Goal: Task Accomplishment & Management: Manage account settings

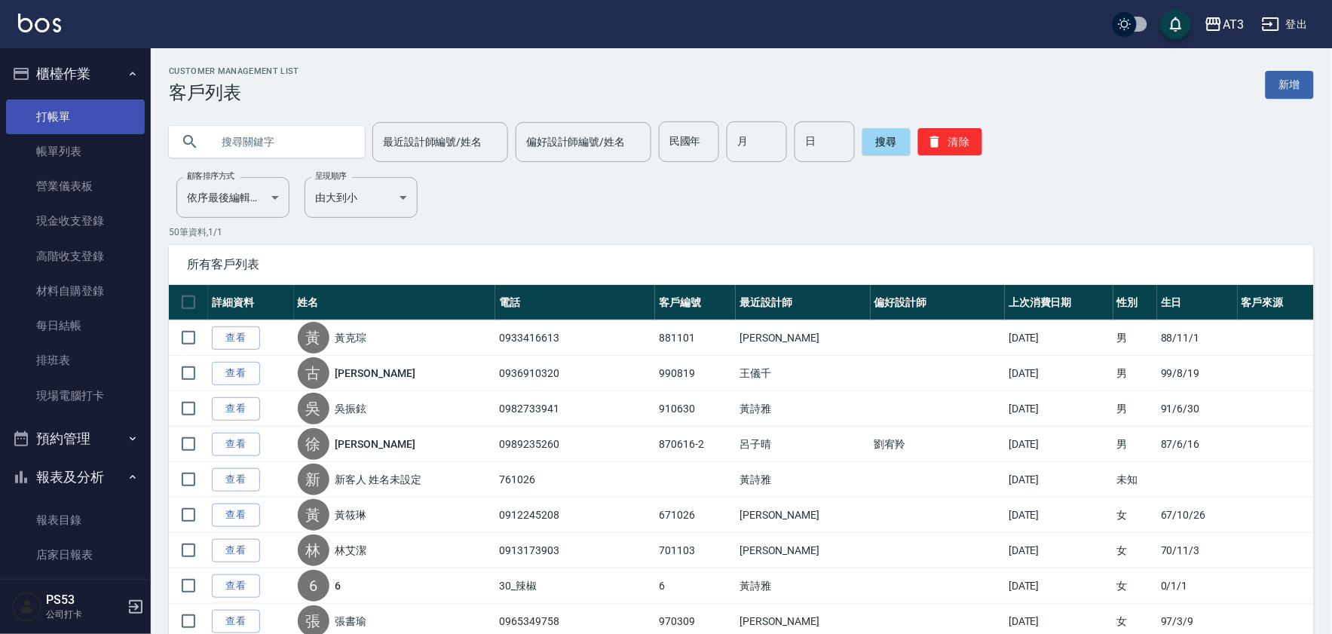
click at [93, 124] on link "打帳單" at bounding box center [75, 116] width 139 height 35
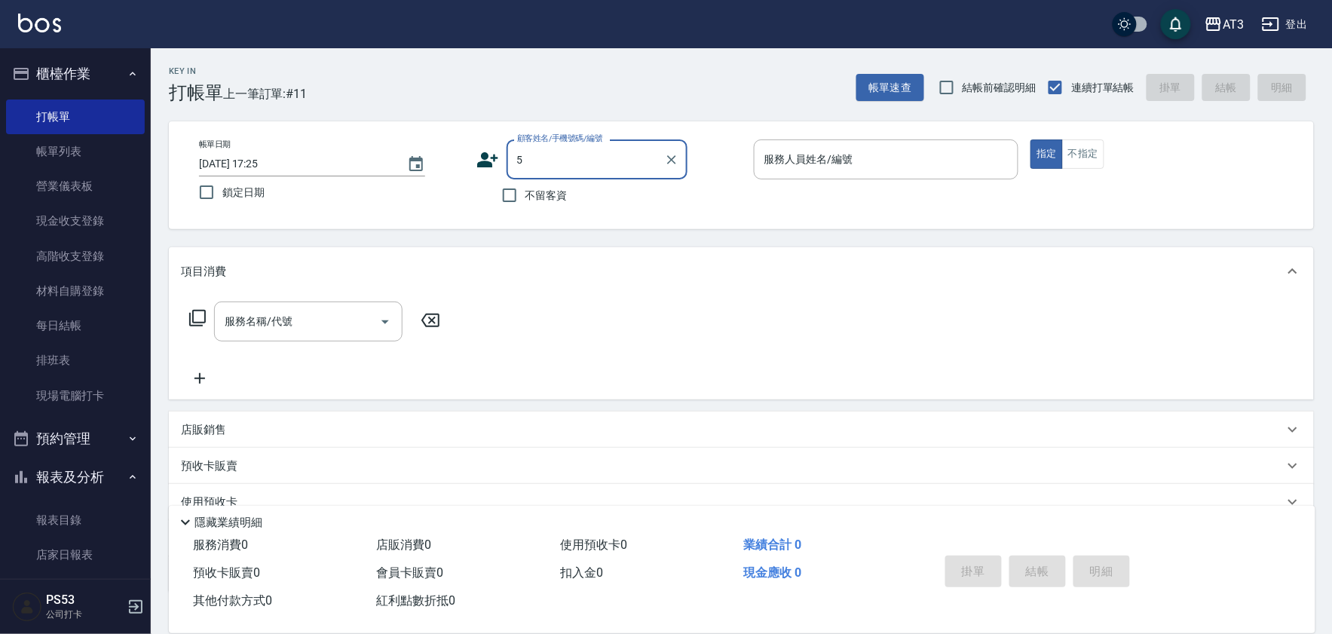
type input "[PERSON_NAME]/0989235260/870616-2"
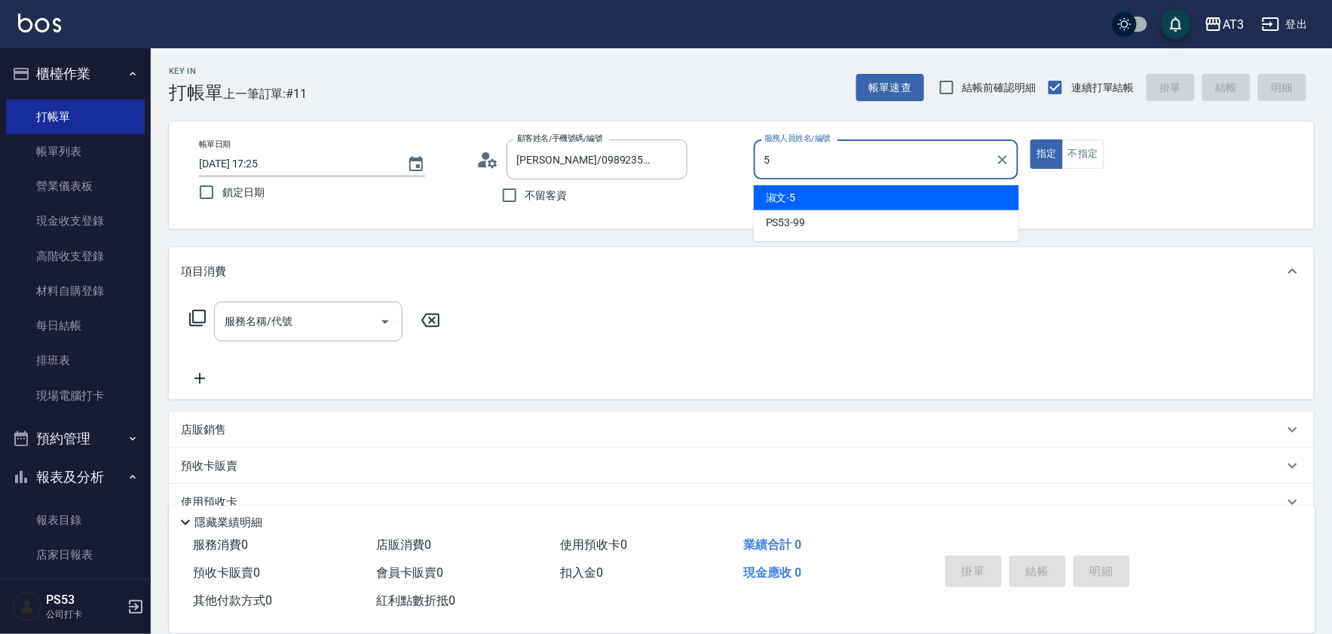
type input "淑文-5"
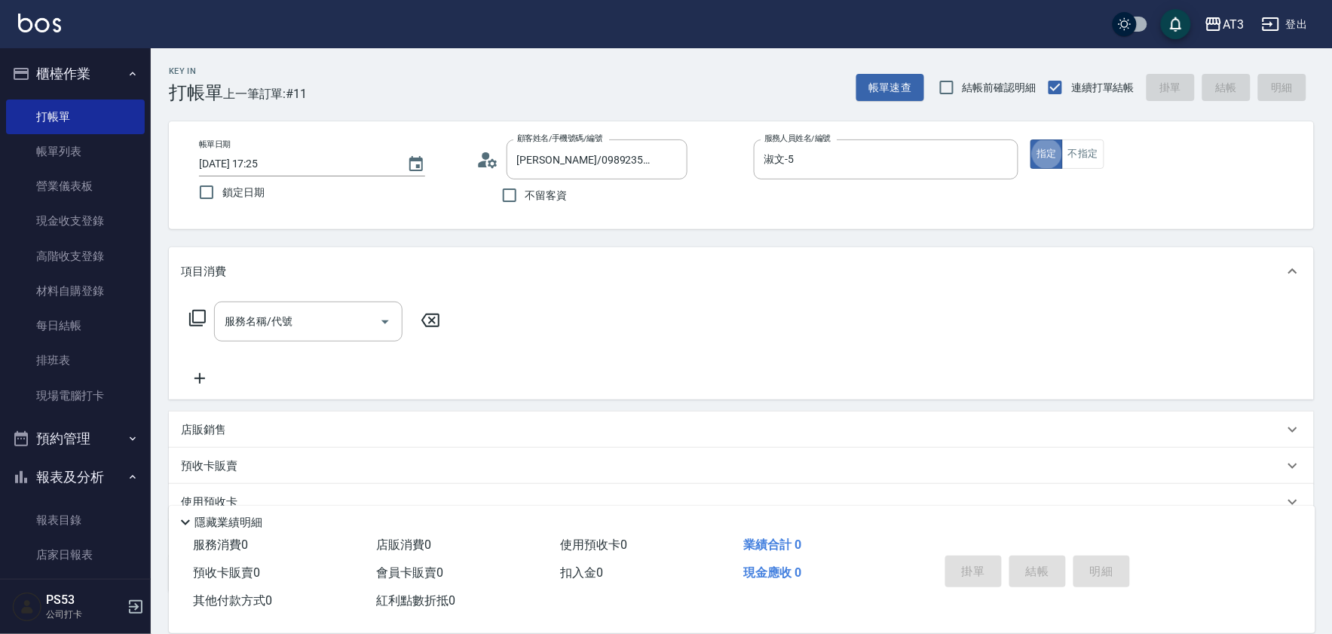
type button "true"
type input "5/0902352118/5"
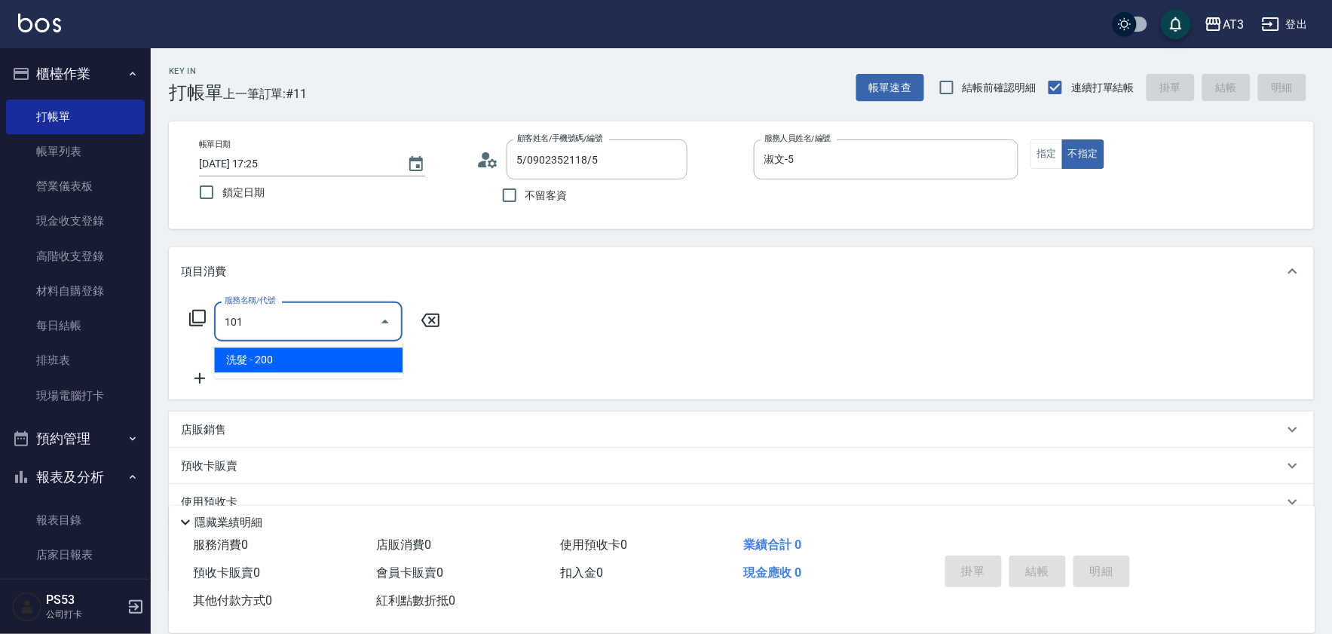
type input "洗髮(101)"
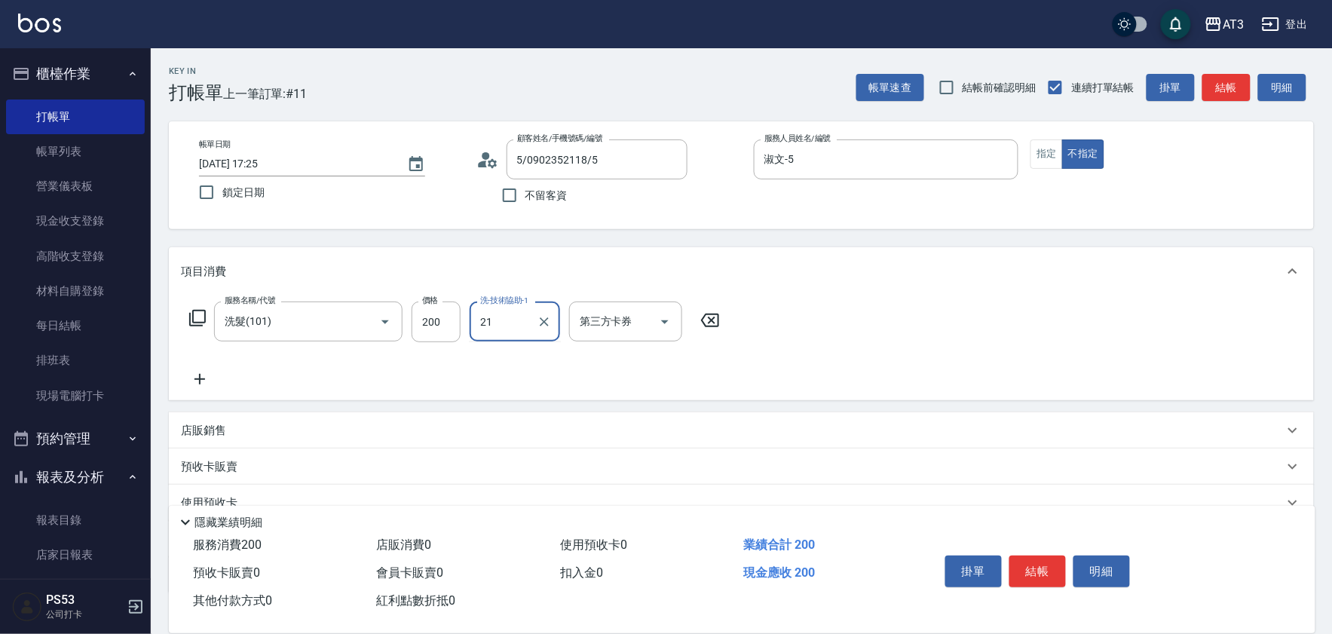
type input "[PERSON_NAME]-21"
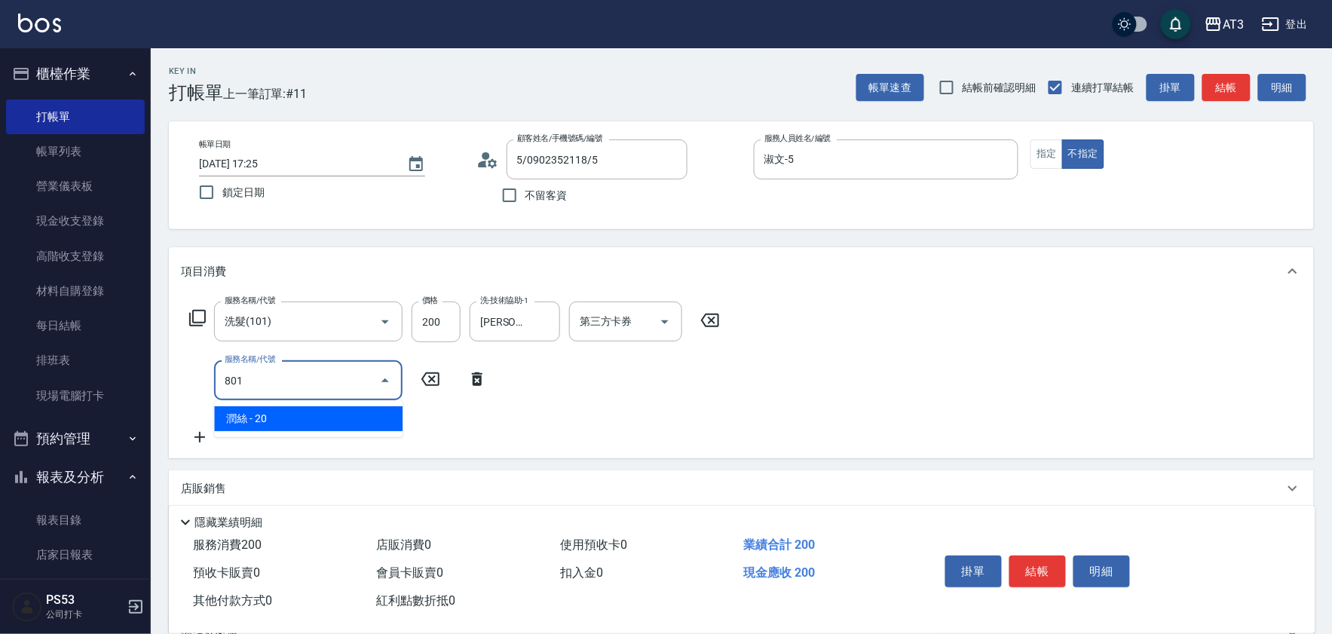
type input "潤絲(801)"
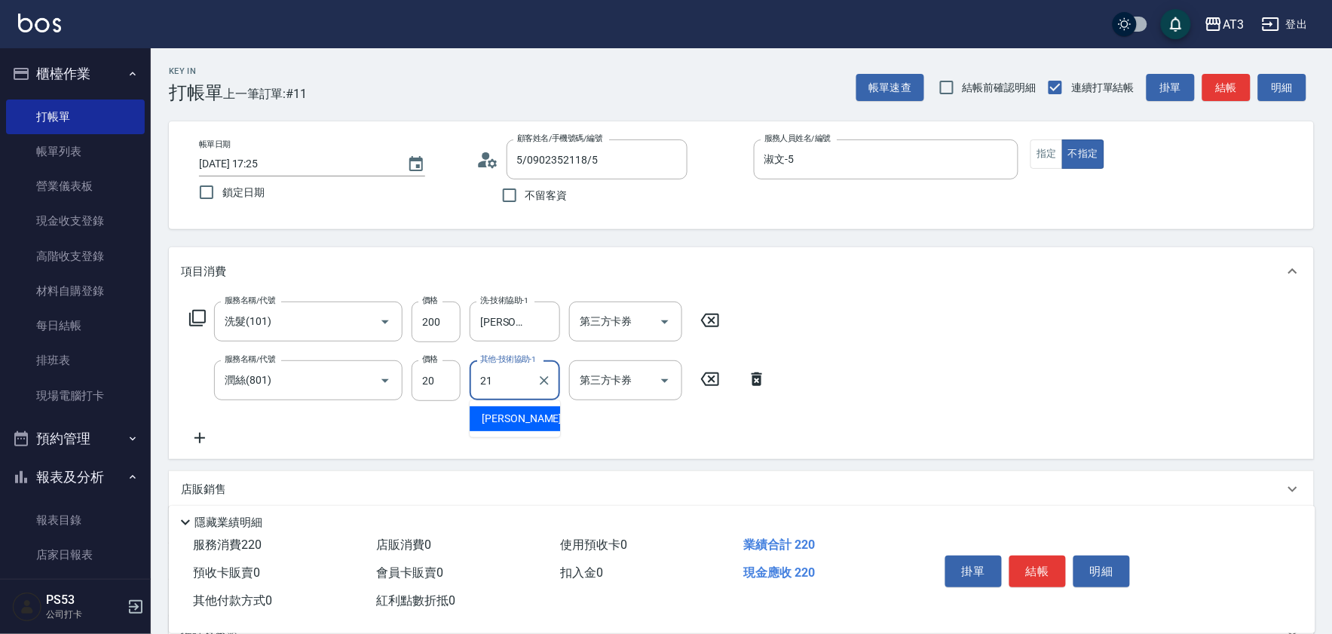
type input "珺珺-21"
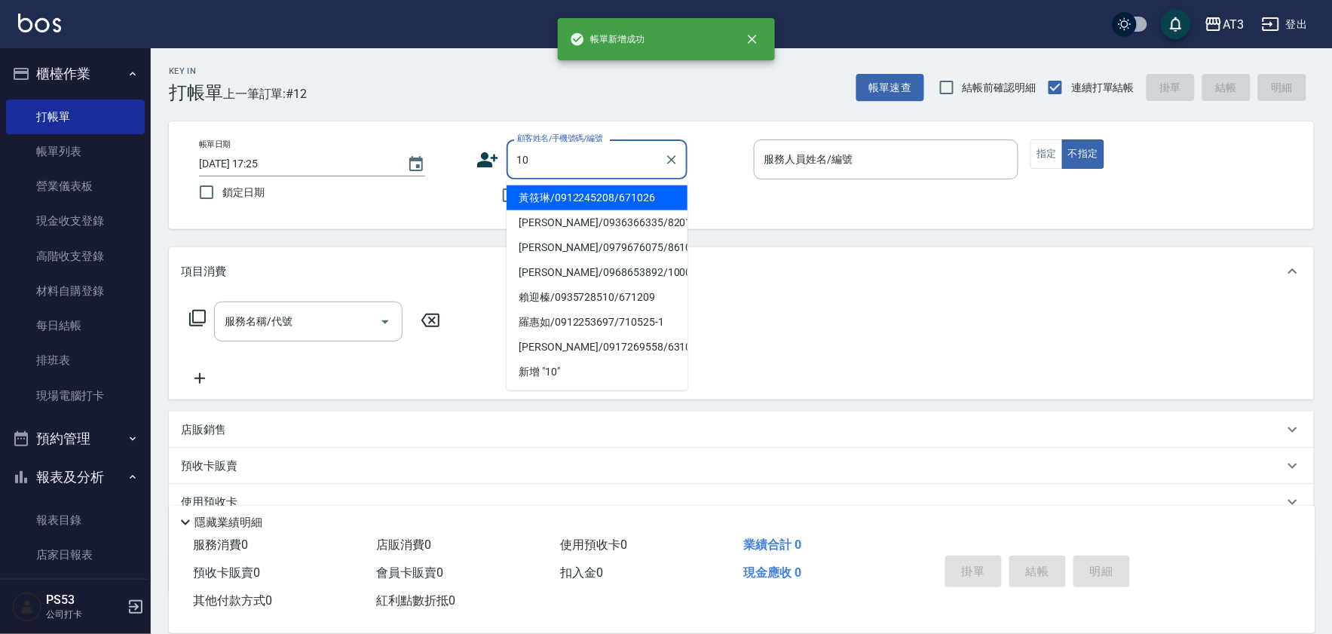
type input "黃筱琳/0912245208/671026"
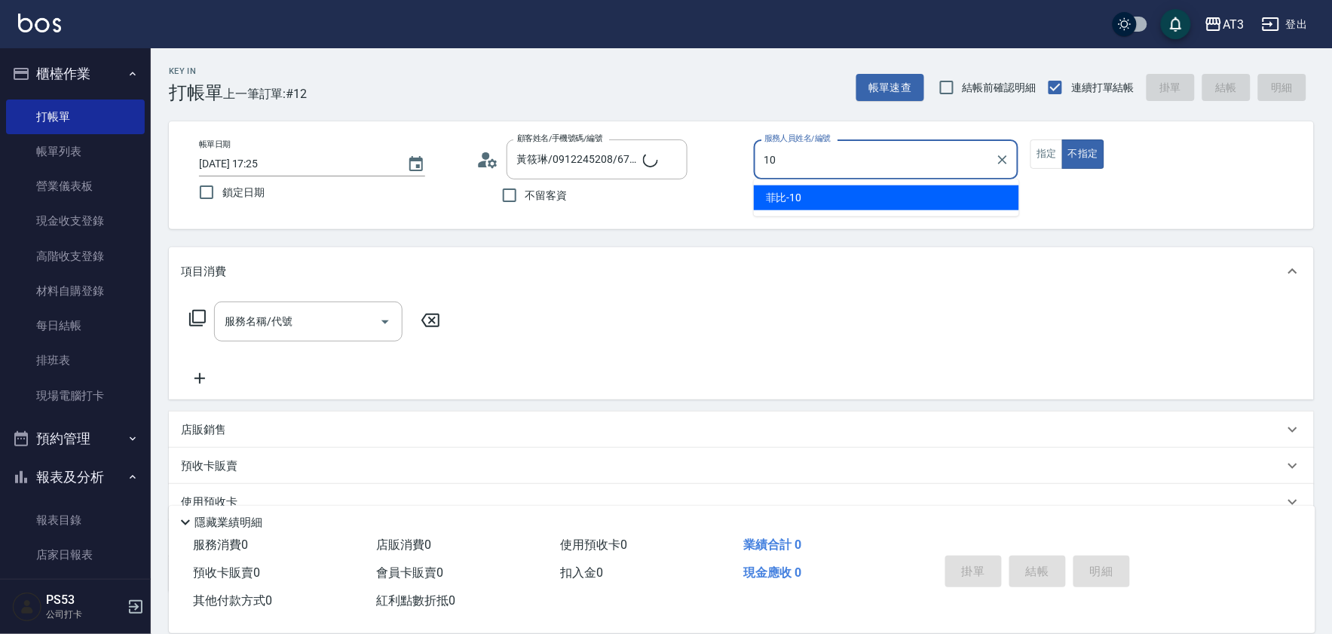
type input "菲比-10"
type button "false"
type input "10/10_/10"
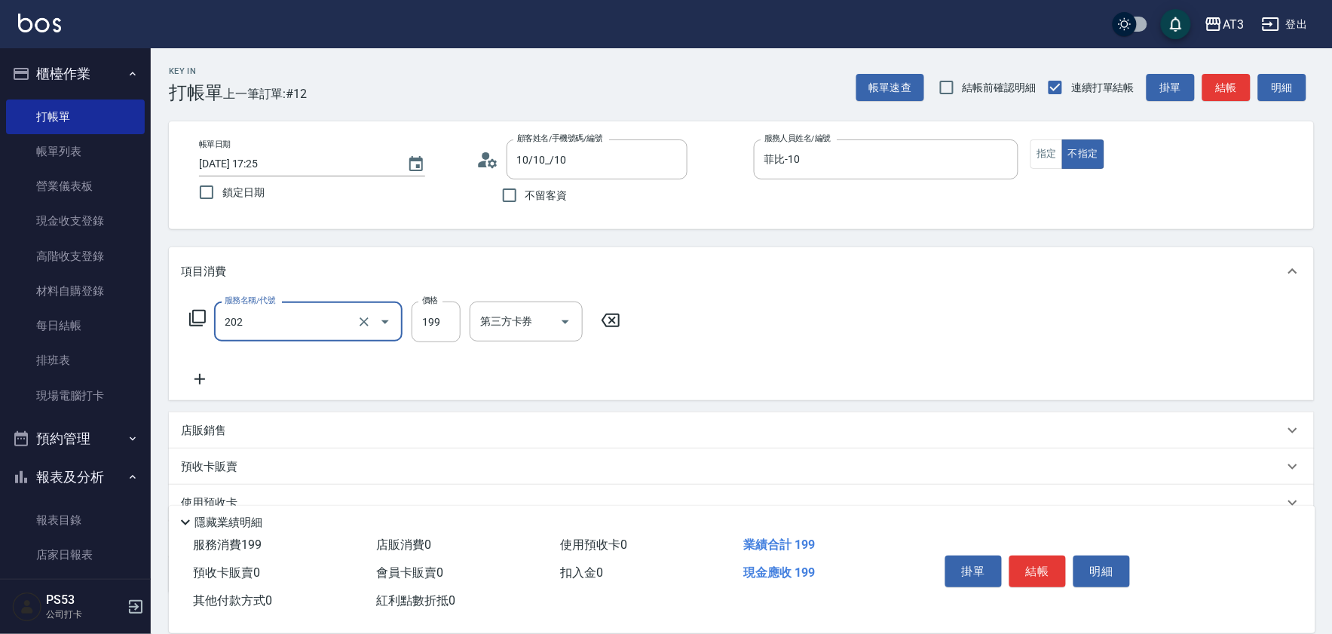
type input "不指定單剪(202)"
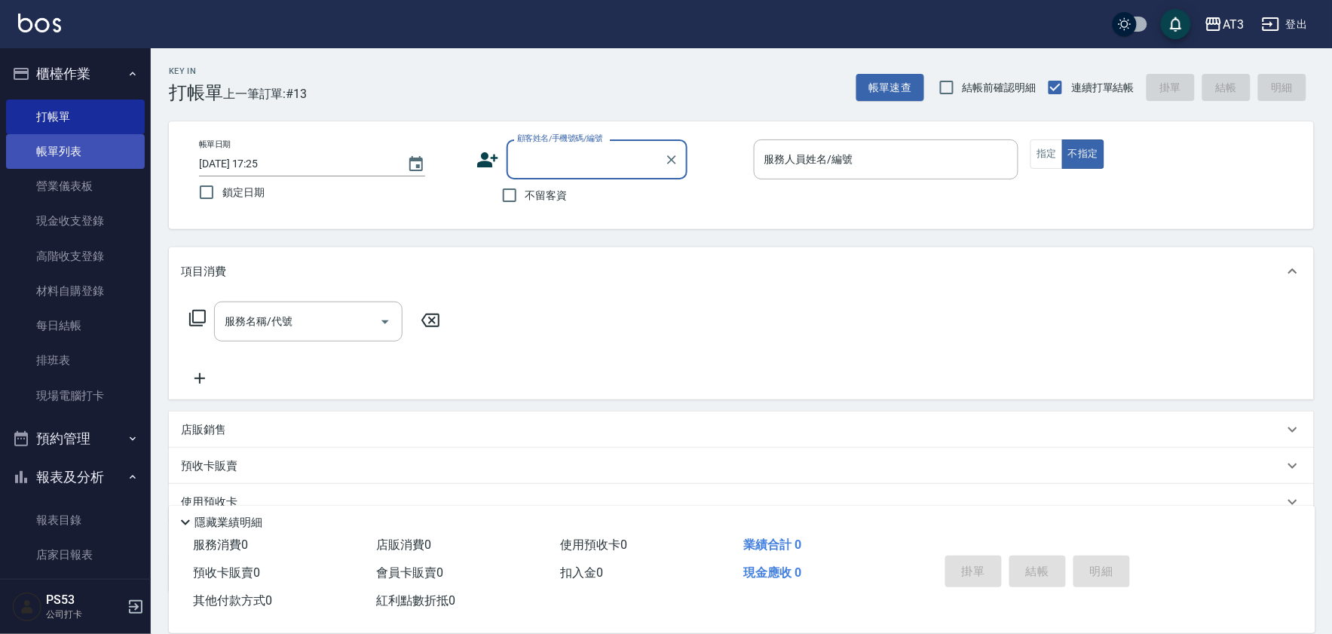
click at [62, 155] on link "帳單列表" at bounding box center [75, 151] width 139 height 35
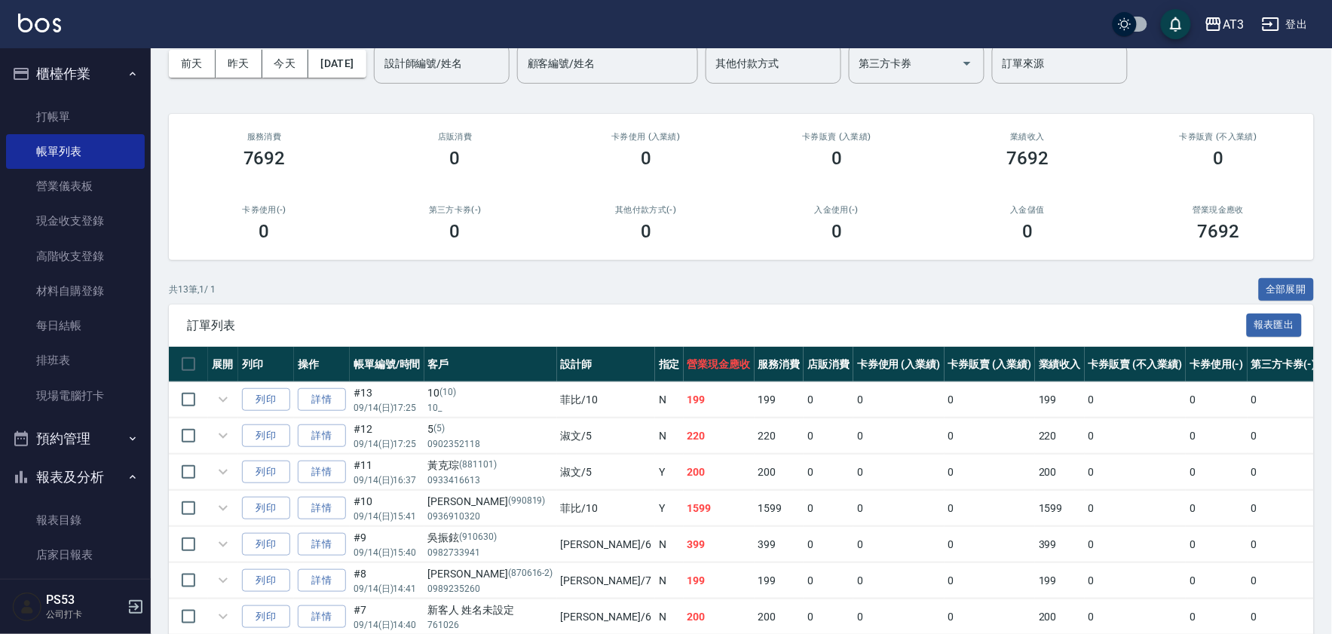
scroll to position [191, 0]
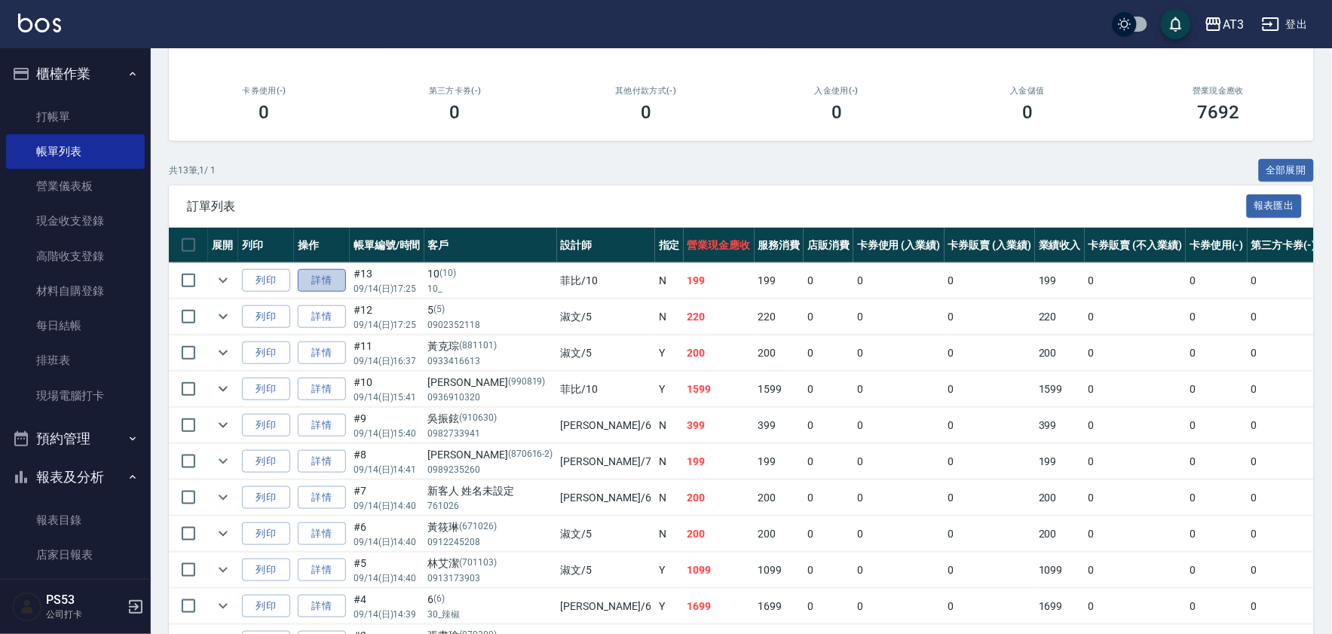
click at [305, 280] on link "詳情" at bounding box center [322, 280] width 48 height 23
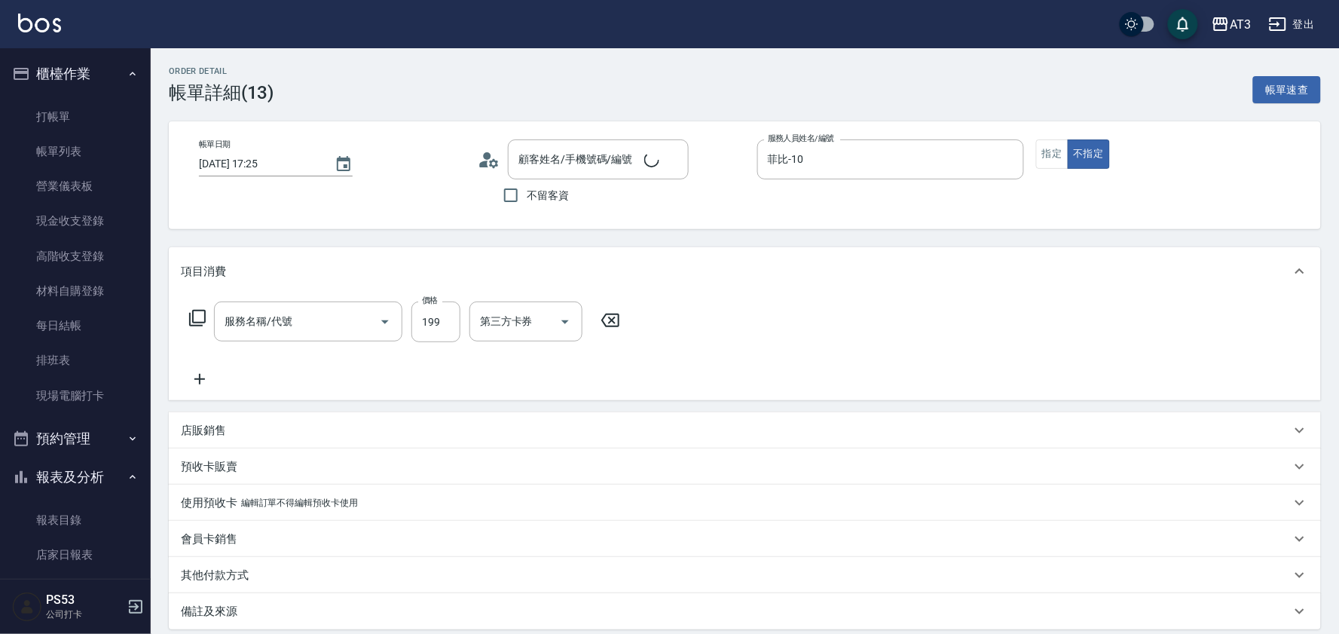
type input "2025/09/14 17:25"
type input "菲比-10"
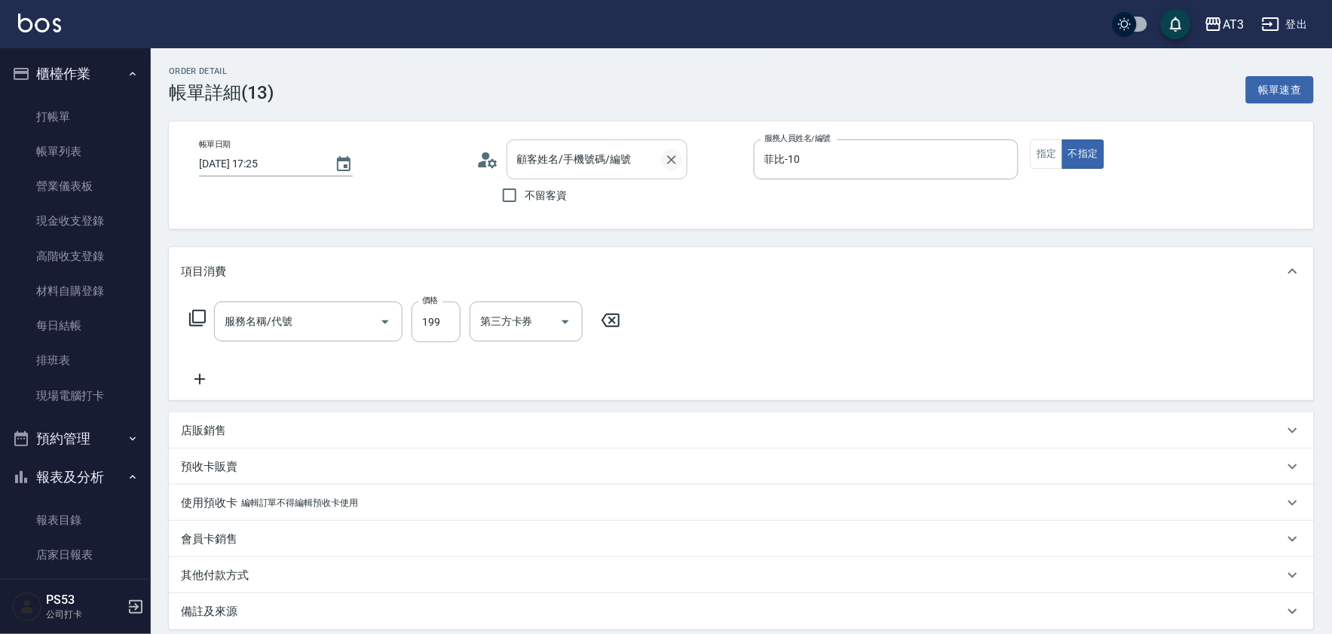
type input "10/10_/10"
type input "不指定單剪(202)"
click at [671, 161] on icon "Clear" at bounding box center [671, 159] width 9 height 9
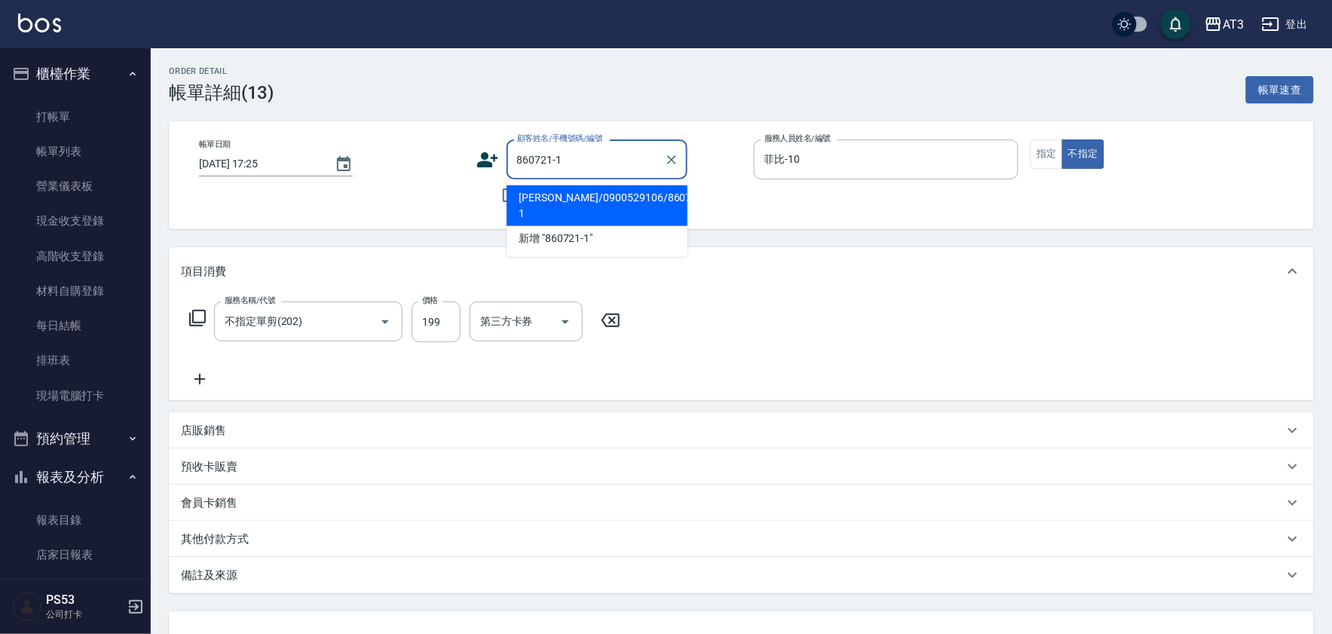
click at [589, 194] on li "謝佳蓉/0900529106/860721-1" at bounding box center [596, 205] width 181 height 41
type input "謝佳蓉/0900529106/860721-1"
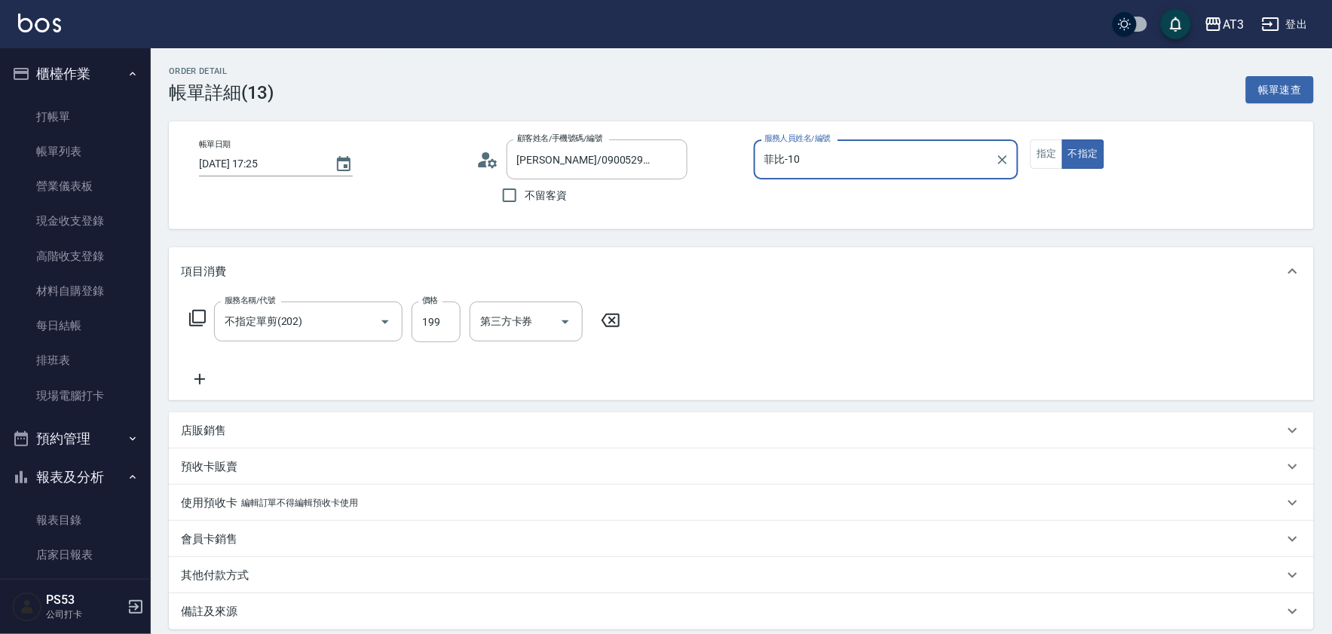
scroll to position [156, 0]
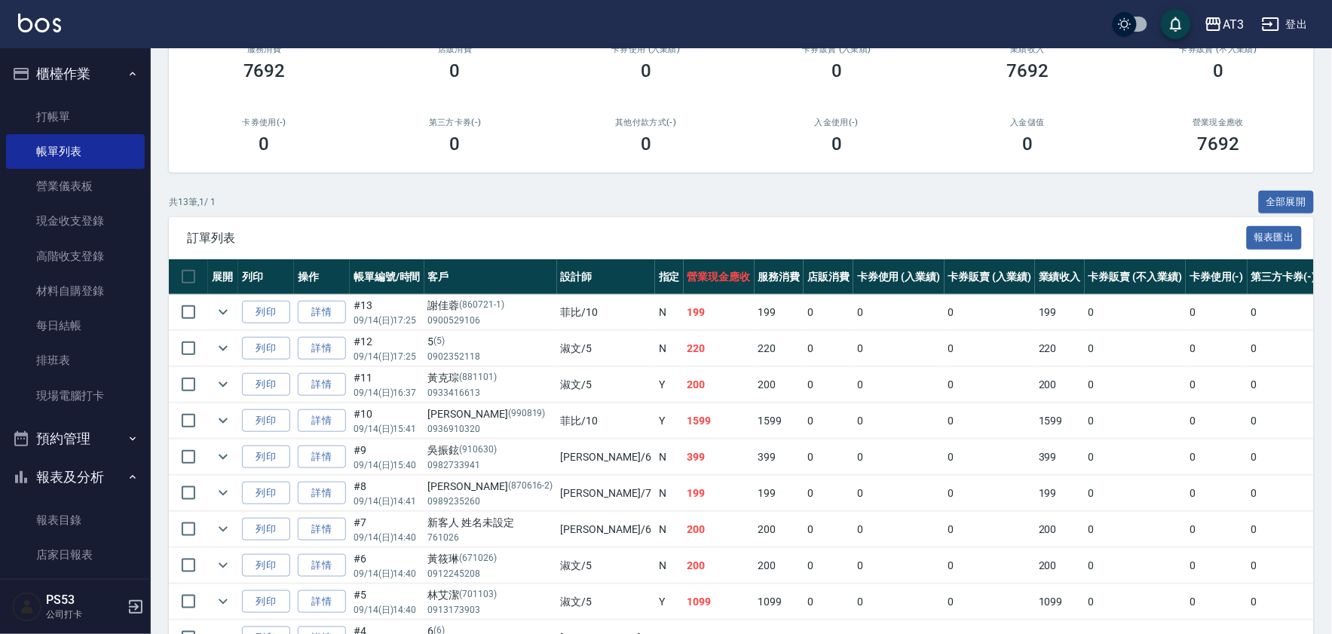
scroll to position [167, 0]
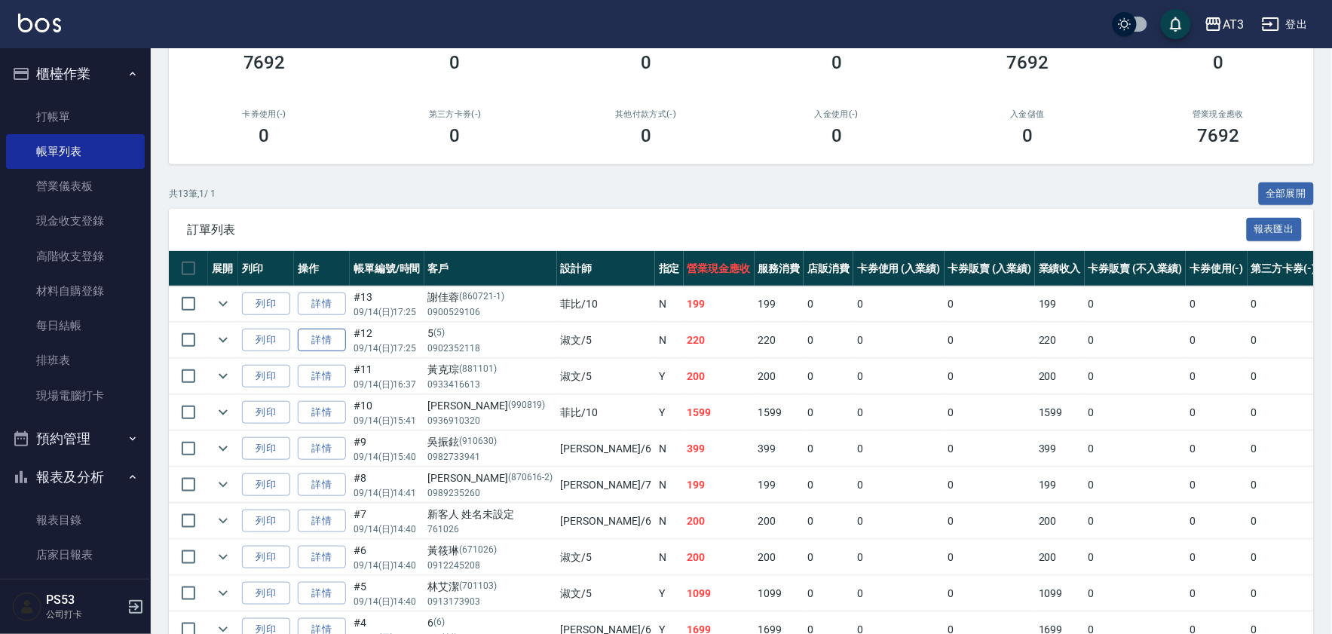
click at [319, 341] on link "詳情" at bounding box center [322, 340] width 48 height 23
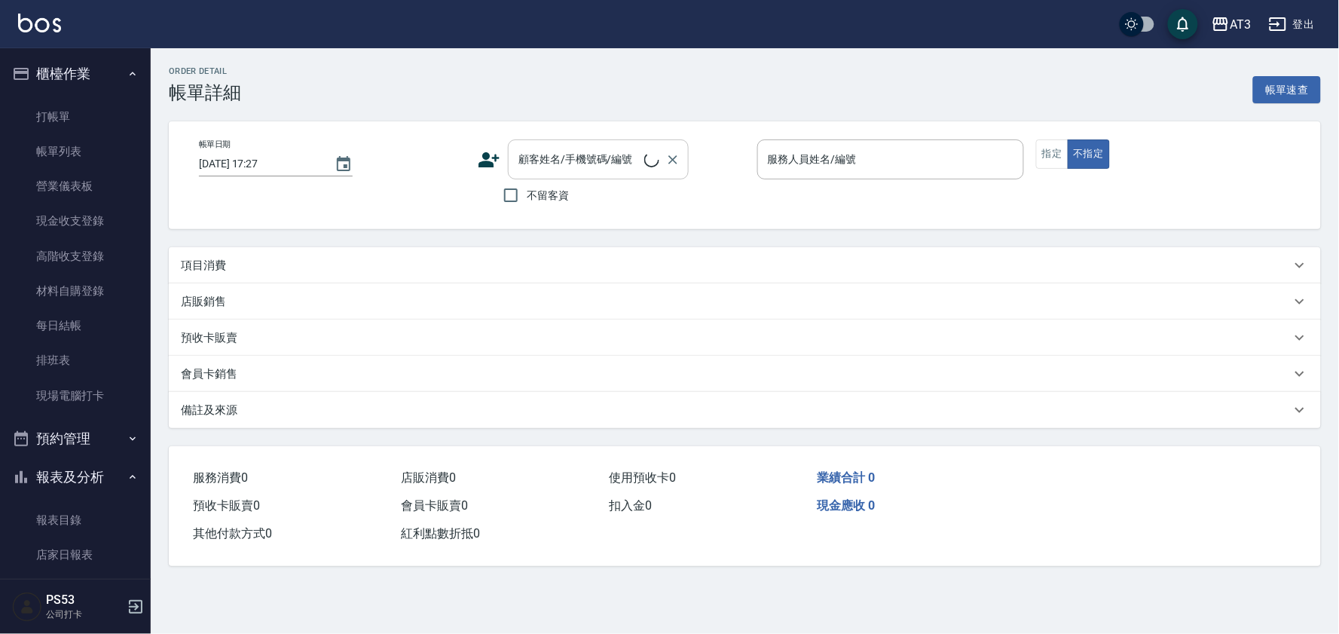
type input "2025/09/14 17:25"
type input "淑文-5"
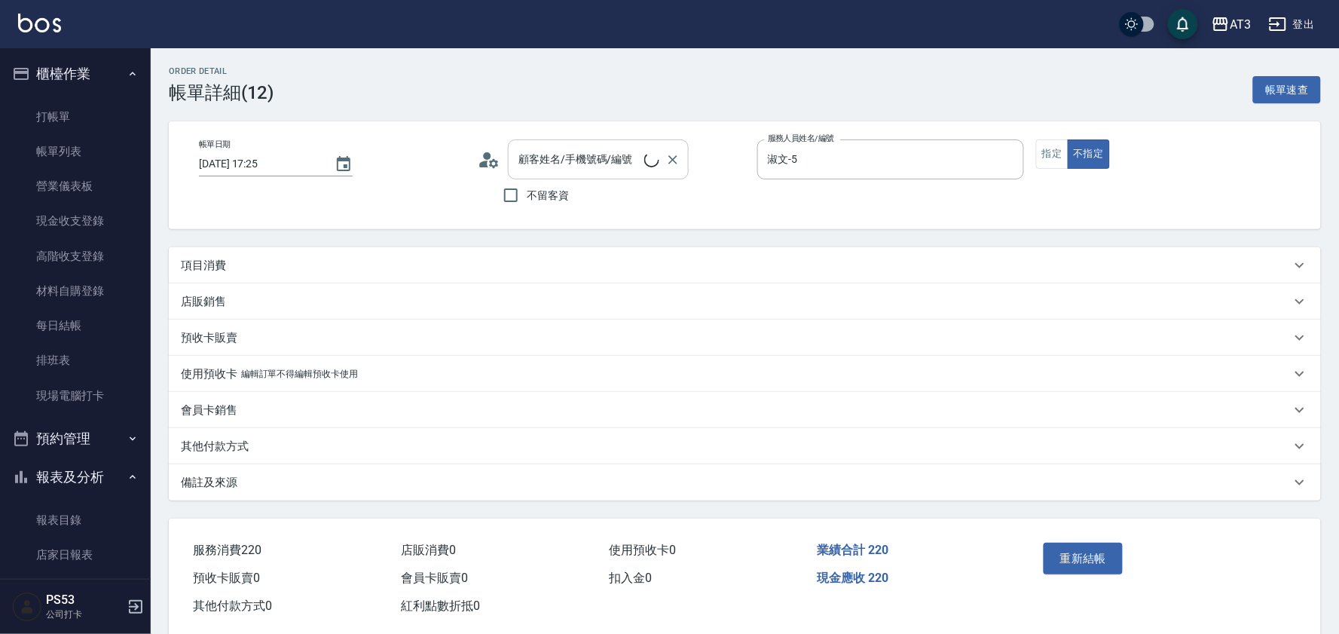
click at [581, 166] on div "顧客姓名/手機號碼/編號 顧客姓名/手機號碼/編號" at bounding box center [598, 159] width 181 height 40
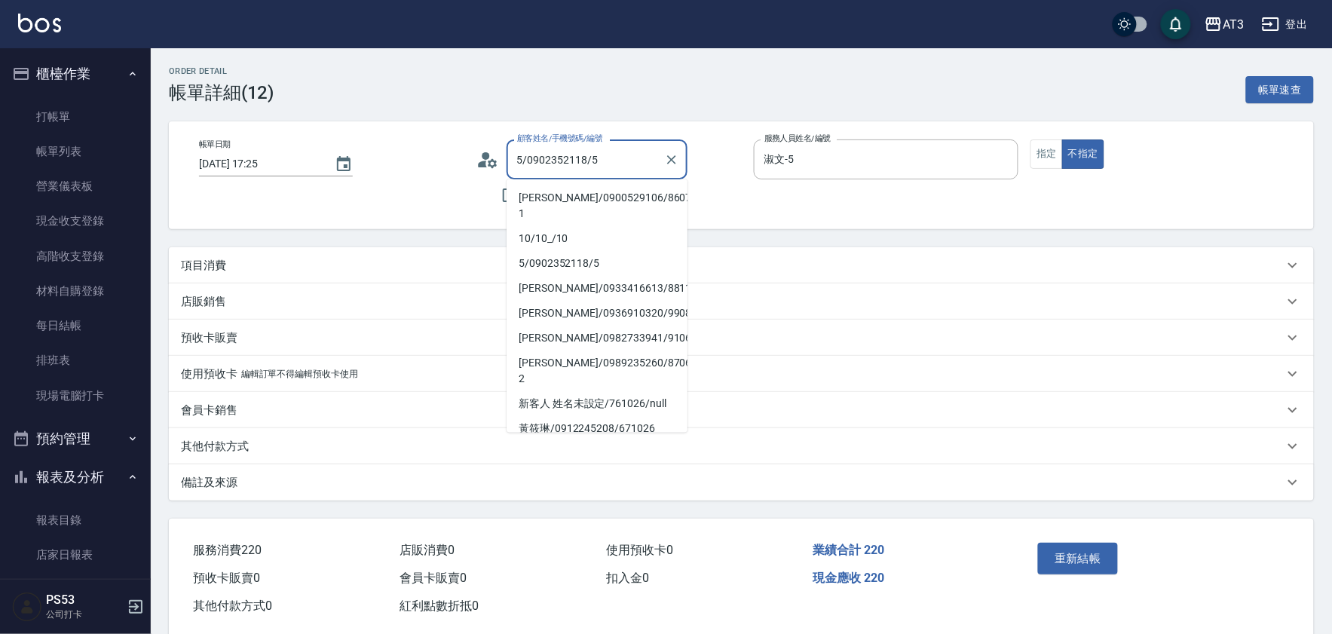
type input "5/0902352118/5"
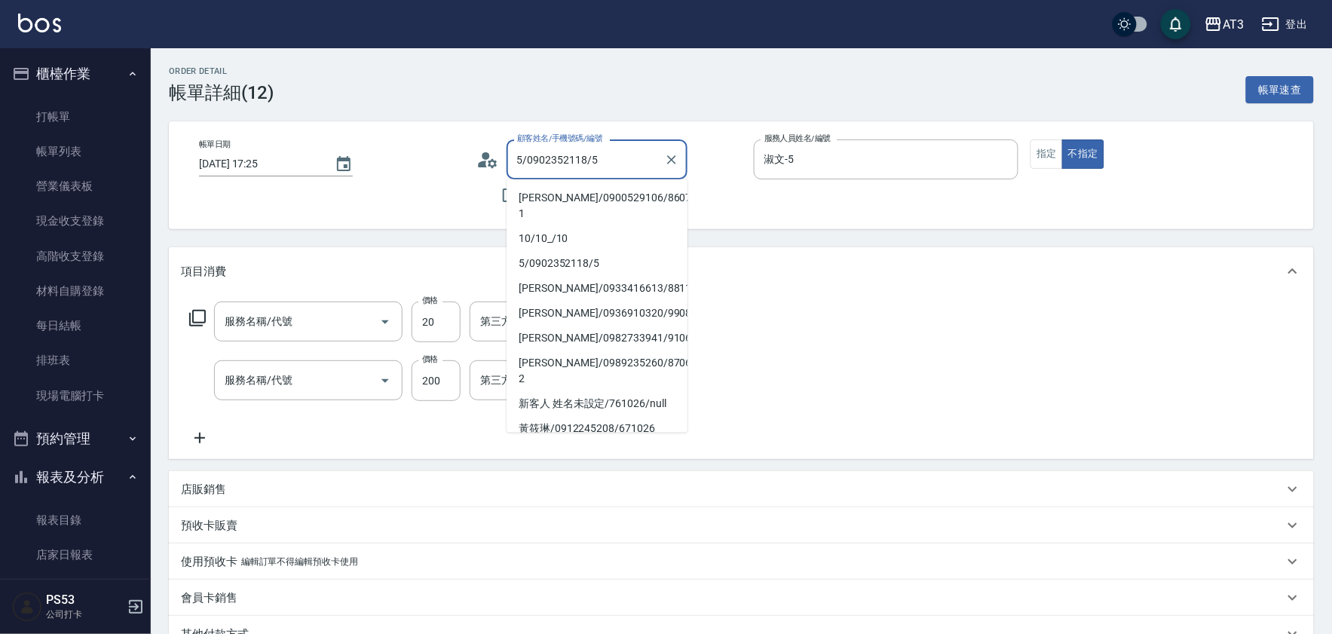
type input "潤絲(801)"
type input "洗髮(101)"
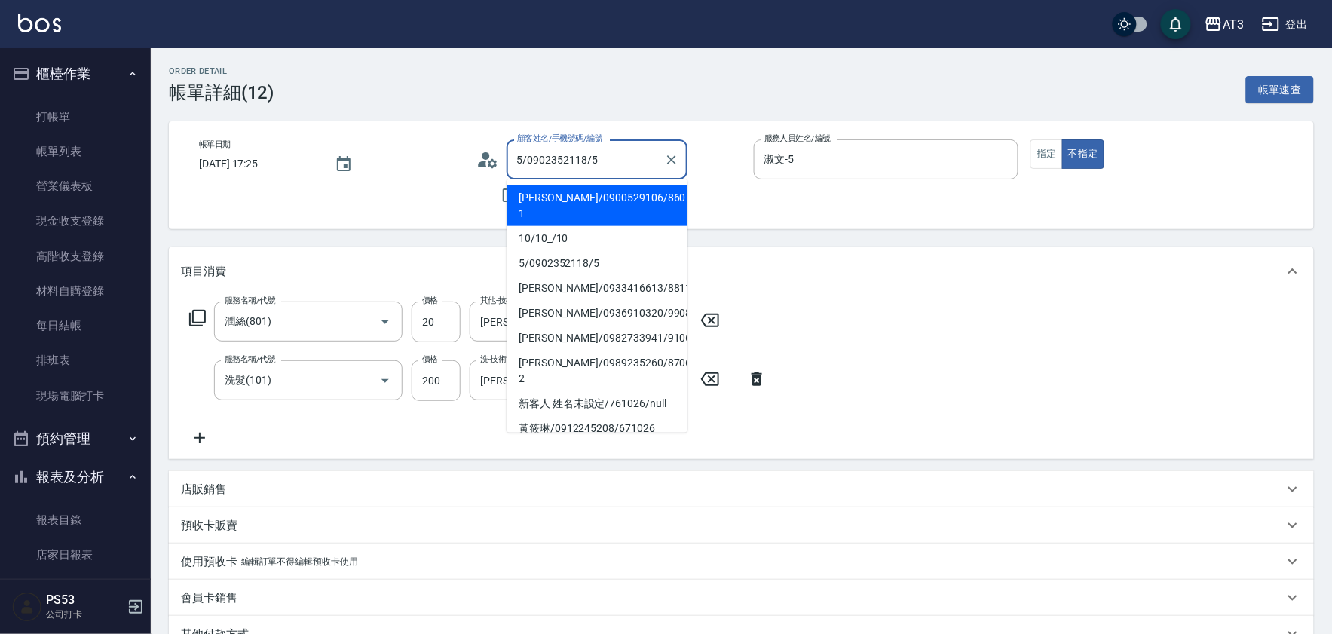
click at [605, 205] on li "謝佳蓉/0900529106/860721-1" at bounding box center [596, 205] width 181 height 41
type input "謝佳蓉/0900529106/860721-1"
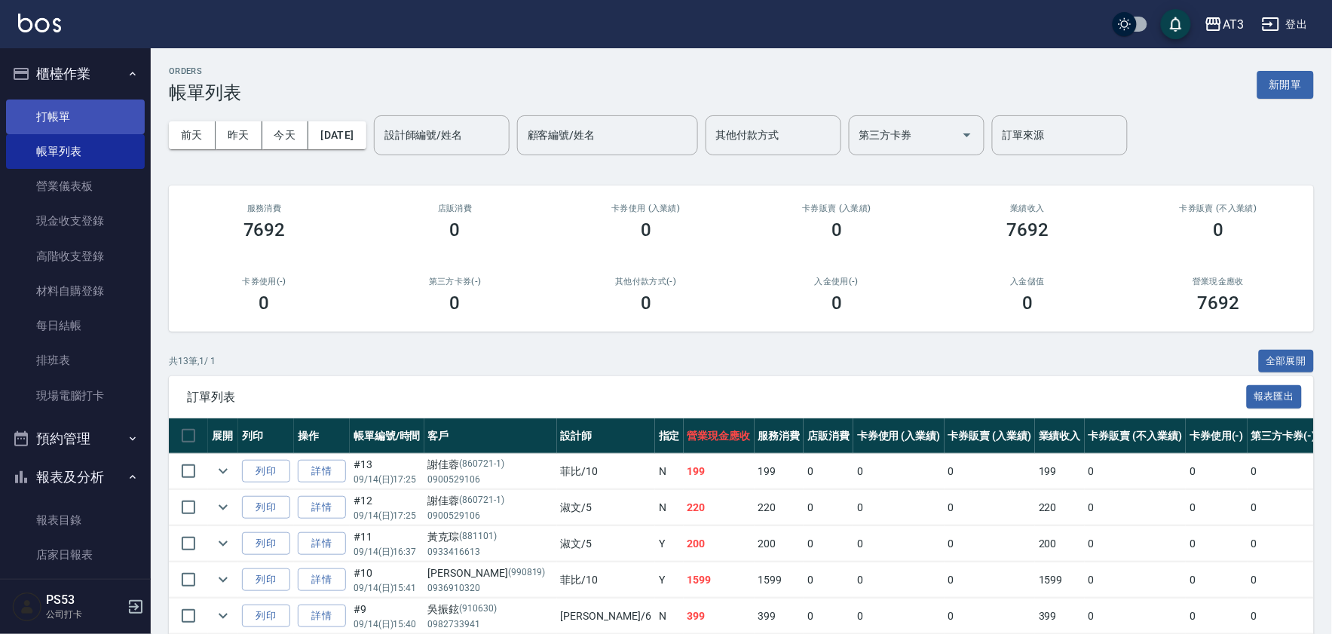
click at [96, 115] on link "打帳單" at bounding box center [75, 116] width 139 height 35
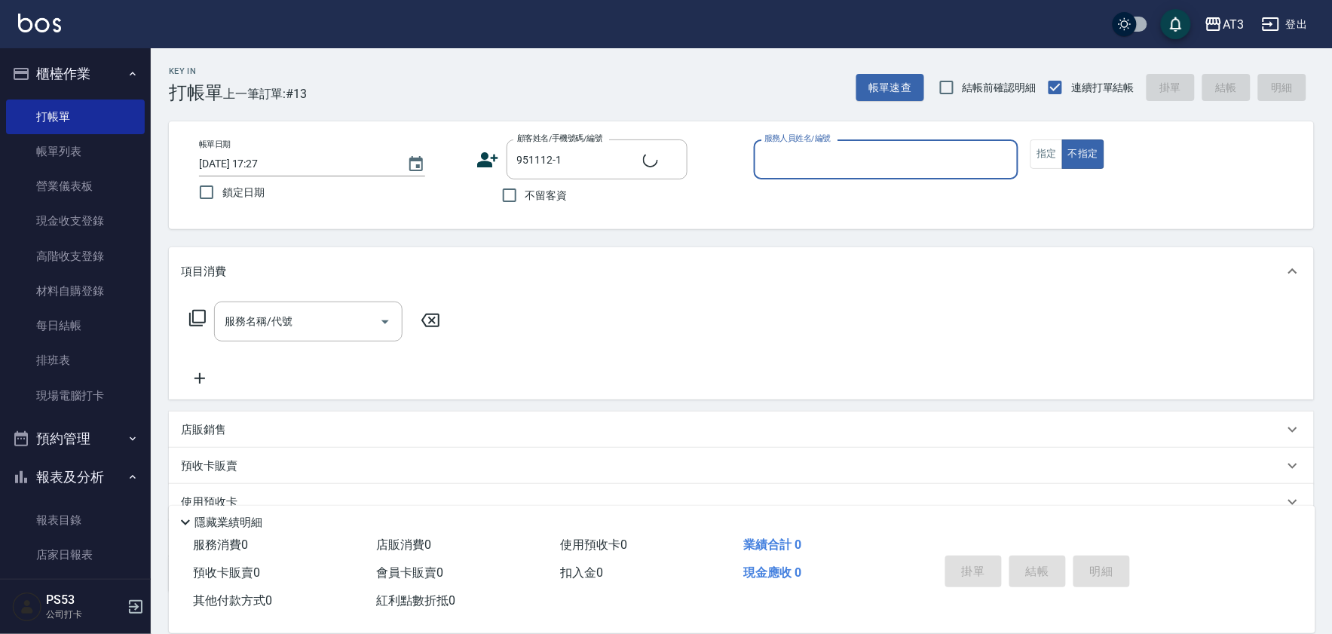
type input "陸宇政/0976724126/951112-1"
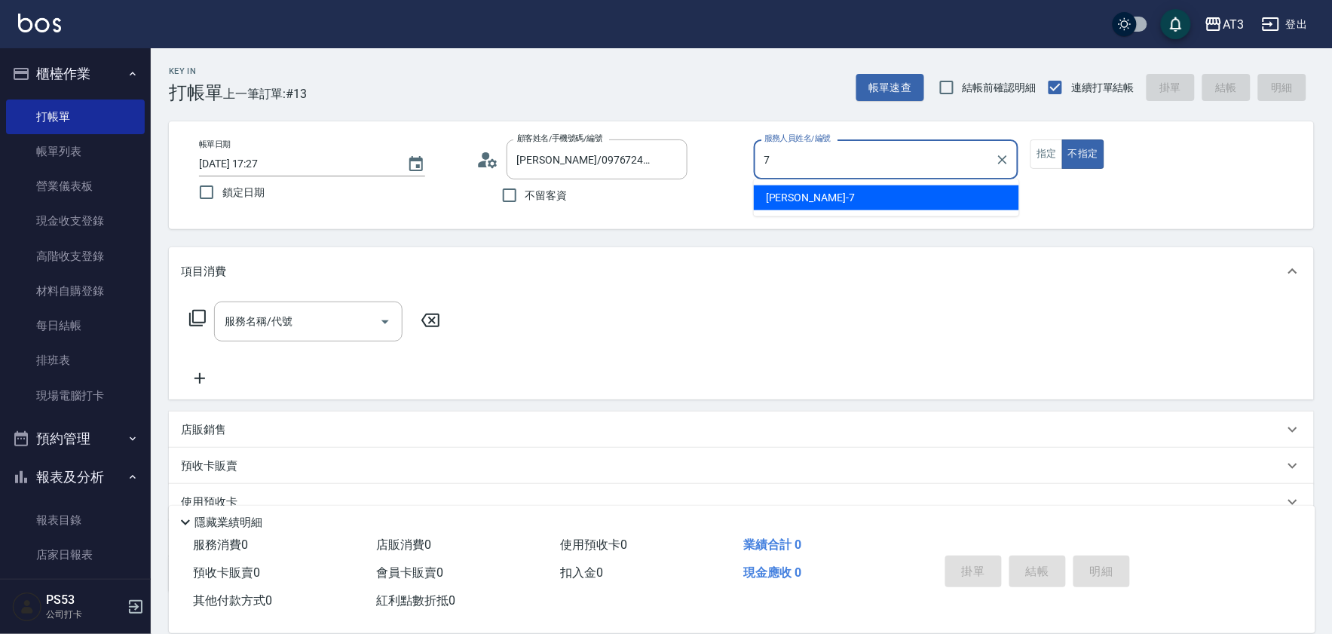
type input "子晴-7"
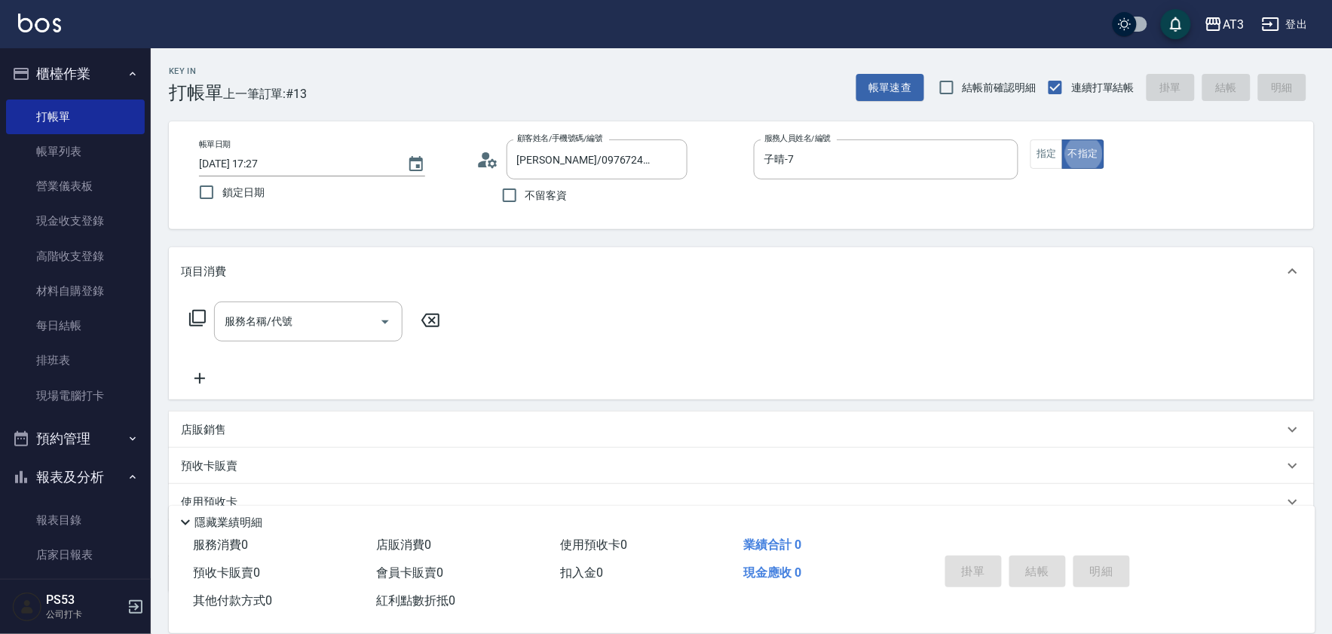
type button "false"
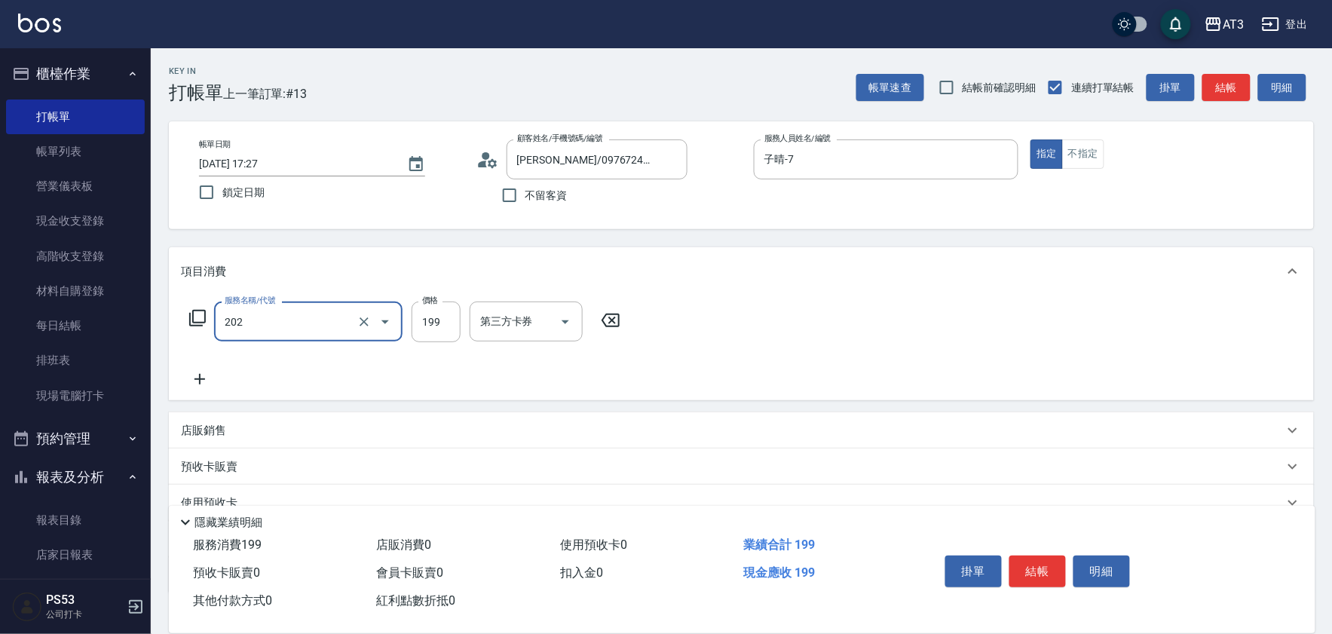
type input "不指定單剪(202)"
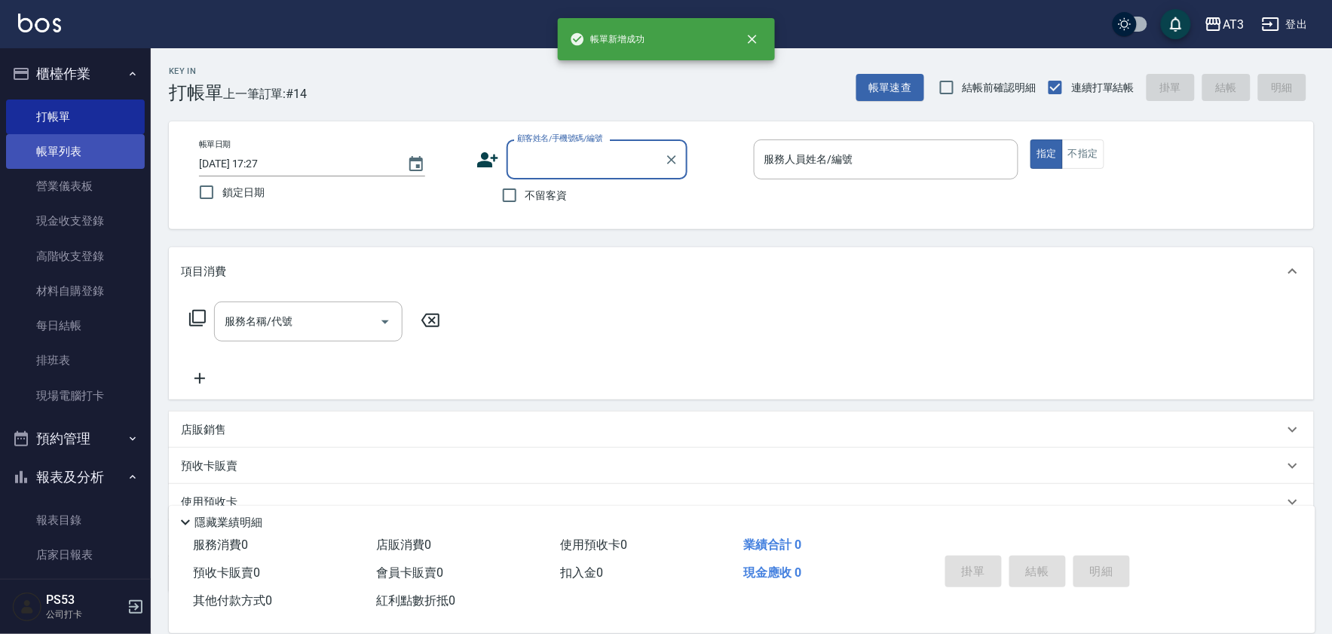
click at [71, 151] on link "帳單列表" at bounding box center [75, 151] width 139 height 35
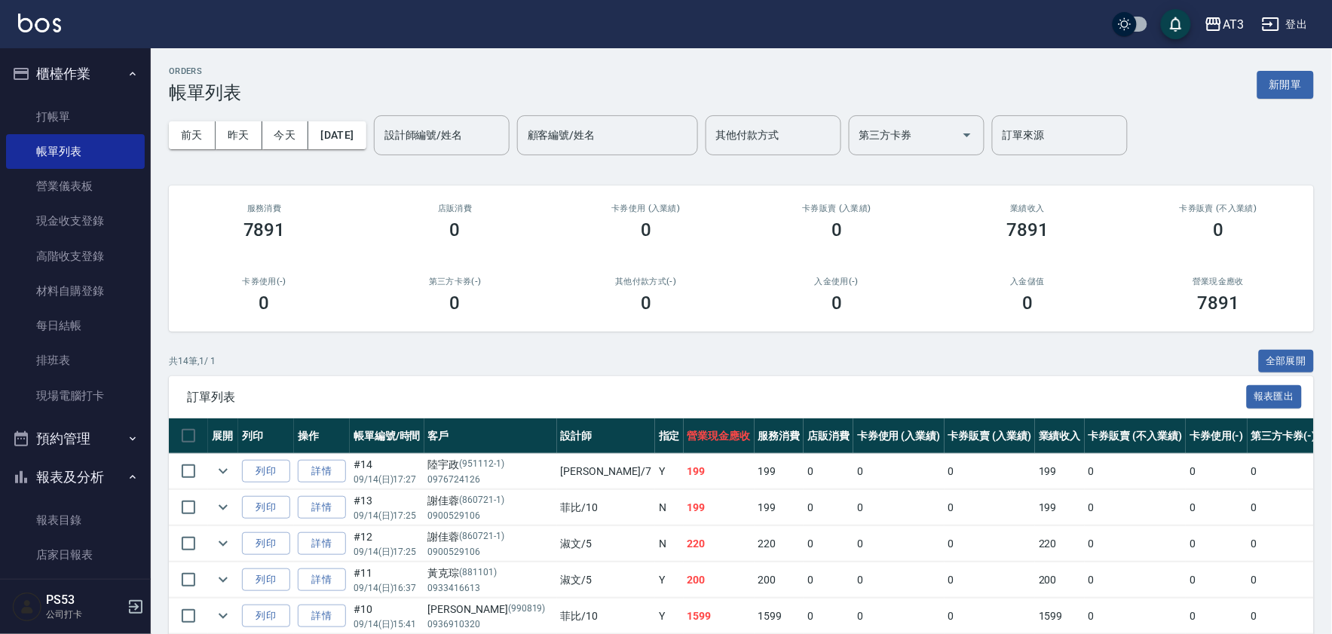
scroll to position [167, 0]
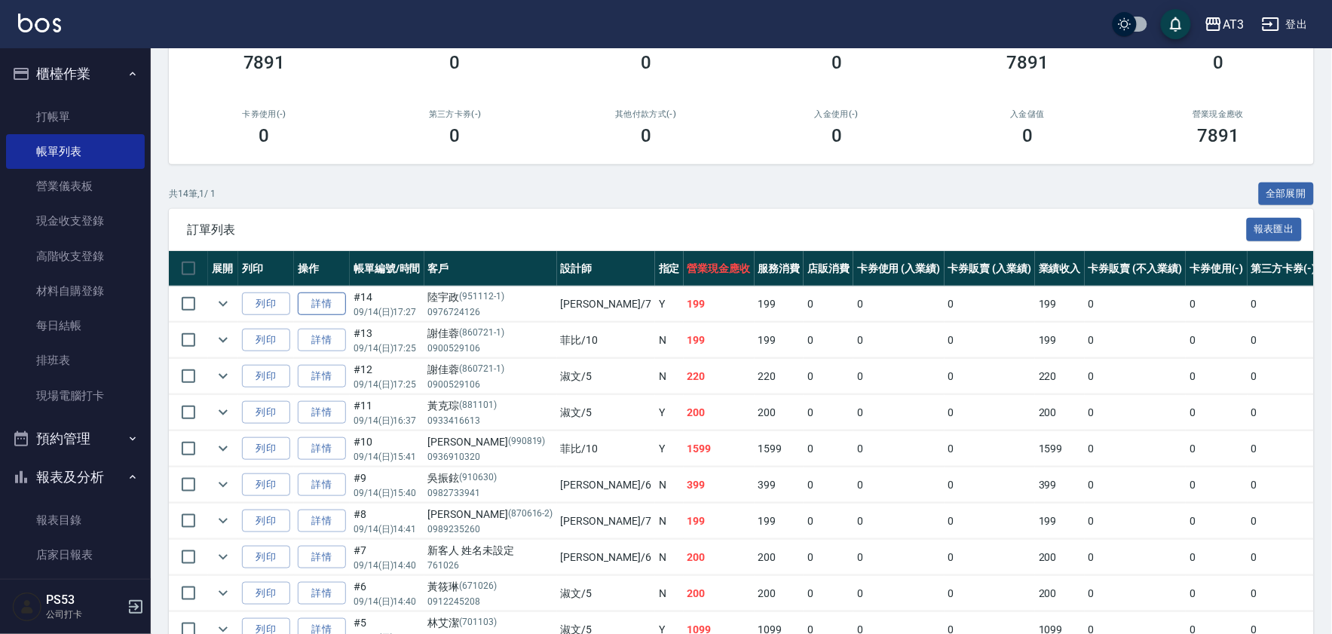
click at [323, 305] on link "詳情" at bounding box center [322, 303] width 48 height 23
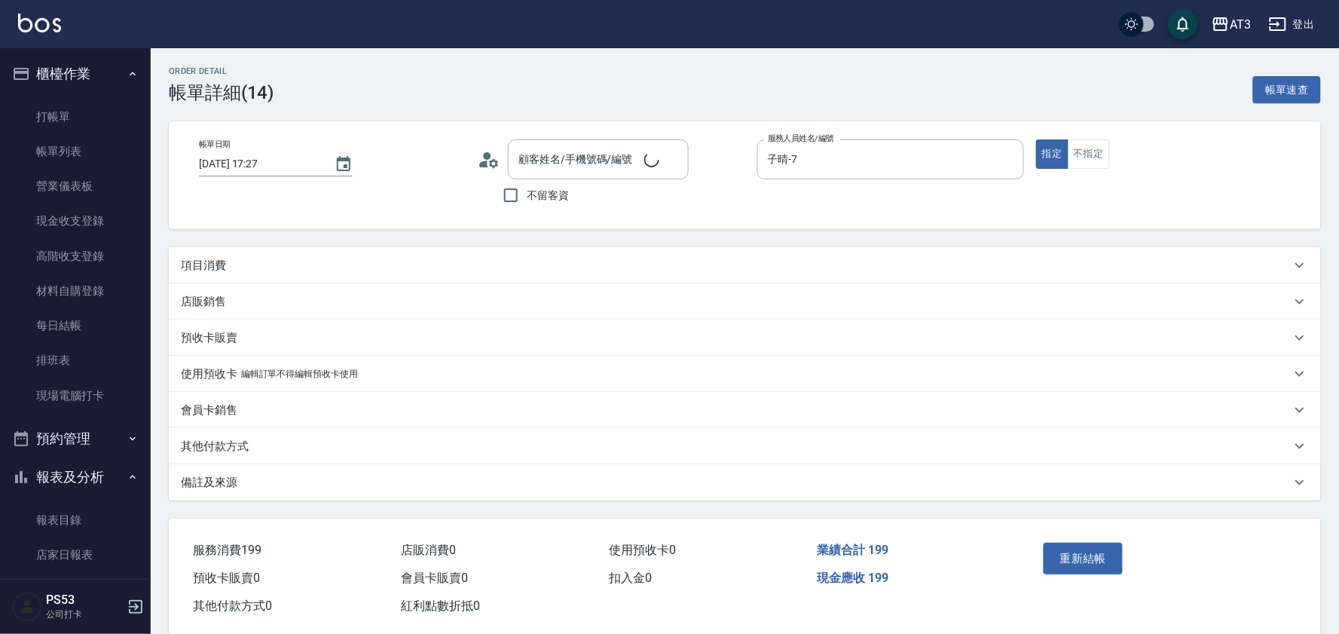
type input "子晴-7"
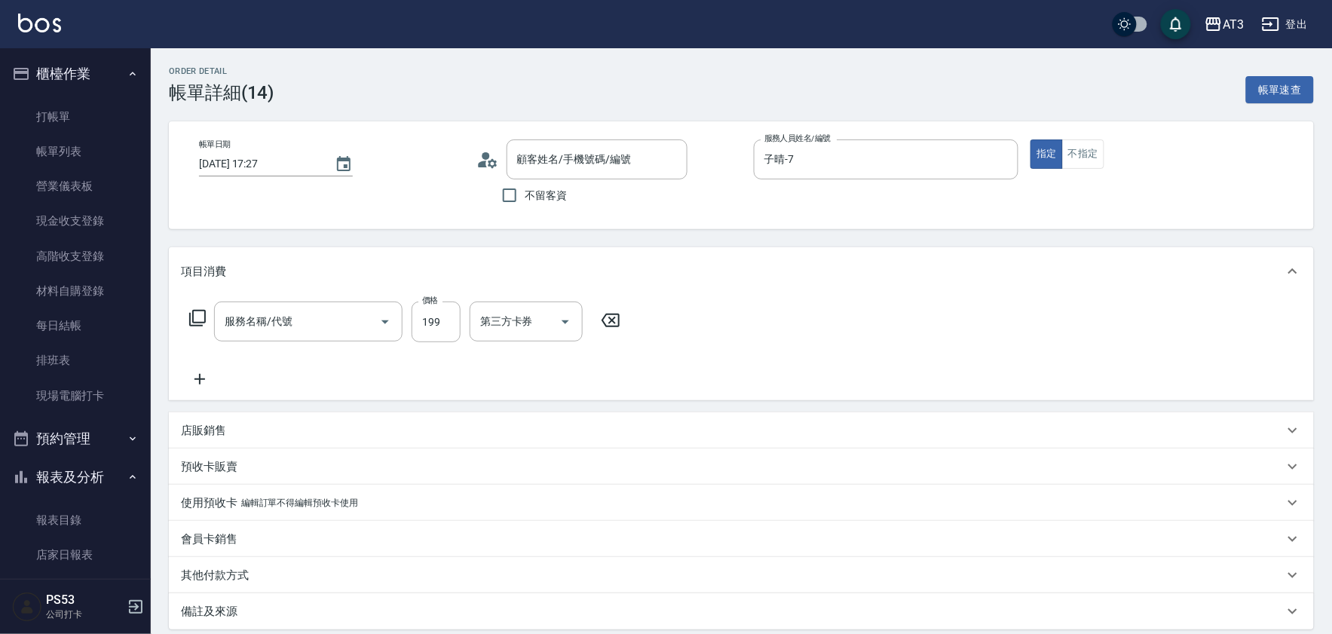
type input "陸宇政/0976724126/951112-1"
type input "不指定單剪(202)"
click at [366, 320] on icon "Clear" at bounding box center [363, 321] width 15 height 15
type input "指定單剪(203)"
type input "200"
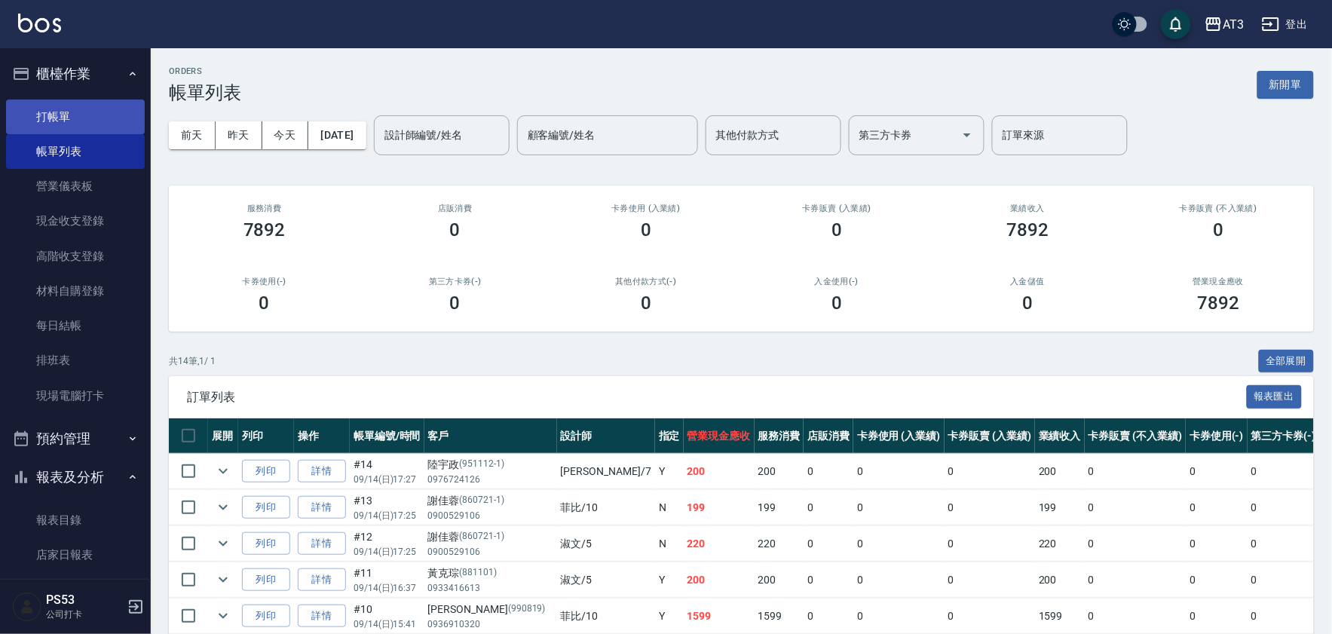
click at [64, 124] on link "打帳單" at bounding box center [75, 116] width 139 height 35
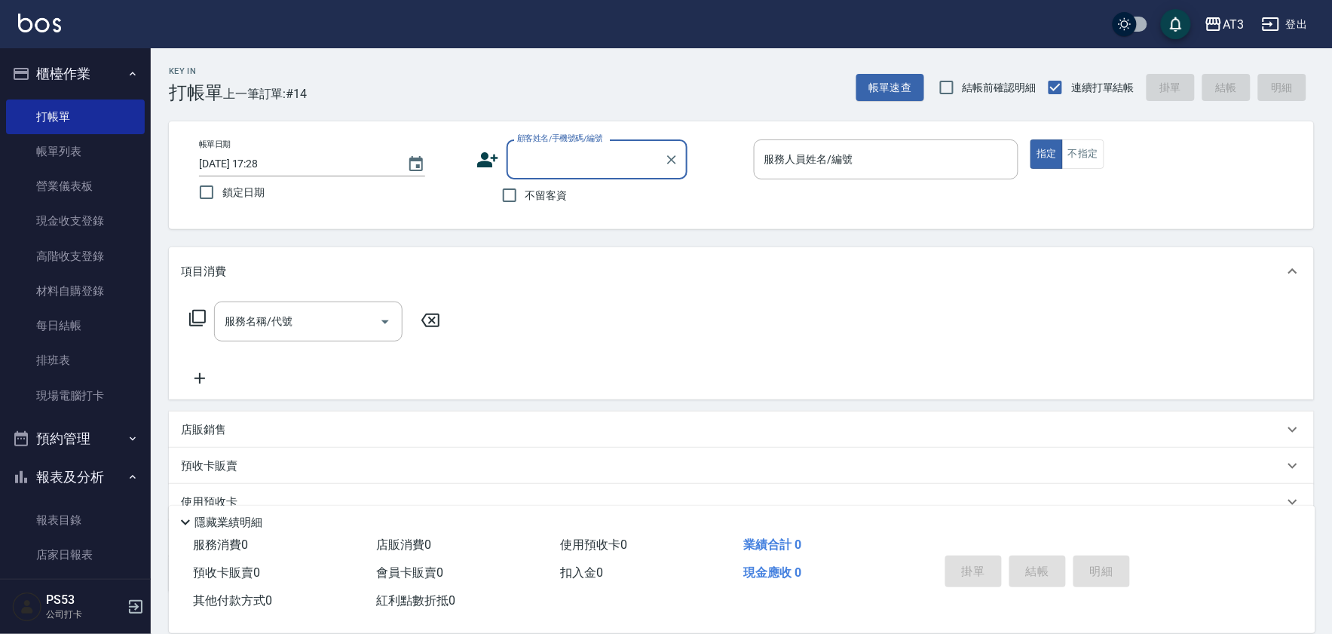
click at [484, 158] on icon at bounding box center [487, 159] width 21 height 15
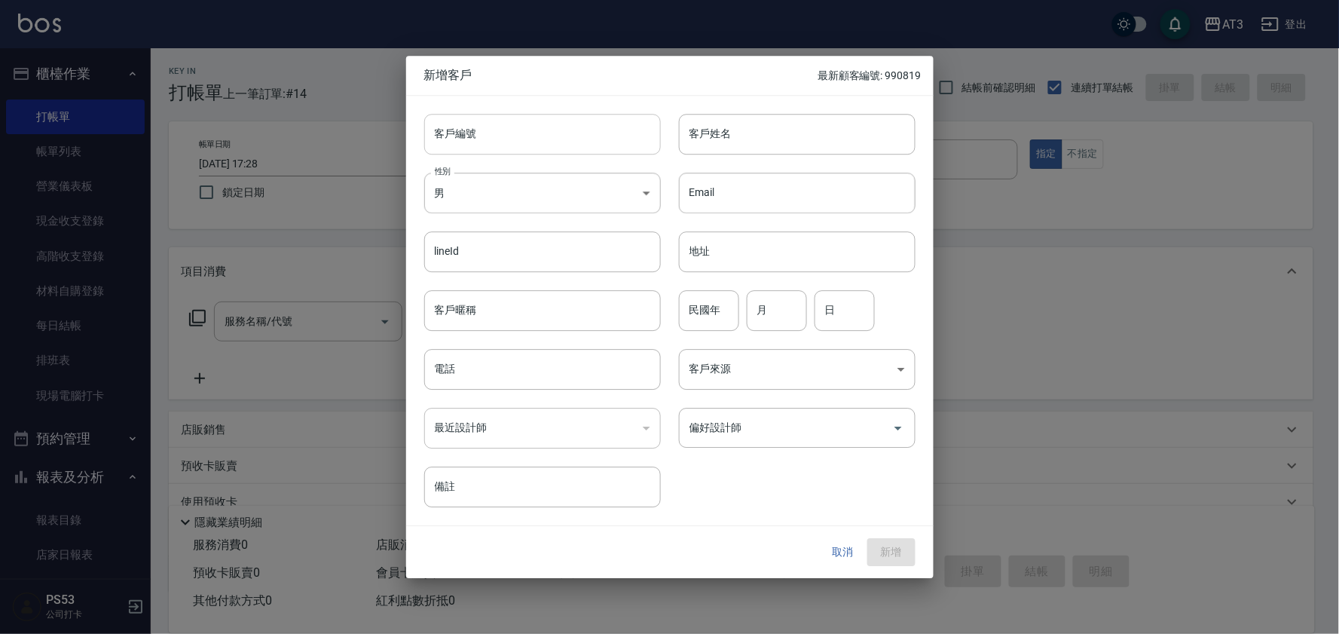
click at [576, 134] on input "客戶編號" at bounding box center [542, 134] width 237 height 41
type input "陳"
type input "730220"
type input "陳育軒"
type input "73"
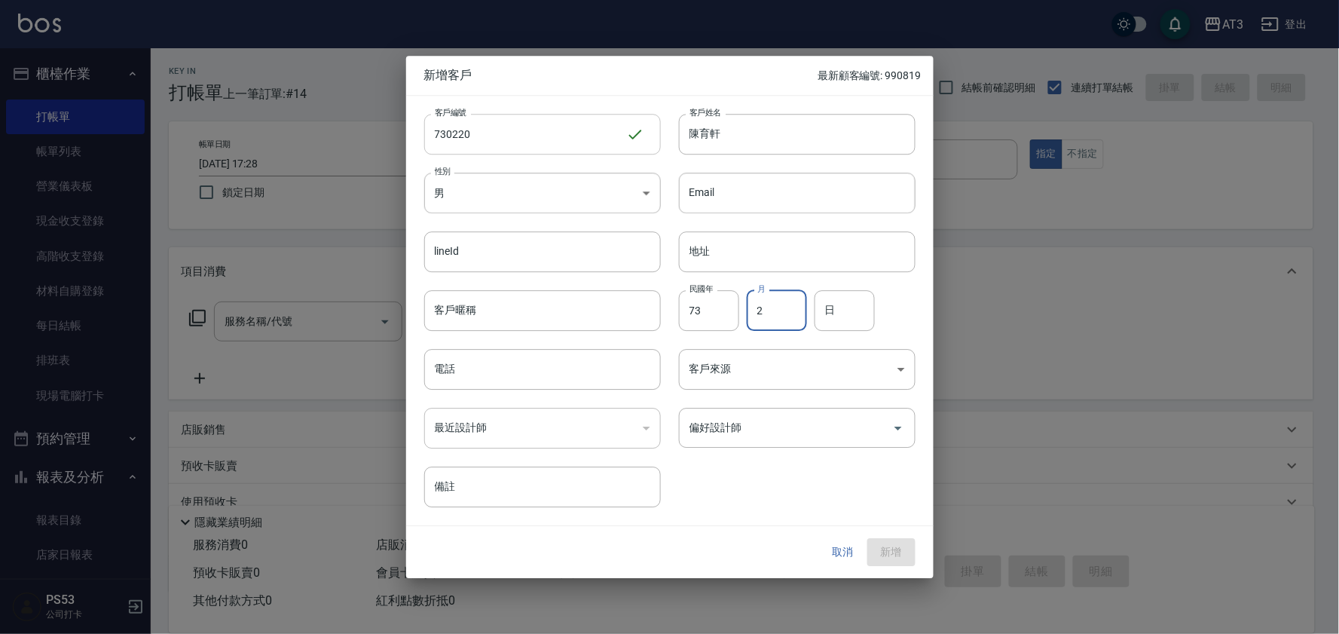
type input "2"
type input "20"
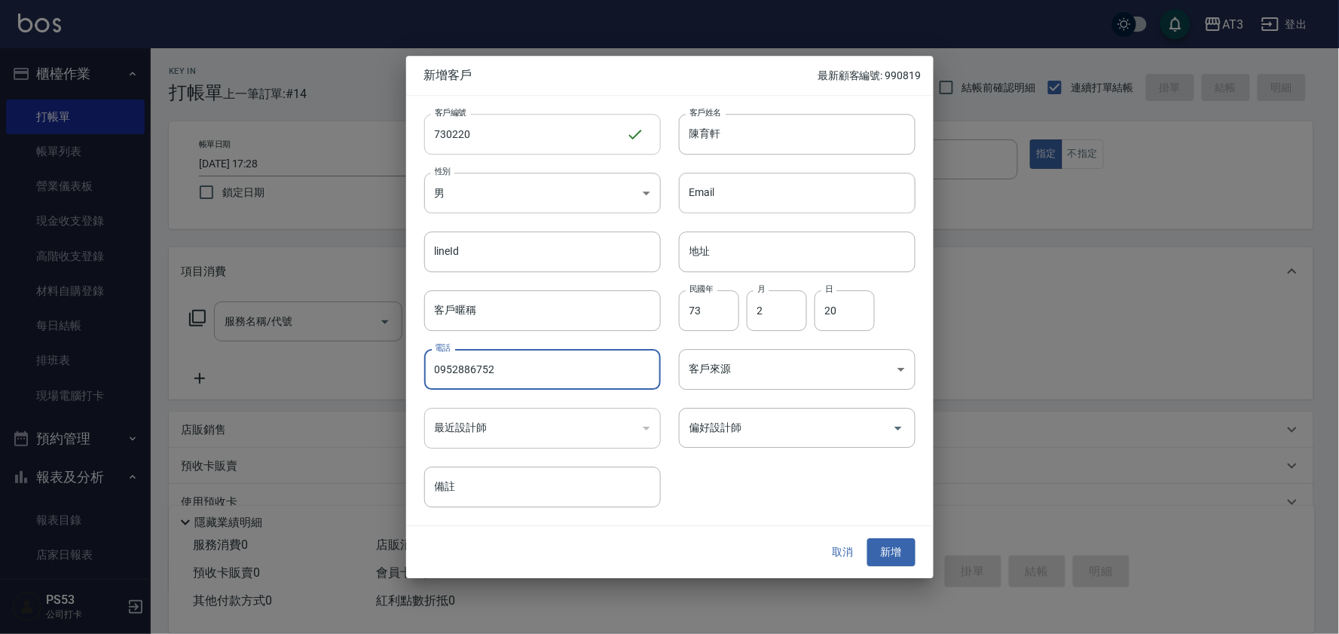
type input "0952886752"
click at [867, 539] on button "新增" at bounding box center [891, 553] width 48 height 28
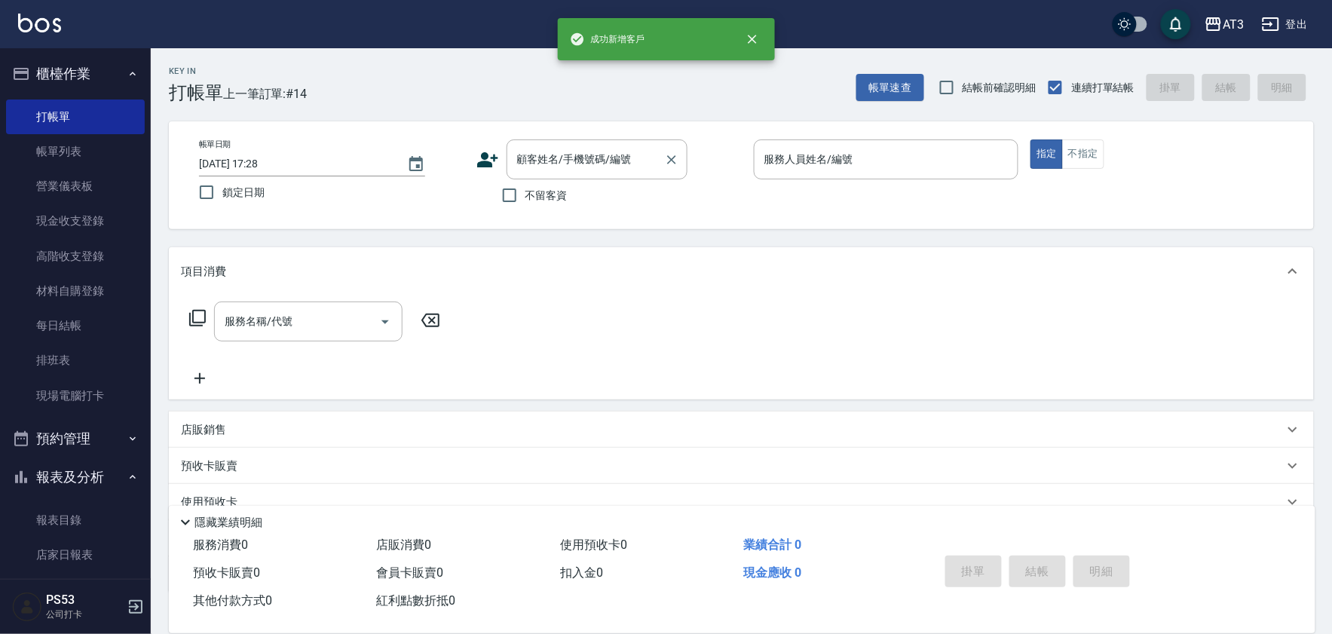
click at [581, 153] on div "顧客姓名/手機號碼/編號 顧客姓名/手機號碼/編號" at bounding box center [596, 159] width 181 height 40
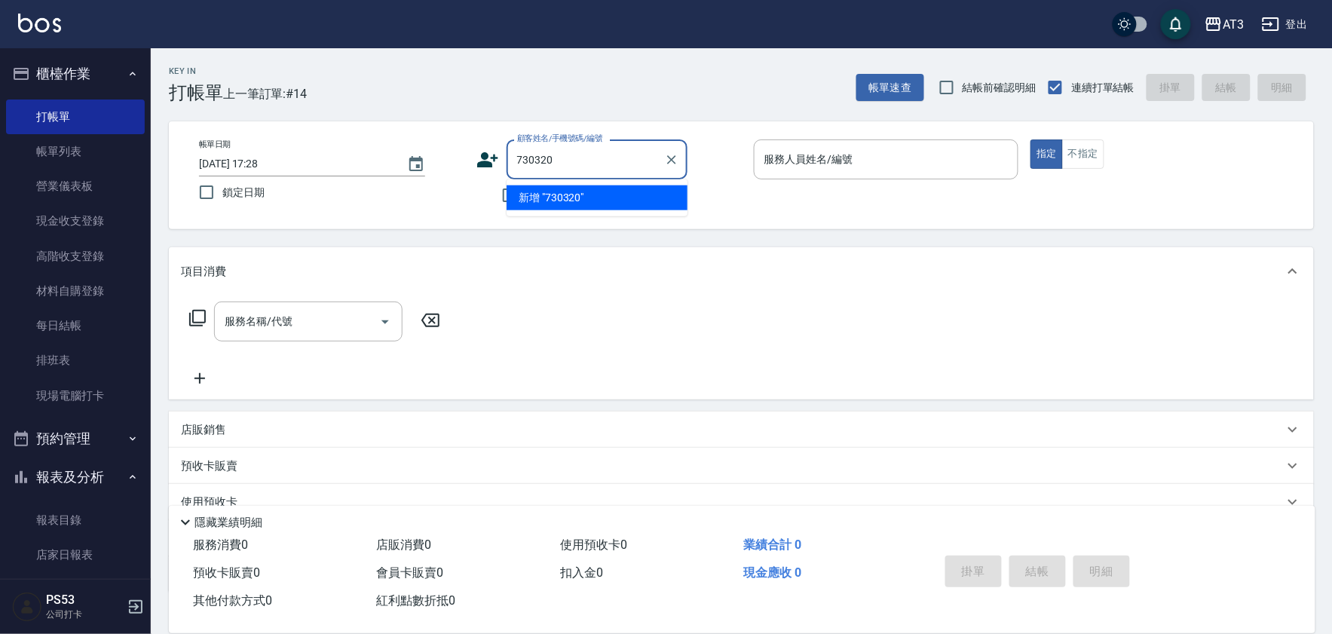
type input "730320"
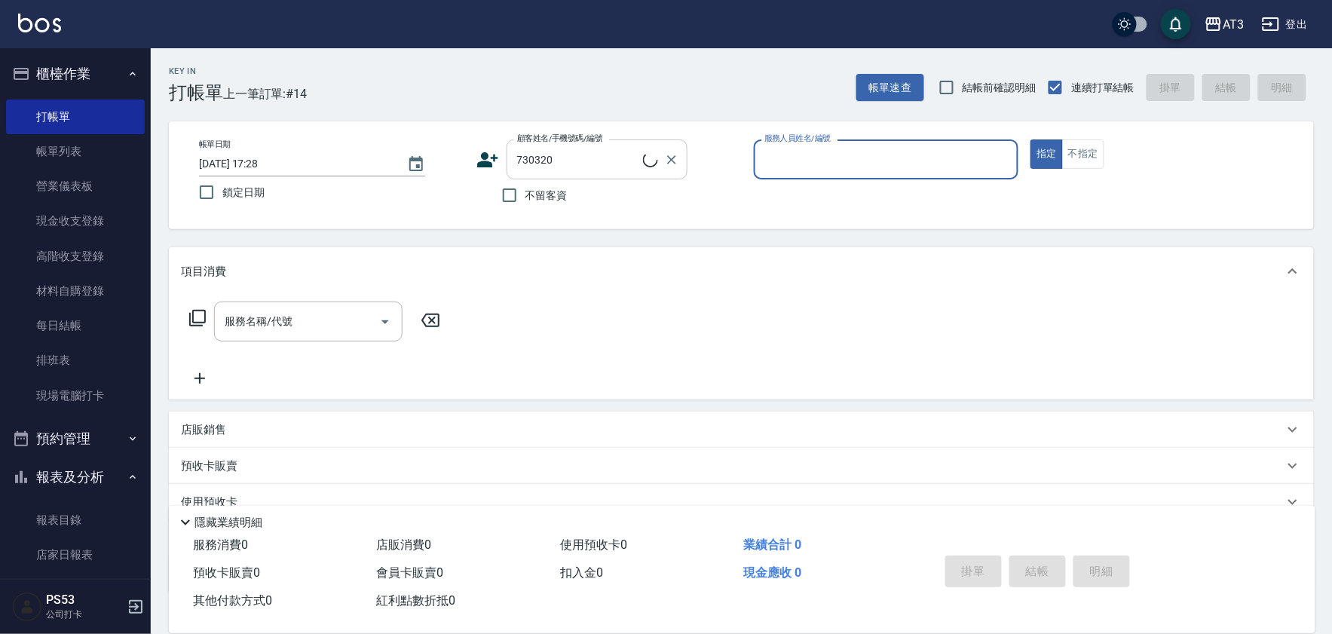
type input "7"
type input "許家瑜/0933965432/730320"
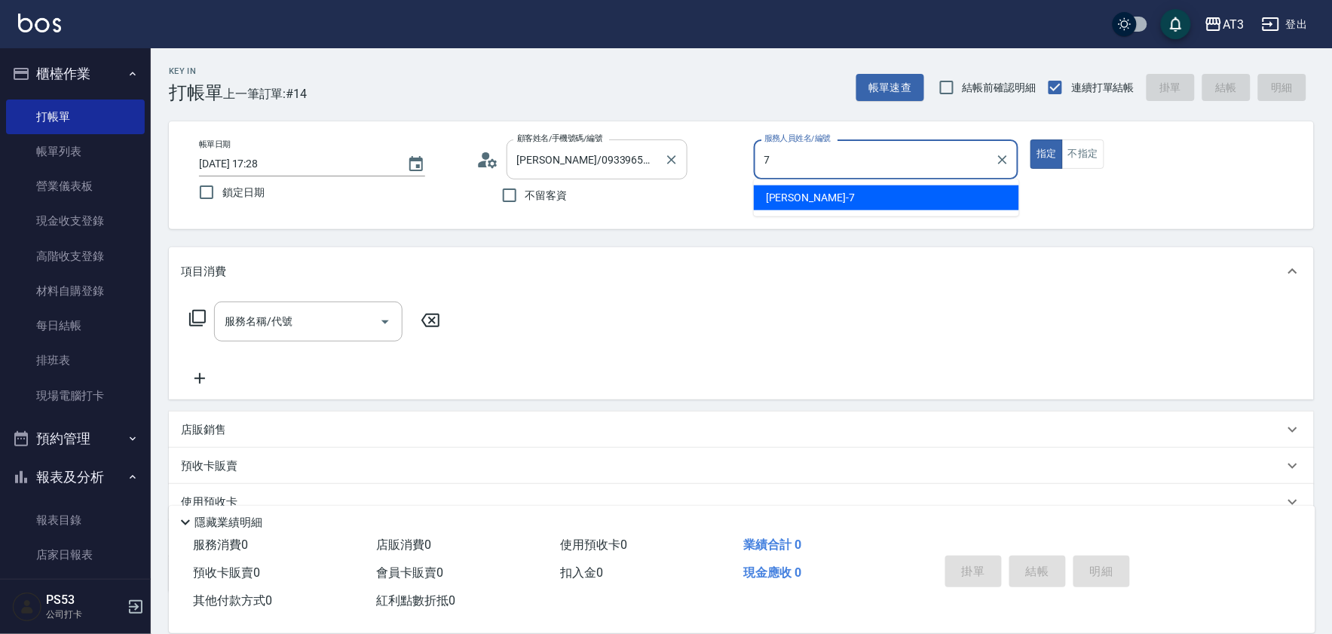
type input "子晴-7"
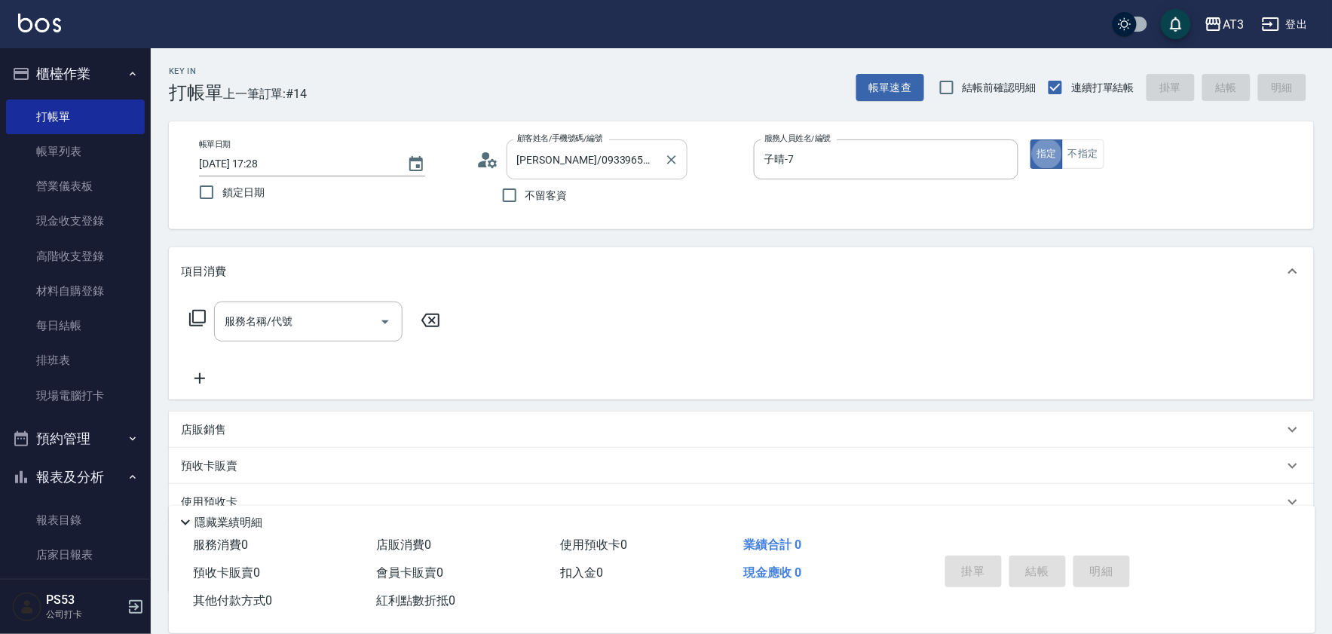
type button "true"
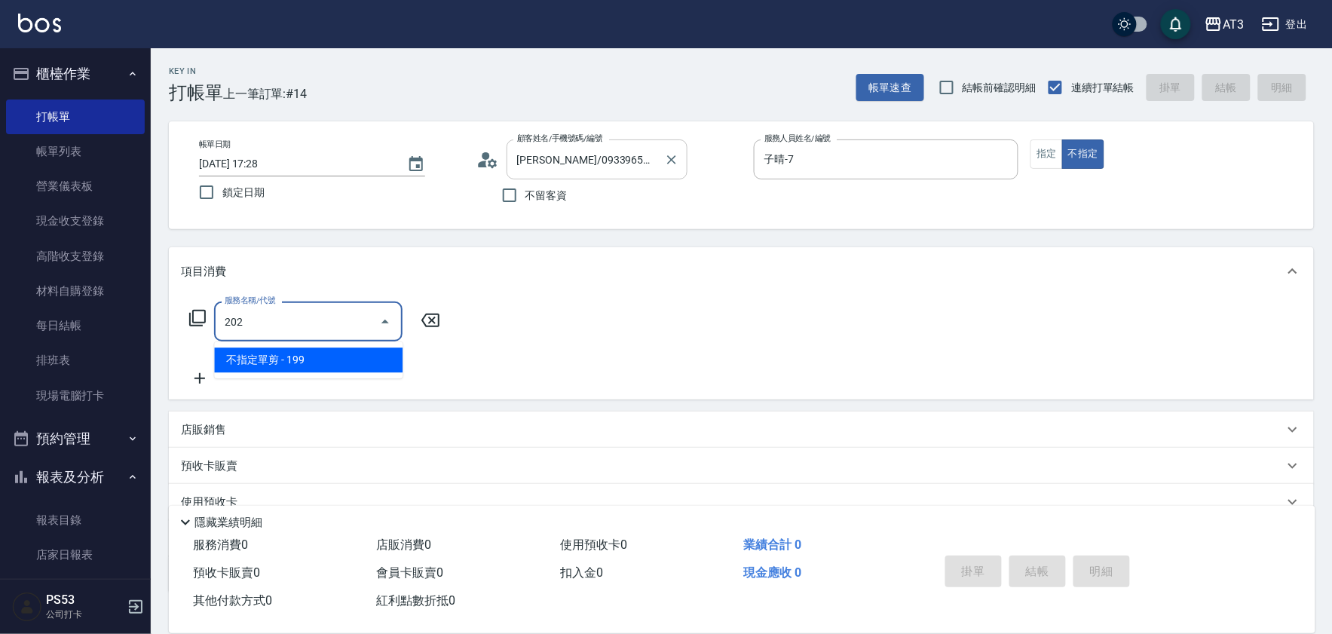
type input "不指定單剪(202)"
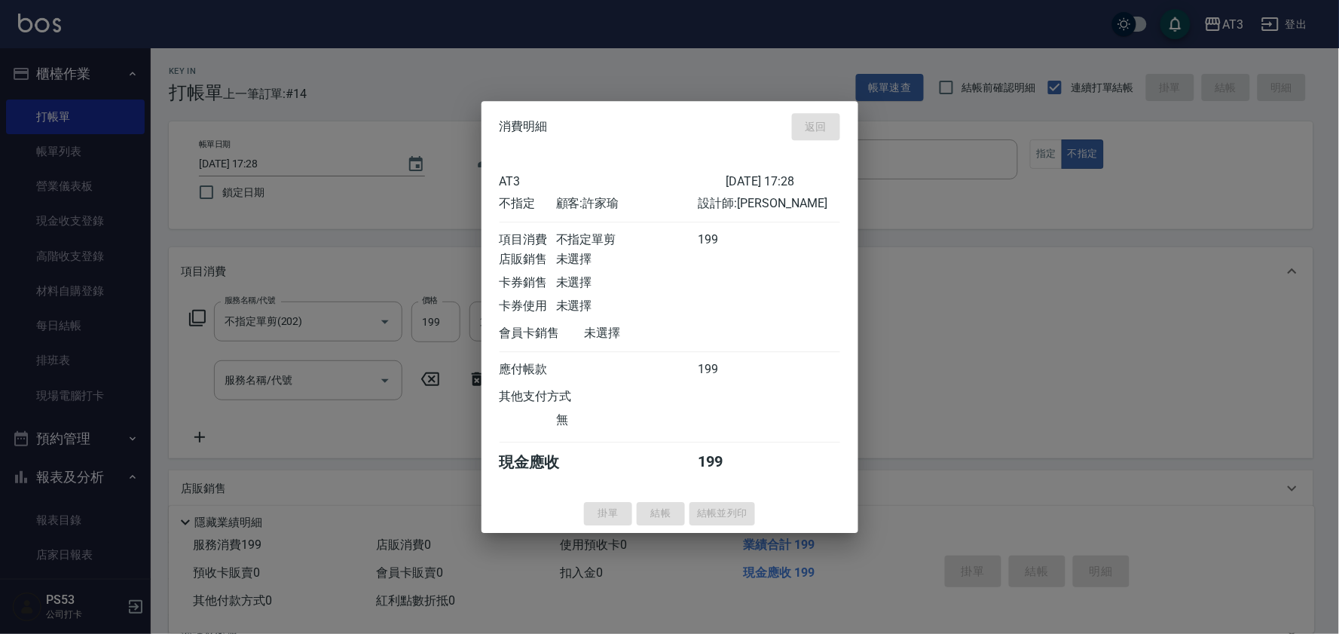
type input "2025/09/14 17:29"
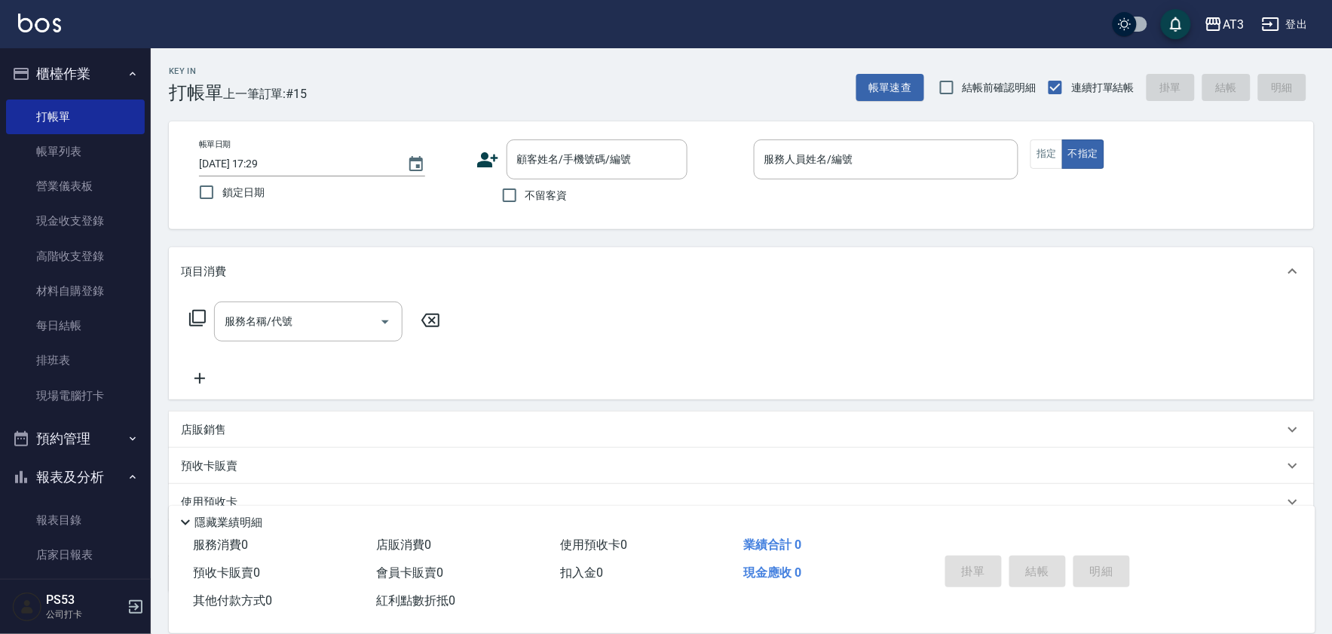
click at [486, 156] on icon at bounding box center [487, 159] width 21 height 15
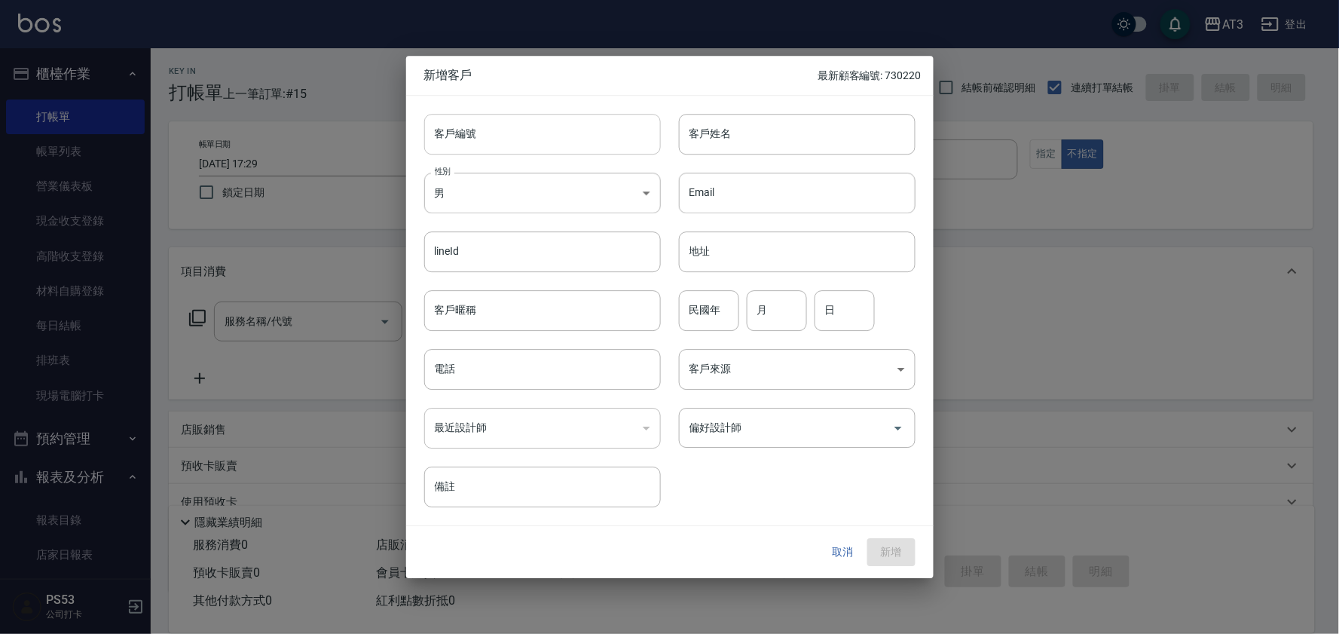
click at [514, 136] on input "客戶編號" at bounding box center [542, 134] width 237 height 41
type input "911022-3"
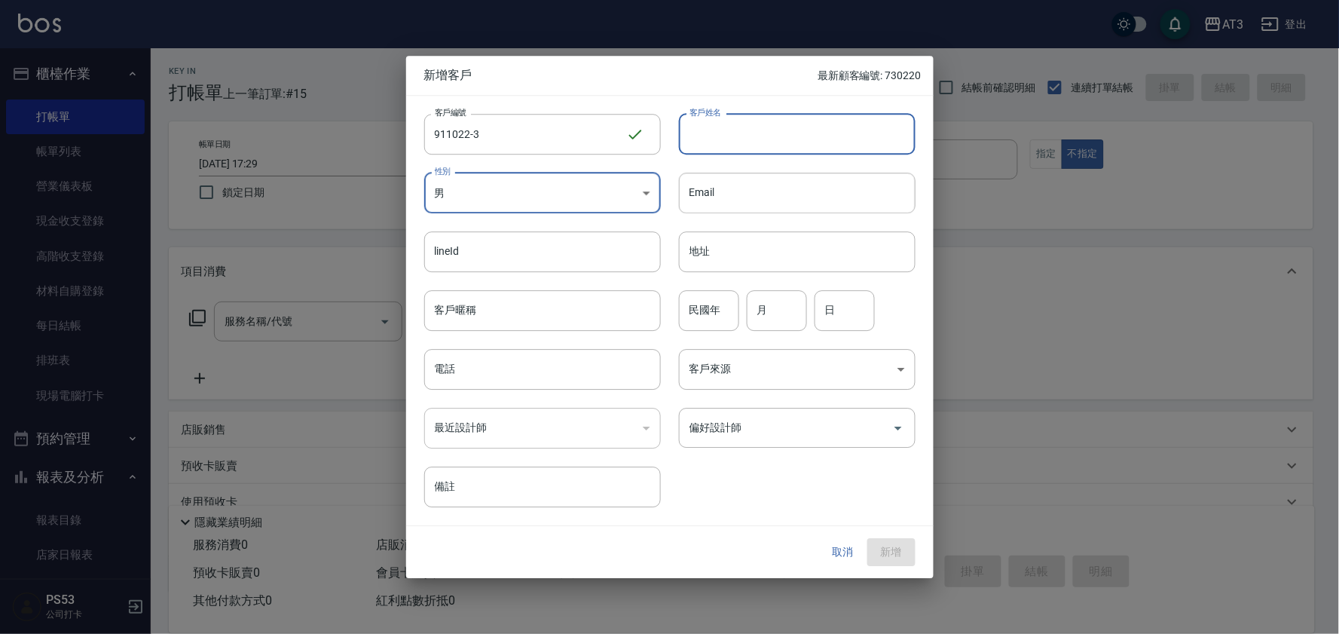
click at [848, 121] on input "客戶姓名" at bounding box center [797, 134] width 237 height 41
type input "陳亭莉"
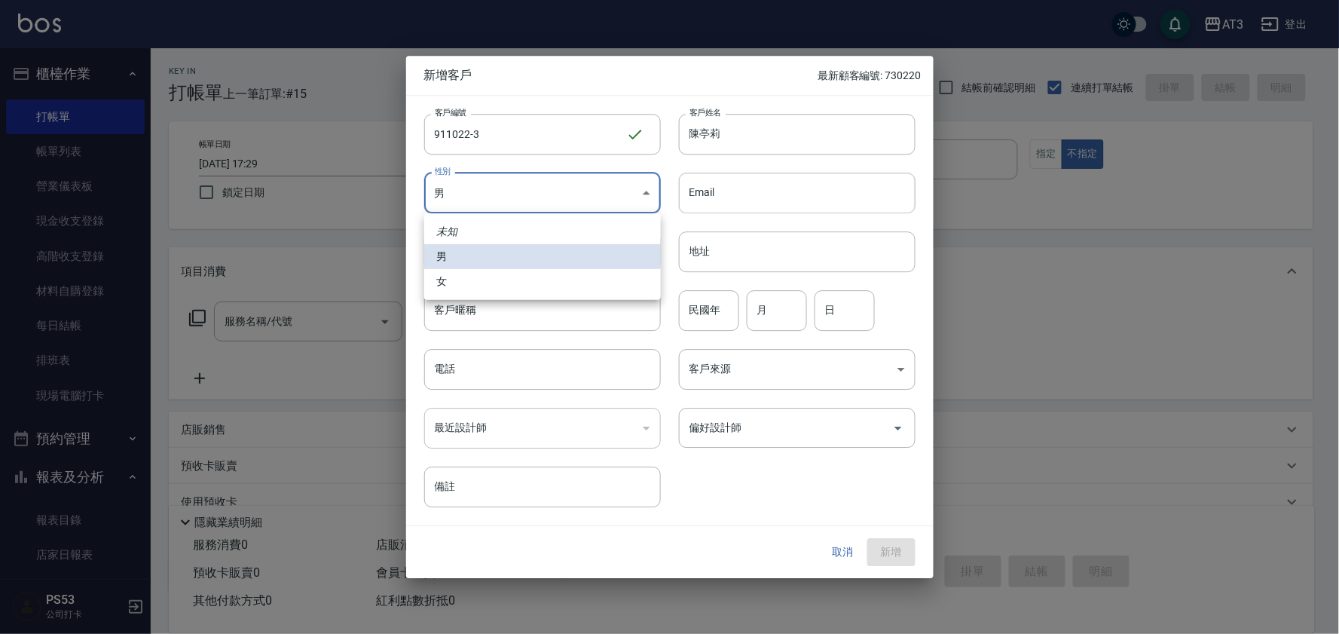
click at [659, 190] on body "AT3 登出 櫃檯作業 打帳單 帳單列表 營業儀表板 現金收支登錄 高階收支登錄 材料自購登錄 每日結帳 排班表 現場電腦打卡 預約管理 預約管理 單日預約紀…" at bounding box center [669, 368] width 1339 height 736
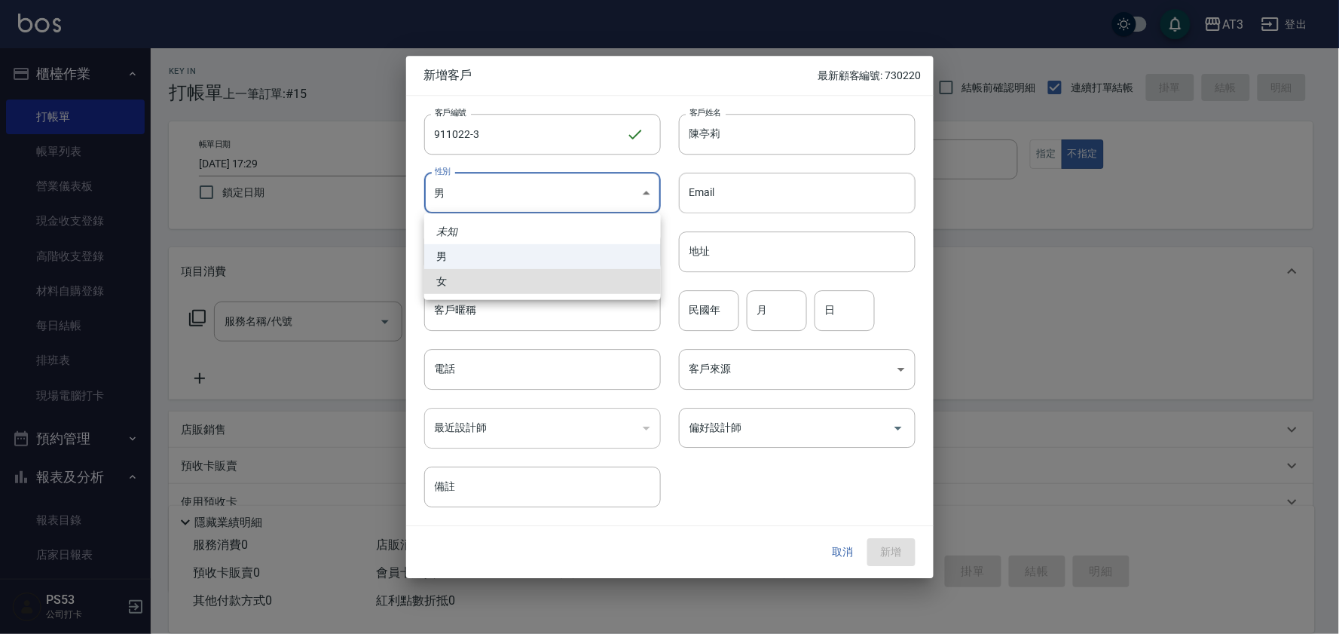
type input "FEMALE"
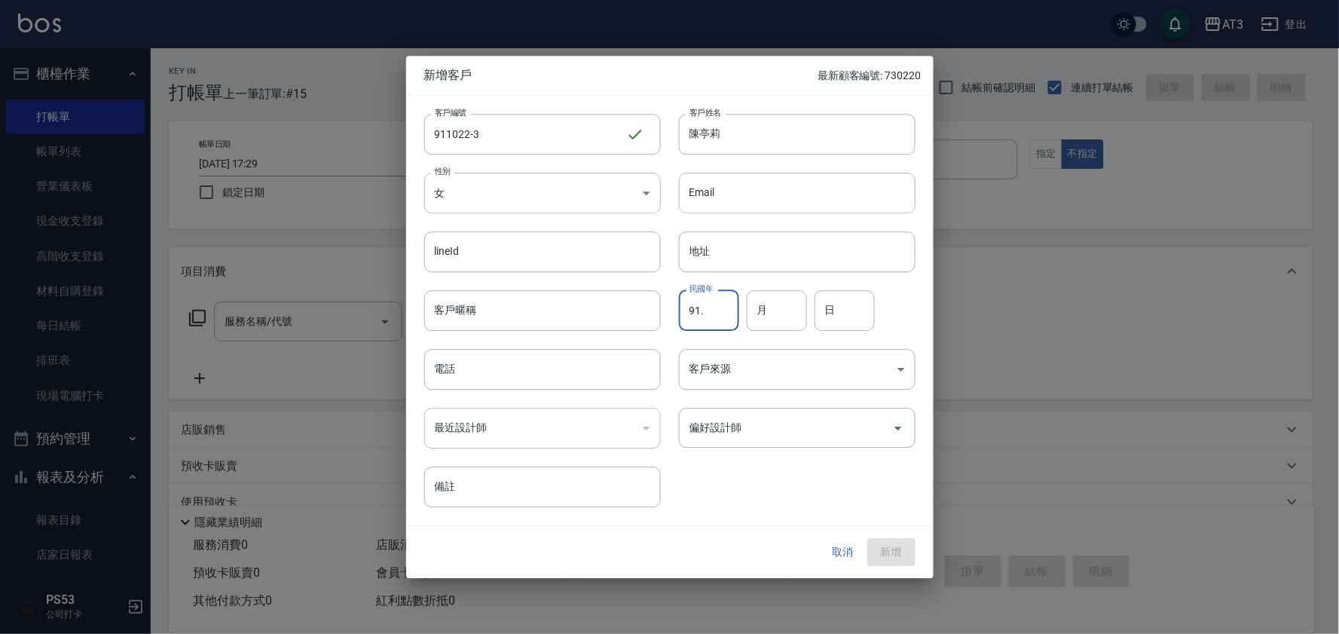
type input "91."
type input "10"
type input "22"
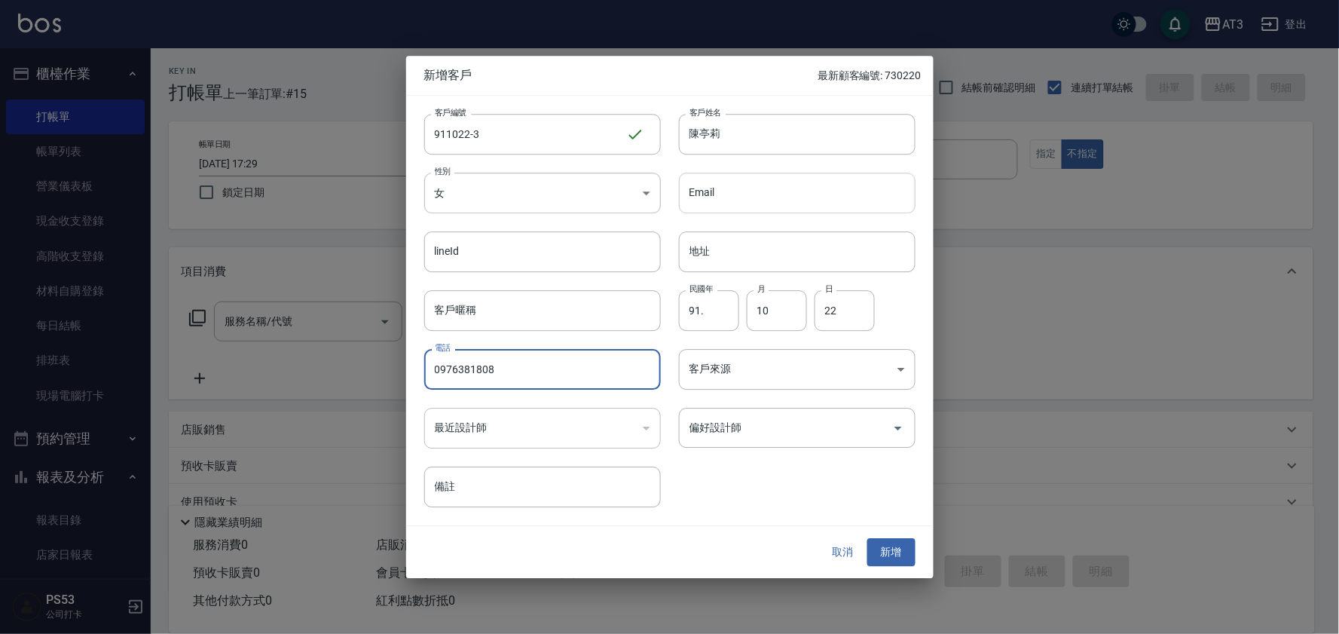
type input "0976381808"
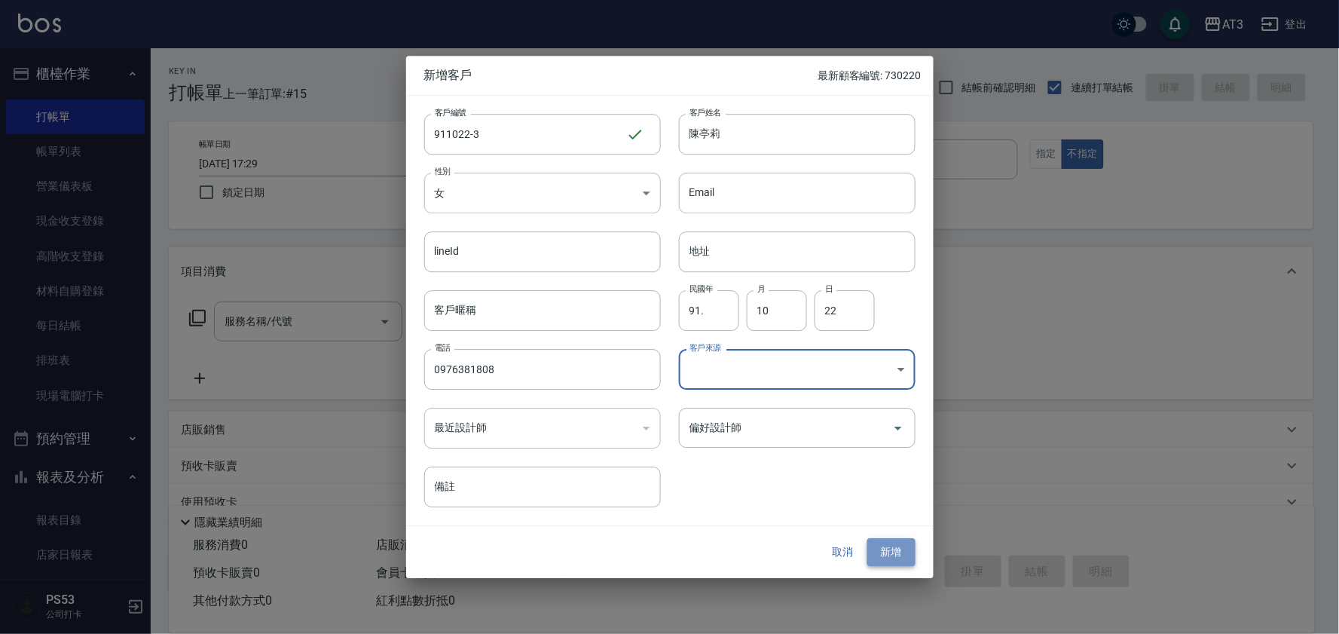
click at [877, 544] on button "新增" at bounding box center [891, 553] width 48 height 28
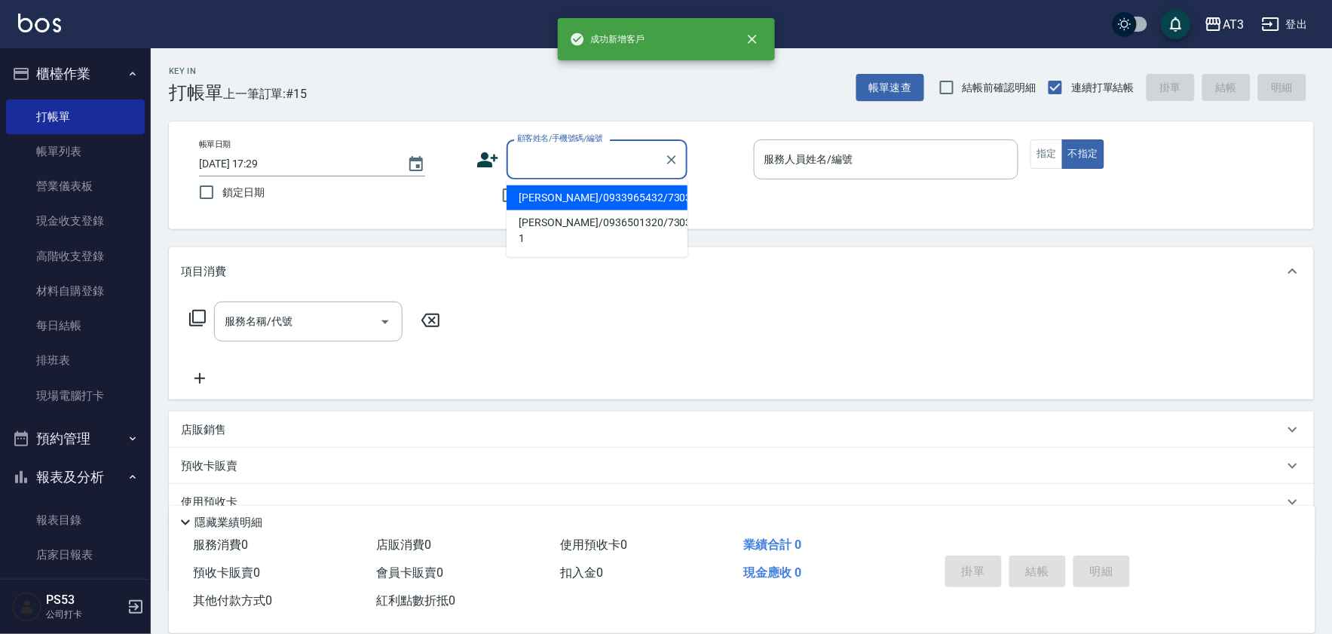
click at [584, 151] on div "顧客姓名/手機號碼/編號 顧客姓名/手機號碼/編號" at bounding box center [596, 159] width 181 height 40
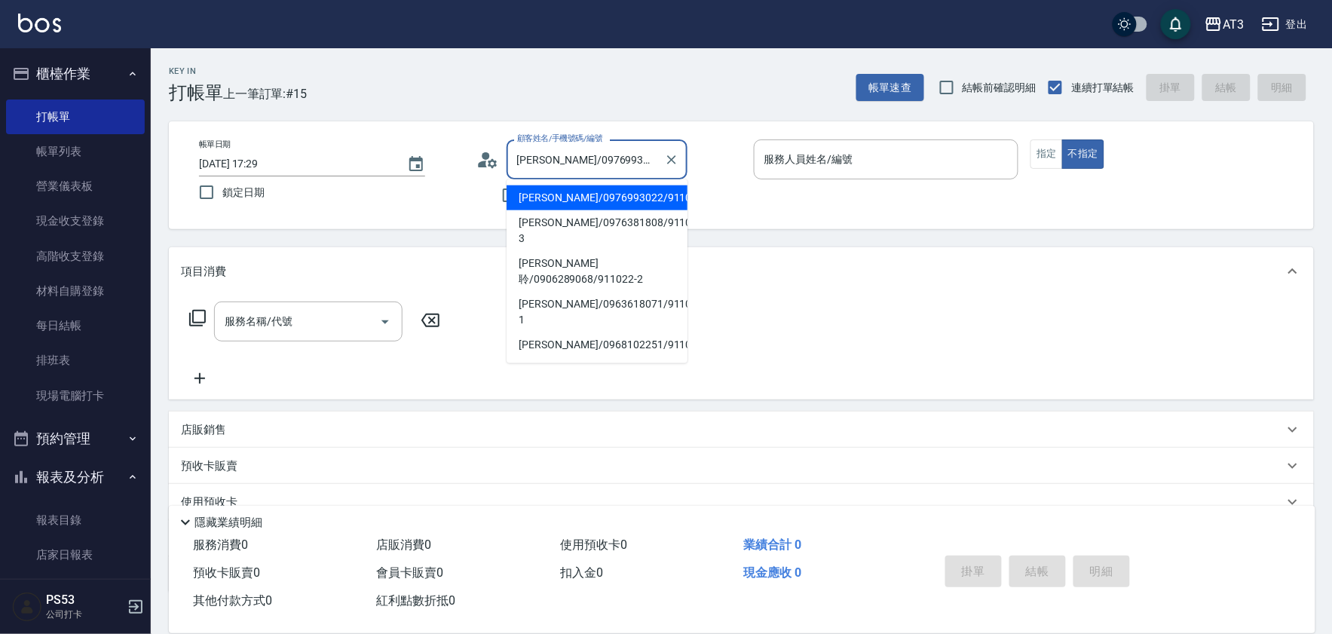
click at [620, 170] on input "鍾柏彥/0976993022/911022" at bounding box center [585, 159] width 145 height 26
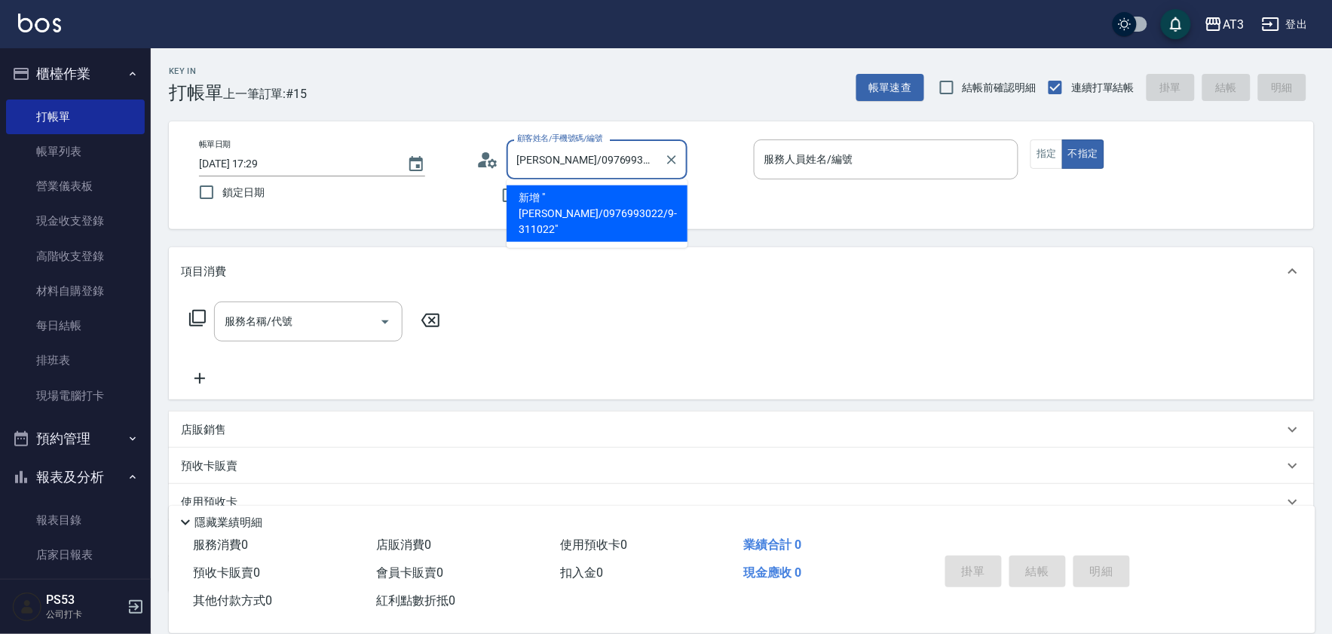
type input "鍾柏彥/0976993022/9-11022"
click at [662, 157] on button "Clear" at bounding box center [671, 159] width 21 height 21
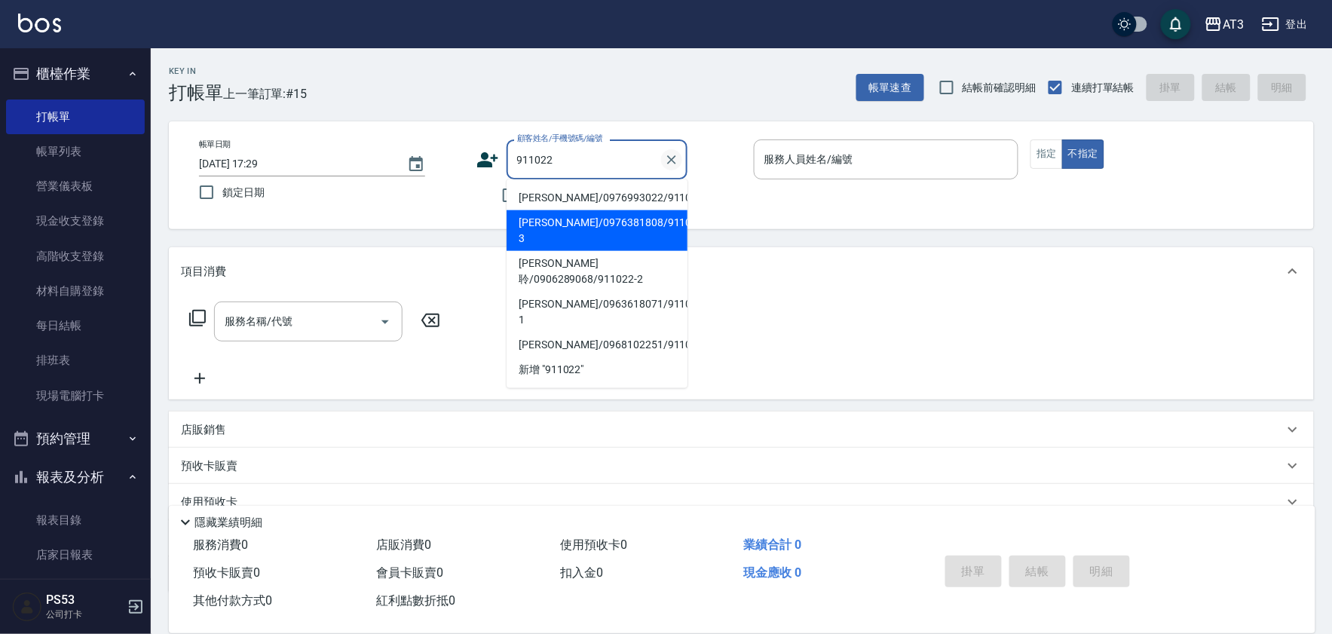
type input "鍾柏彥/0976993022/911022"
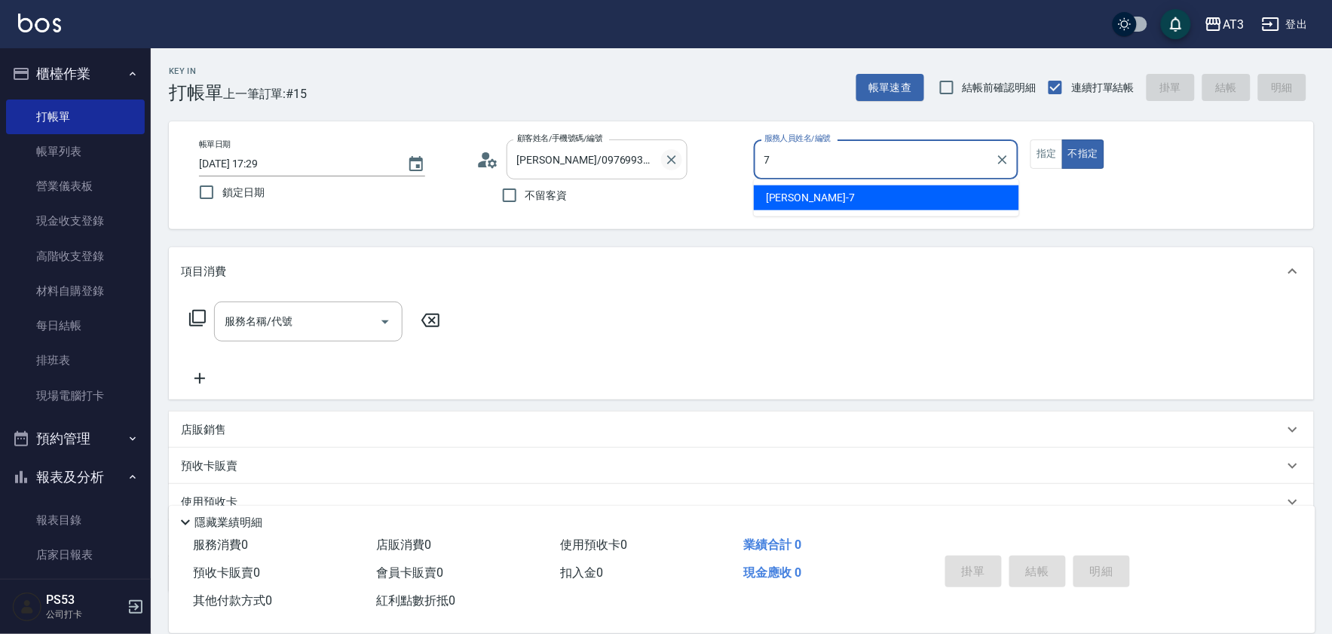
type input "子晴-7"
type button "false"
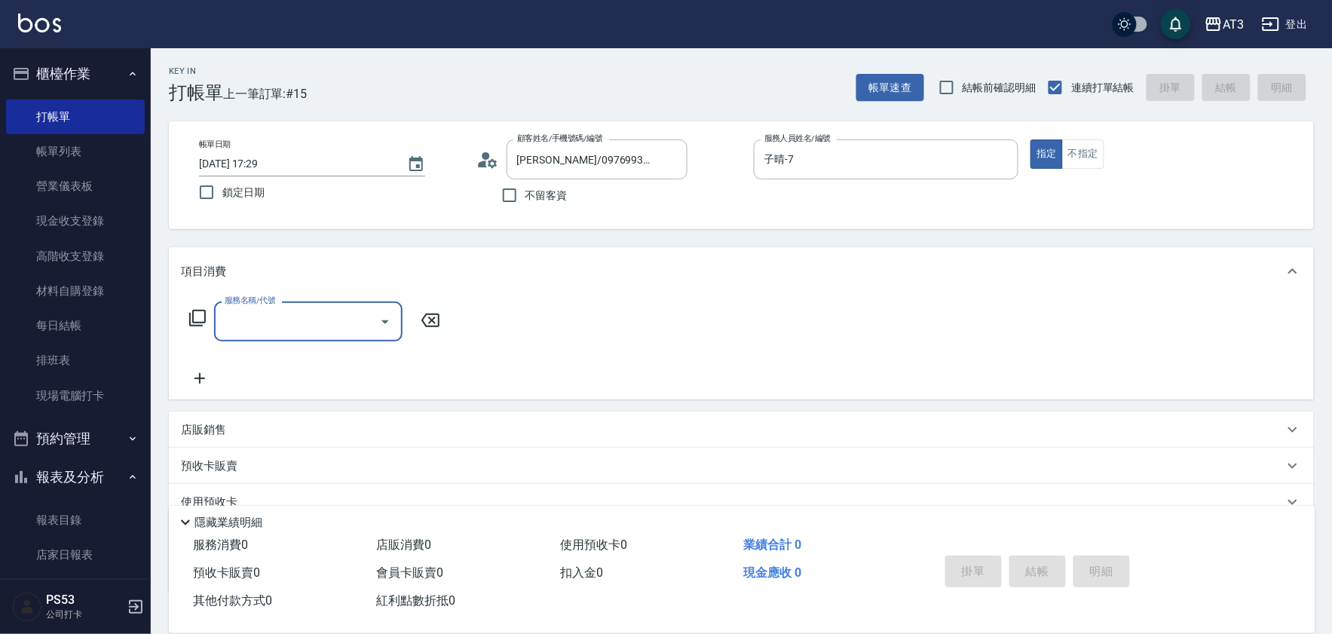
click at [1106, 144] on div "指定 不指定" at bounding box center [1162, 153] width 265 height 29
click at [1085, 162] on button "不指定" at bounding box center [1083, 153] width 42 height 29
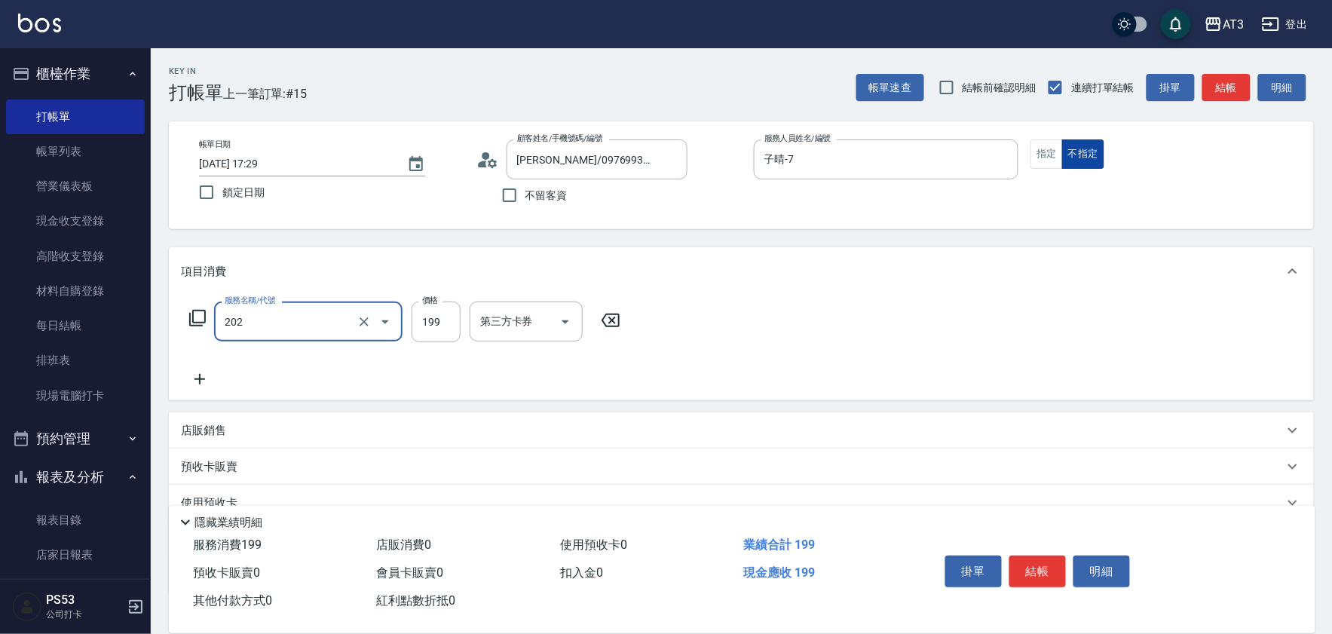
type input "不指定單剪(202)"
click at [372, 329] on div at bounding box center [374, 321] width 42 height 40
click at [356, 317] on icon "Clear" at bounding box center [363, 321] width 15 height 15
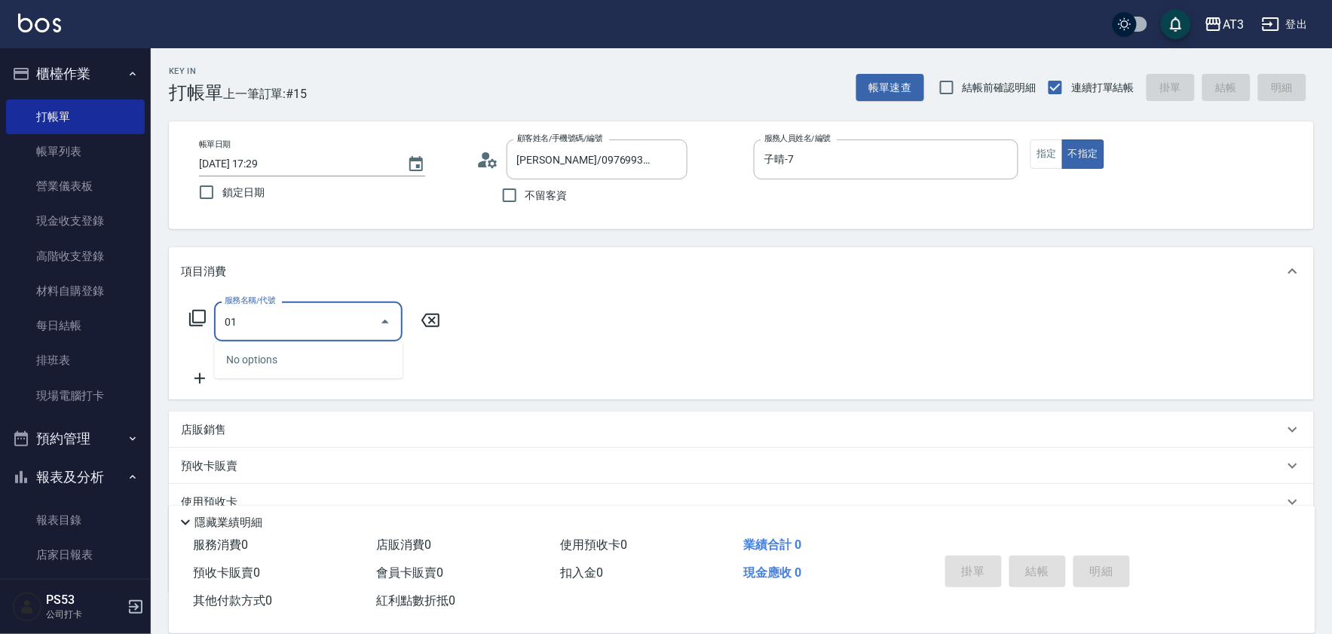
type input "0"
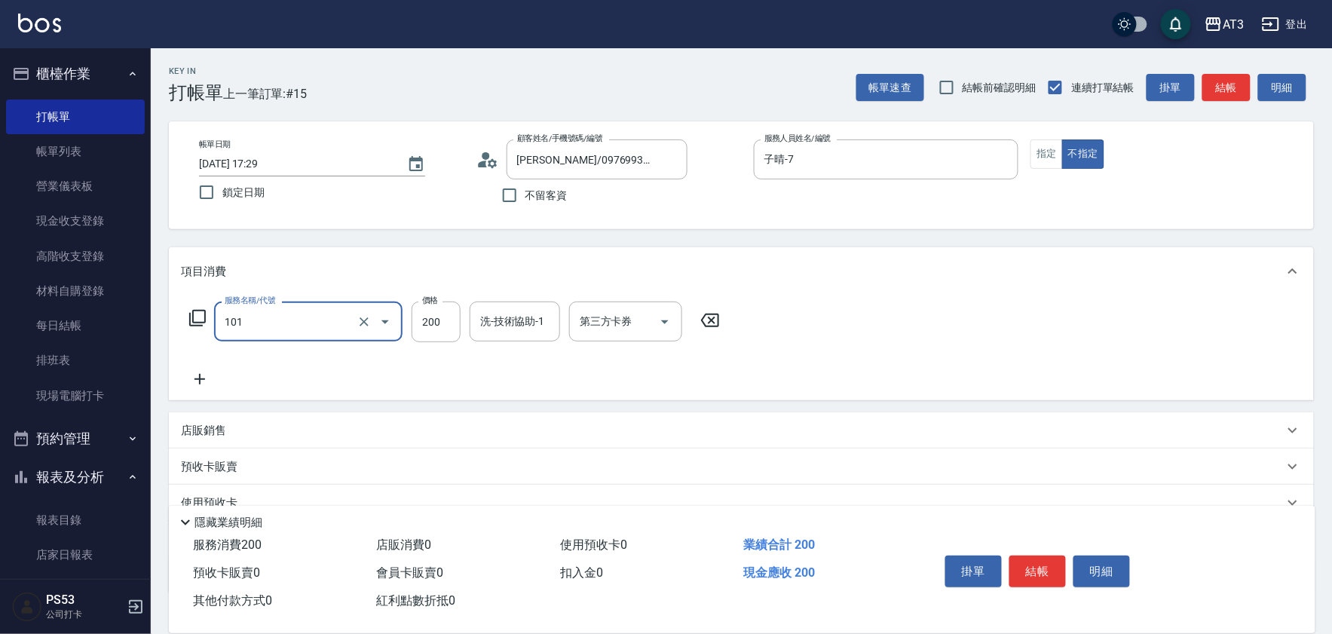
type input "洗髮(101)"
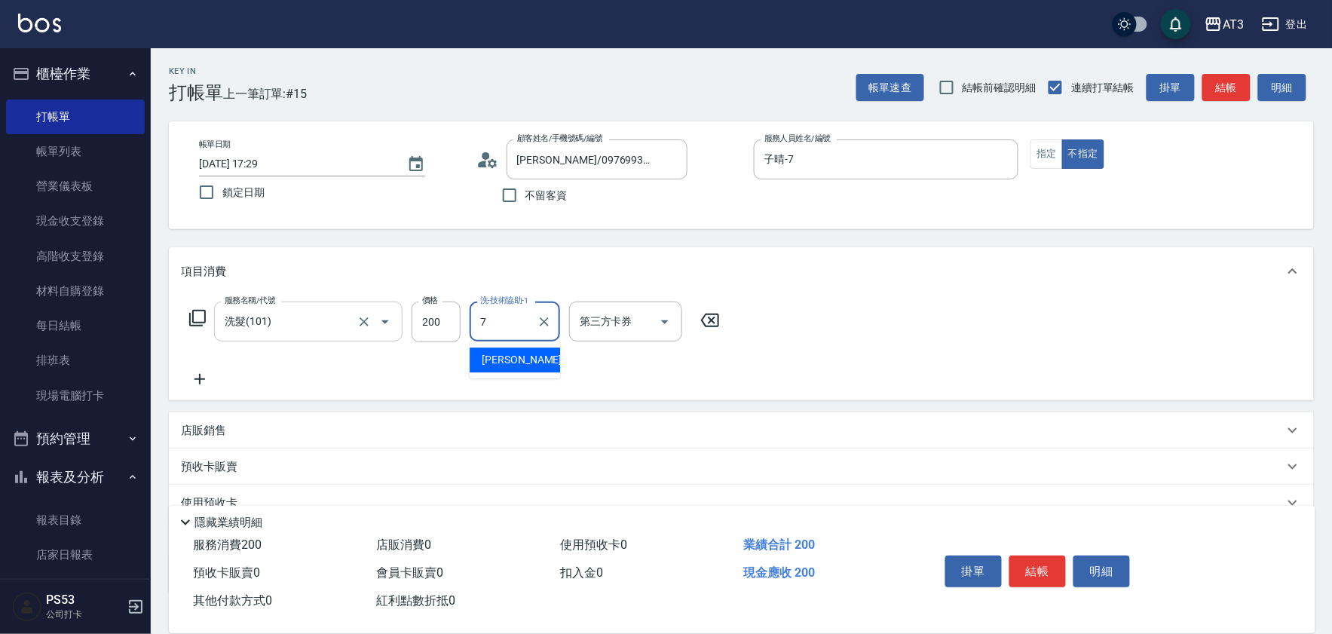
type input "子晴-7"
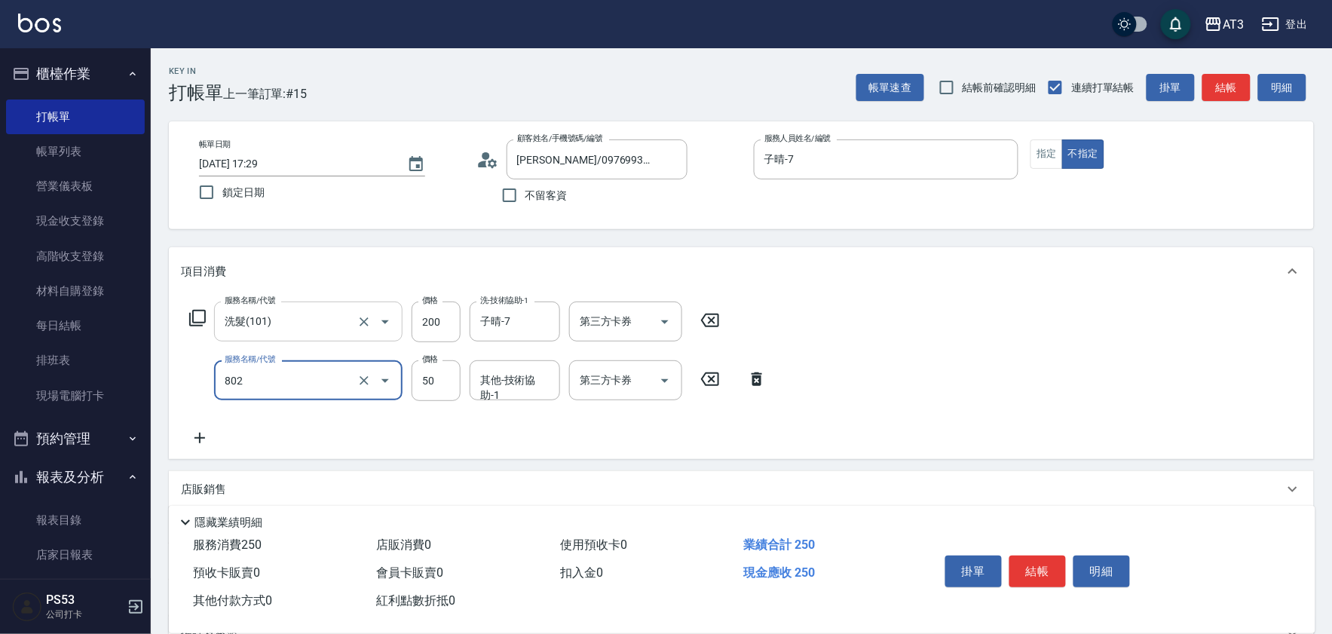
type input "潤絲/加精油(802)"
type input "150"
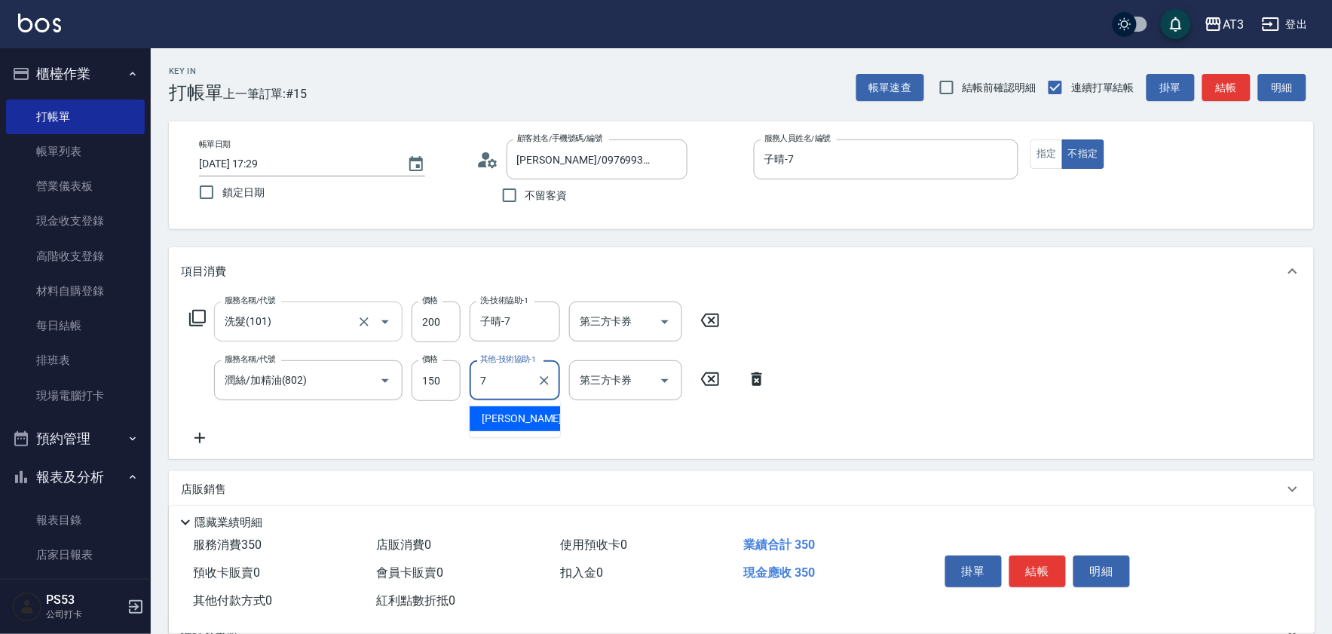
type input "子晴-7"
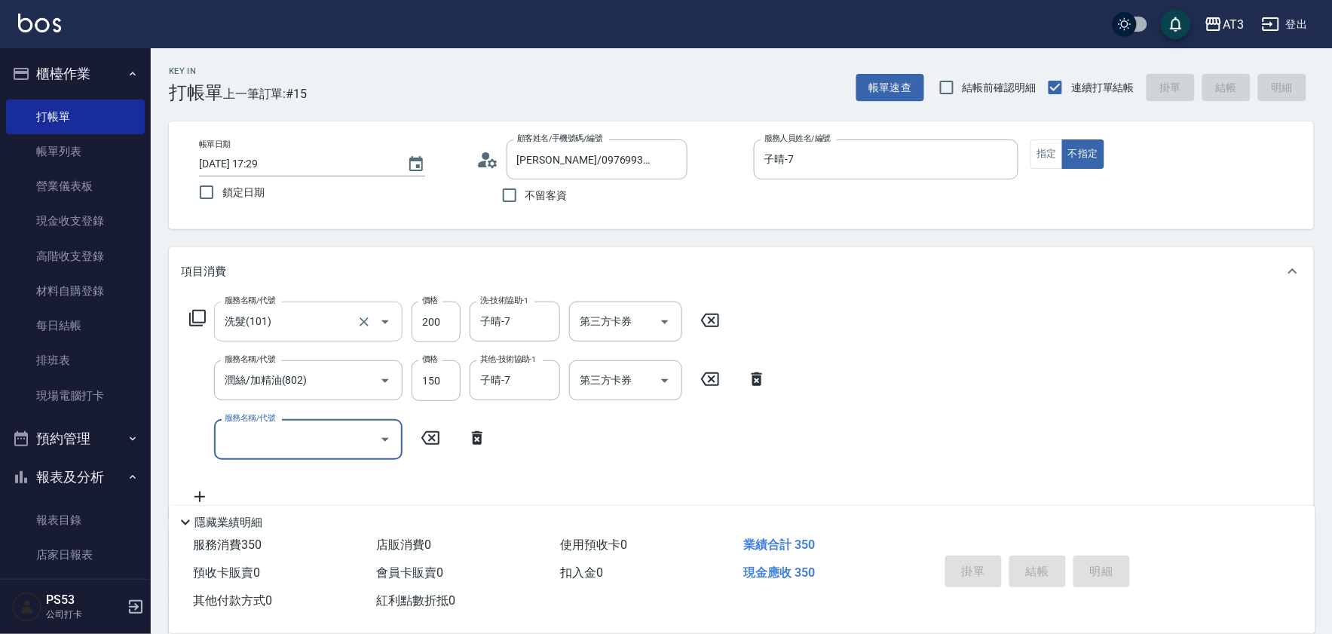
type input "2025/09/14 17:32"
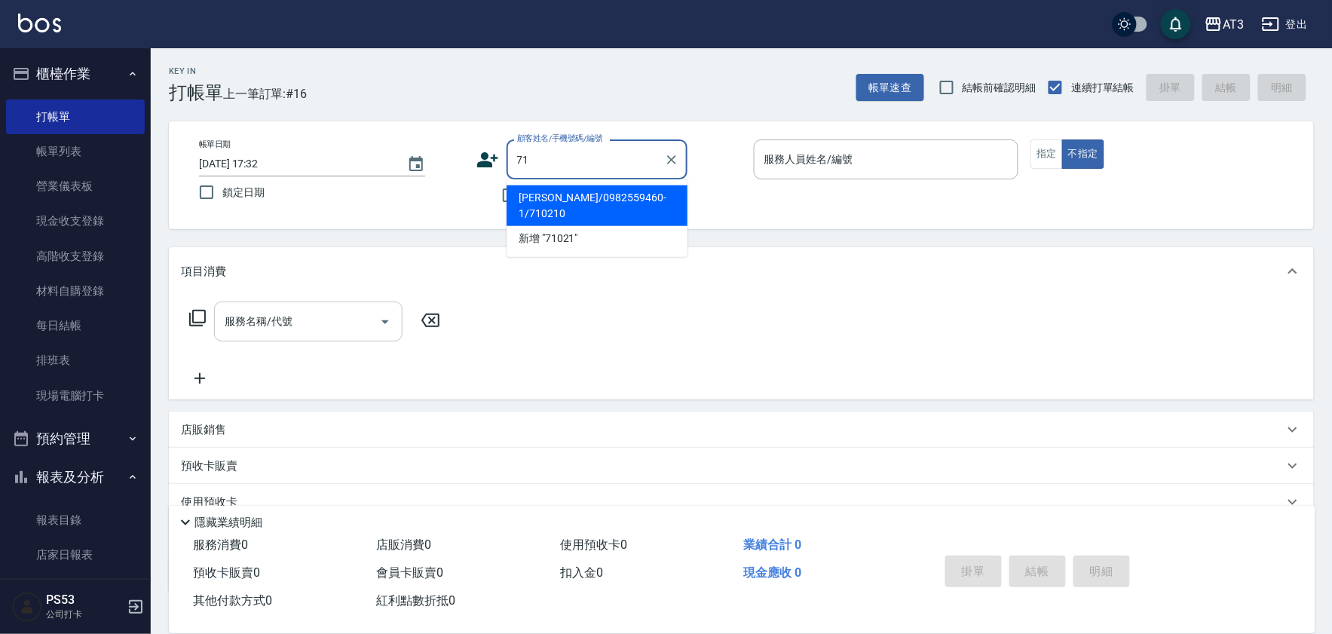
type input "7"
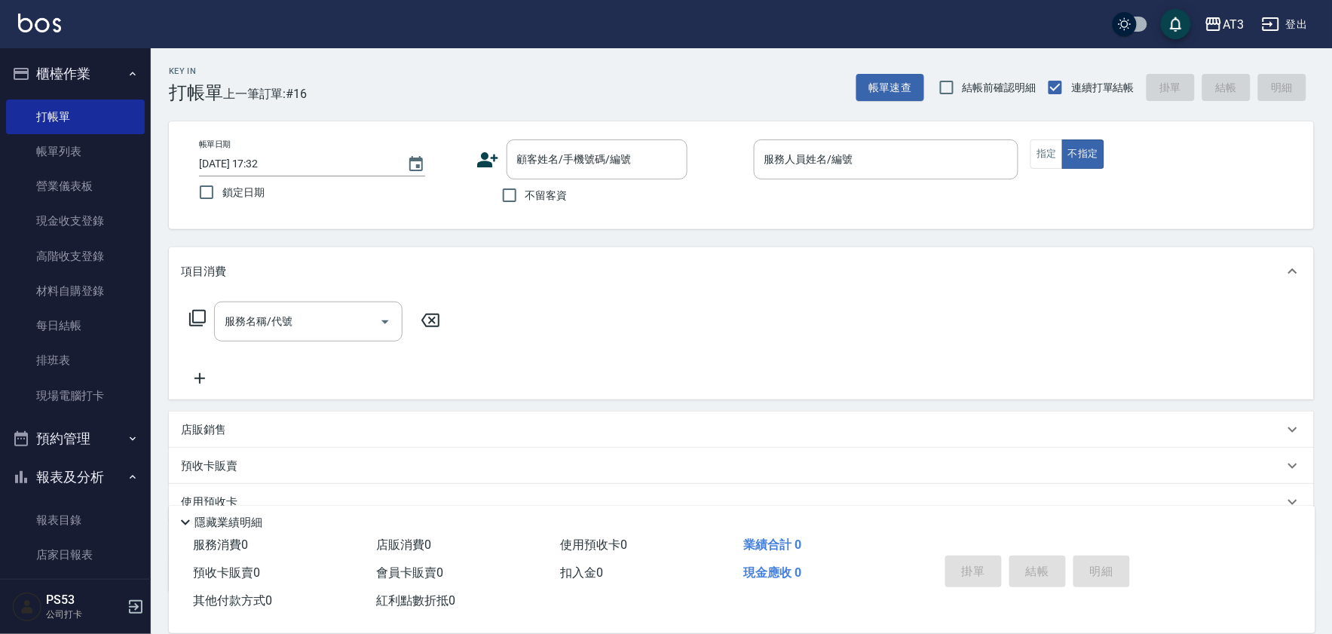
click at [488, 164] on icon at bounding box center [487, 159] width 21 height 15
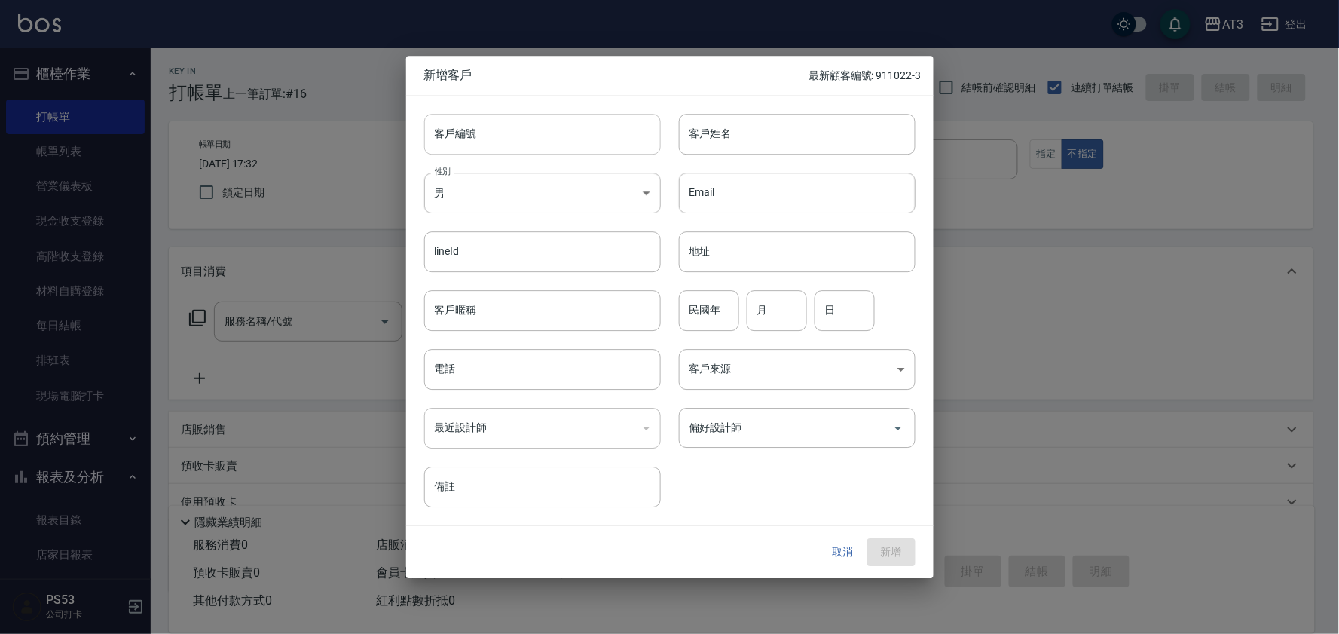
click at [524, 145] on input "客戶編號" at bounding box center [542, 134] width 237 height 41
type input "960907"
type input "吳晉瑋"
type input "96"
type input "7"
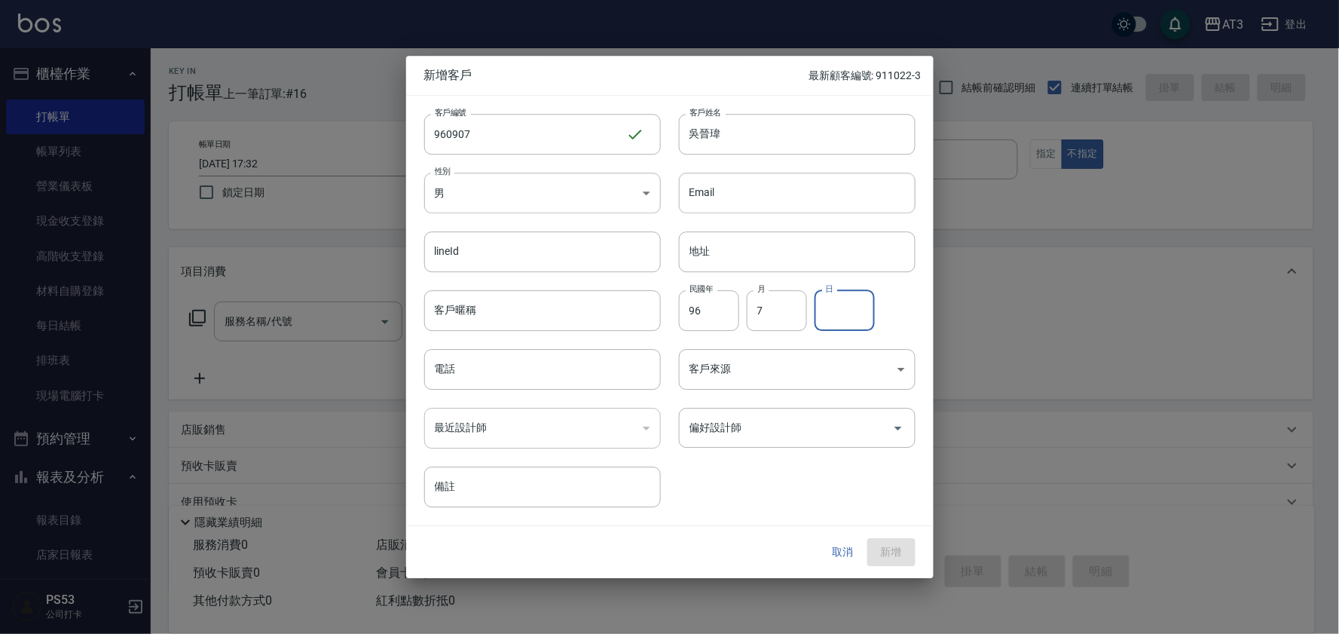
type input "7"
click at [794, 307] on input "7" at bounding box center [777, 310] width 60 height 41
type input "9"
click at [522, 373] on input "電話" at bounding box center [542, 369] width 237 height 41
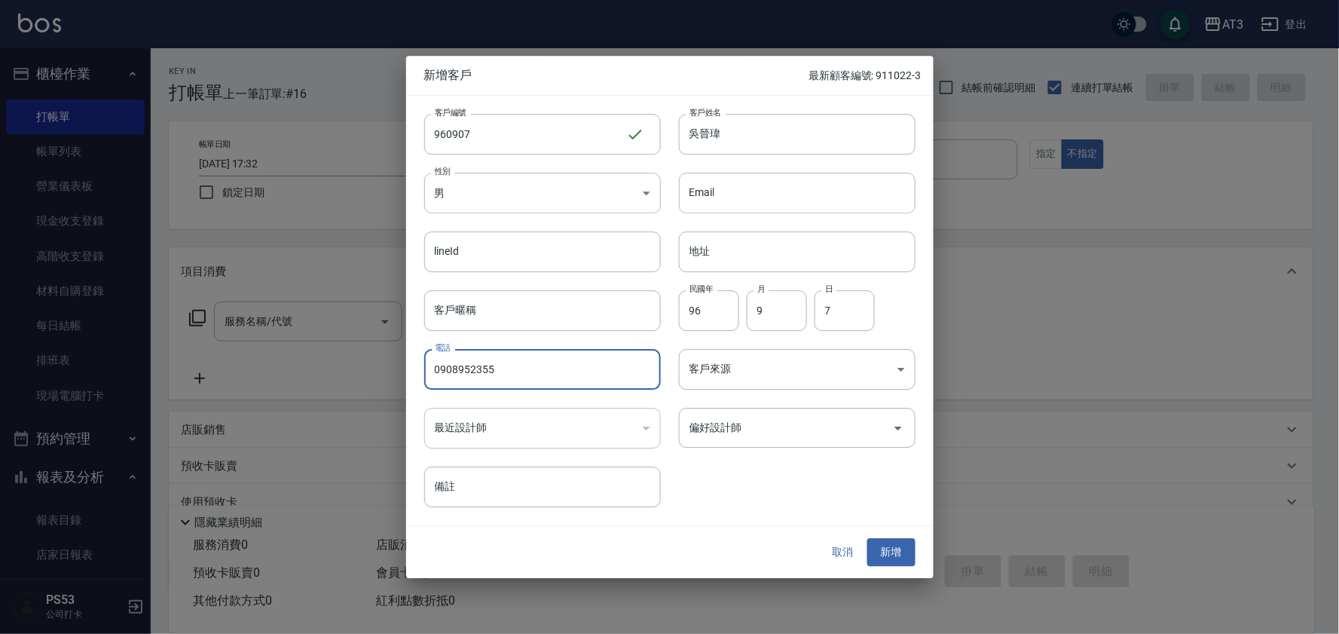
type input "0908952355"
click at [867, 539] on button "新增" at bounding box center [891, 553] width 48 height 28
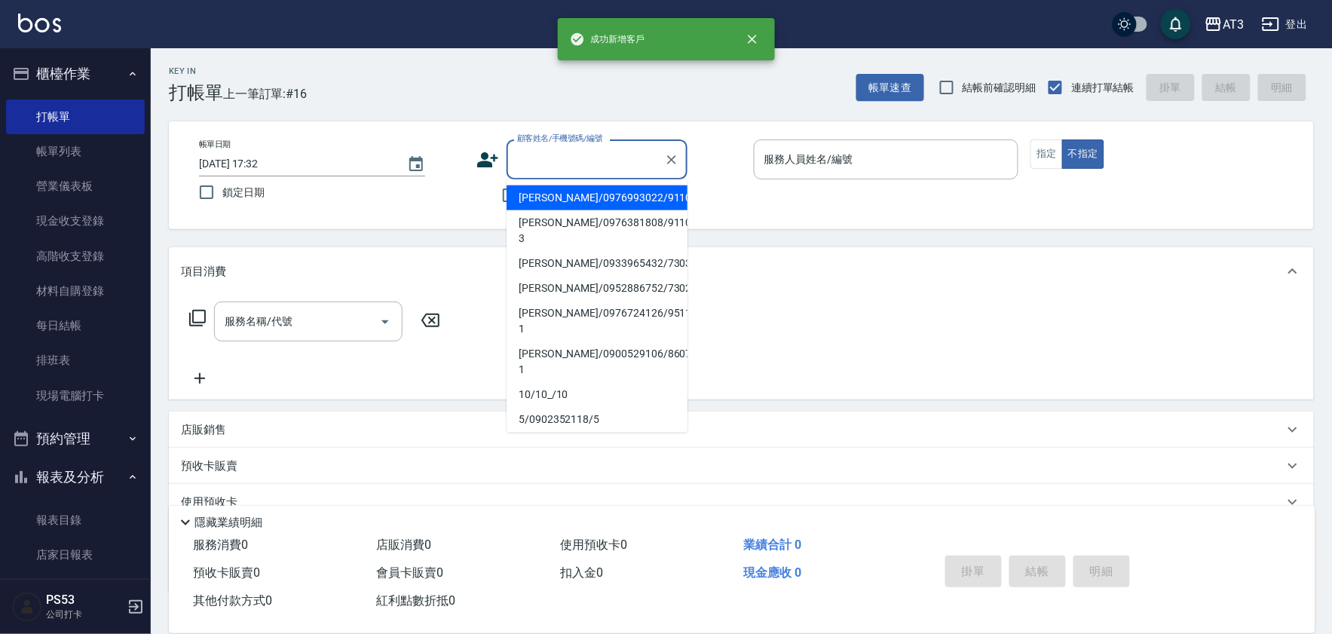
click at [558, 147] on div "顧客姓名/手機號碼/編號 顧客姓名/手機號碼/編號" at bounding box center [596, 159] width 181 height 40
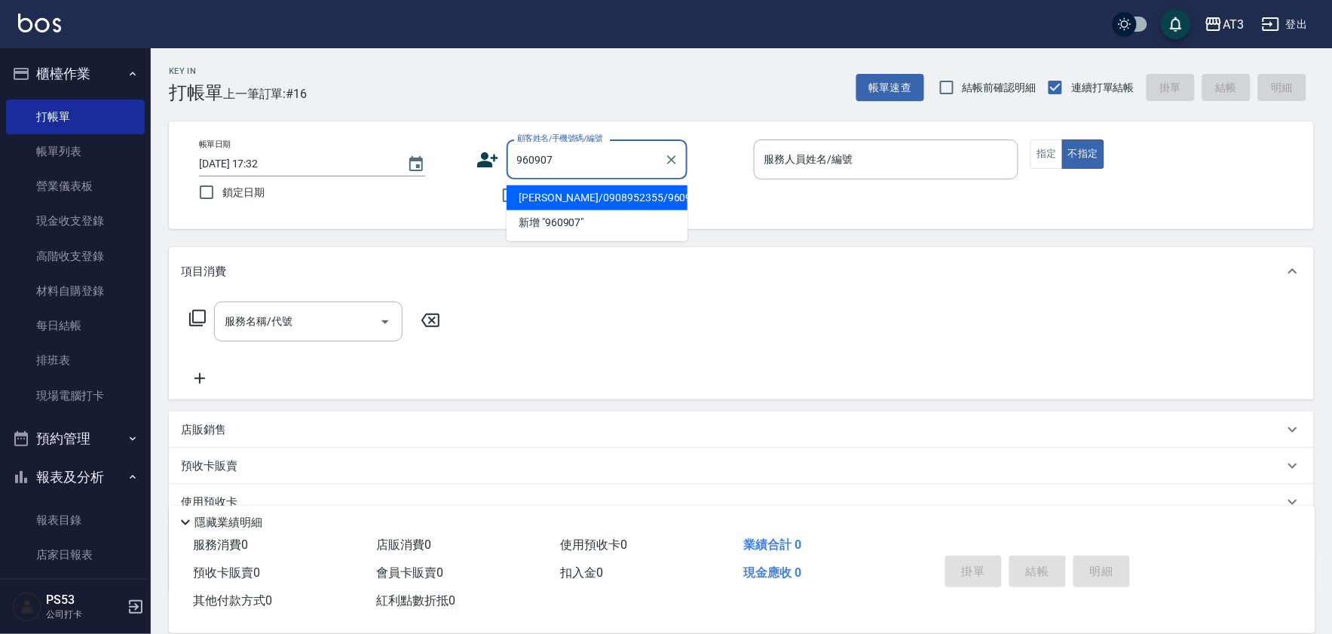
type input "吳晉瑋/0908952355/960907"
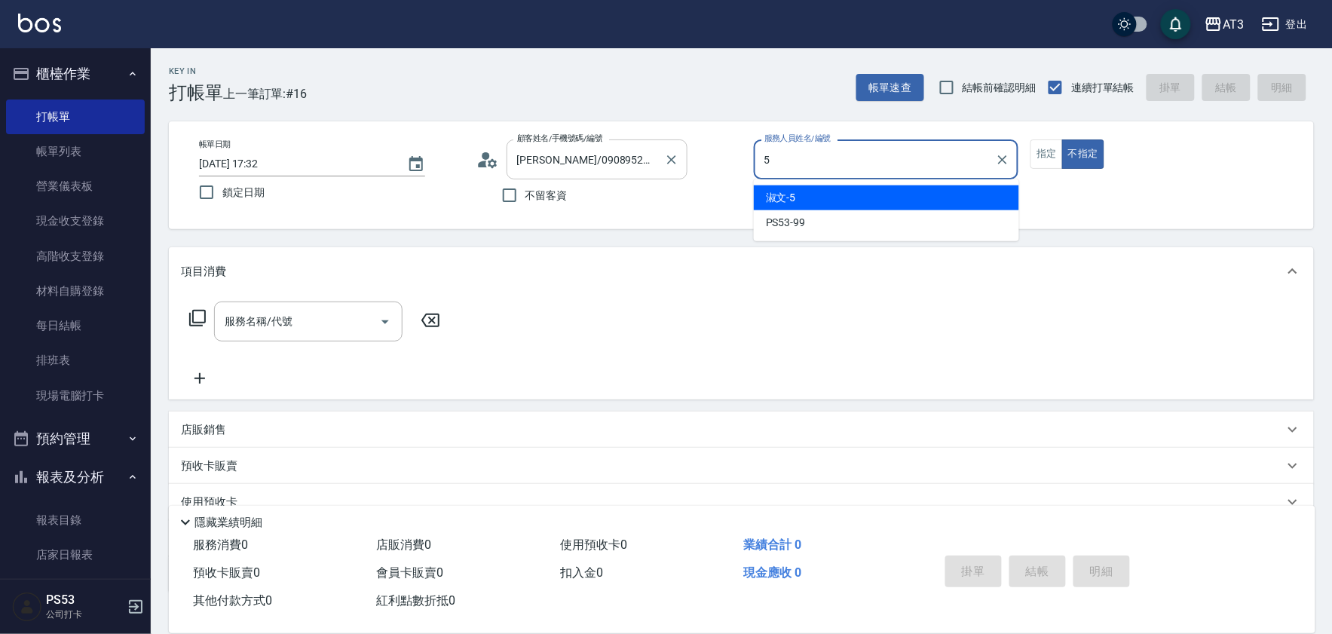
type input "淑文-5"
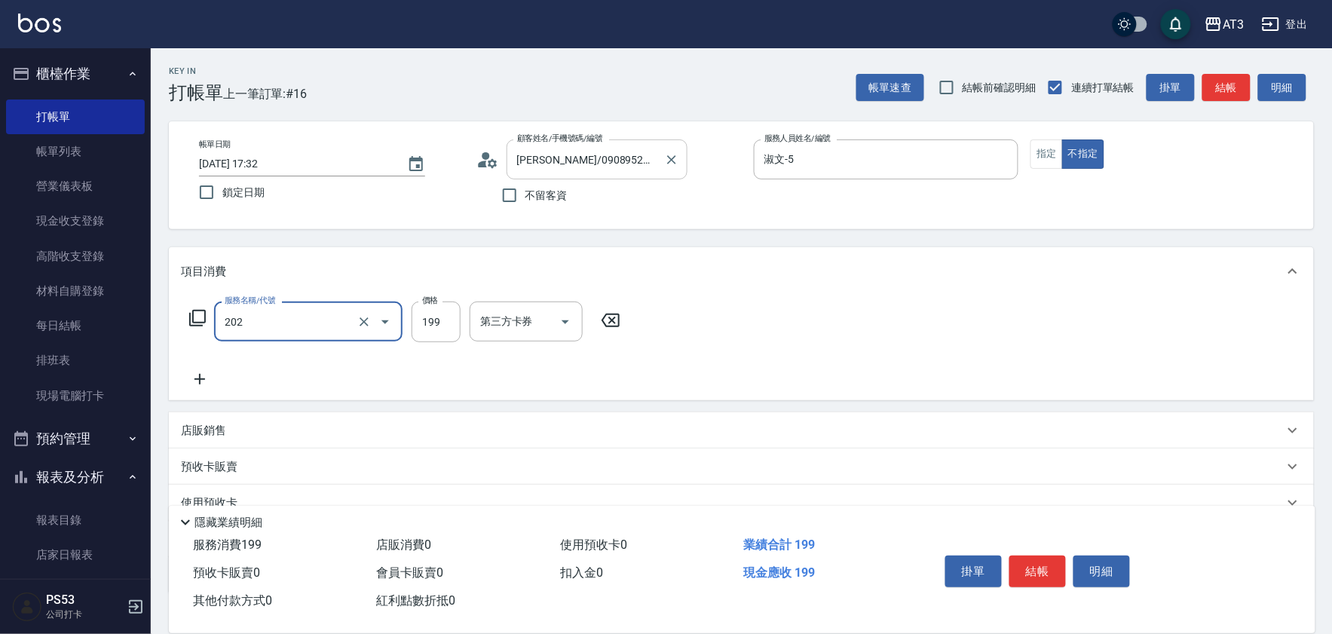
type input "不指定單剪(202)"
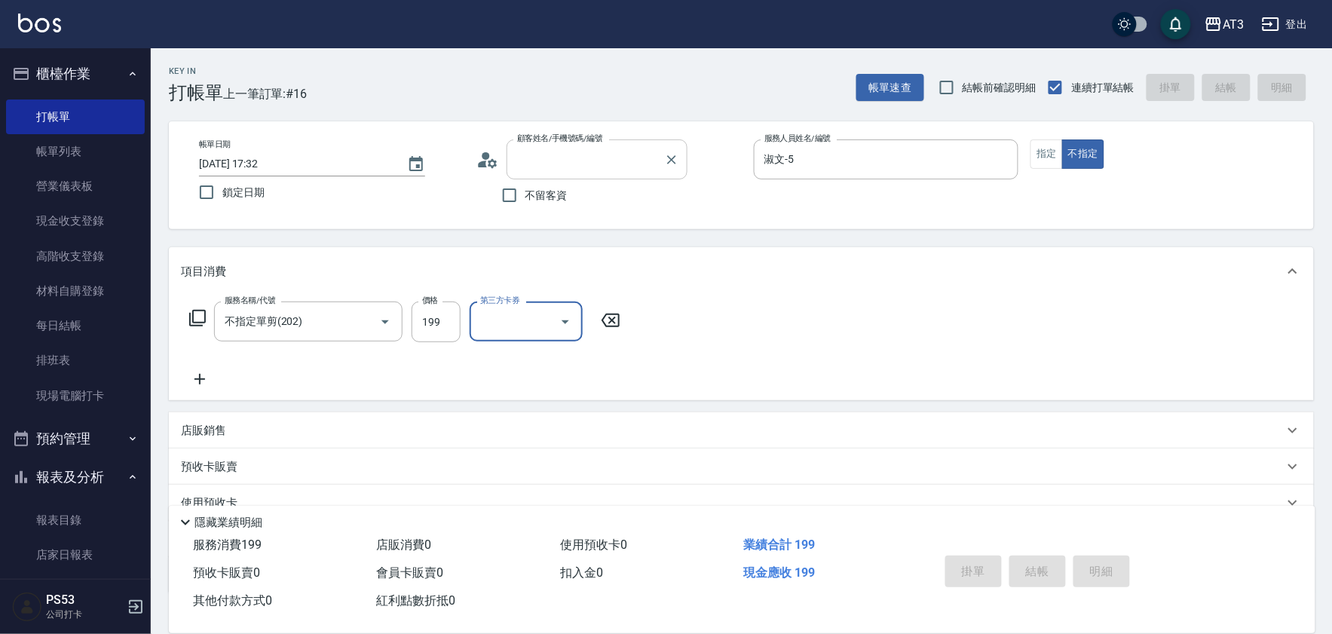
type input "9"
type input "2025/09/14 18:11"
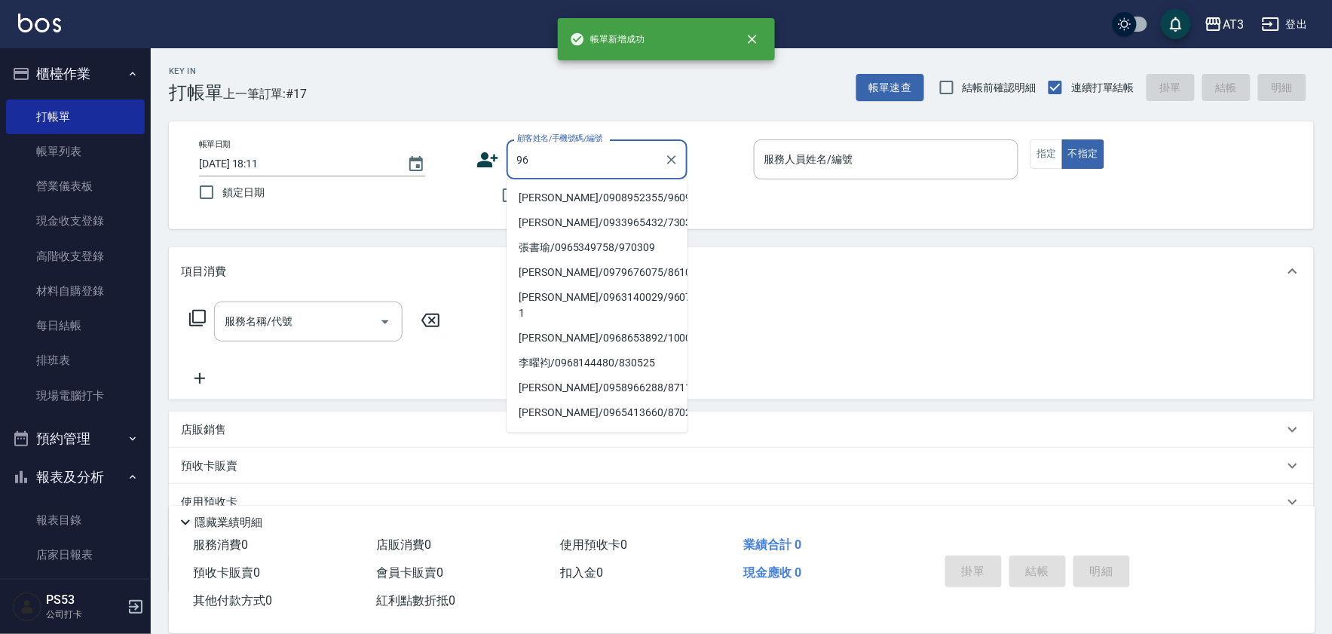
click at [574, 191] on li "吳晉瑋/0908952355/960907" at bounding box center [596, 197] width 181 height 25
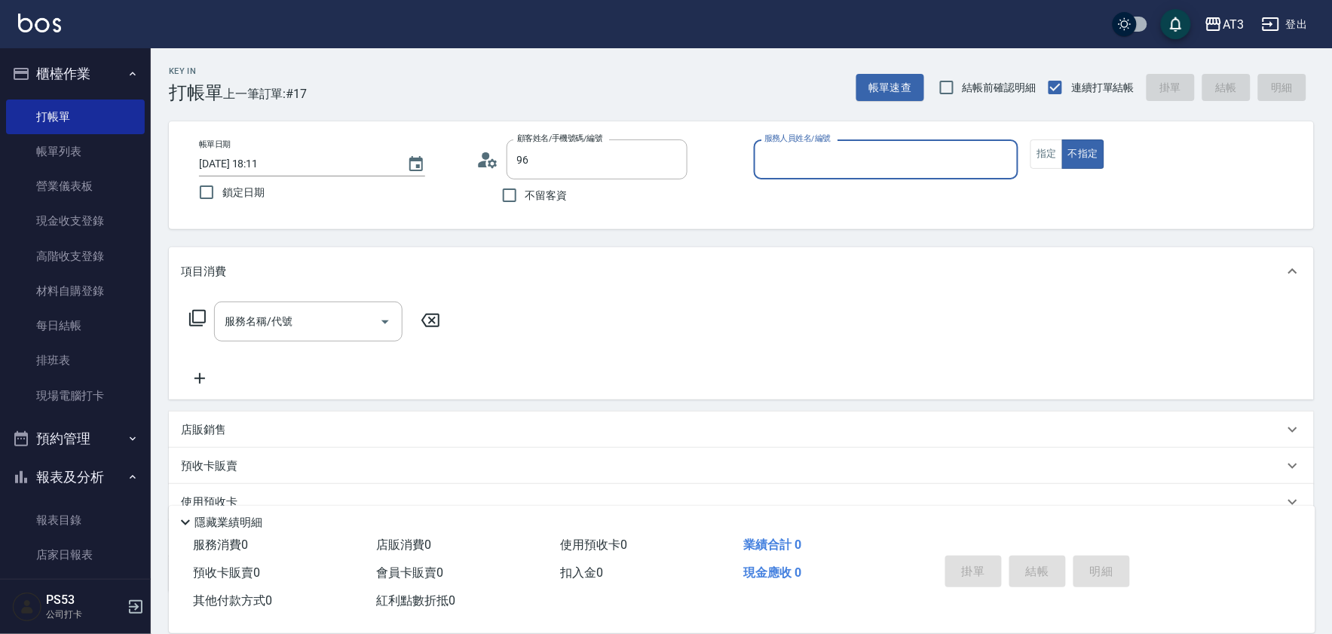
type input "吳晉瑋/0908952355/960907"
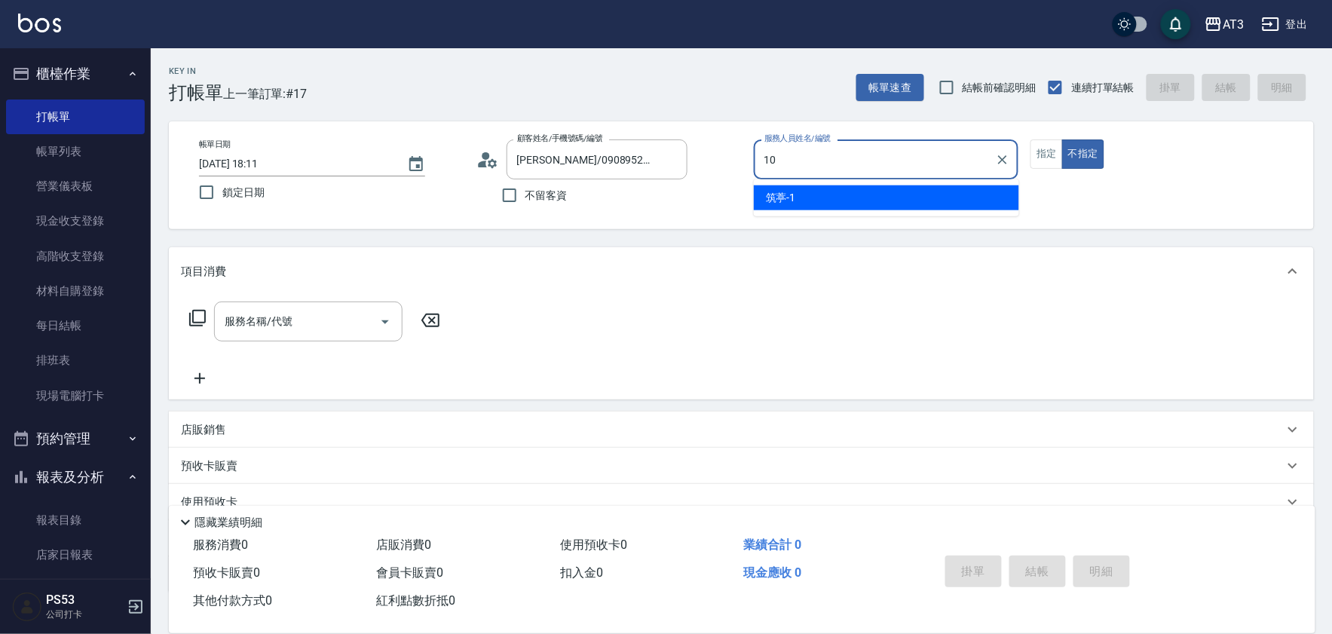
type input "菲比-10"
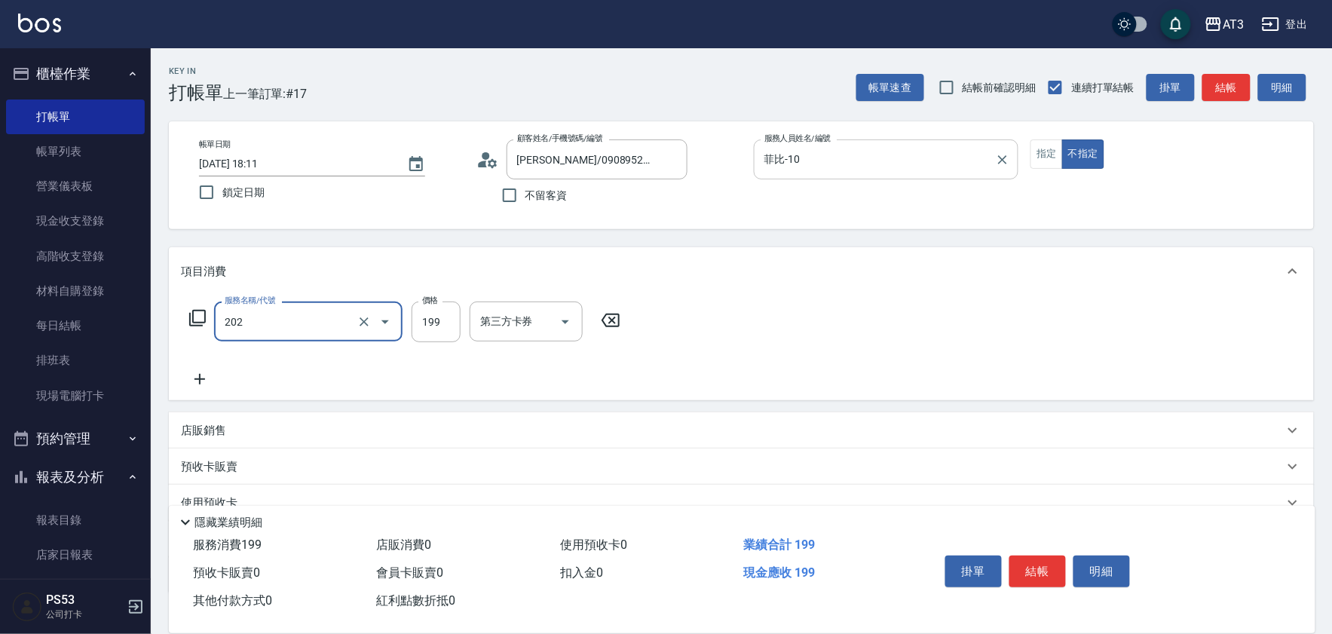
type input "不指定單剪(202)"
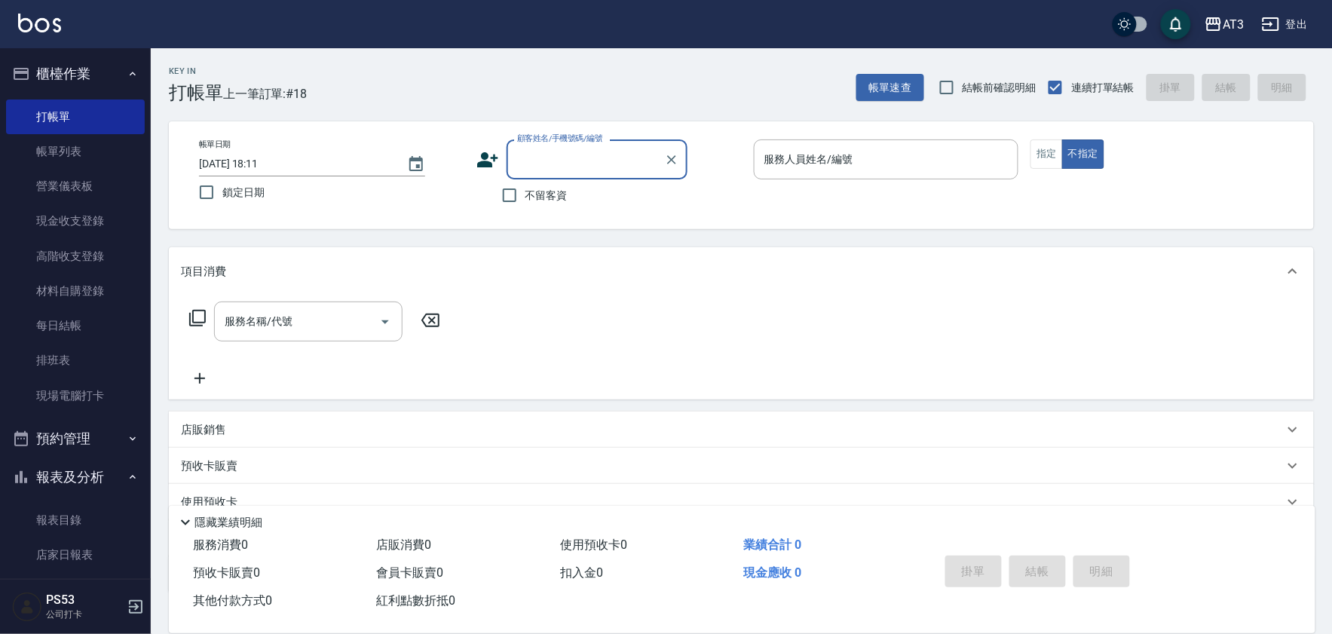
click at [485, 162] on icon at bounding box center [487, 159] width 21 height 15
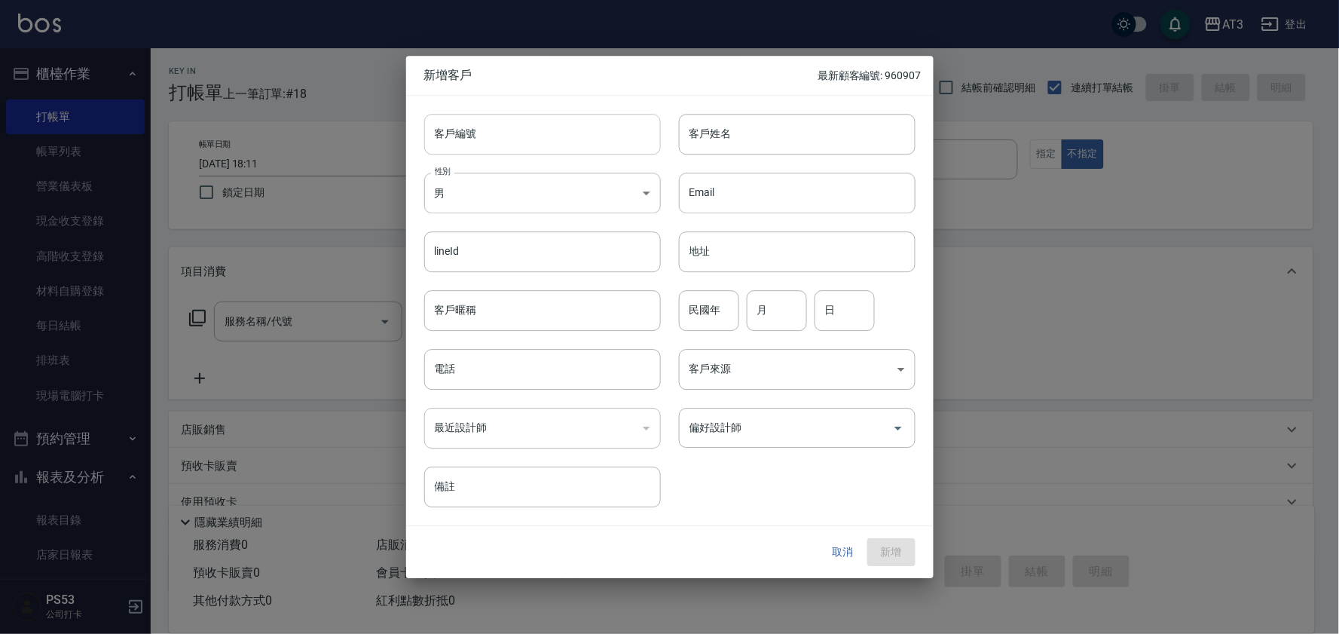
click at [522, 139] on input "客戶編號" at bounding box center [542, 134] width 237 height 41
type input "700601"
click at [827, 137] on input "客戶姓名" at bounding box center [797, 134] width 237 height 41
click at [694, 320] on input "民國年" at bounding box center [709, 310] width 60 height 41
click at [775, 143] on input "客戶姓名" at bounding box center [797, 134] width 237 height 41
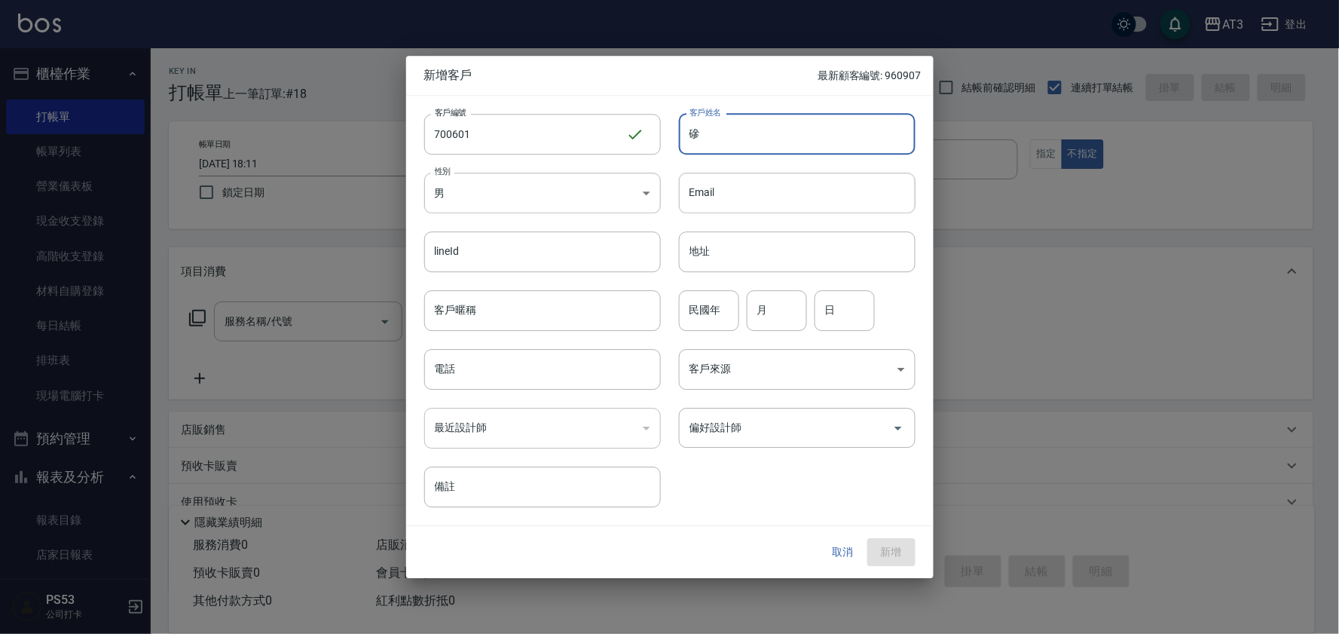
type input "墋"
type input "沈楸坪"
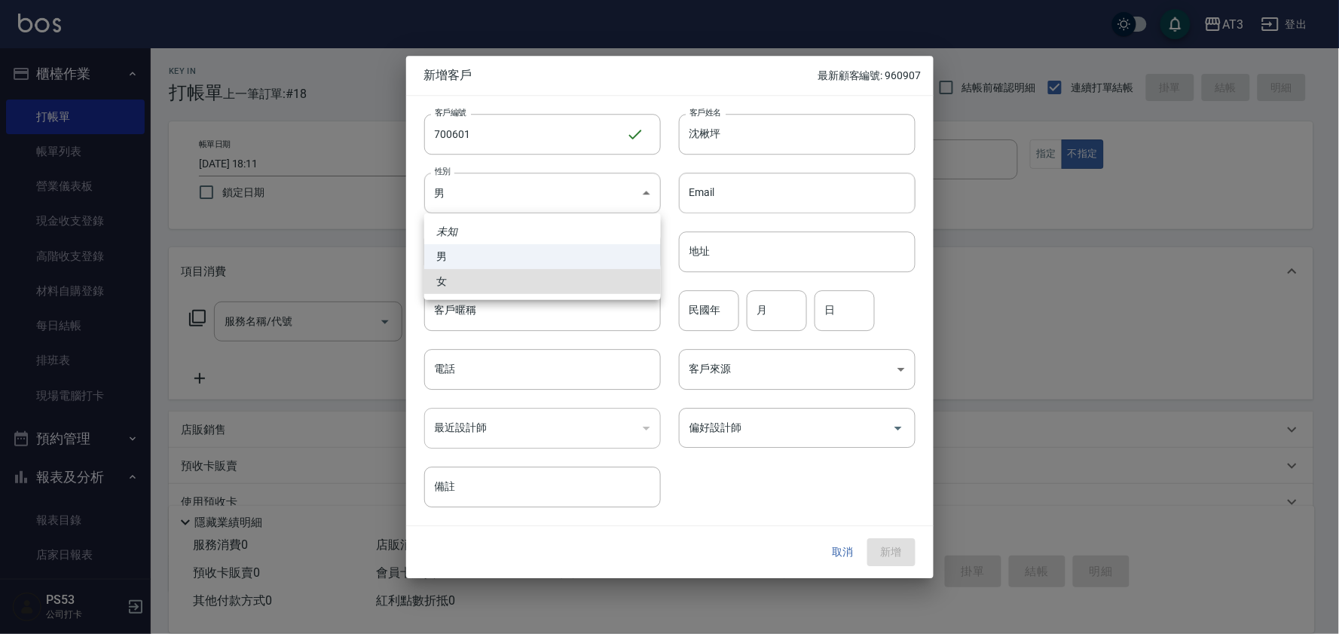
type input "FEMALE"
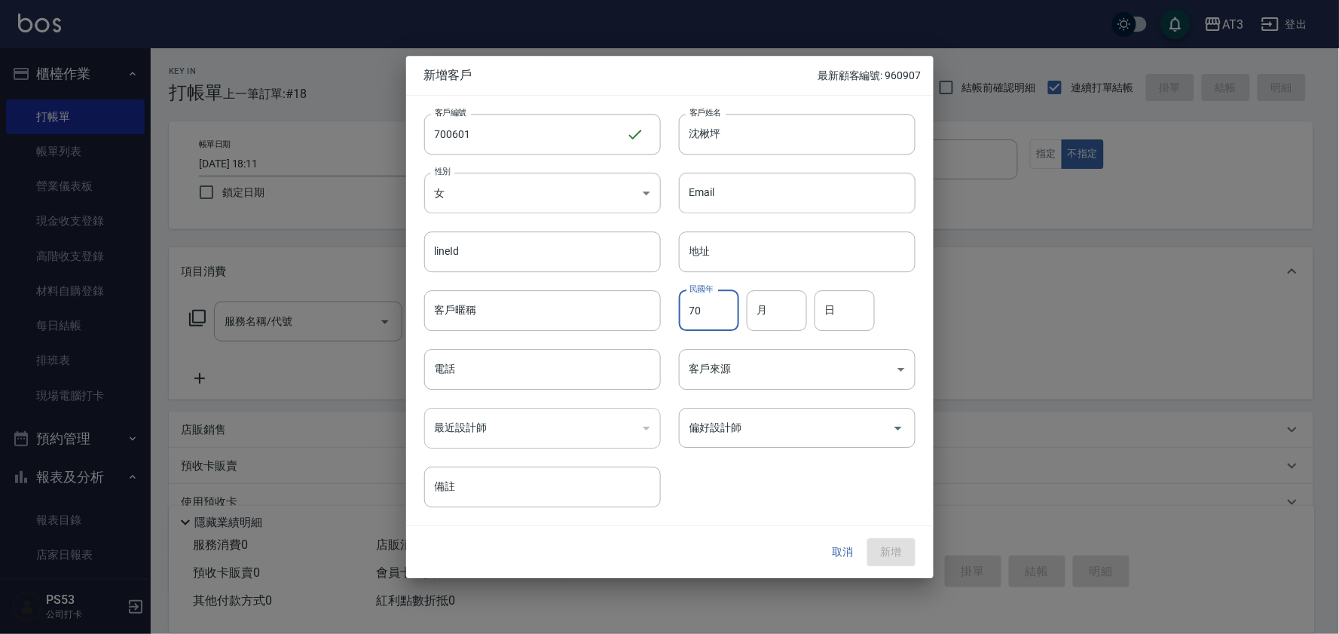
type input "70"
type input "6"
type input "1"
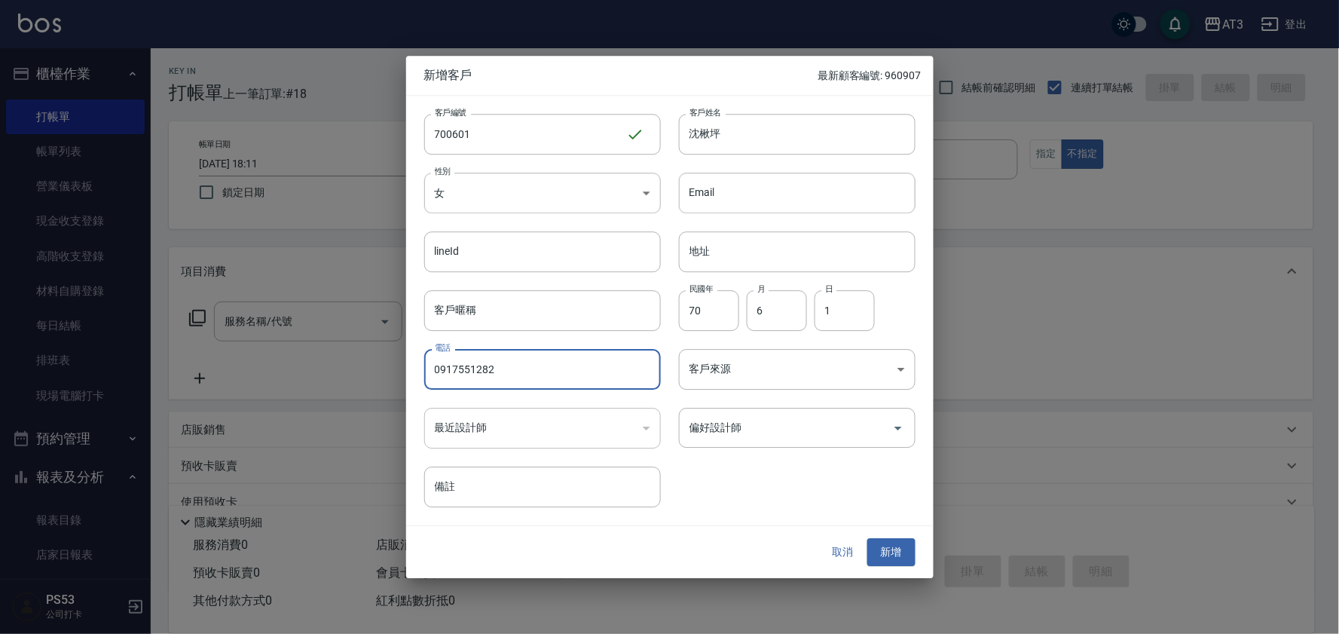
type input "0917551282"
click at [867, 539] on button "新增" at bounding box center [891, 553] width 48 height 28
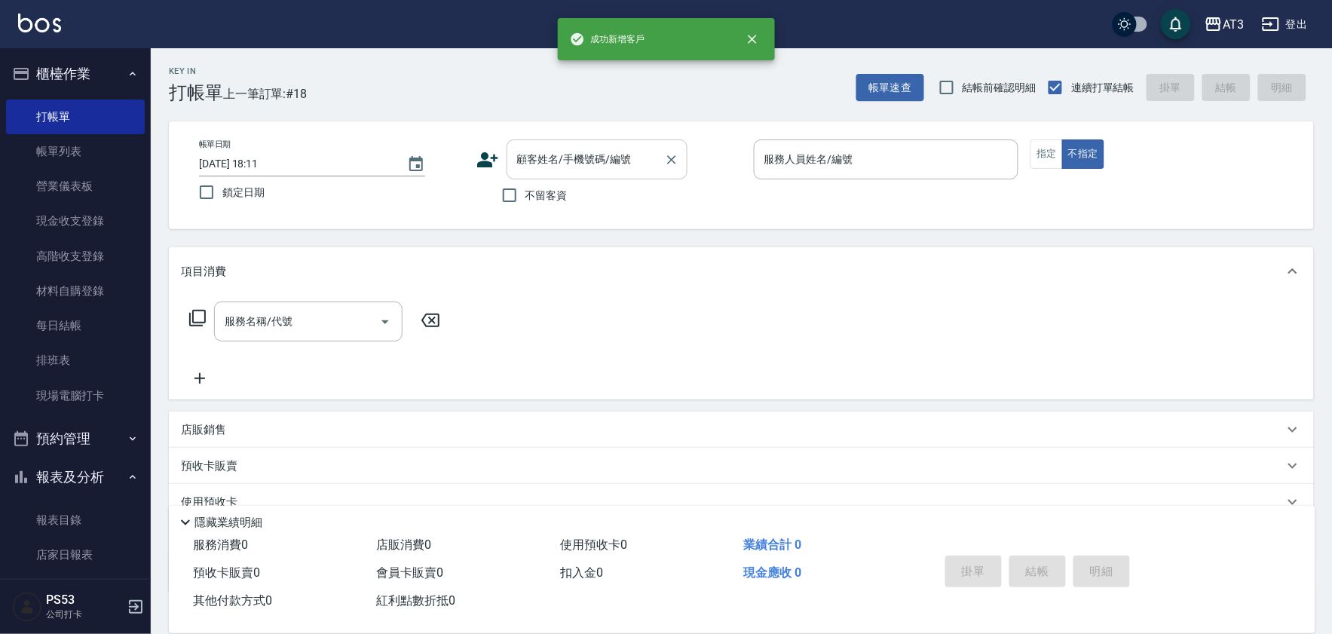
click at [558, 158] on input "顧客姓名/手機號碼/編號" at bounding box center [585, 159] width 145 height 26
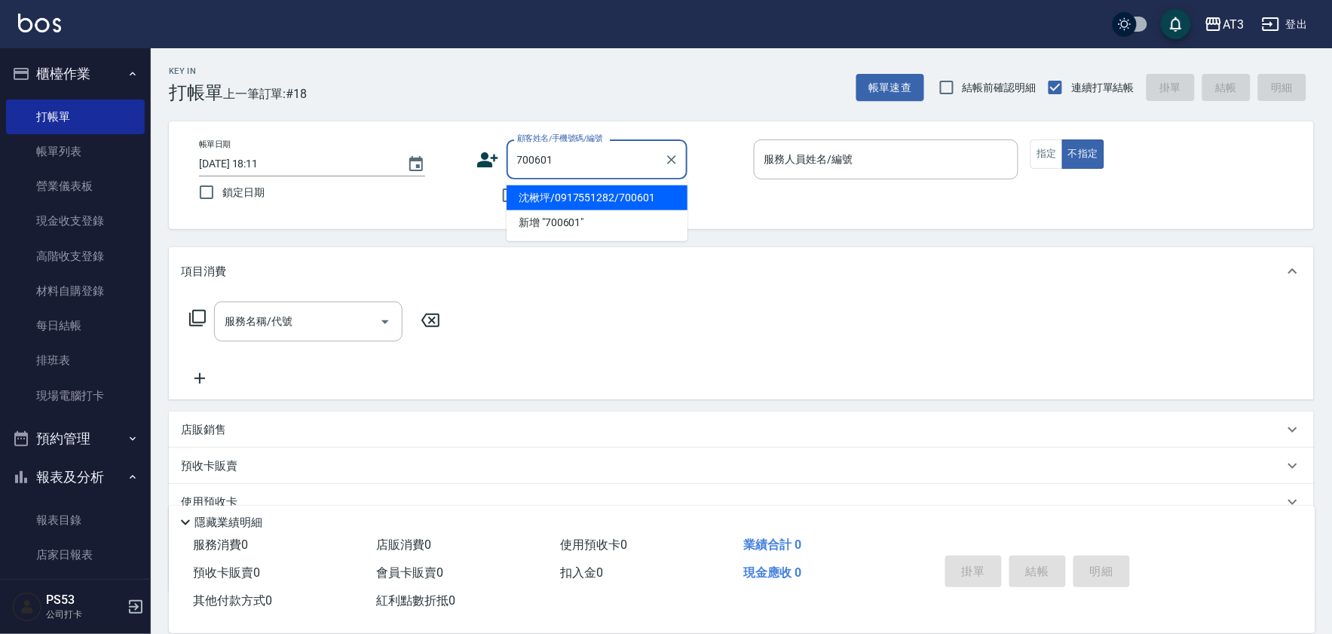
type input "沈楸坪/0917551282/700601"
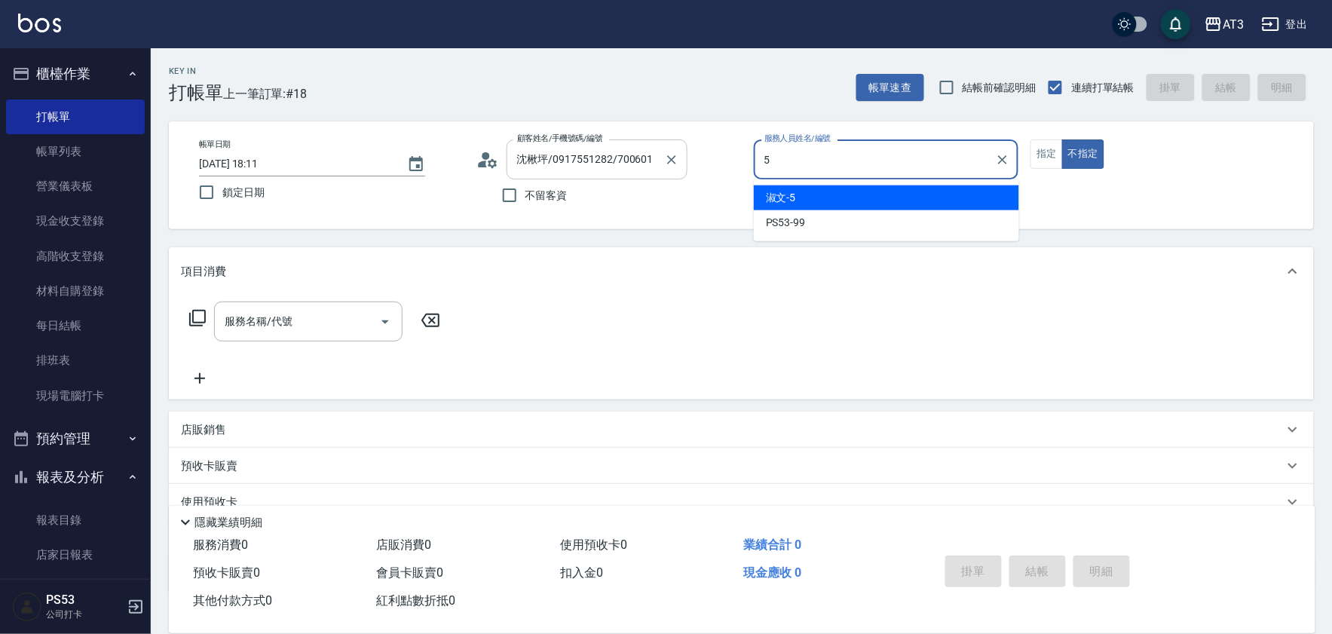
type input "淑文-5"
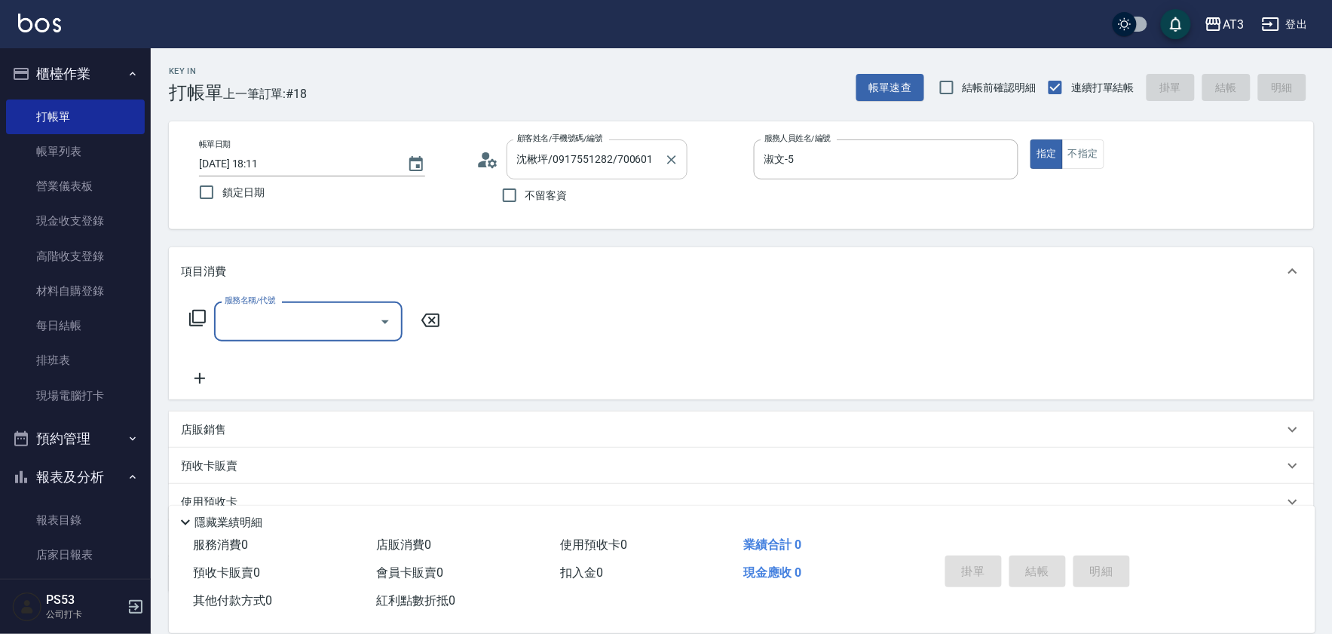
type input "2"
type input "設計燙髮(302)"
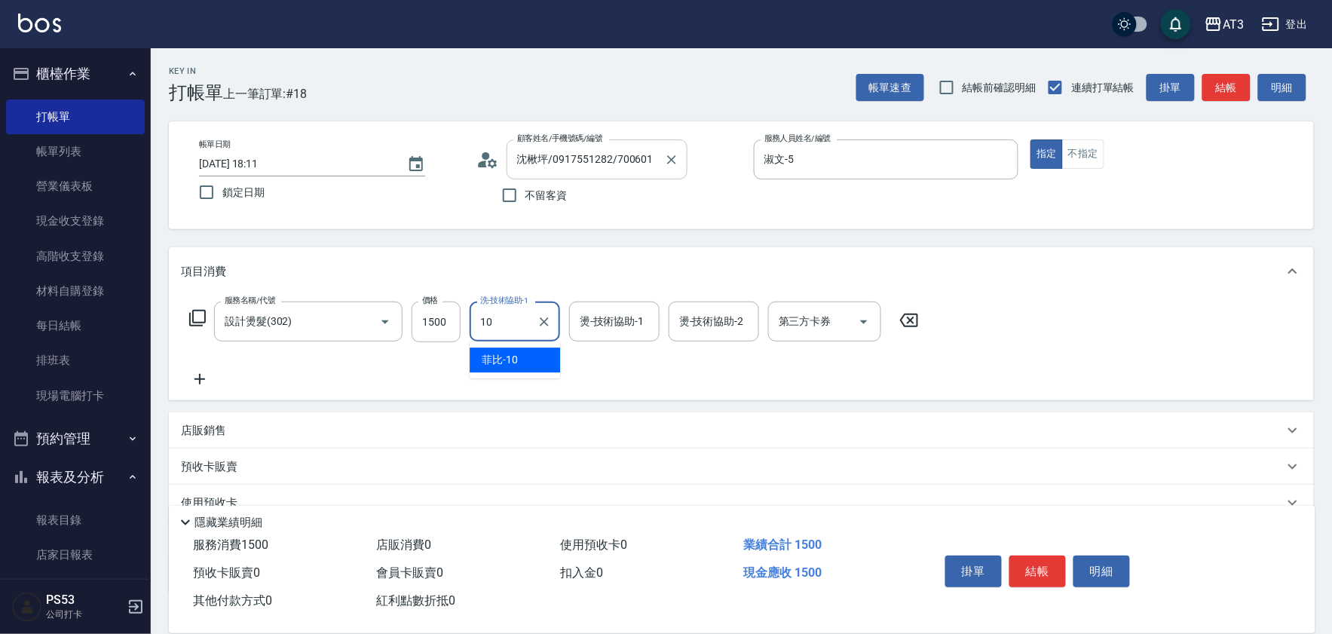
type input "1"
type input "淑文-5"
click at [417, 314] on input "1500" at bounding box center [435, 321] width 49 height 41
type input "1080"
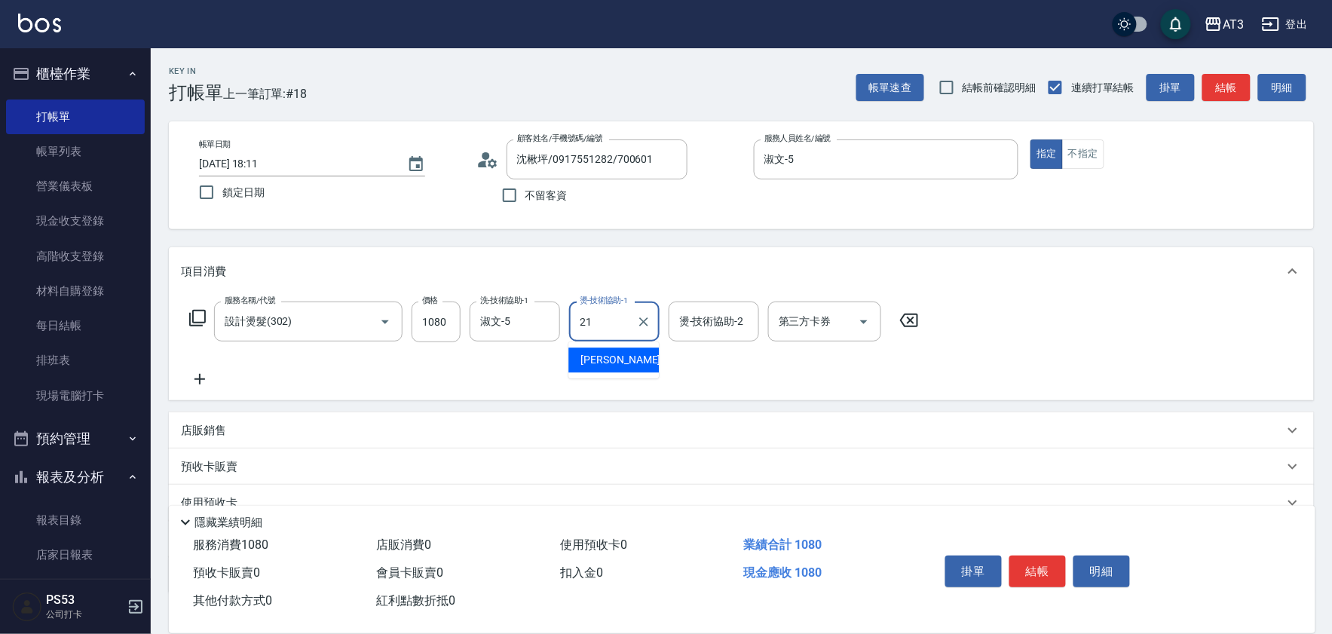
type input "珺珺-21"
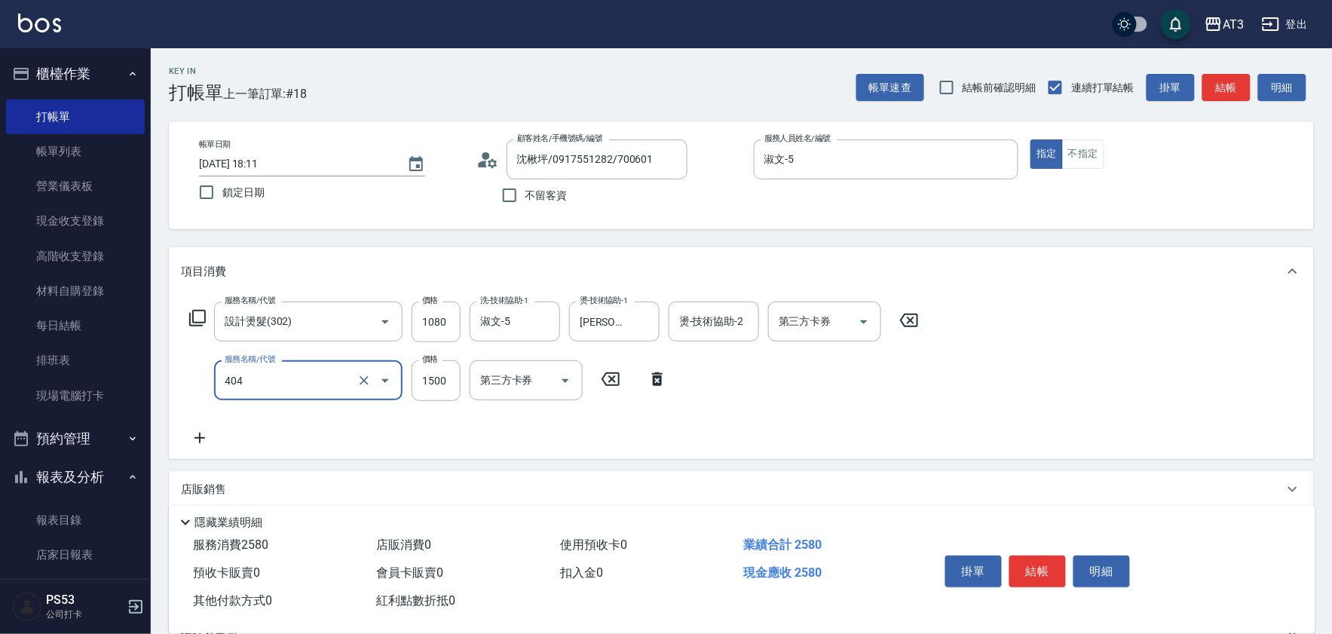
type input "設計染髮(404)"
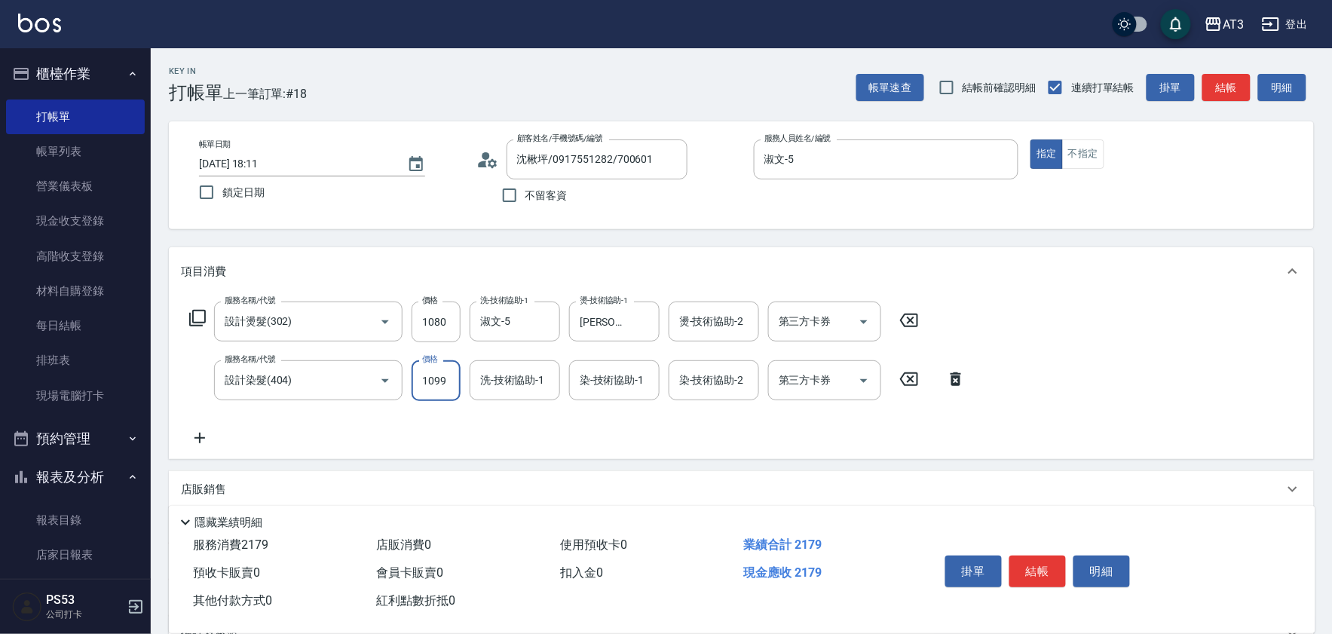
type input "1099"
type input "淑文-5"
type input "珺珺-21"
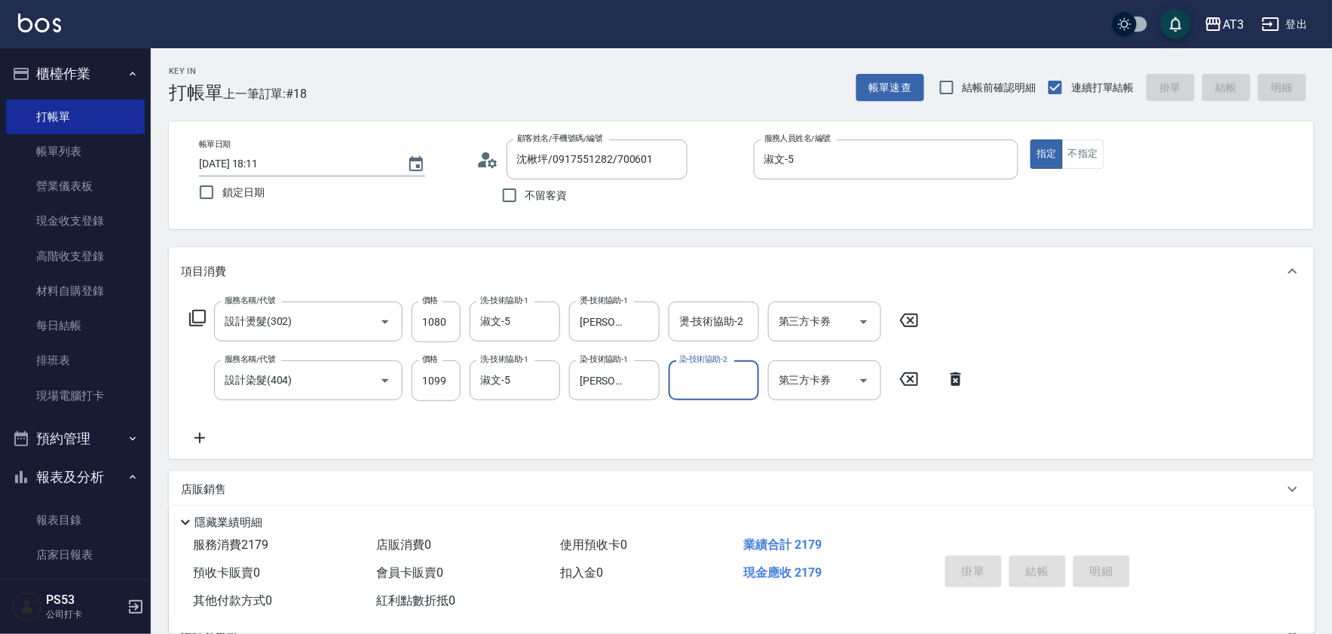
type input "2025/09/14 18:14"
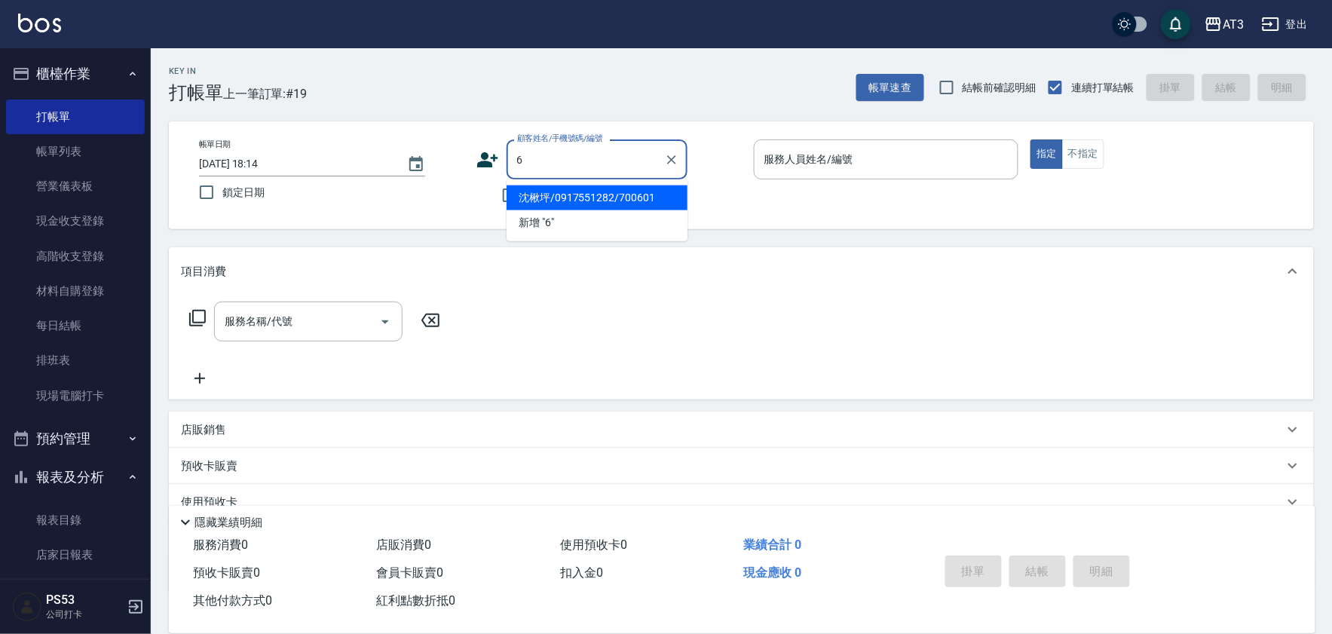
type input "沈楸坪/0917551282/700601"
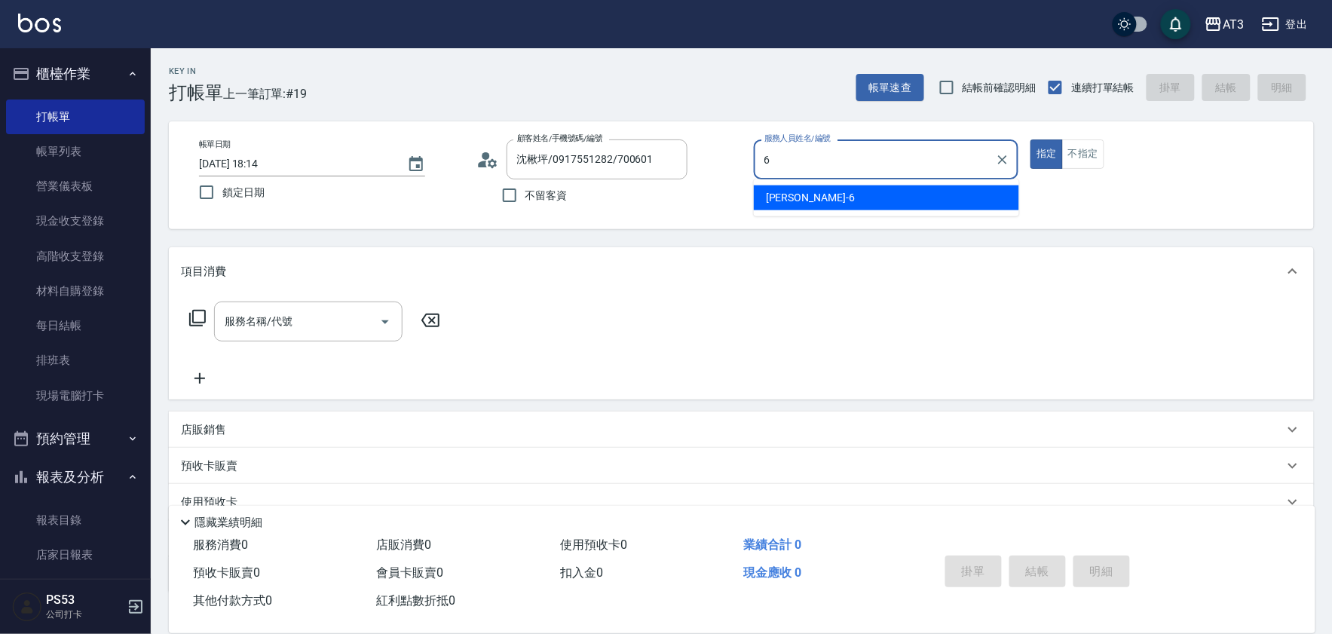
type input "詩雅-6"
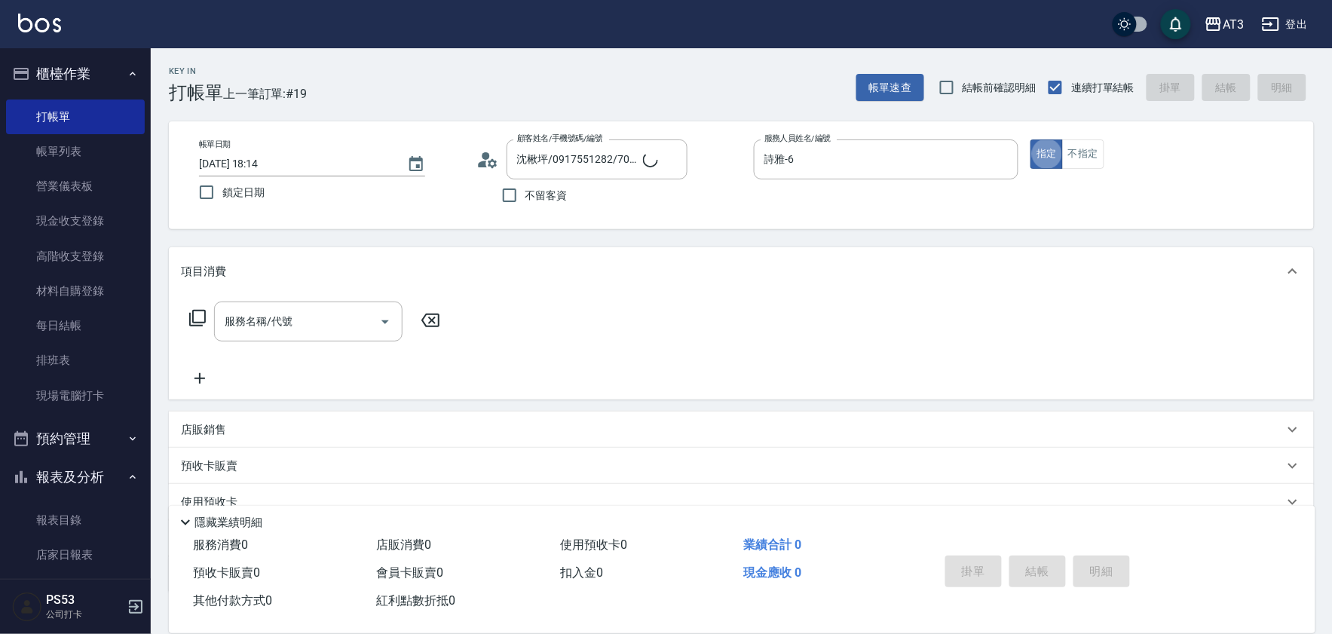
type input "6/30_辣椒/6"
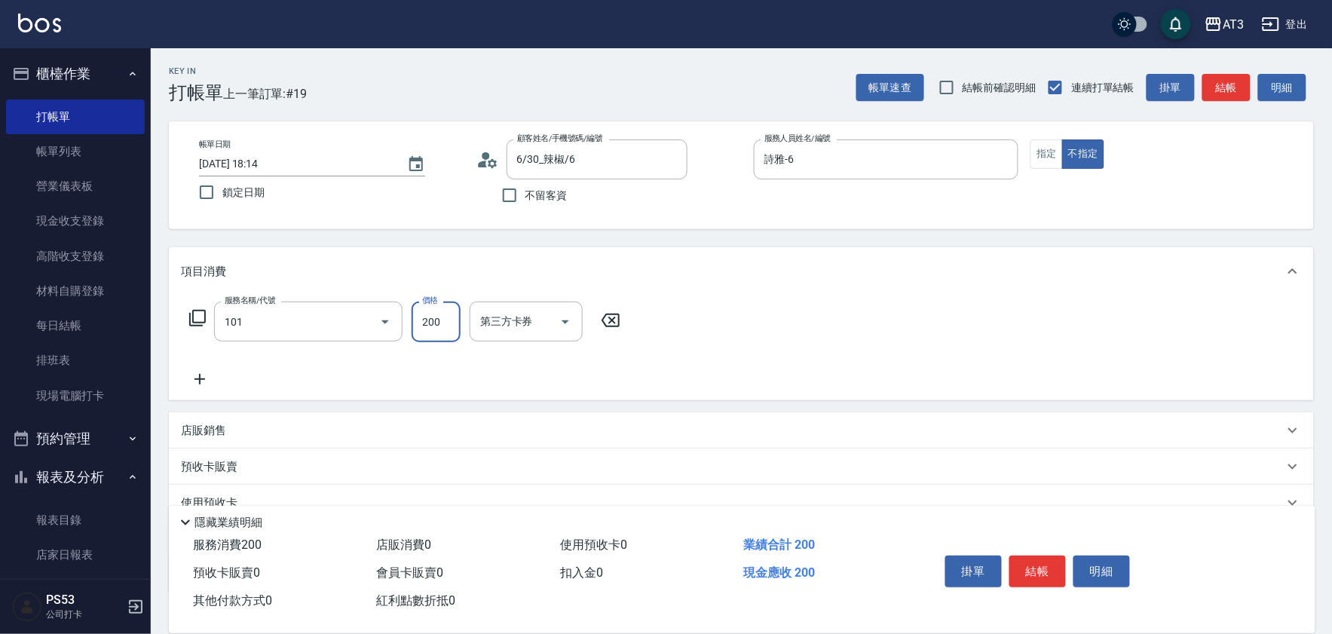
type input "洗髮(101)"
type input "詩雅-6"
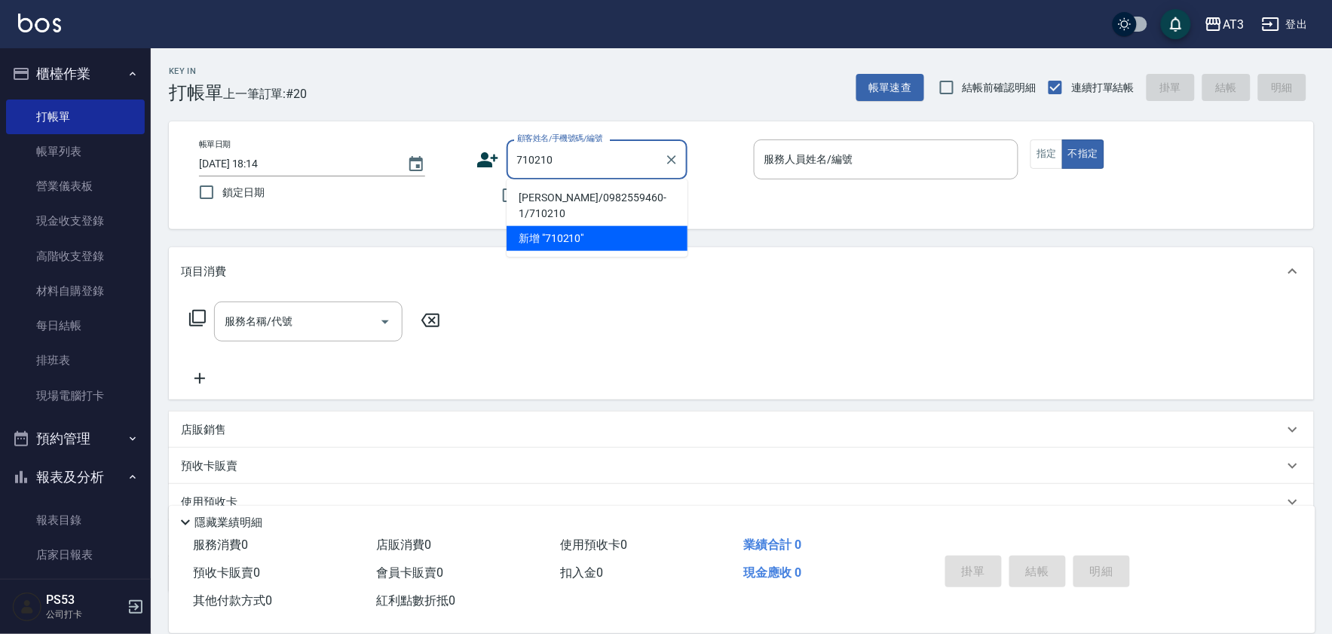
type input "楊淑安/0982559460-1/710210"
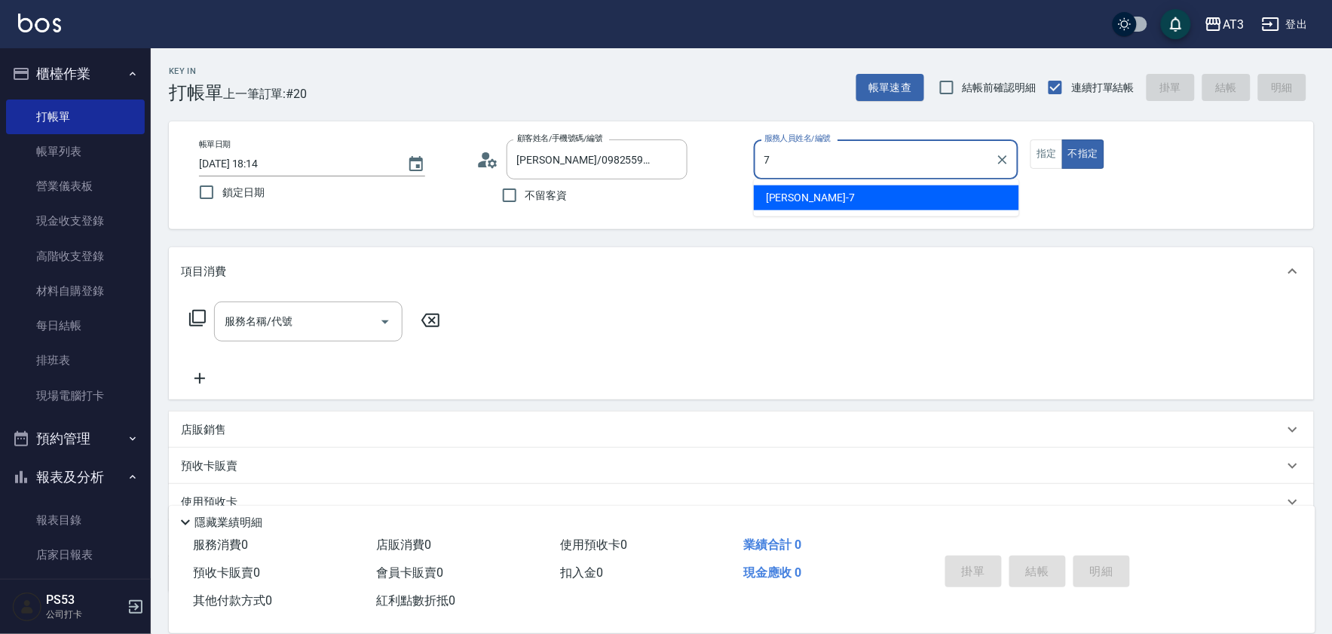
type input "子晴-7"
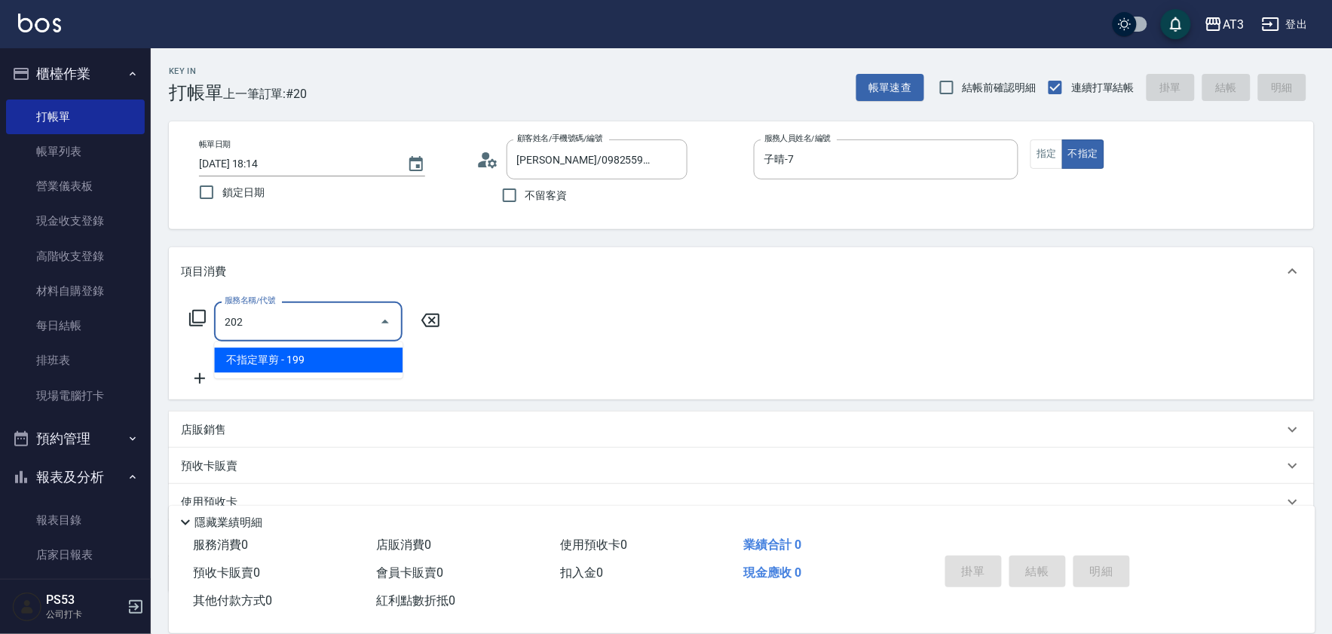
type input "不指定單剪(202)"
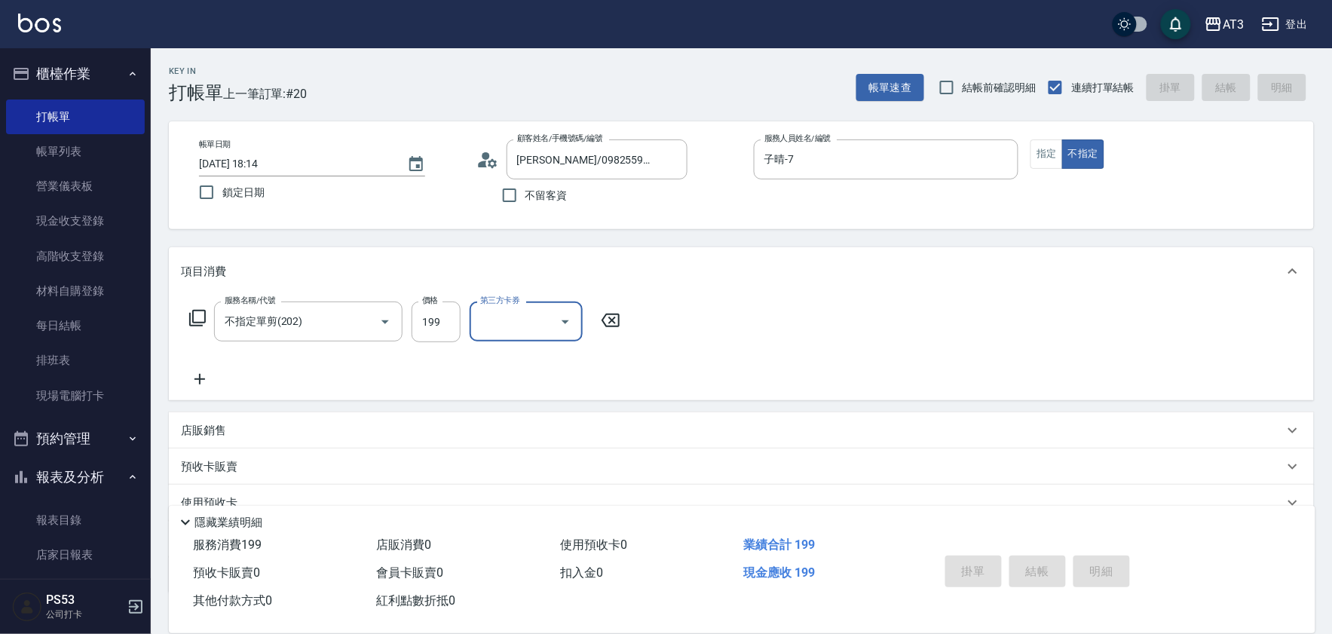
type input "2025/09/14 18:15"
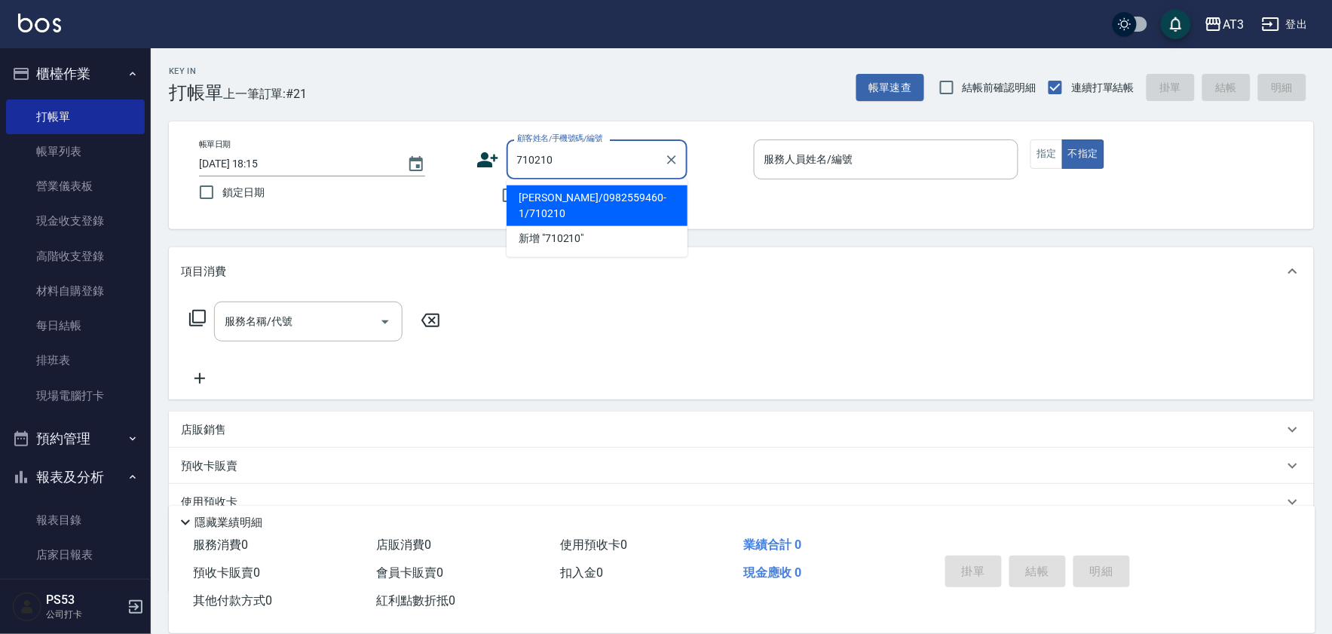
type input "楊淑安/0982559460-1/710210"
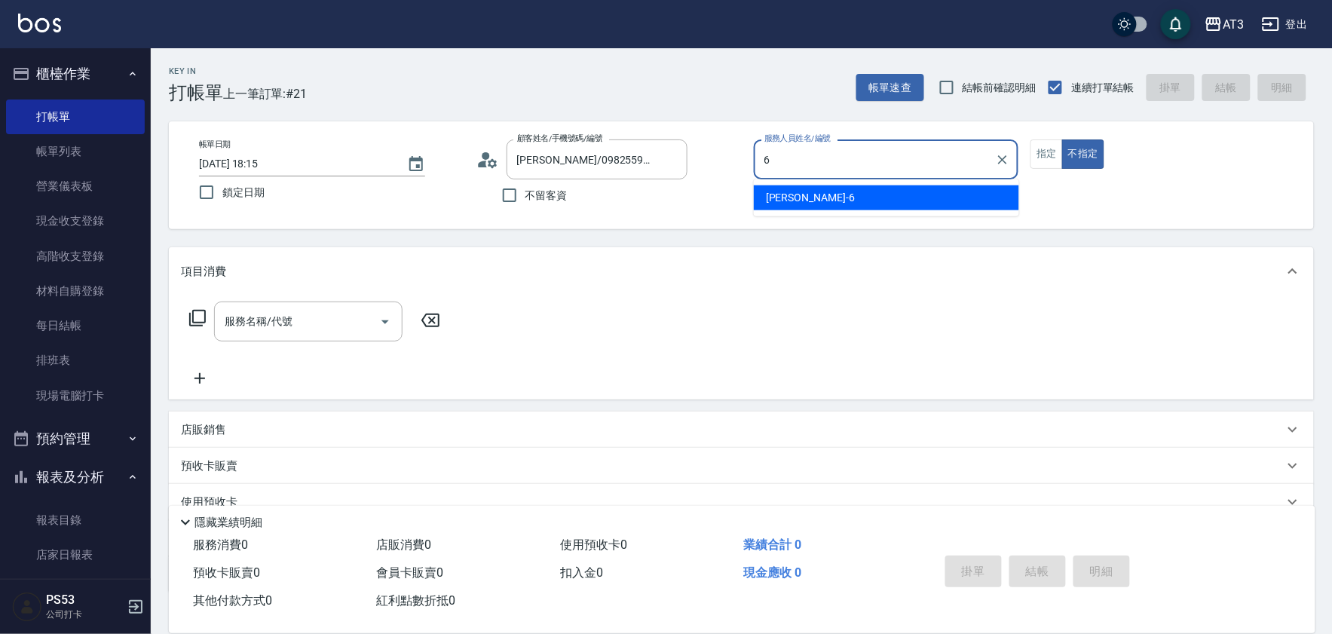
type input "詩雅-6"
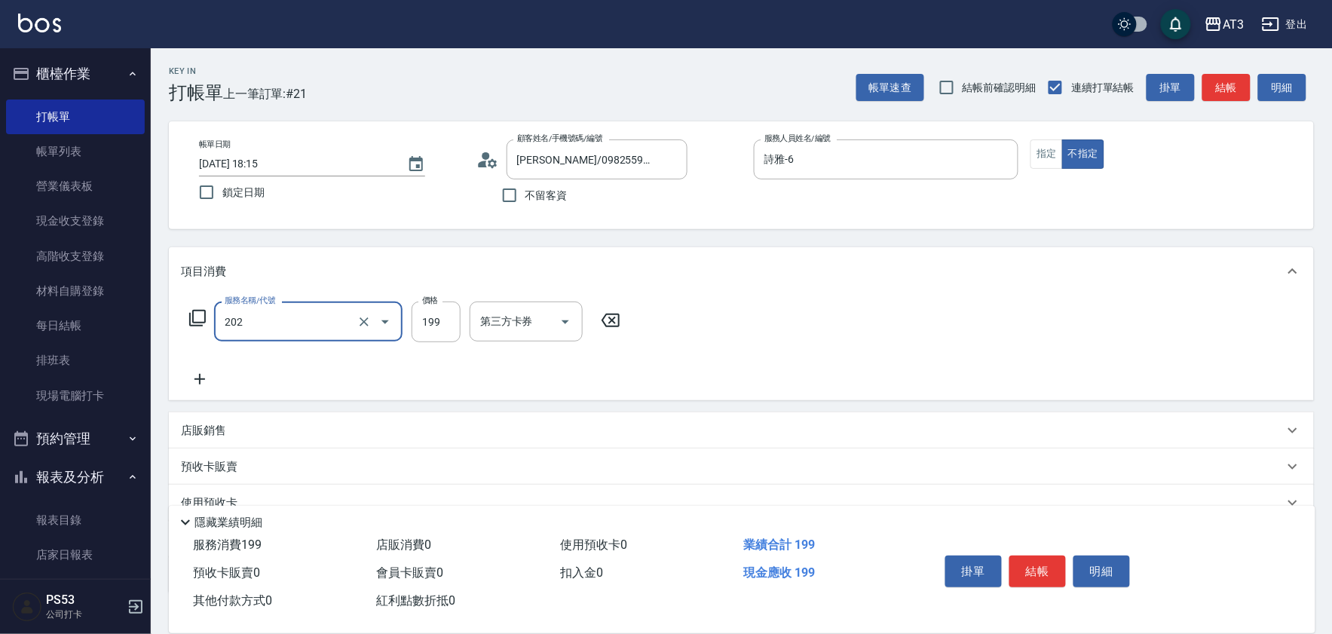
type input "不指定單剪(202)"
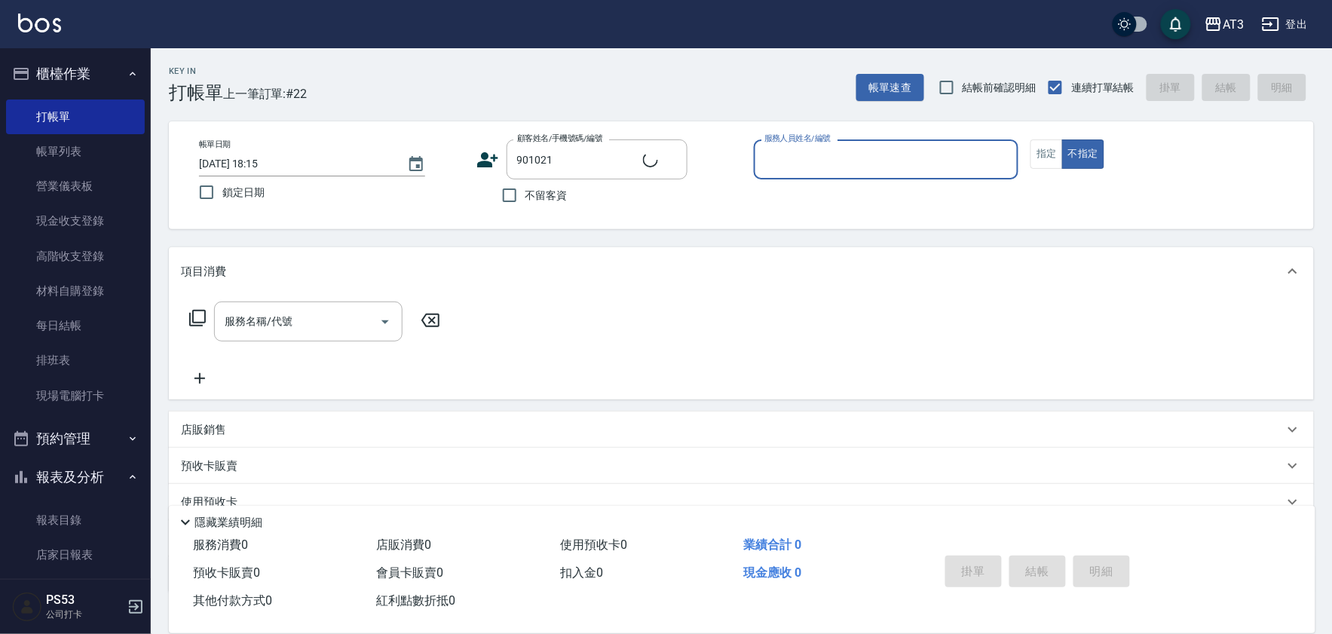
type input "林子恆/0903339163/901021"
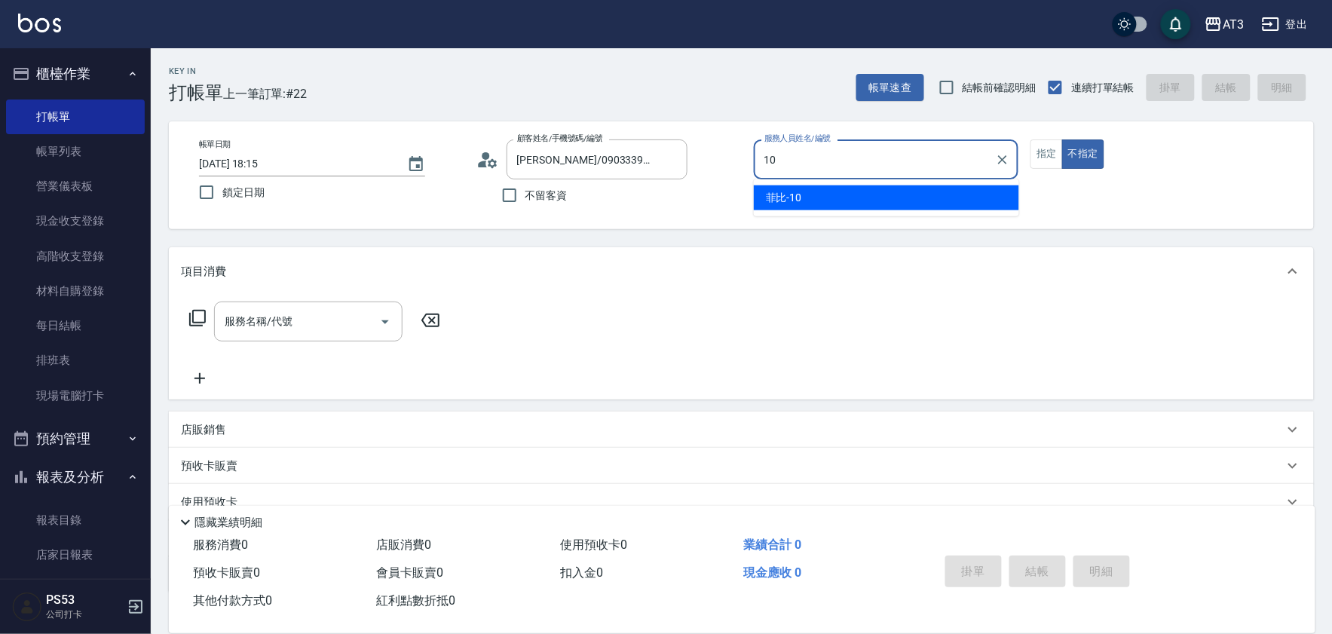
type input "菲比-10"
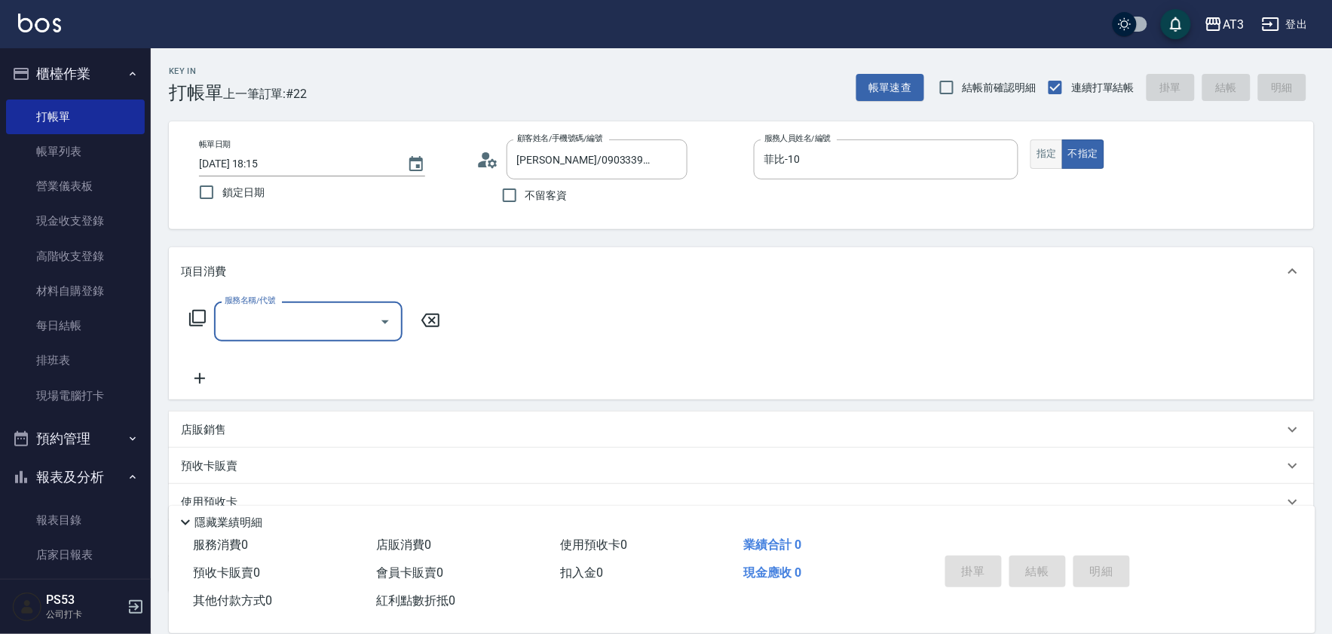
click at [1040, 143] on button "指定" at bounding box center [1046, 153] width 32 height 29
click at [279, 326] on div "服務名稱/代號 服務名稱/代號" at bounding box center [308, 321] width 188 height 40
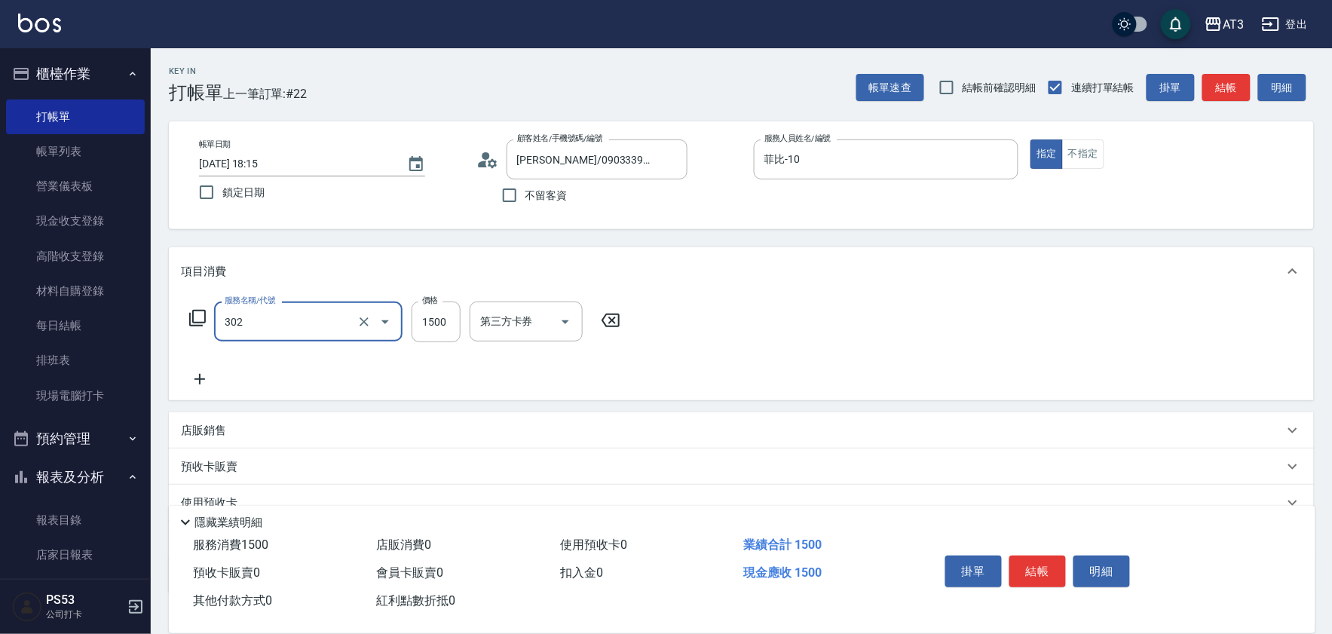
type input "設計燙髮(302)"
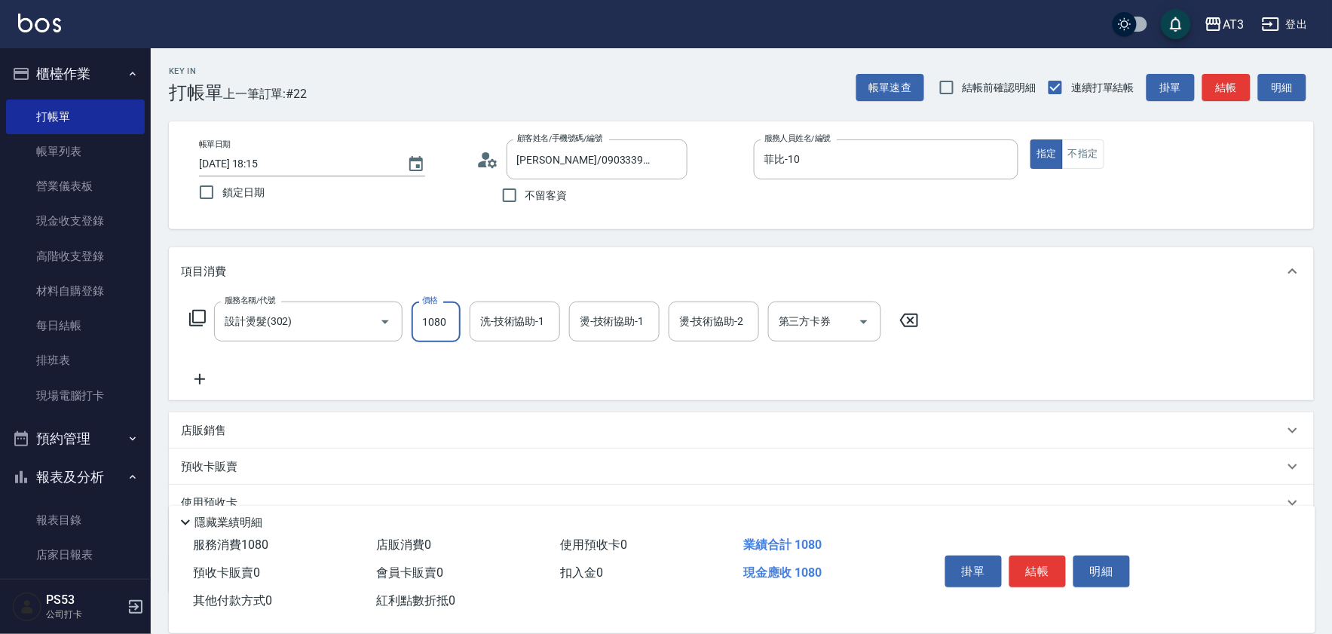
type input "1080"
type input "珺珺-21"
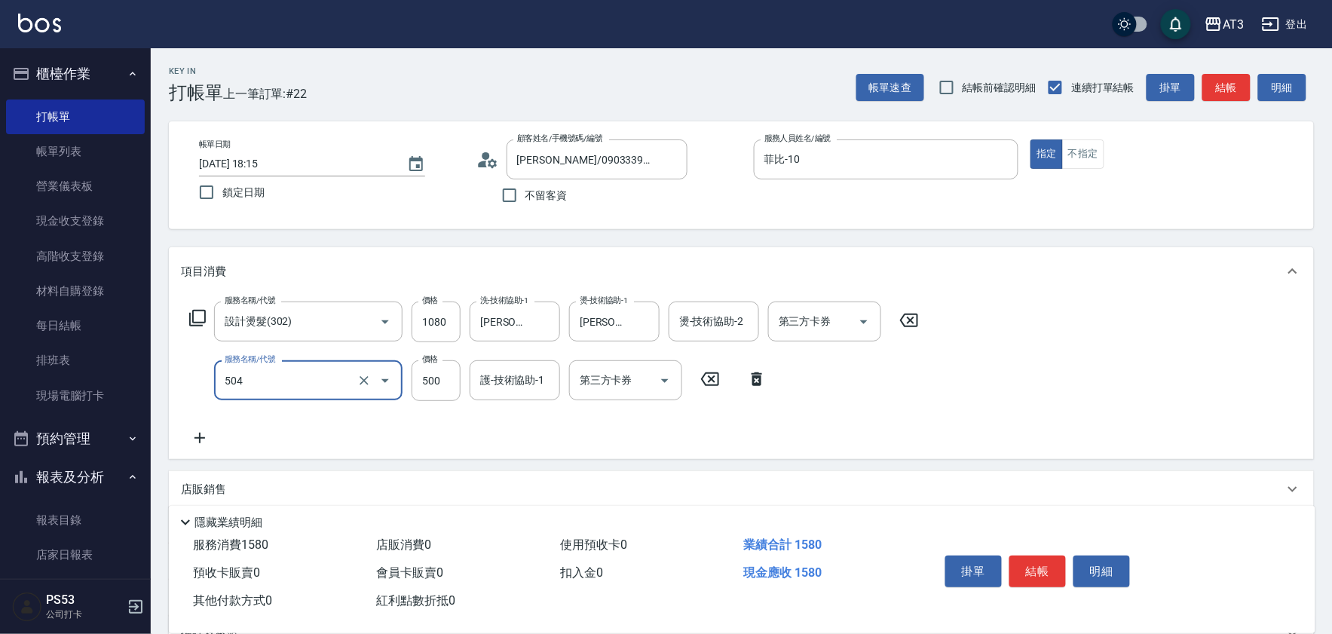
type input "順子護髮(504)"
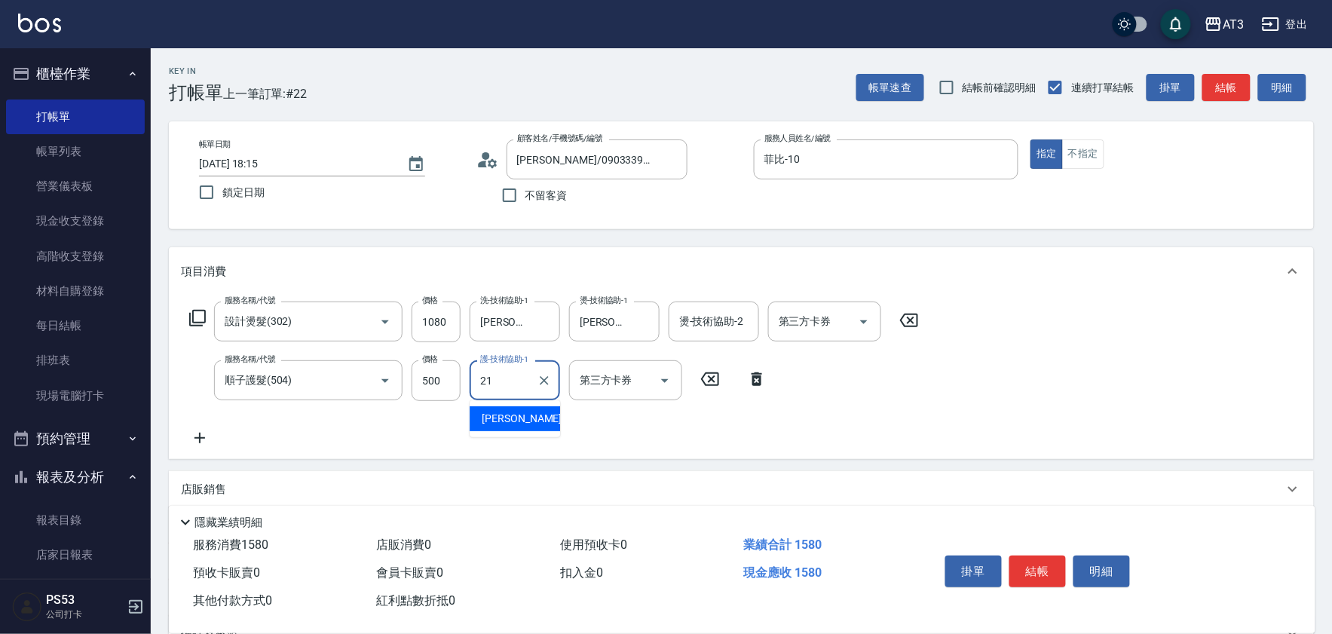
type input "珺珺-21"
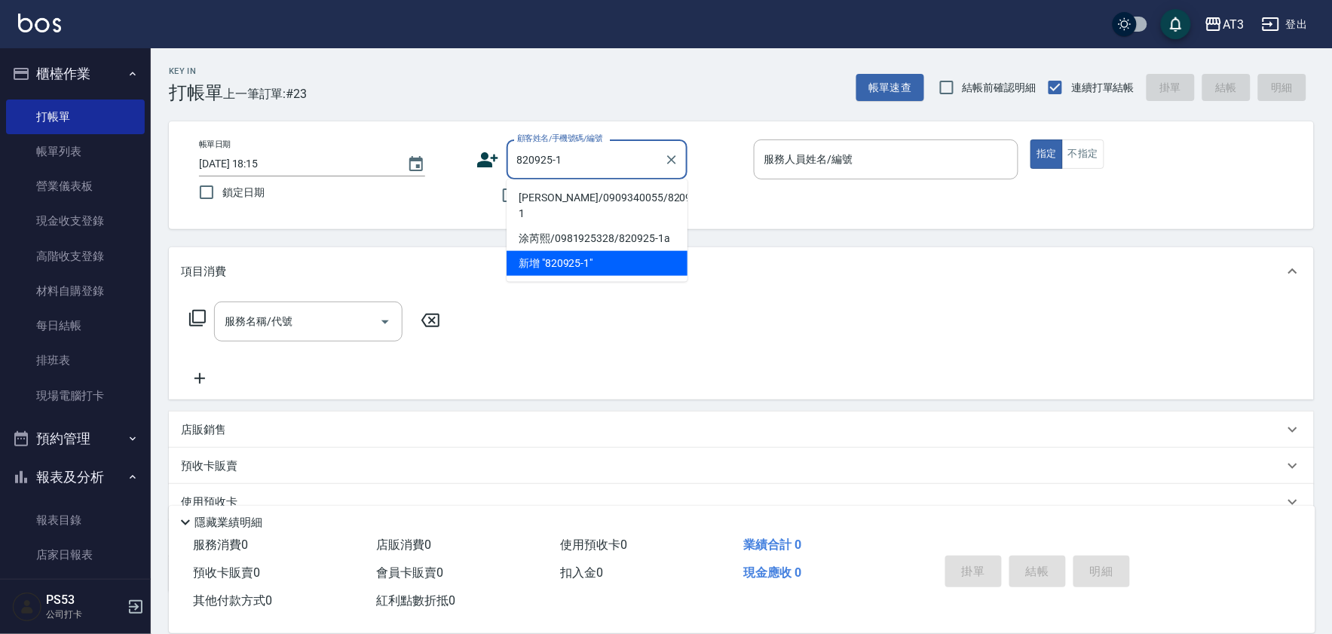
type input "陳宜誠/0909340055/820925-1"
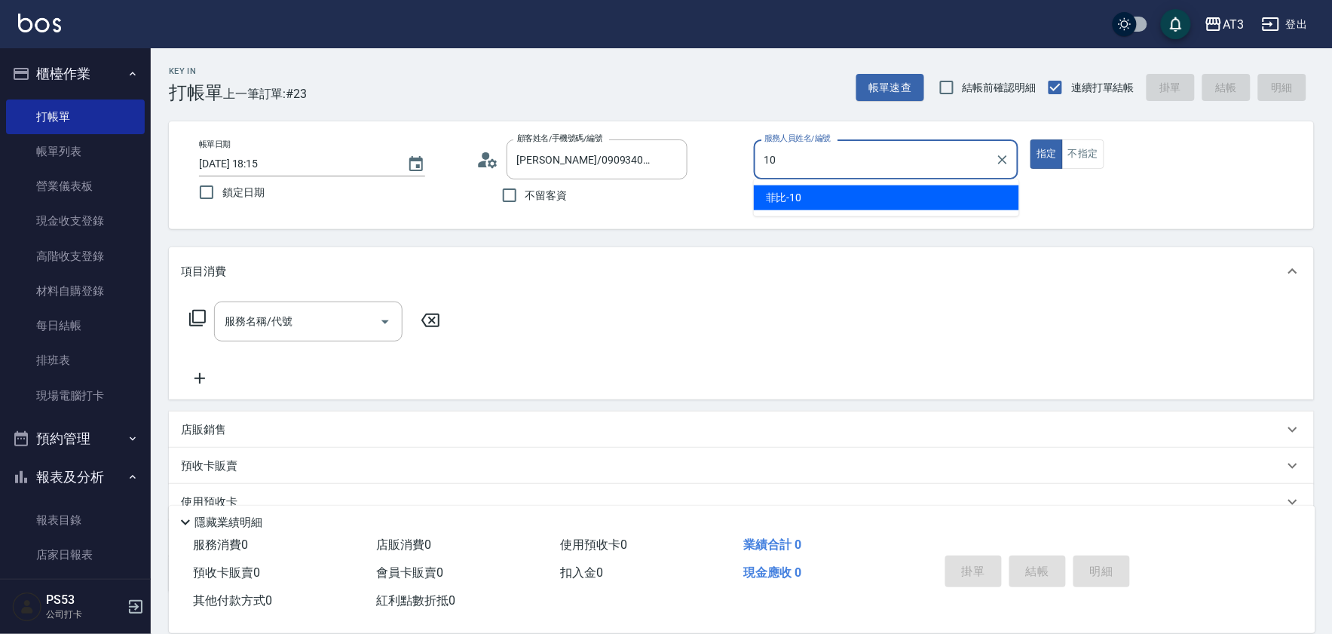
type input "菲比-10"
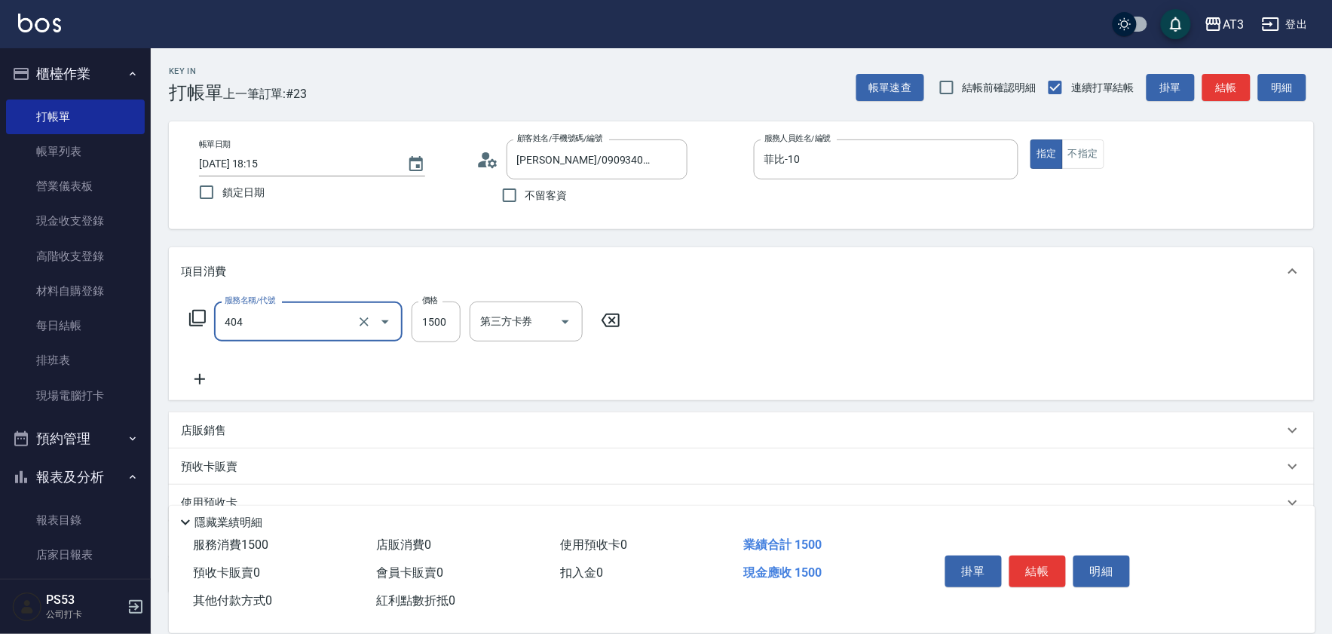
type input "設計染髮(404)"
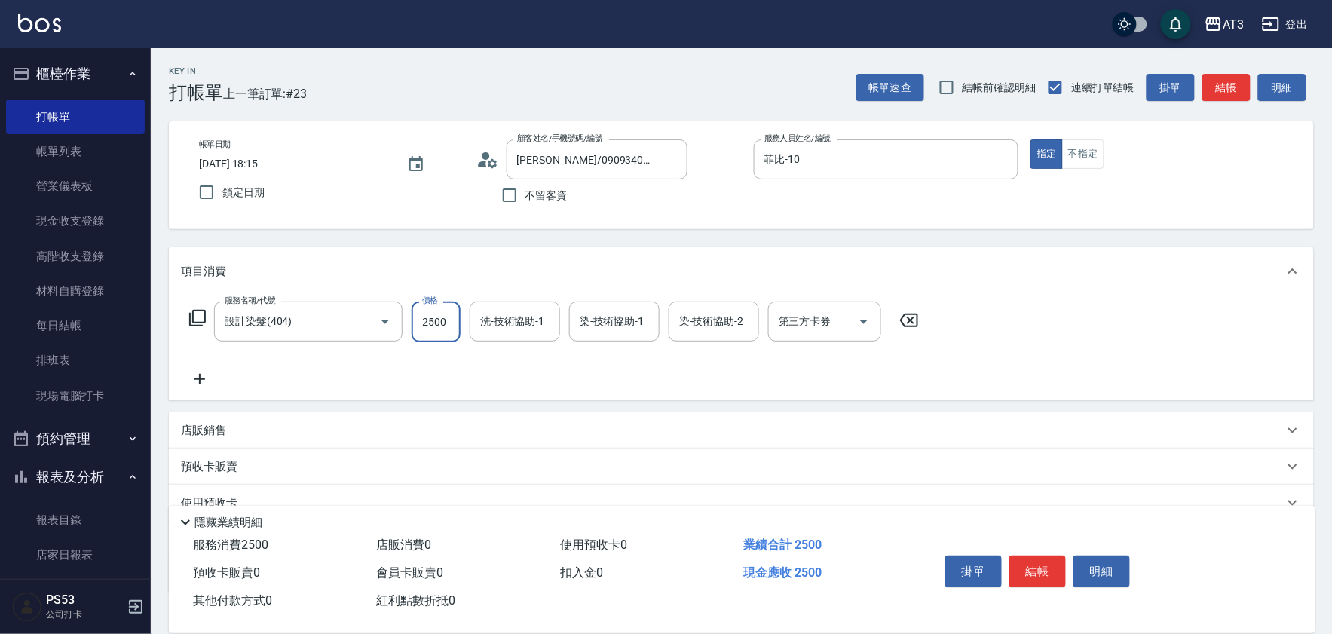
type input "2500"
type input "珺珺-21"
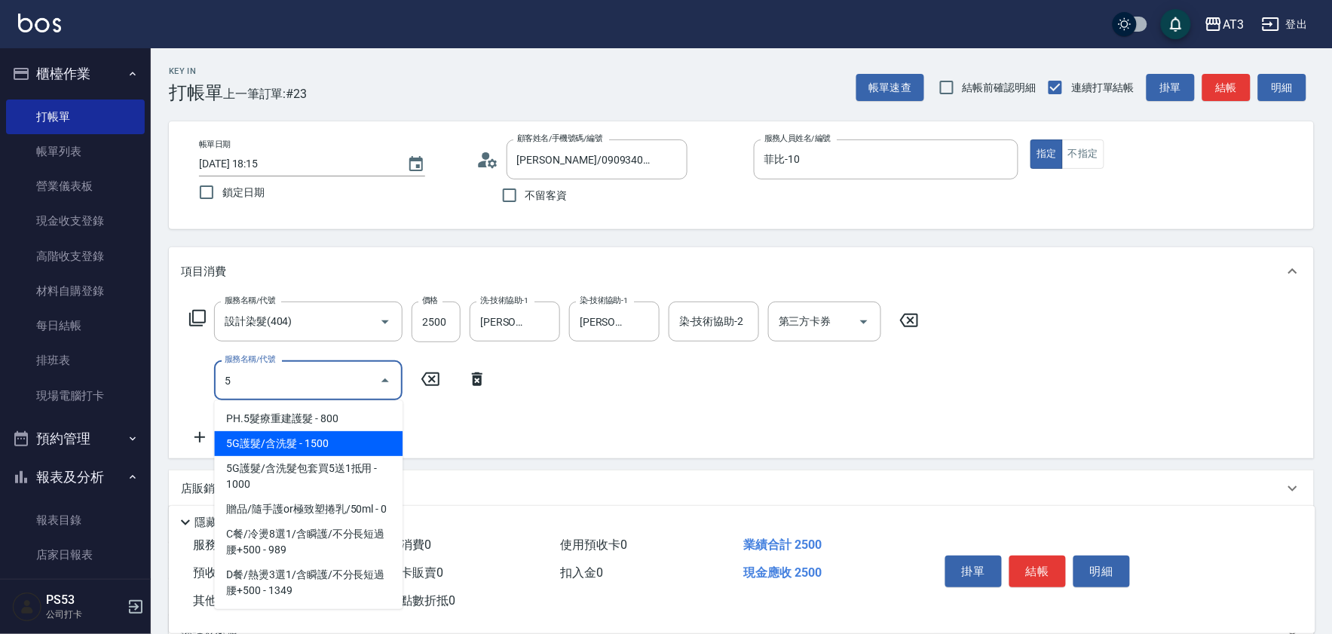
click at [294, 441] on span "5G護髮/含洗髮 - 1500" at bounding box center [308, 443] width 188 height 25
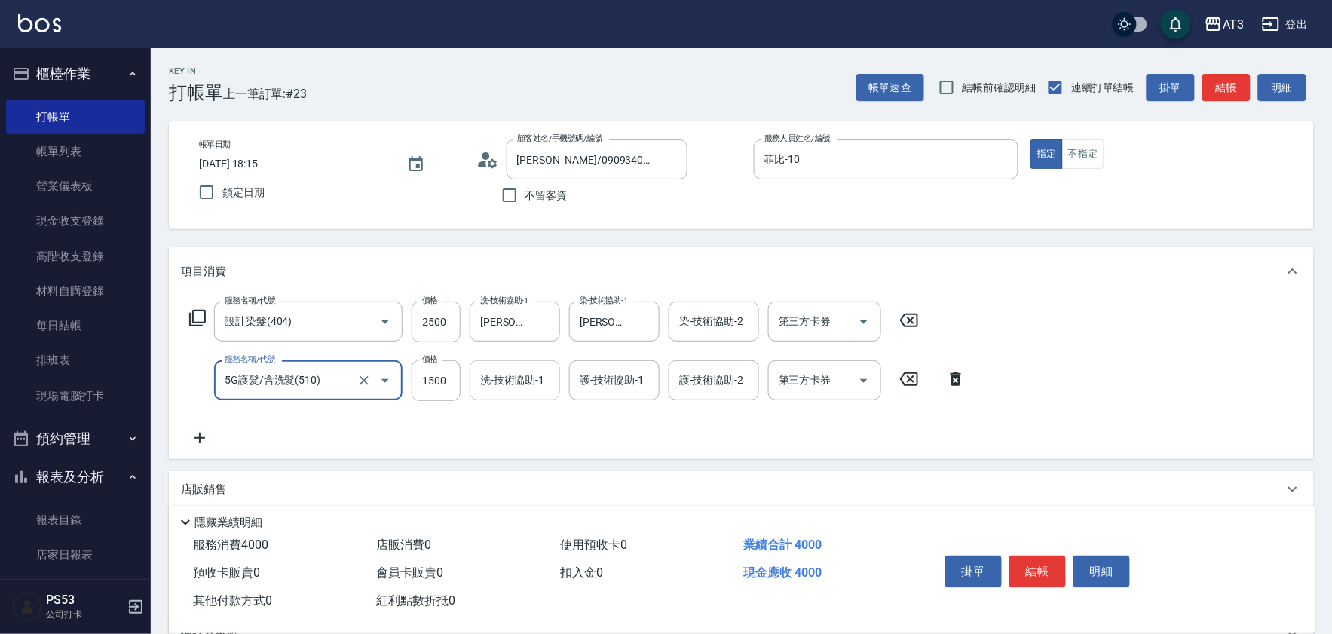
type input "5G護髮/含洗髮(510)"
click at [506, 390] on input "洗-技術協助-1" at bounding box center [514, 380] width 77 height 26
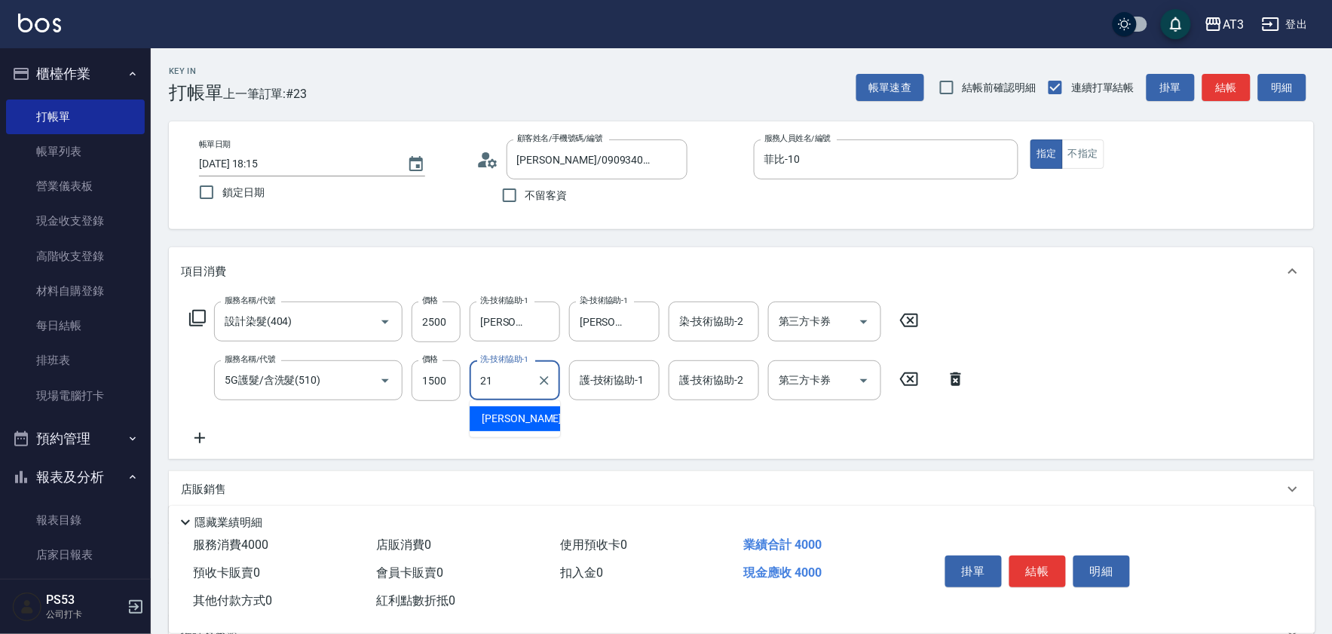
type input "珺珺-21"
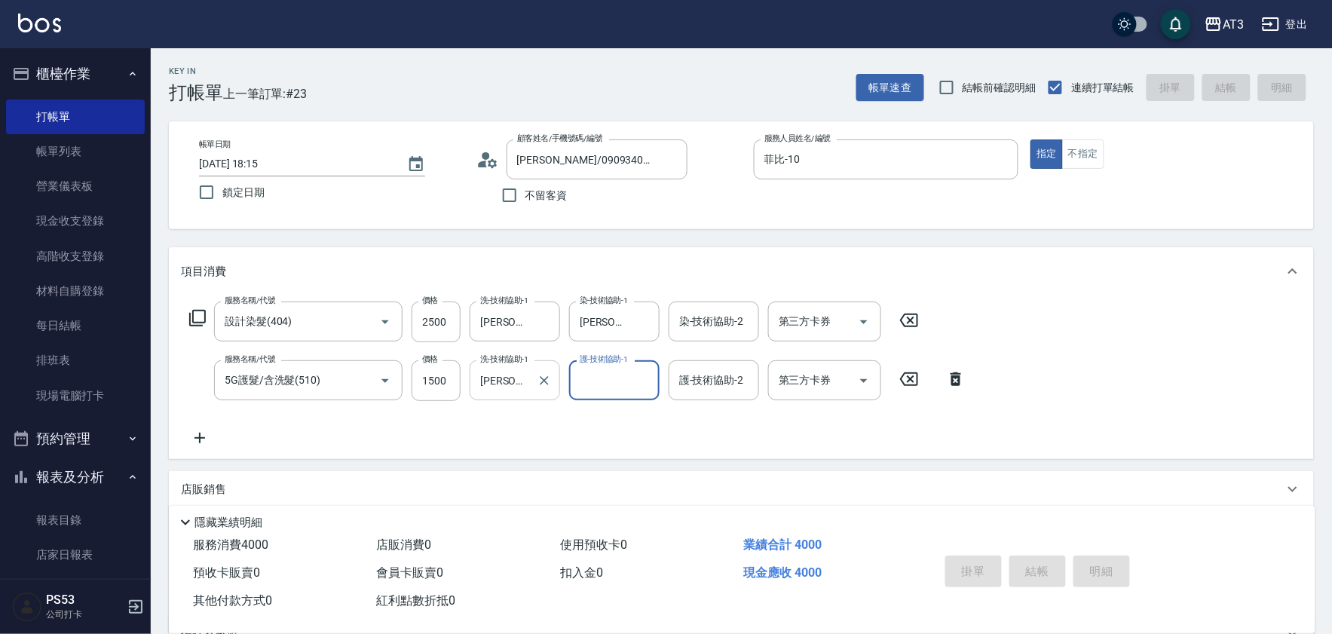
type input "2025/09/14 18:16"
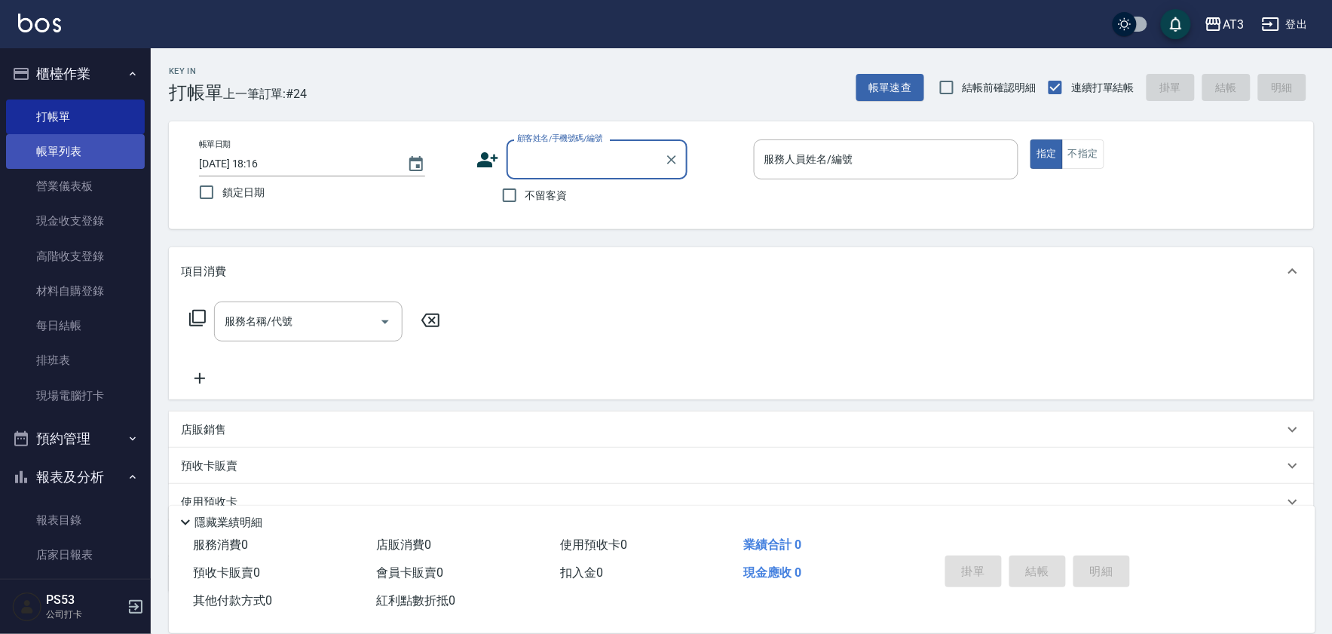
drag, startPoint x: 89, startPoint y: 139, endPoint x: 79, endPoint y: 158, distance: 21.9
click at [90, 139] on link "帳單列表" at bounding box center [75, 151] width 139 height 35
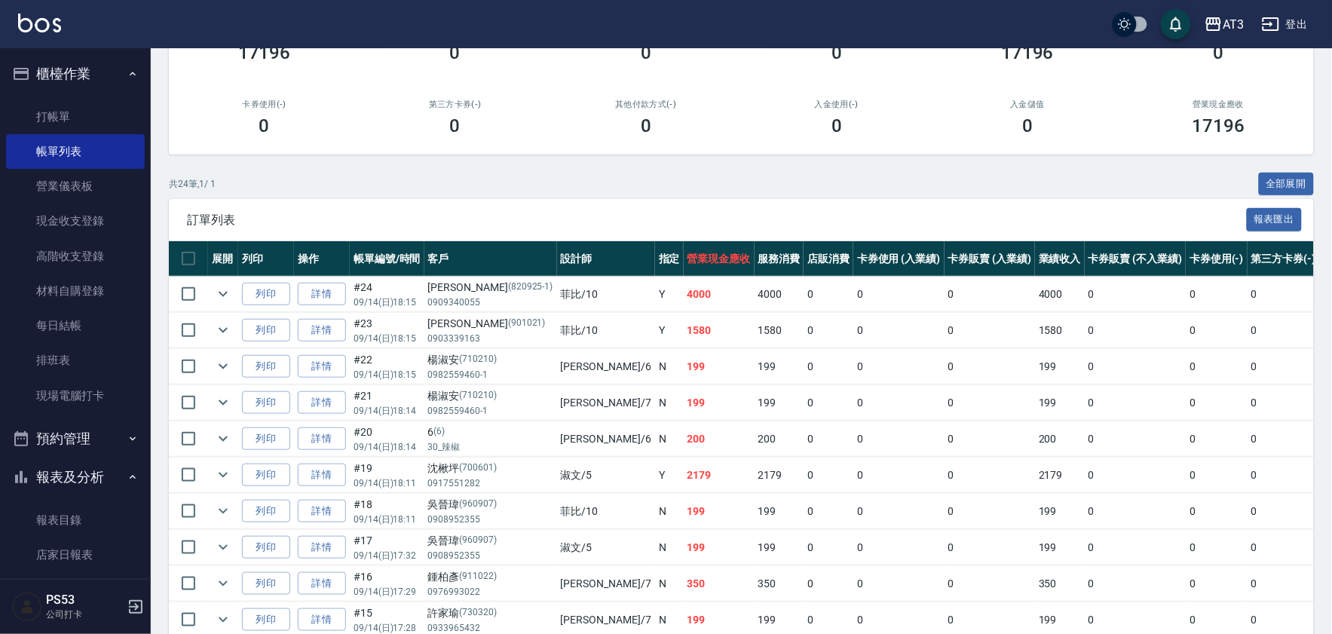
scroll to position [191, 0]
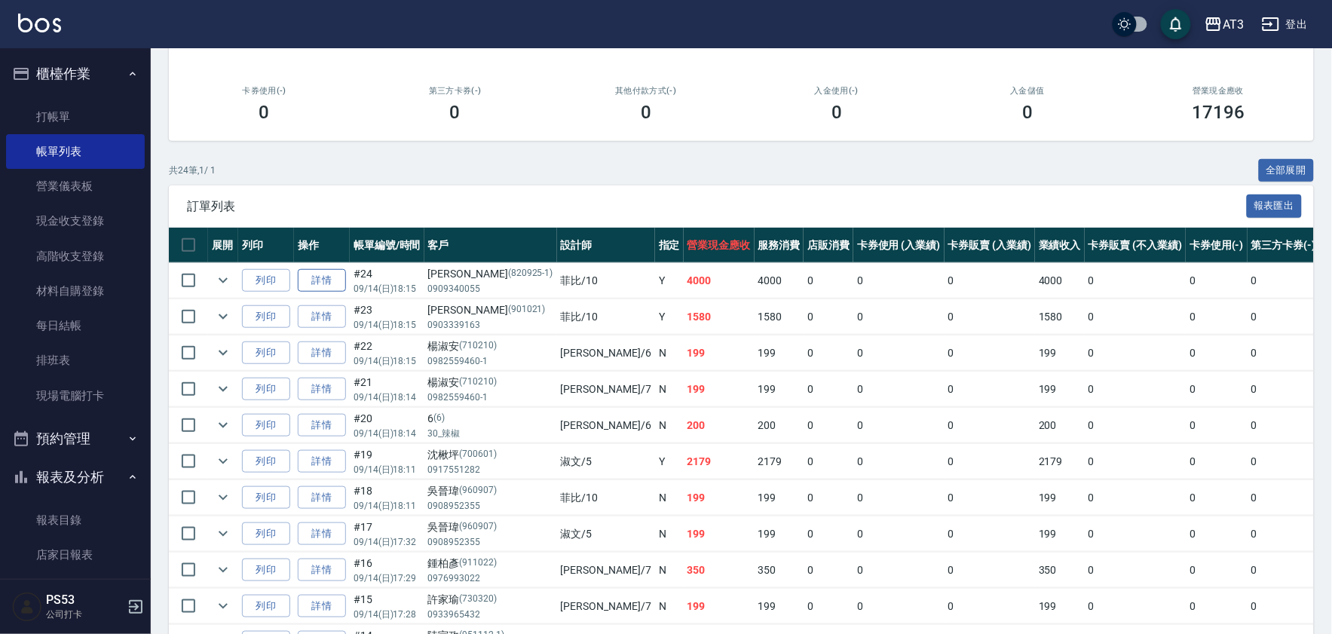
click at [324, 283] on link "詳情" at bounding box center [322, 280] width 48 height 23
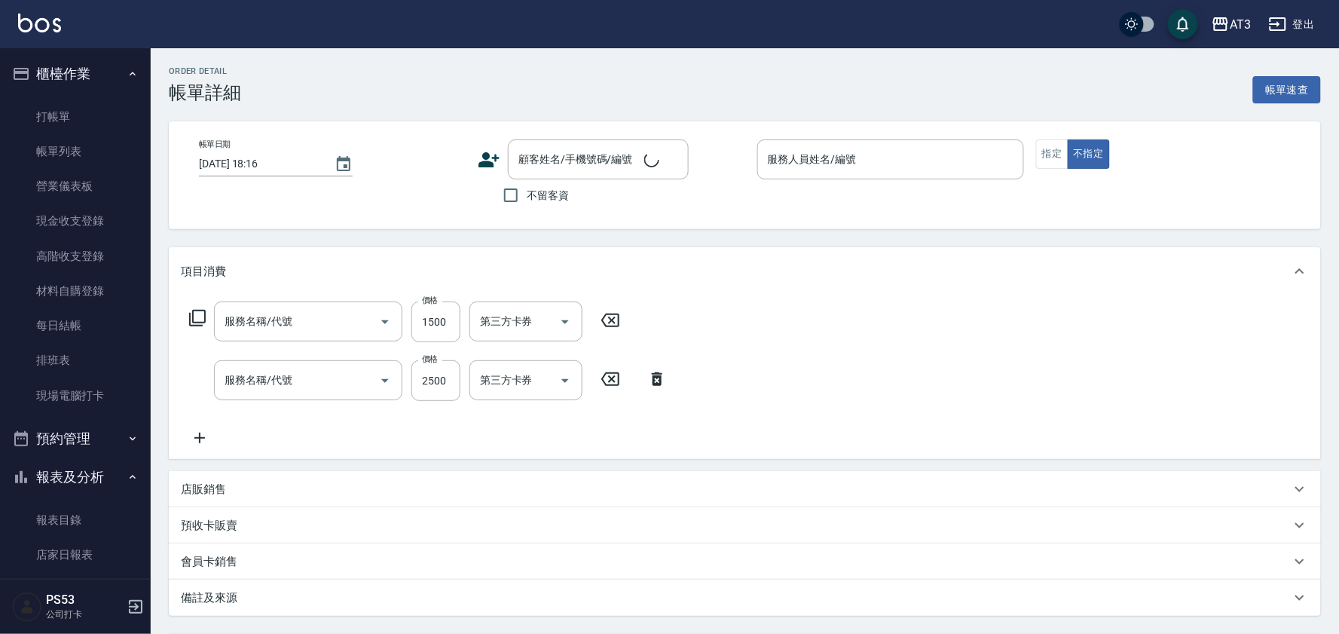
type input "2025/09/14 18:15"
type input "菲比-10"
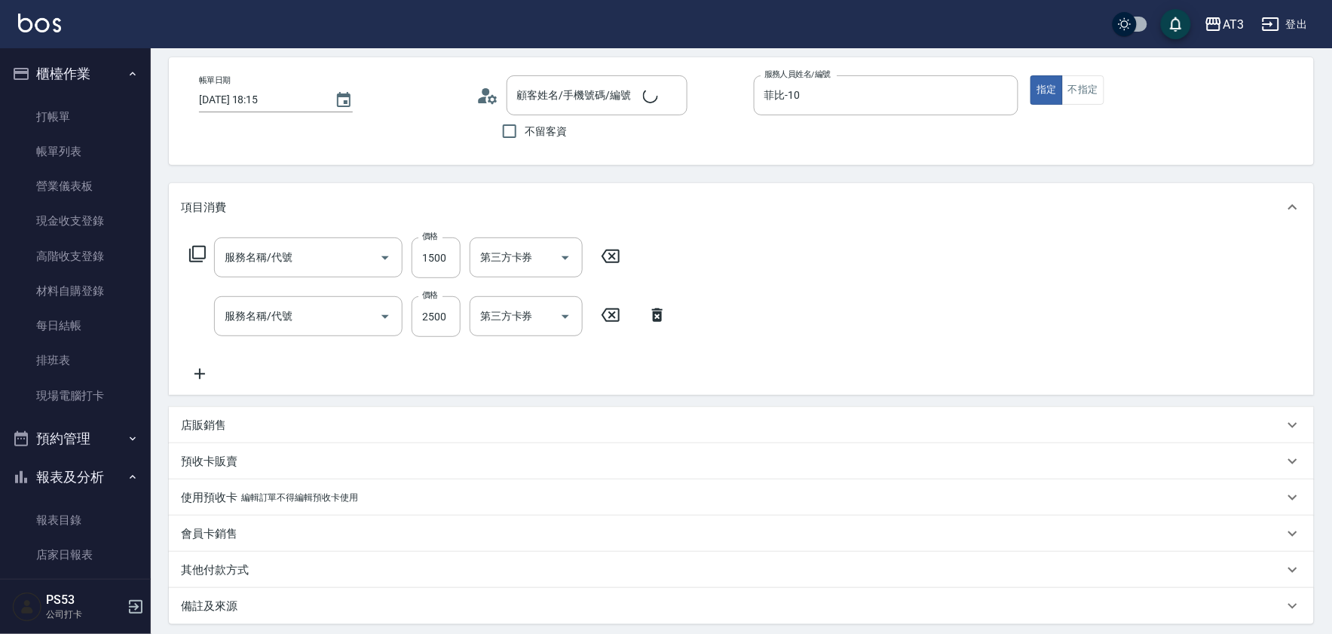
type input "5G護髮/含洗髮(510)"
type input "設計染髮(404)"
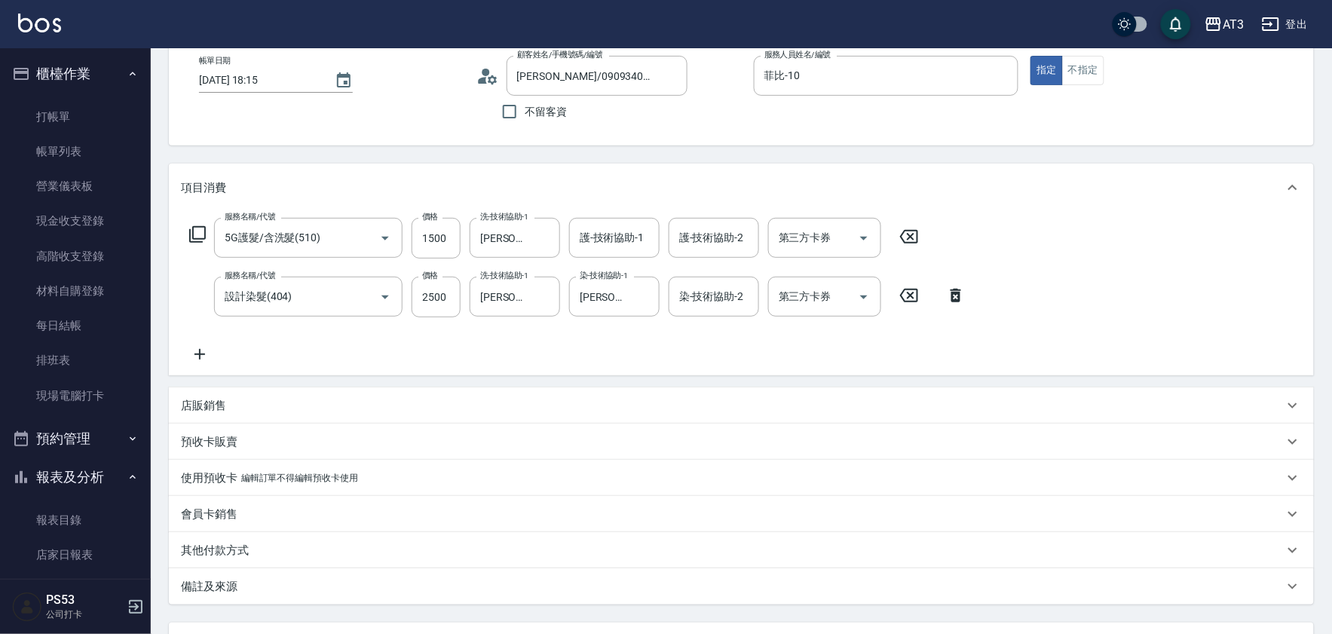
type input "陳宜誠/0909340055/820925-1"
click at [592, 240] on div "護-技術協助-1 護-技術協助-1" at bounding box center [614, 238] width 90 height 40
type input "珺珺-21"
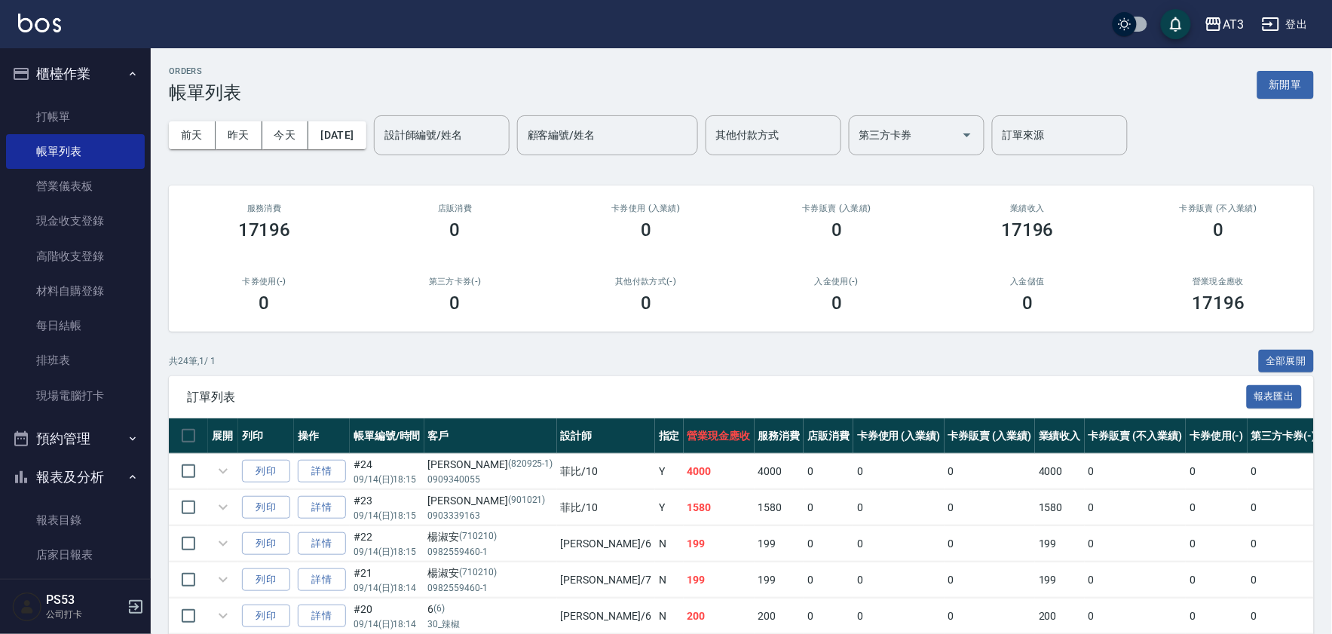
scroll to position [418, 0]
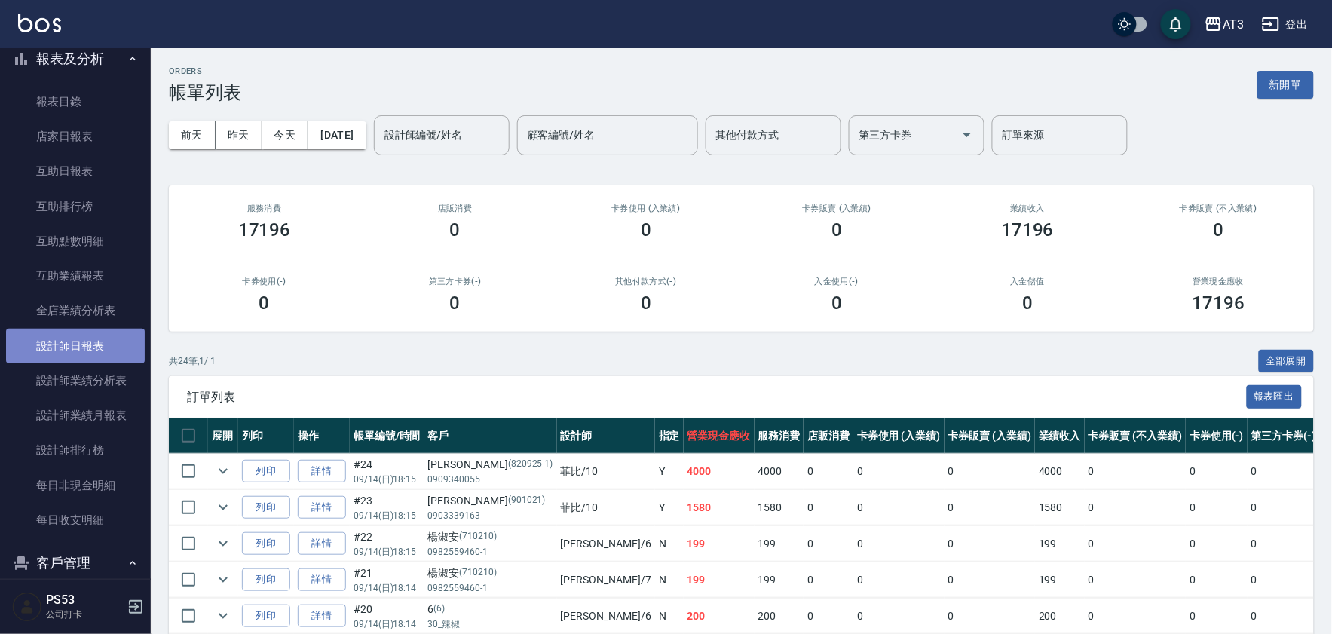
click at [102, 341] on link "設計師日報表" at bounding box center [75, 346] width 139 height 35
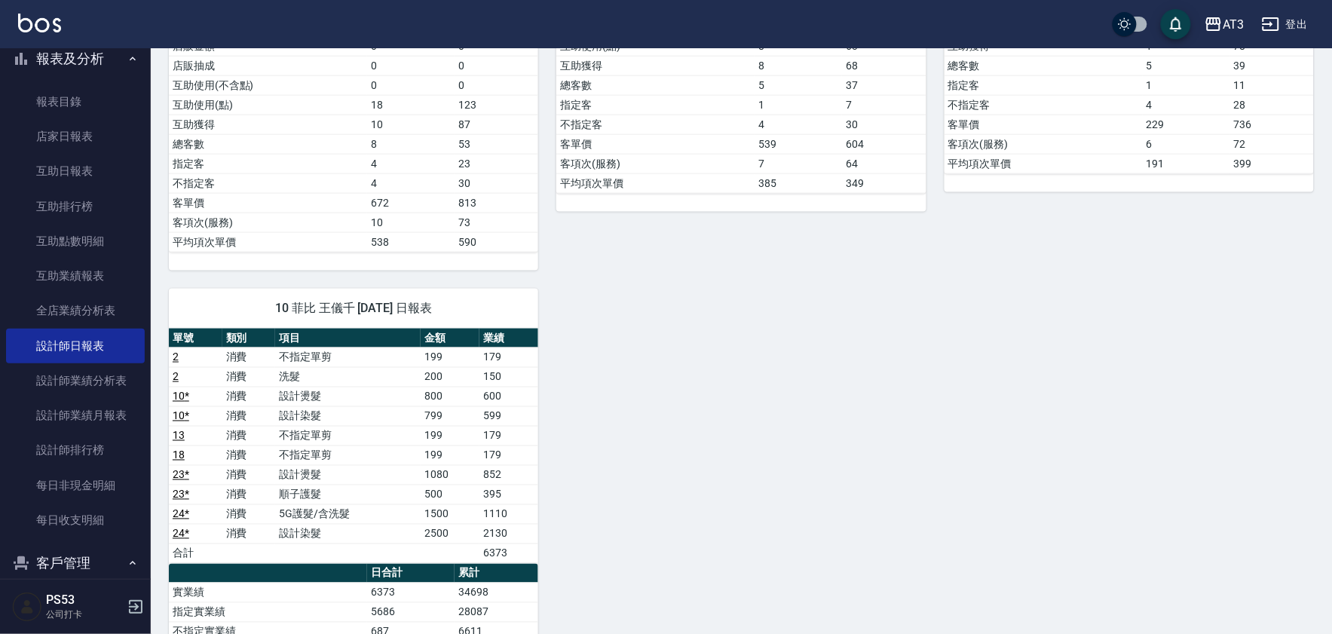
scroll to position [786, 0]
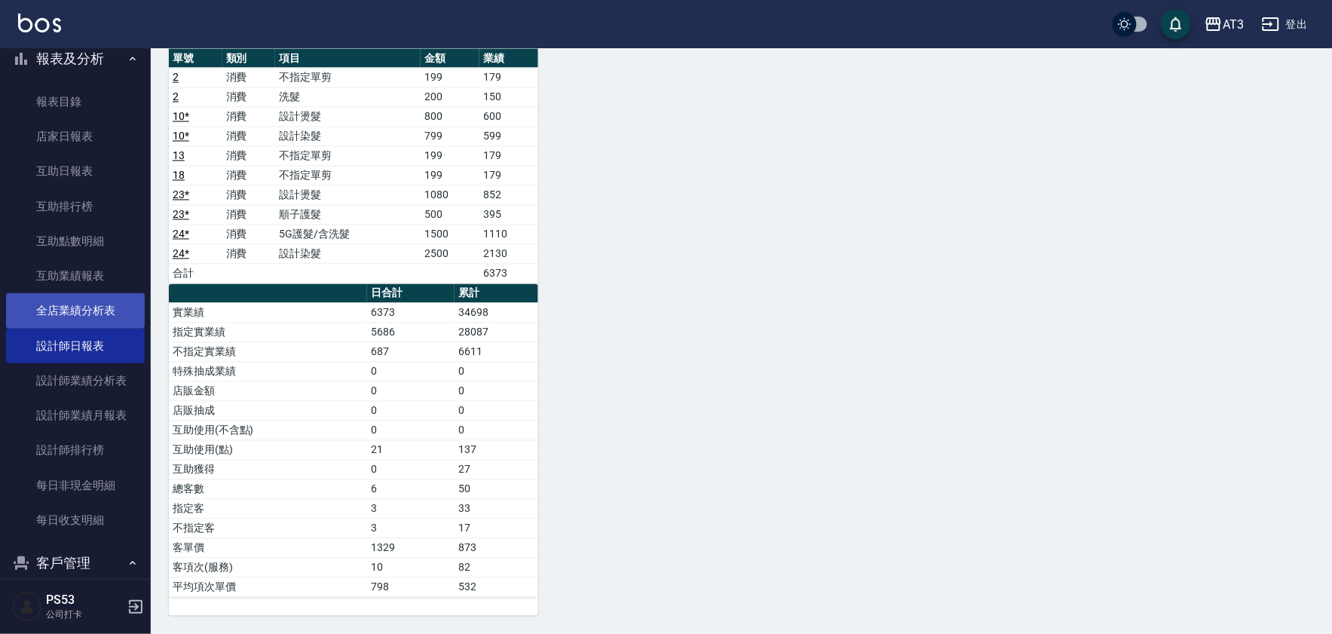
click at [74, 311] on link "全店業績分析表" at bounding box center [75, 310] width 139 height 35
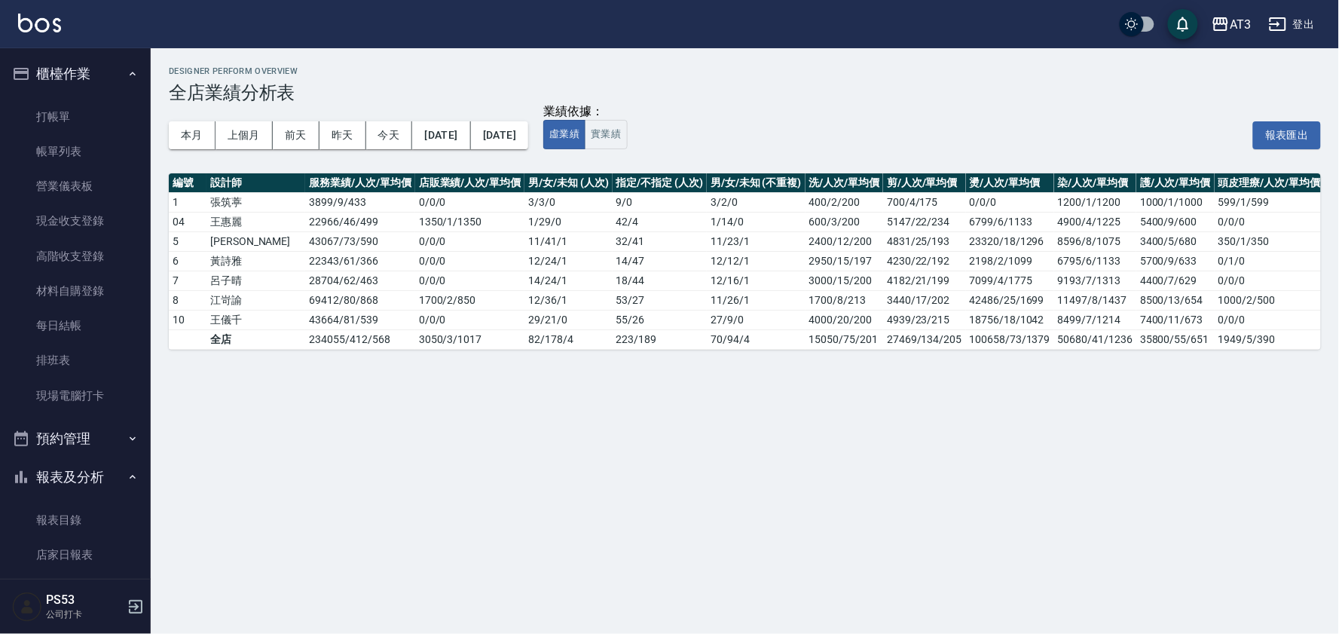
click at [104, 472] on button "報表及分析" at bounding box center [75, 476] width 139 height 39
click at [102, 118] on link "打帳單" at bounding box center [75, 116] width 139 height 35
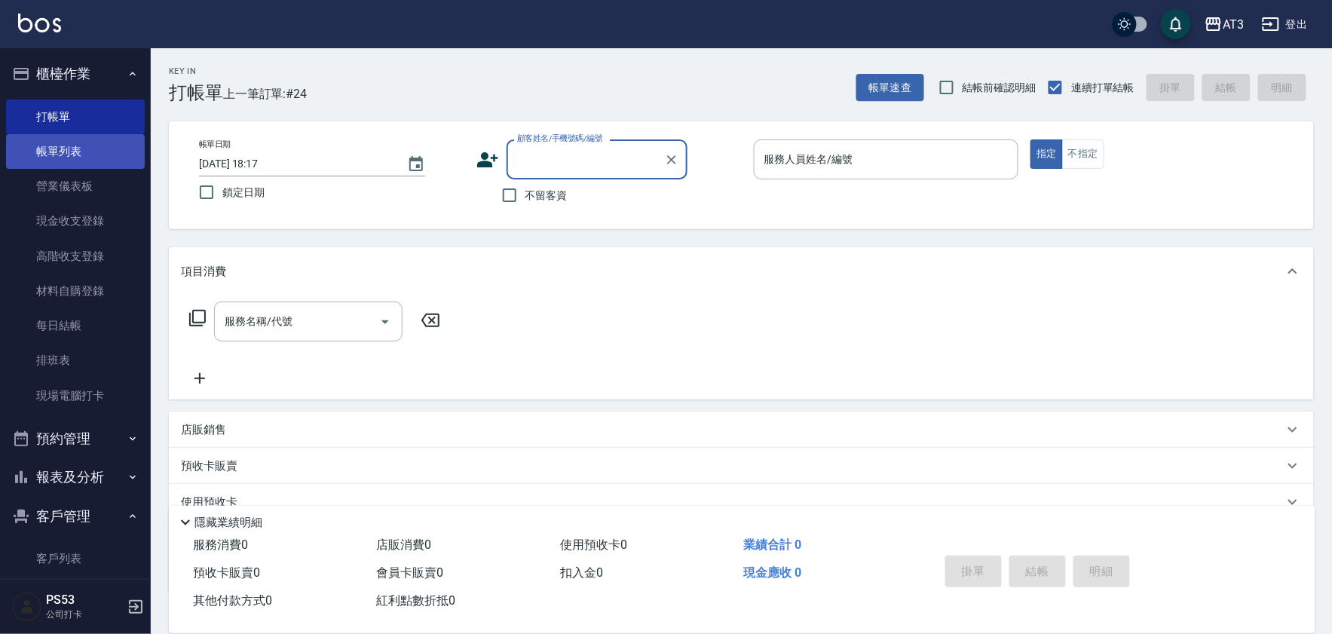
click at [76, 157] on link "帳單列表" at bounding box center [75, 151] width 139 height 35
click at [60, 141] on link "帳單列表" at bounding box center [75, 151] width 139 height 35
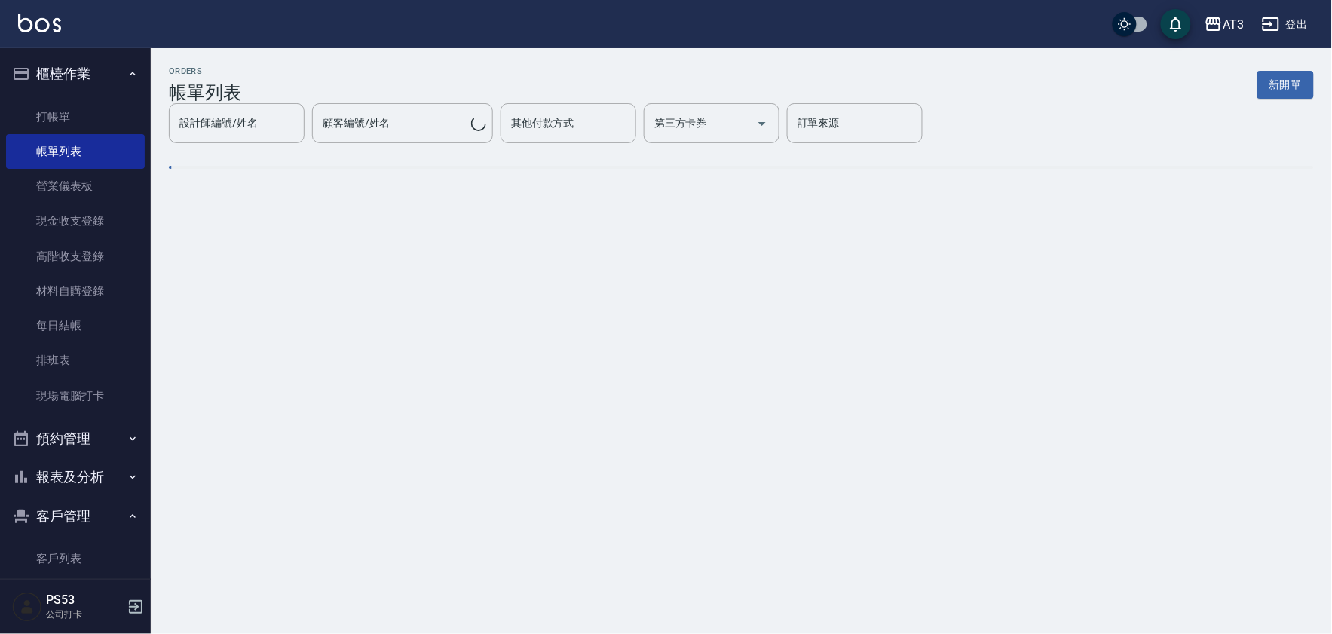
scroll to position [94, 0]
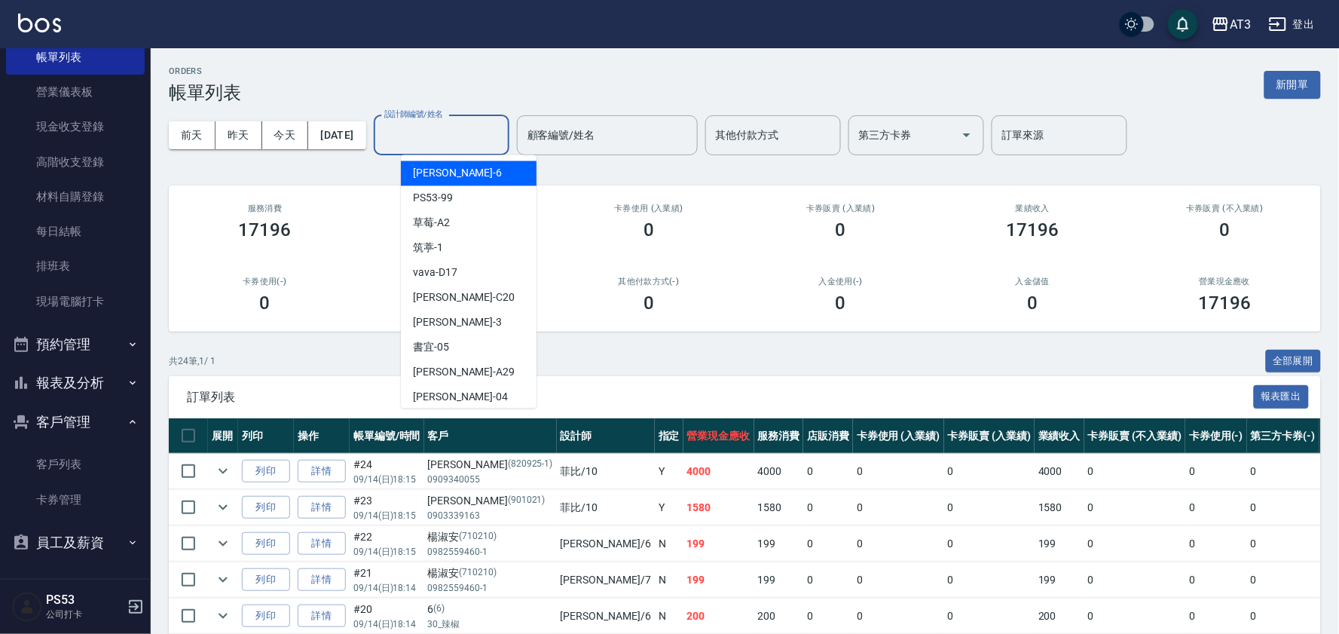
click at [470, 131] on div "設計師編號/姓名 設計師編號/姓名" at bounding box center [442, 135] width 136 height 40
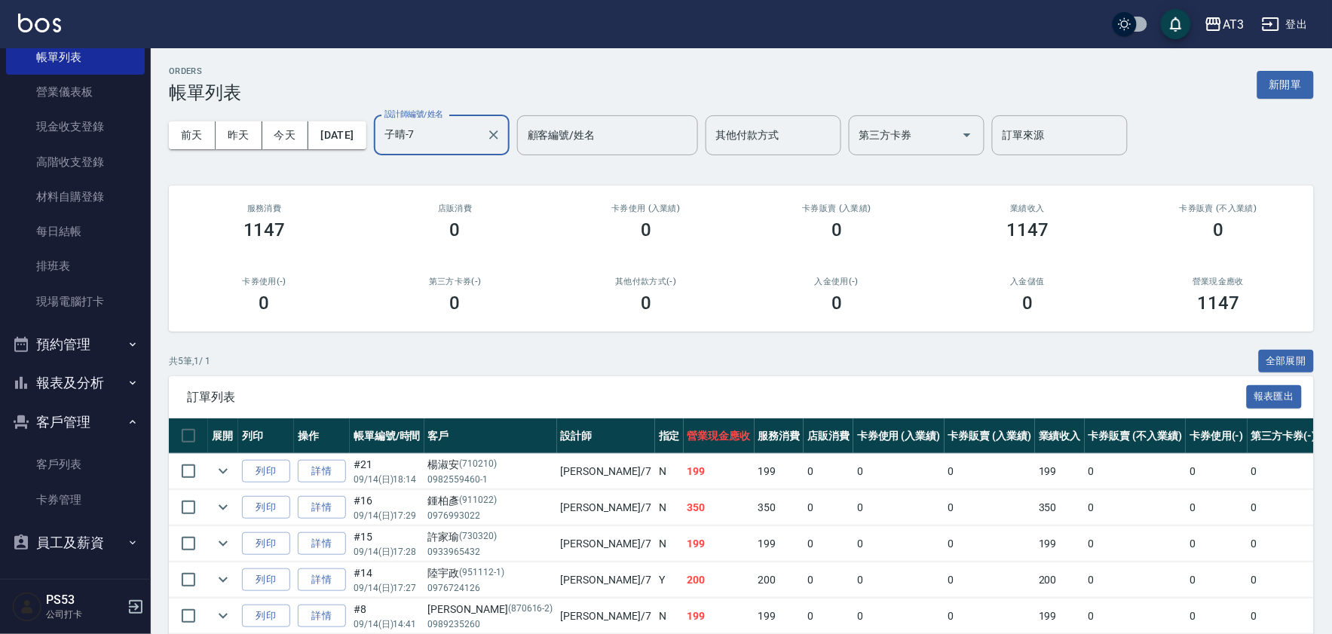
scroll to position [74, 0]
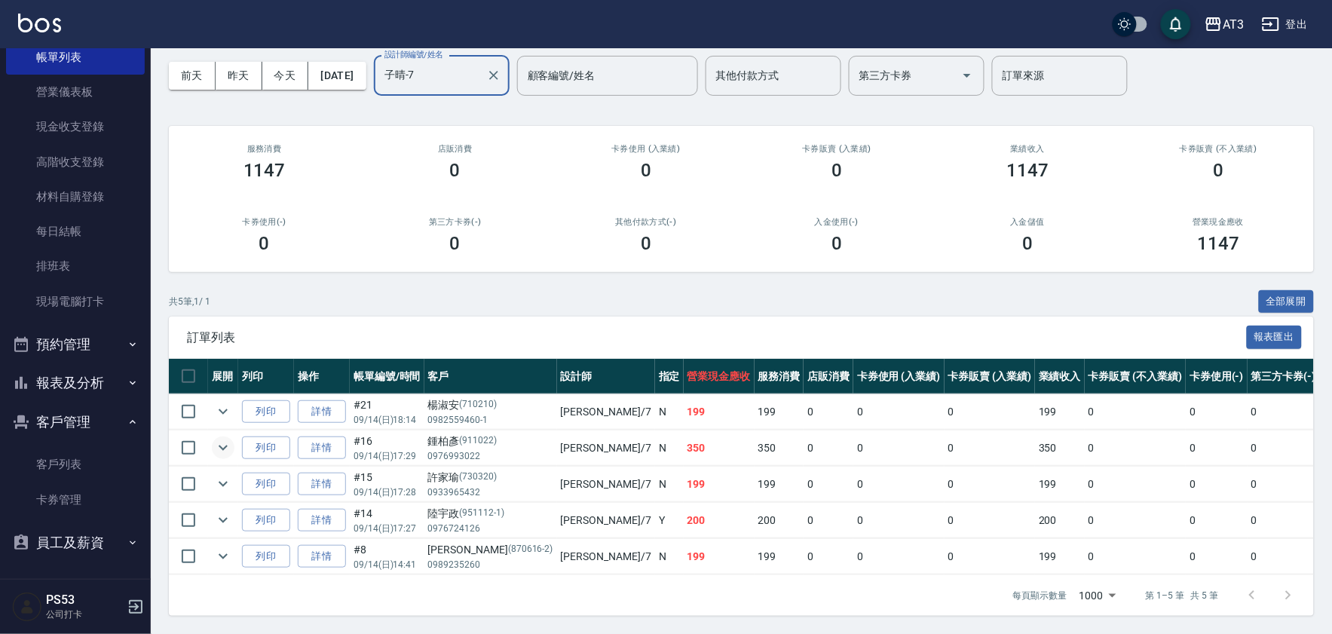
type input "子晴-7"
click at [231, 439] on icon "expand row" at bounding box center [223, 448] width 18 height 18
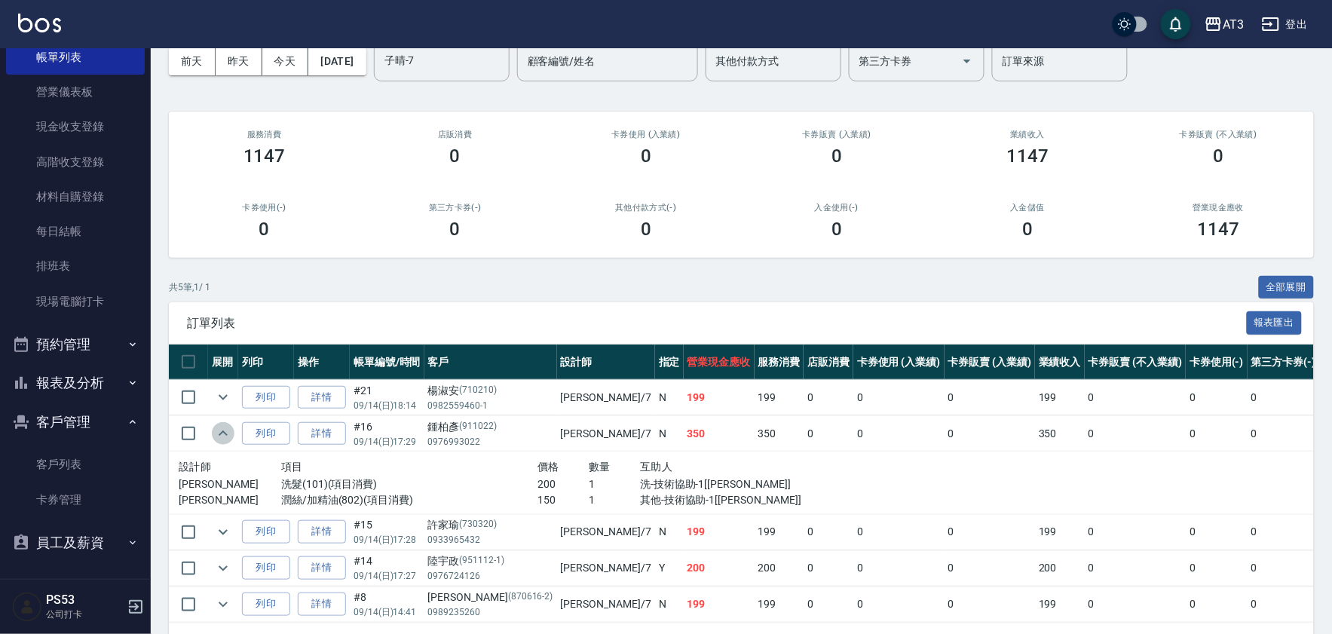
click at [224, 430] on icon "expand row" at bounding box center [223, 433] width 18 height 18
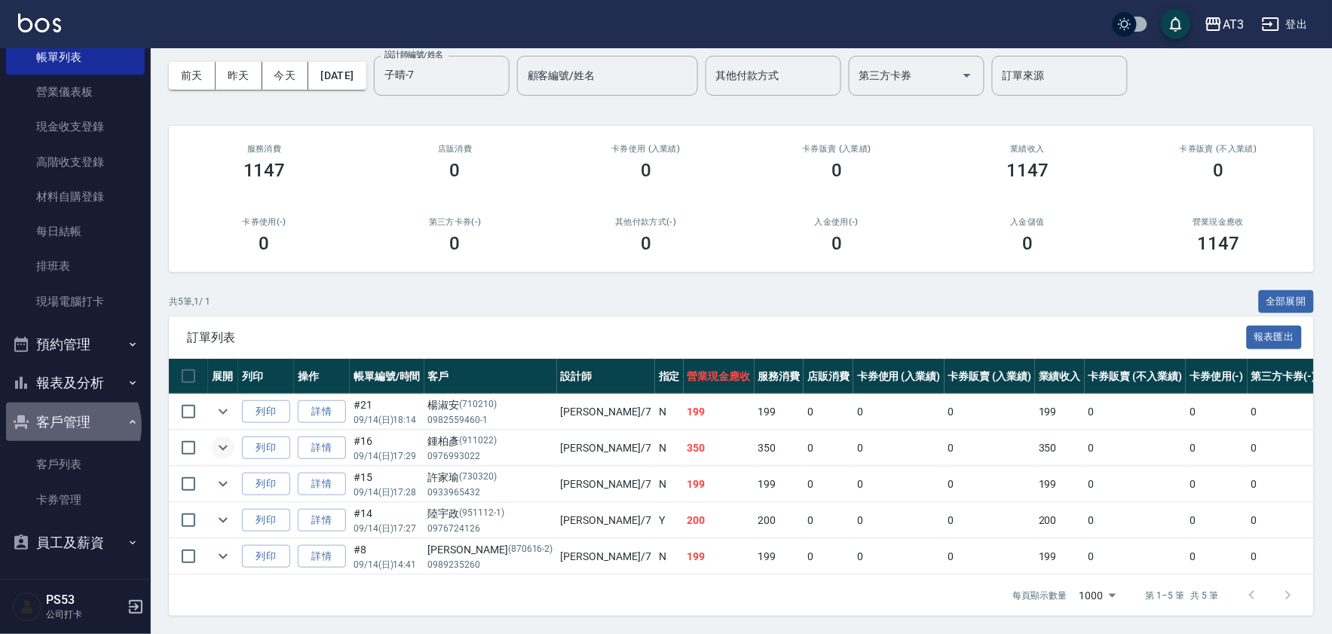
click at [66, 425] on button "客戶管理" at bounding box center [75, 421] width 139 height 39
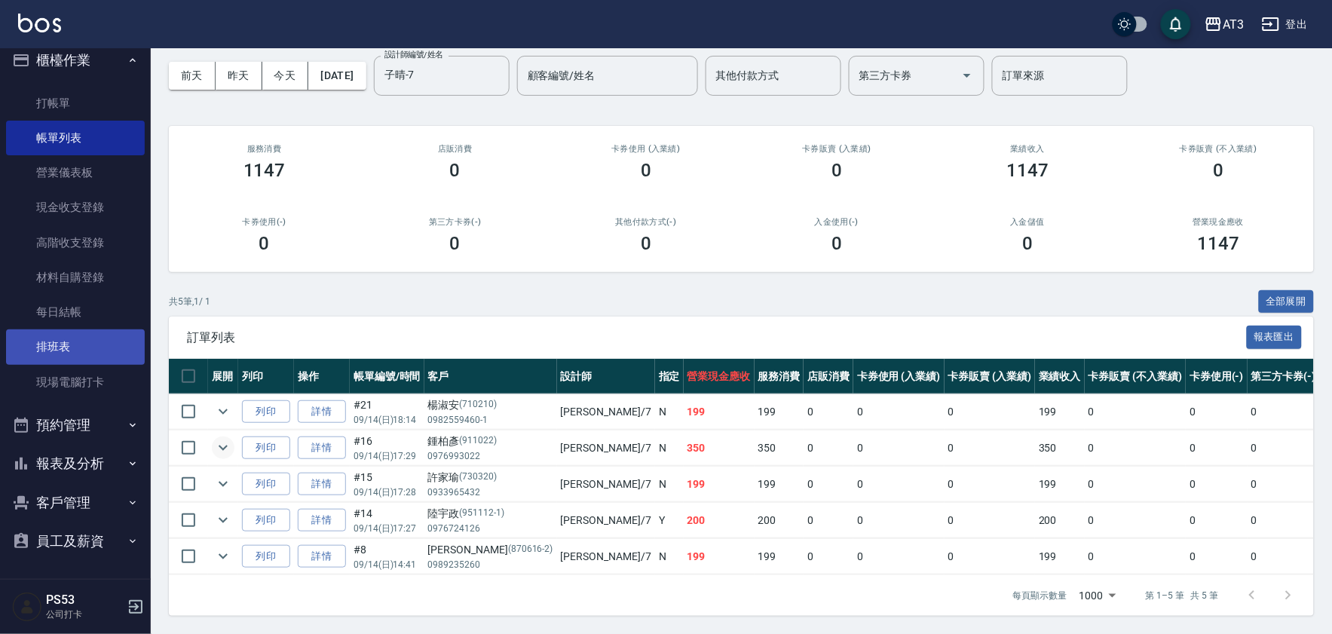
scroll to position [12, 0]
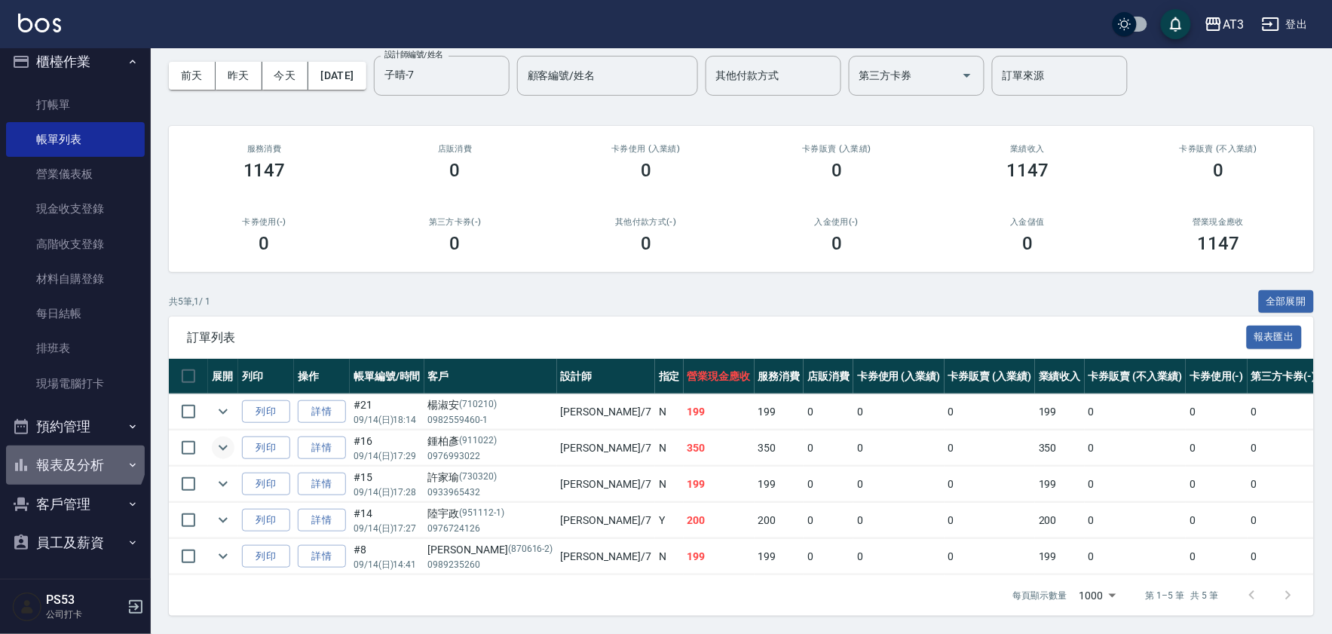
click at [73, 454] on button "報表及分析" at bounding box center [75, 464] width 139 height 39
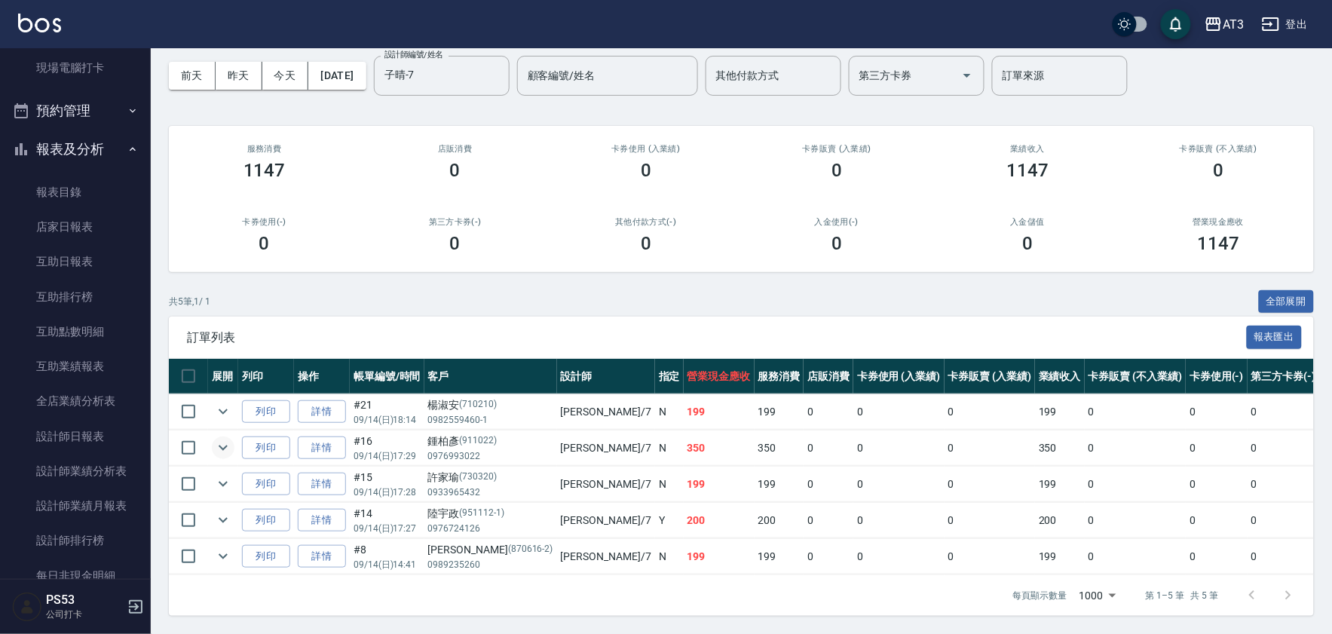
scroll to position [347, 0]
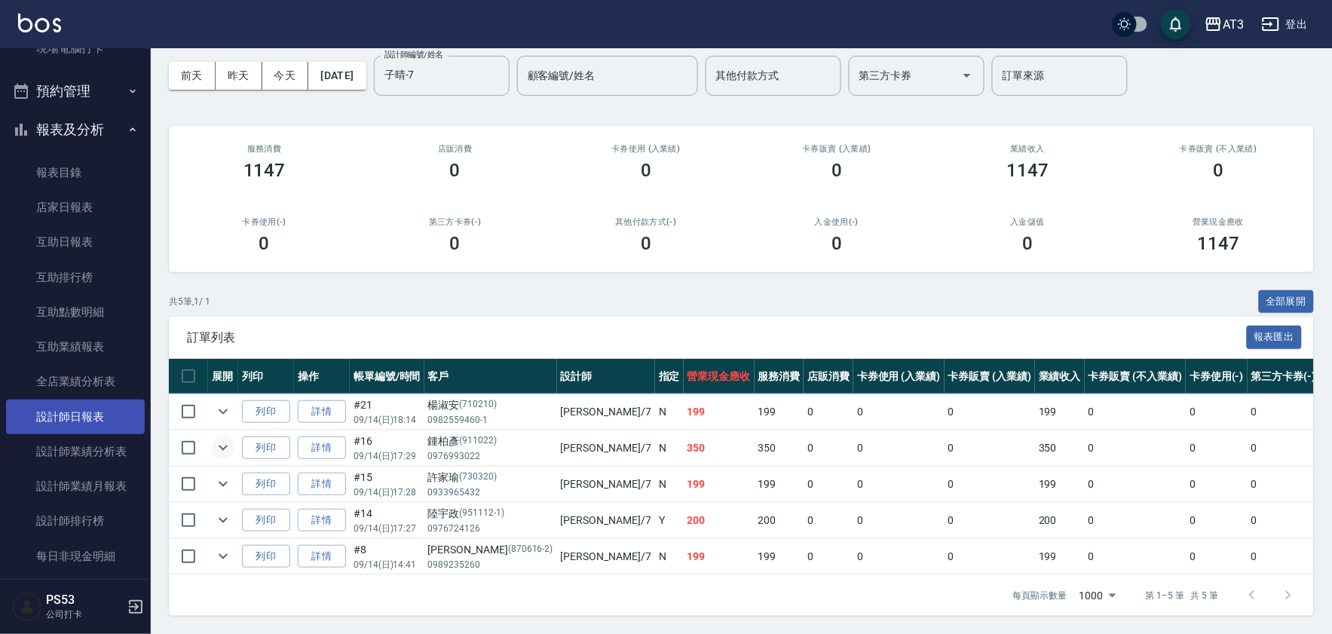
click at [129, 408] on link "設計師日報表" at bounding box center [75, 416] width 139 height 35
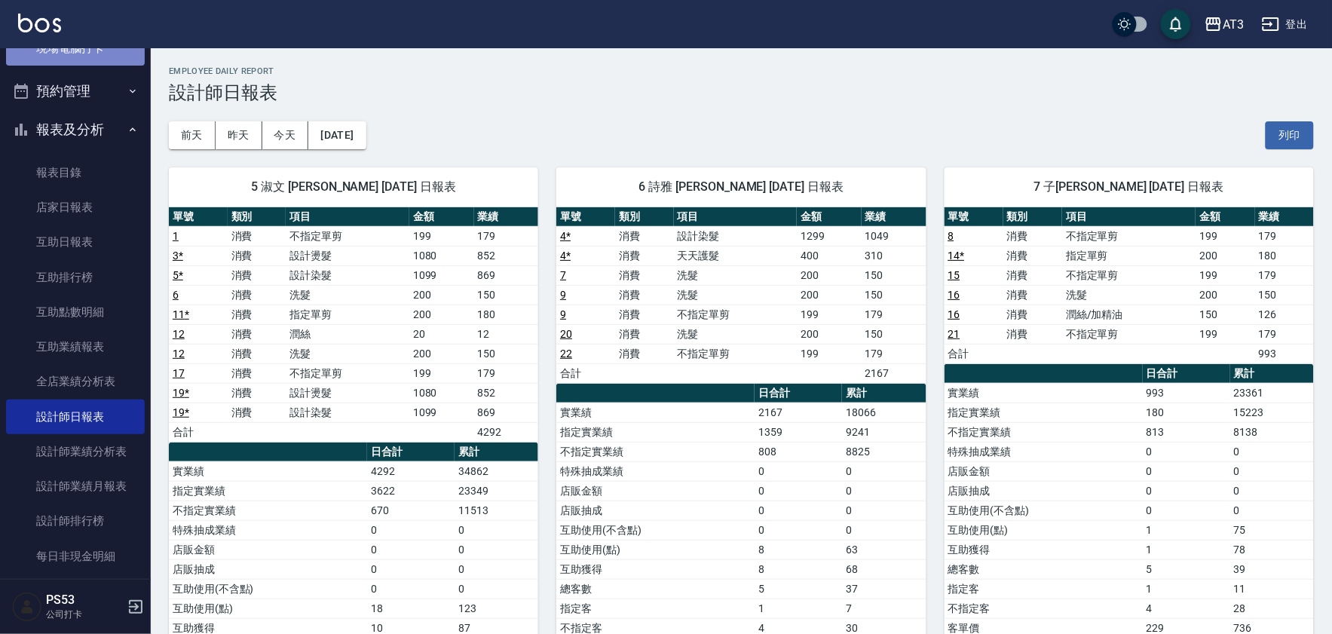
click at [100, 47] on link "現場電腦打卡" at bounding box center [75, 48] width 139 height 35
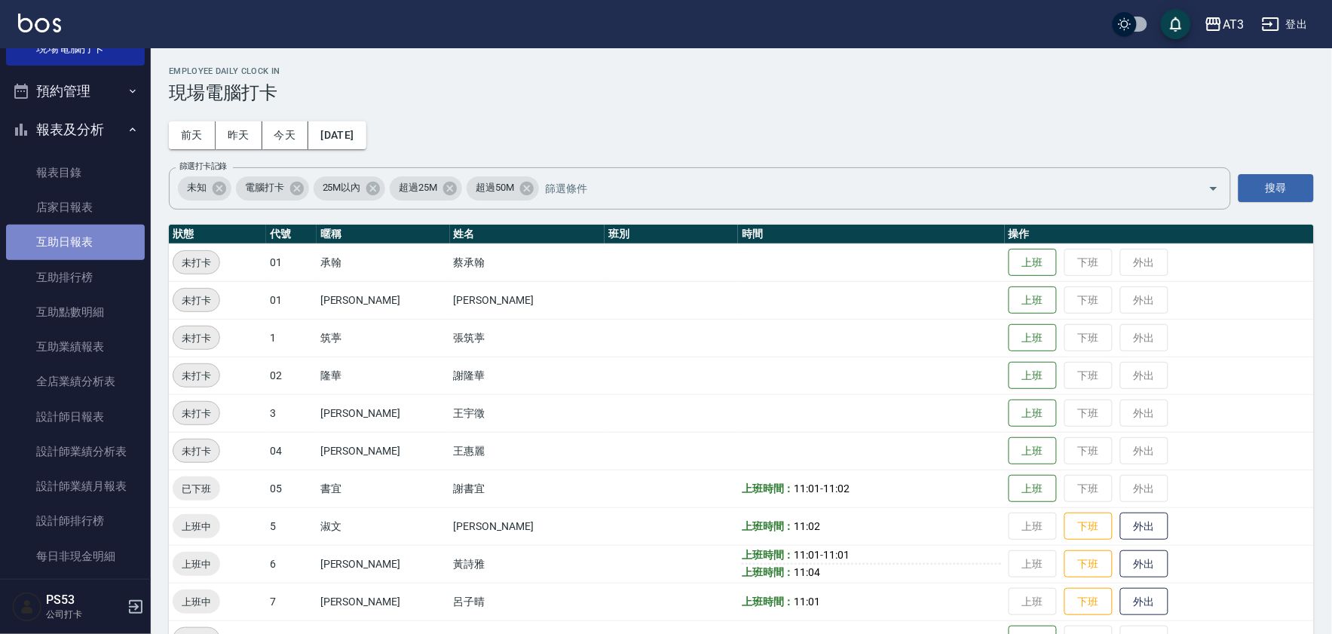
click at [84, 231] on link "互助日報表" at bounding box center [75, 242] width 139 height 35
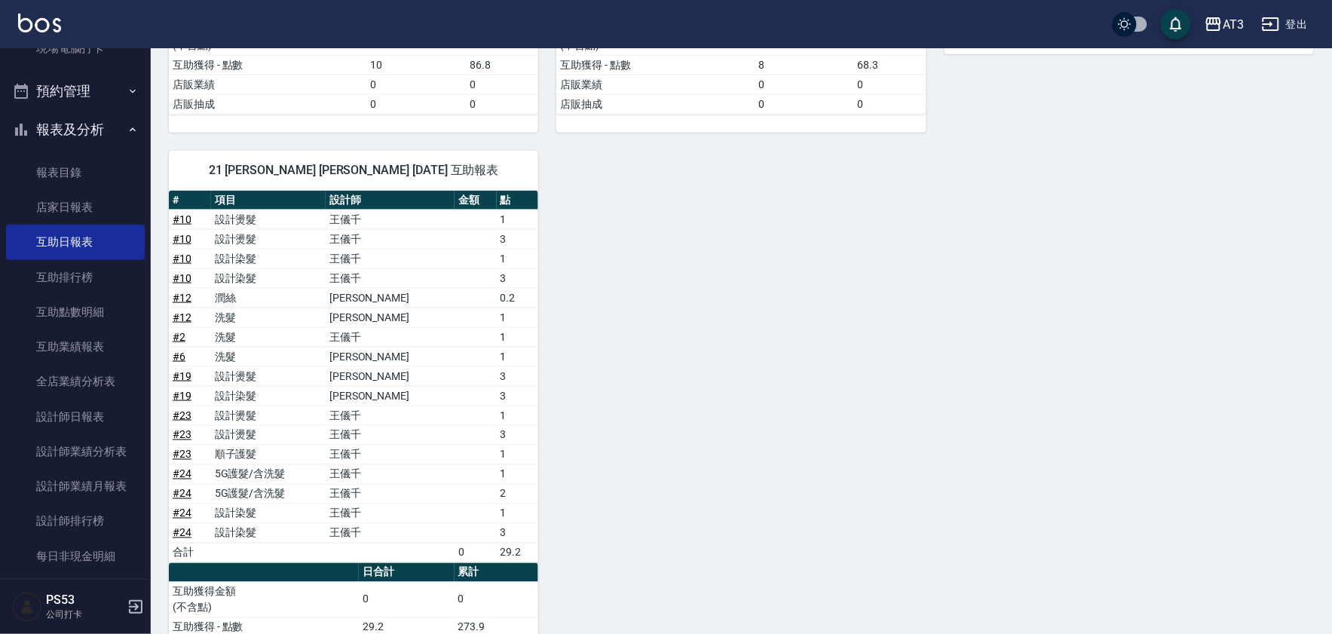
scroll to position [500, 0]
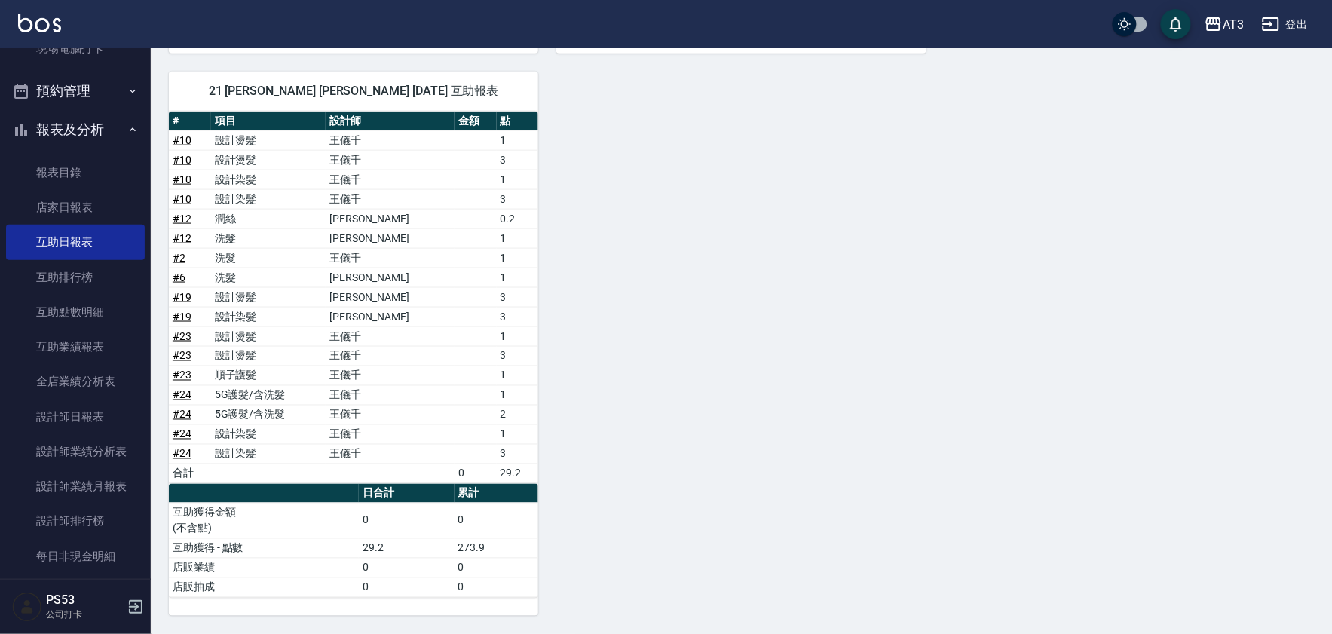
click at [113, 114] on button "報表及分析" at bounding box center [75, 129] width 139 height 39
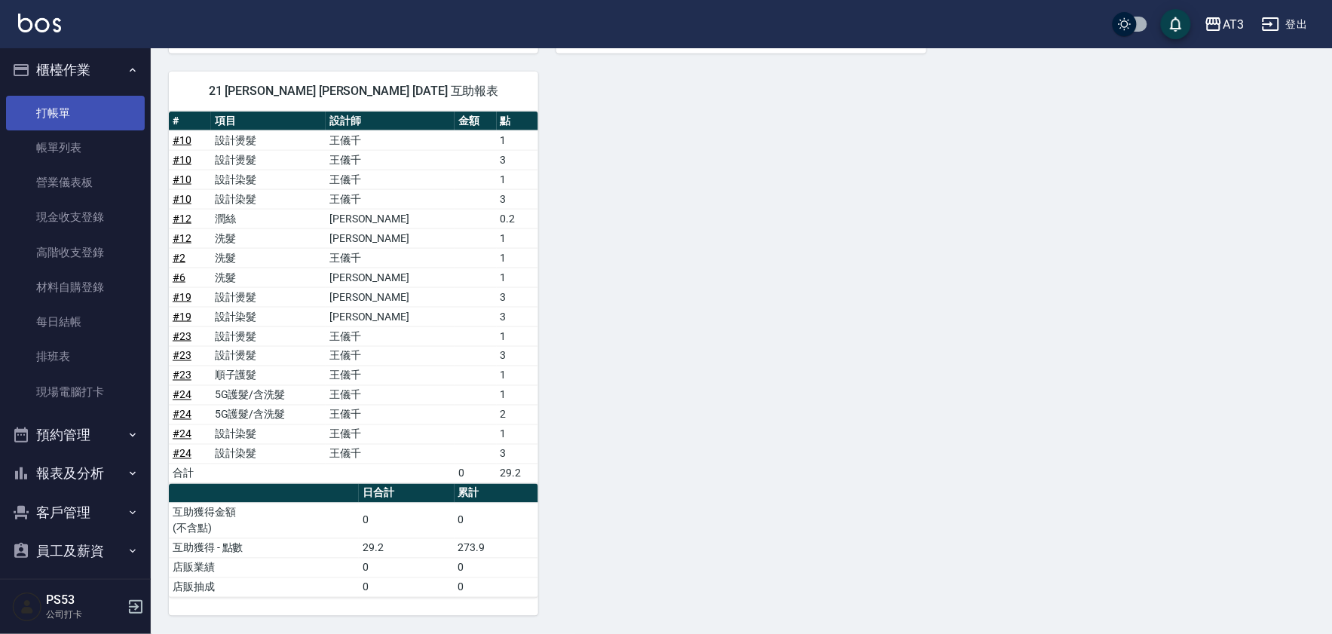
scroll to position [0, 0]
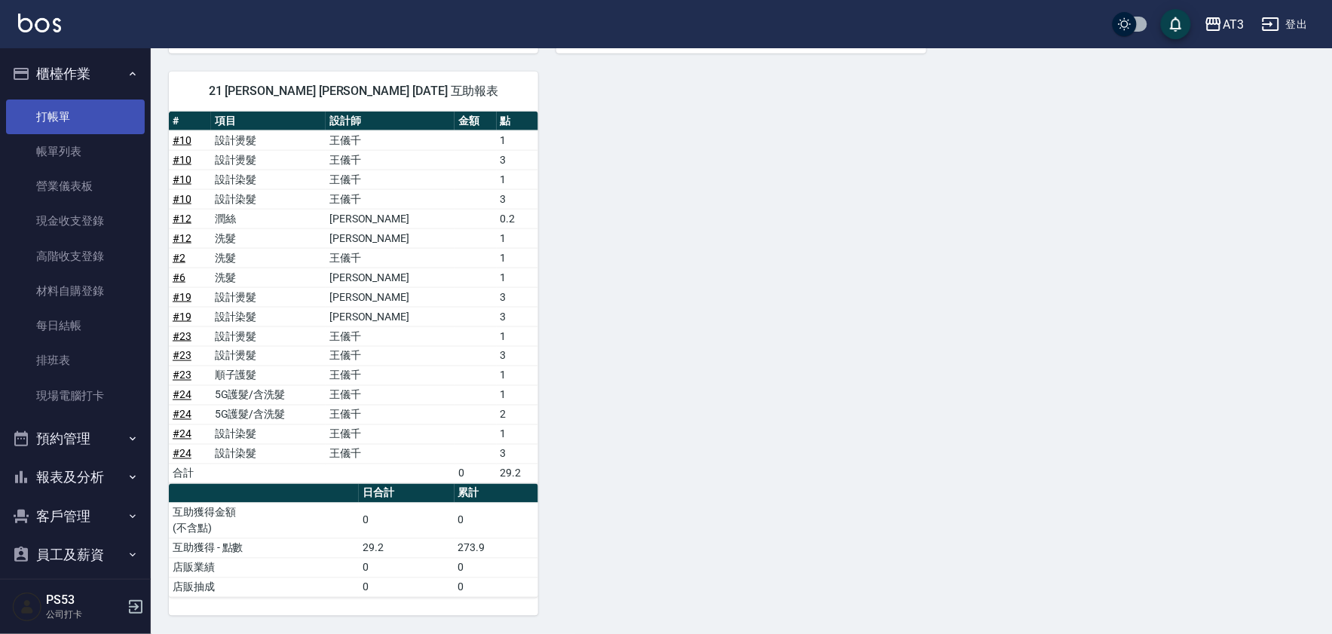
click at [63, 104] on link "打帳單" at bounding box center [75, 116] width 139 height 35
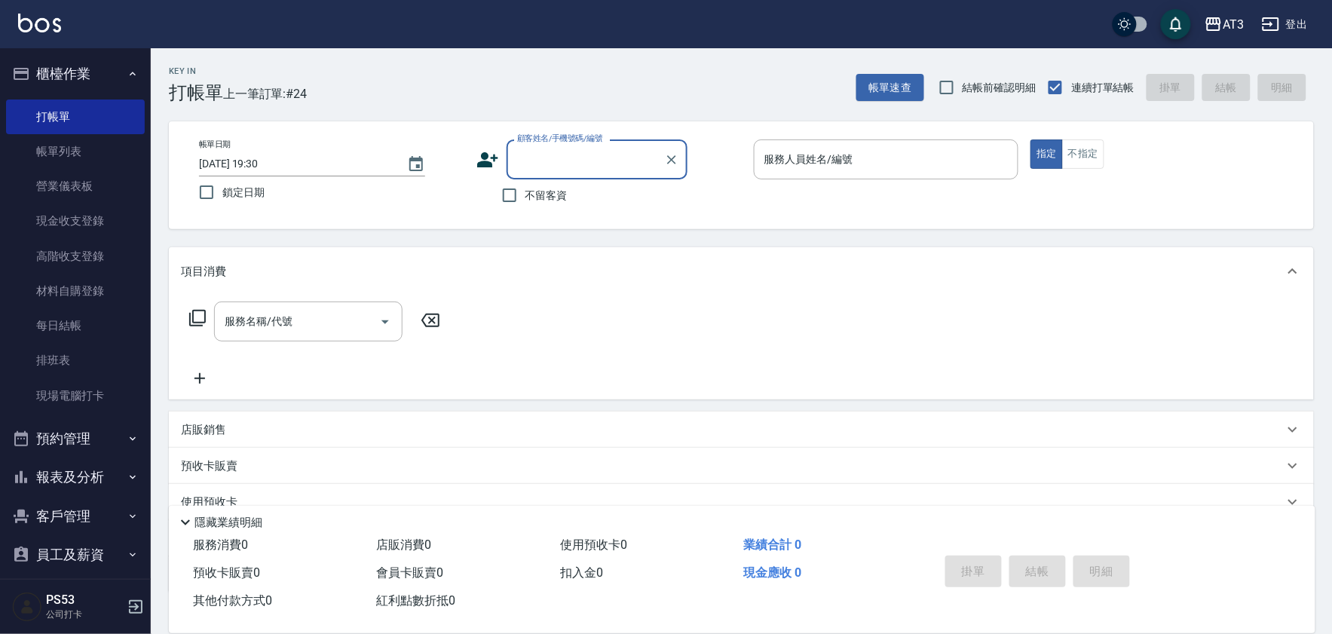
click at [483, 159] on icon at bounding box center [487, 159] width 23 height 23
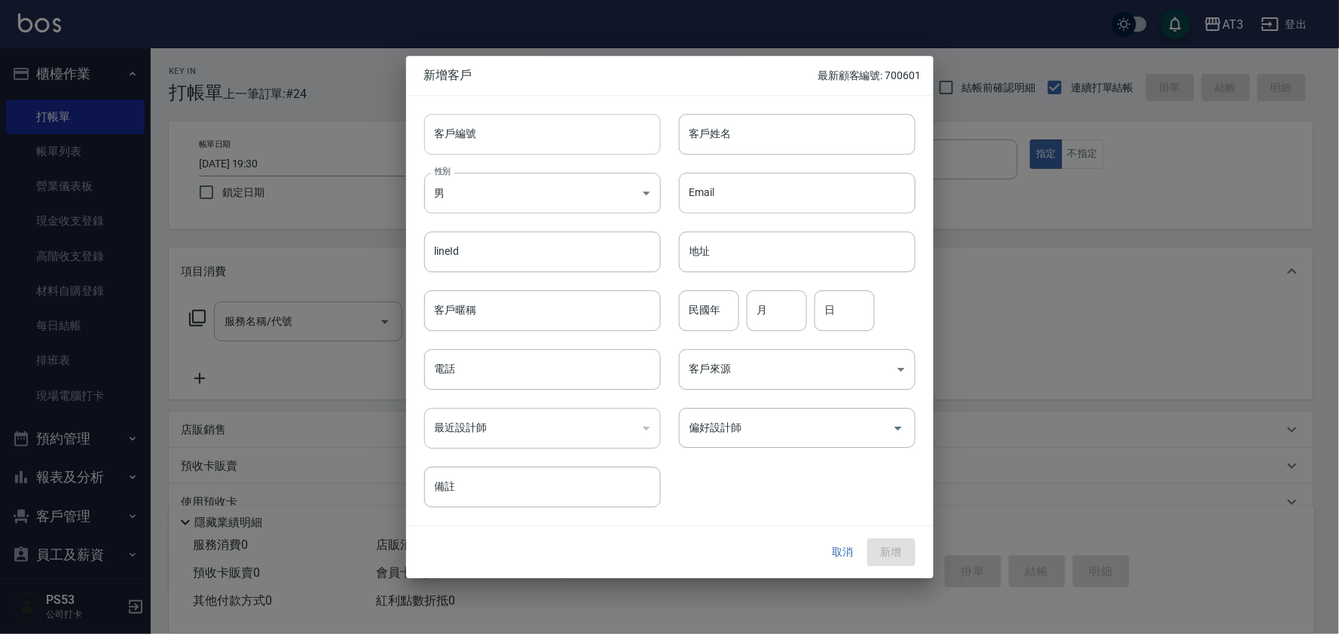
click at [581, 125] on input "客戶編號" at bounding box center [542, 134] width 237 height 41
type input "950327"
type input "莊順傑"
type input "95"
type input "3"
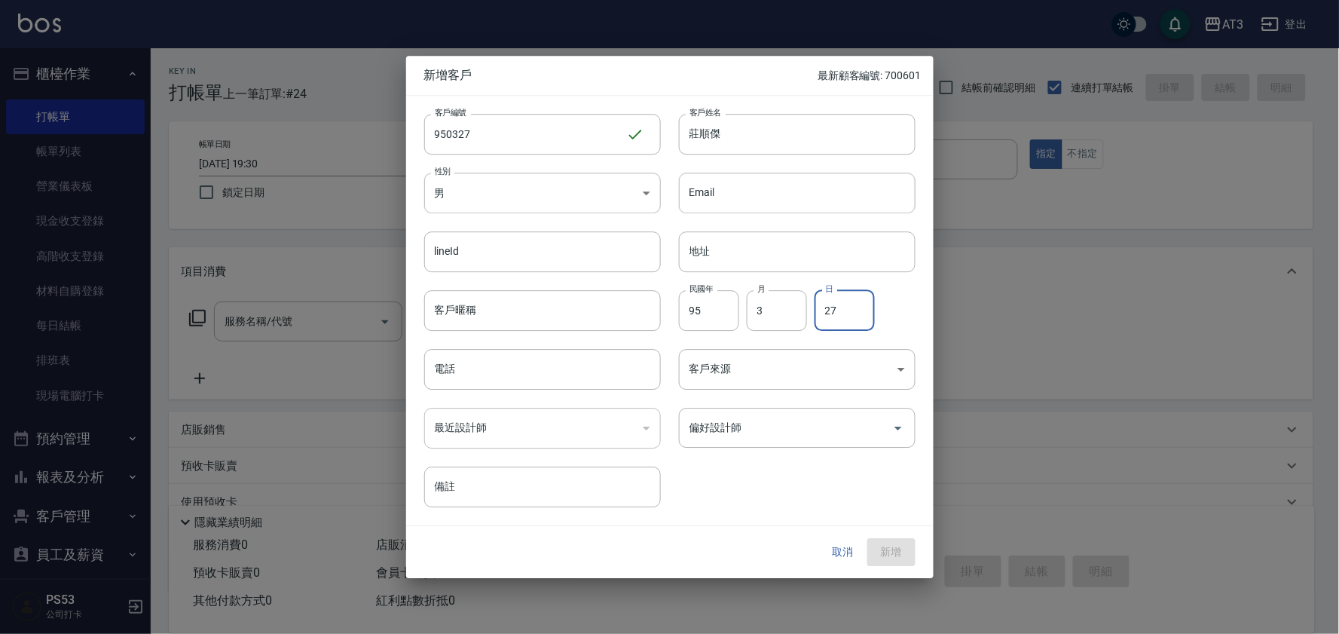
type input "27"
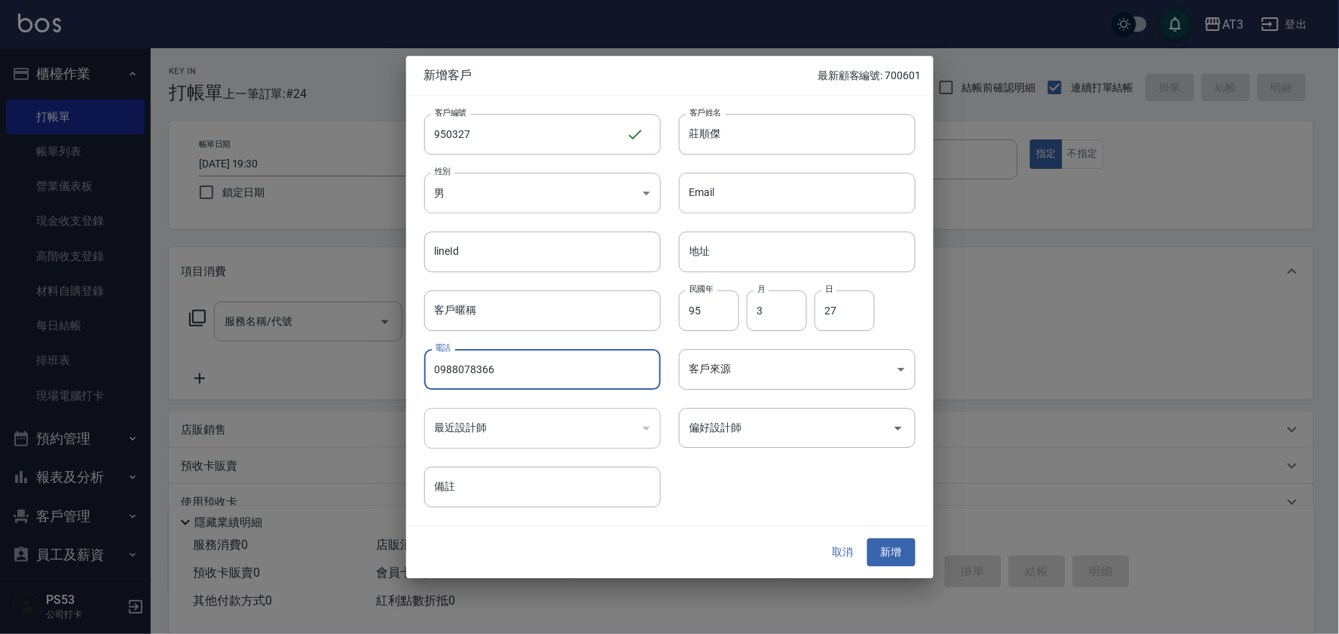
type input "0988078366"
click at [867, 539] on button "新增" at bounding box center [891, 553] width 48 height 28
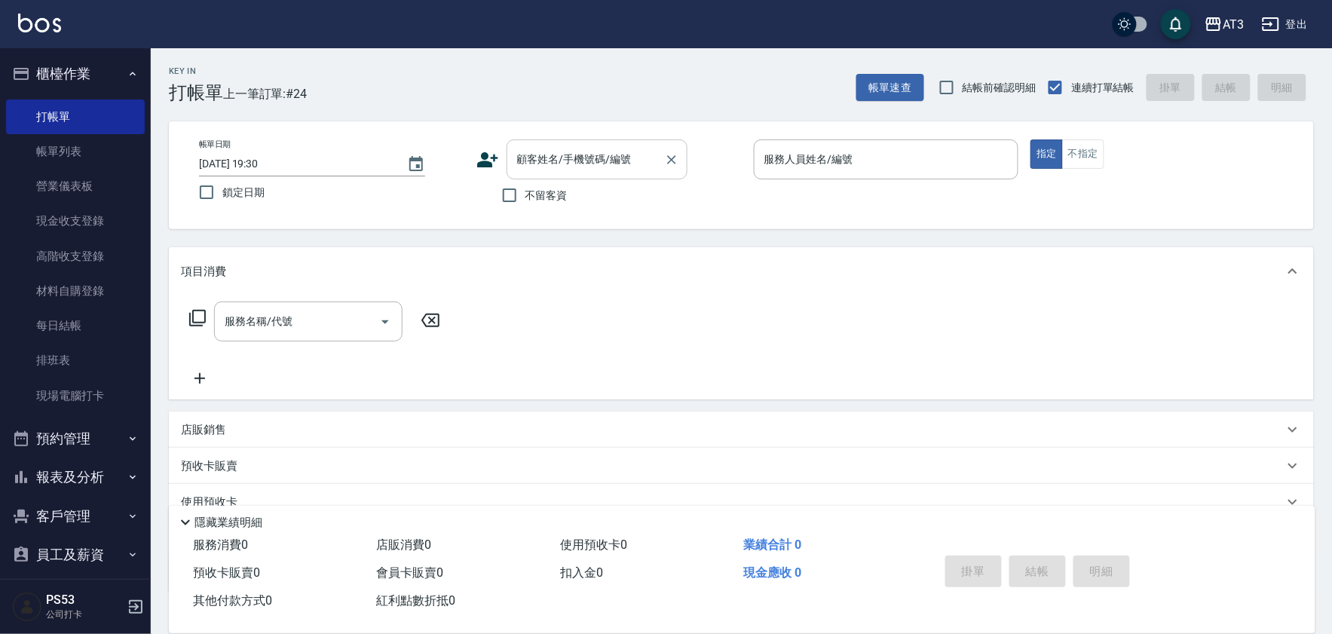
click at [611, 170] on input "顧客姓名/手機號碼/編號" at bounding box center [585, 159] width 145 height 26
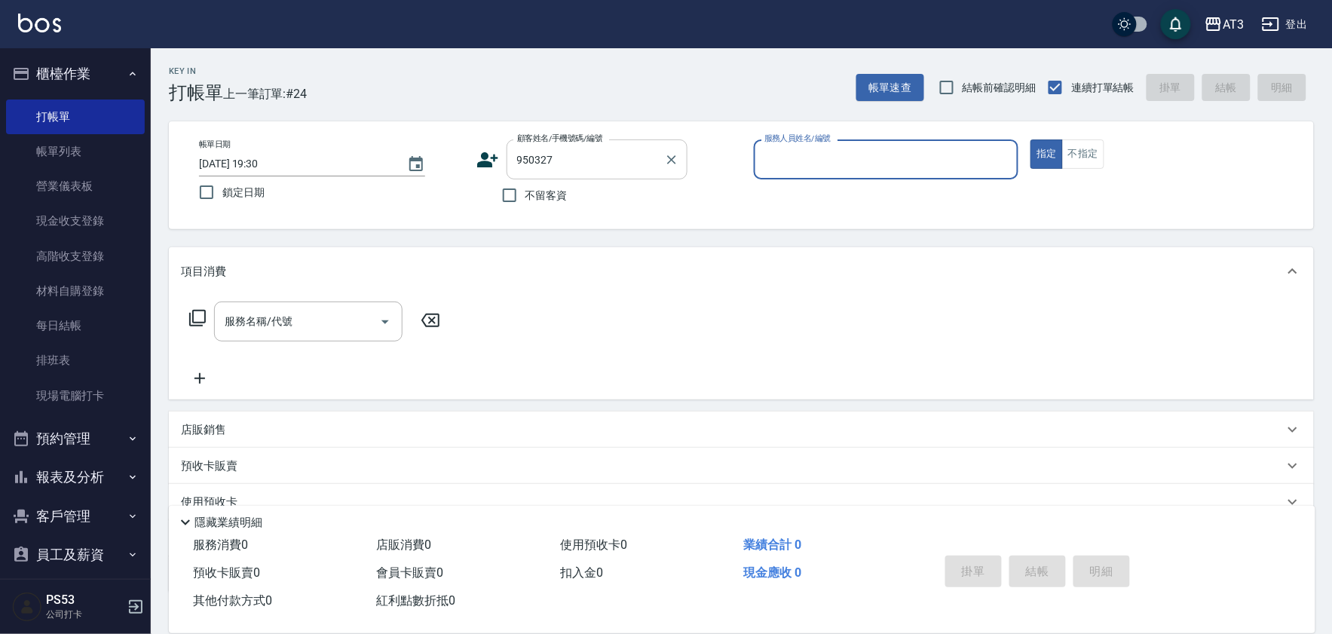
type input "莊順傑/0988078366/950327"
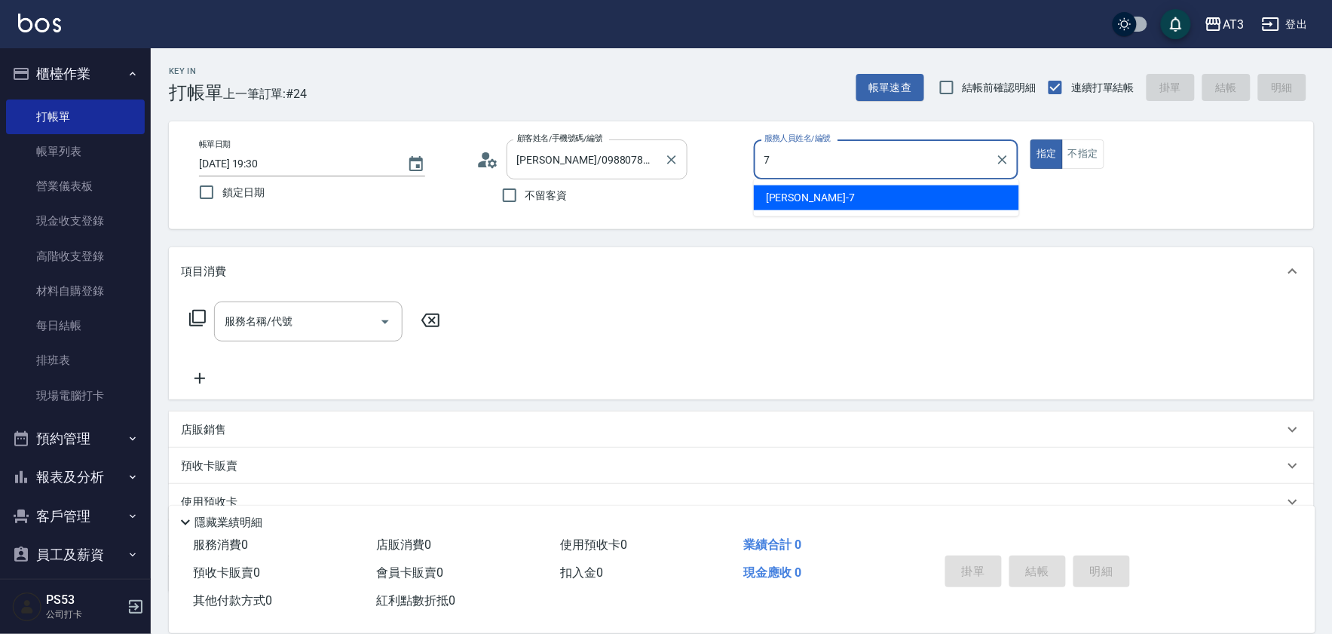
type input "子晴-7"
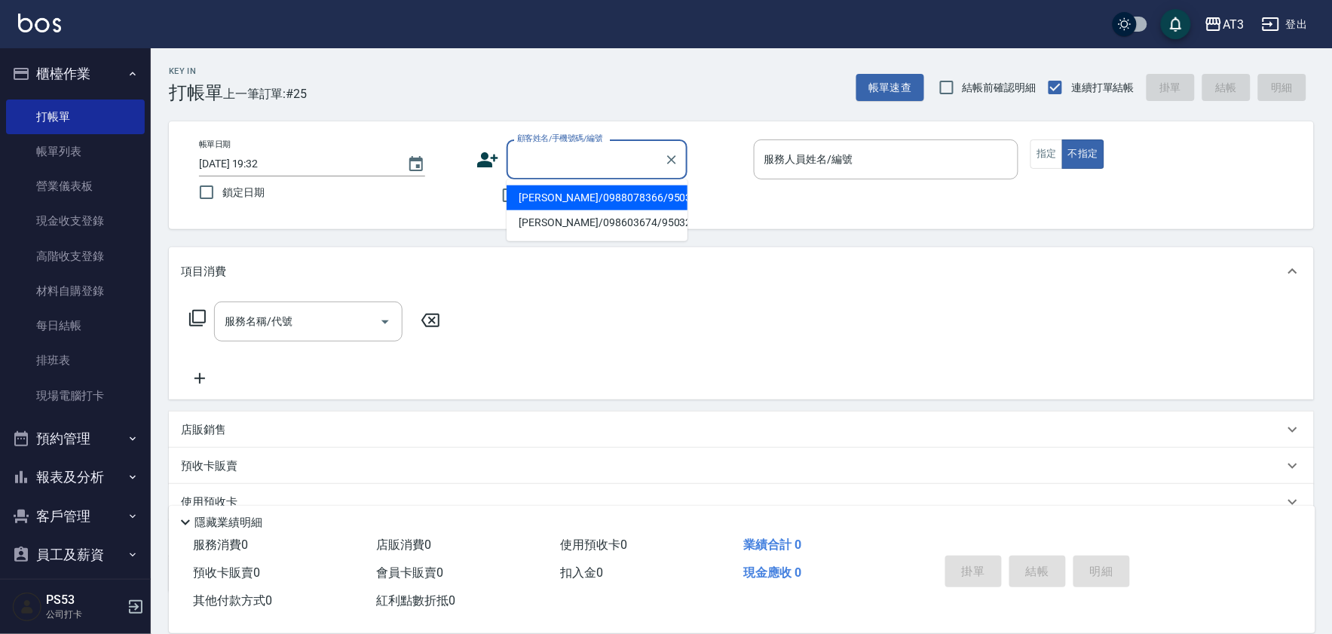
click at [564, 157] on input "顧客姓名/手機號碼/編號" at bounding box center [585, 159] width 145 height 26
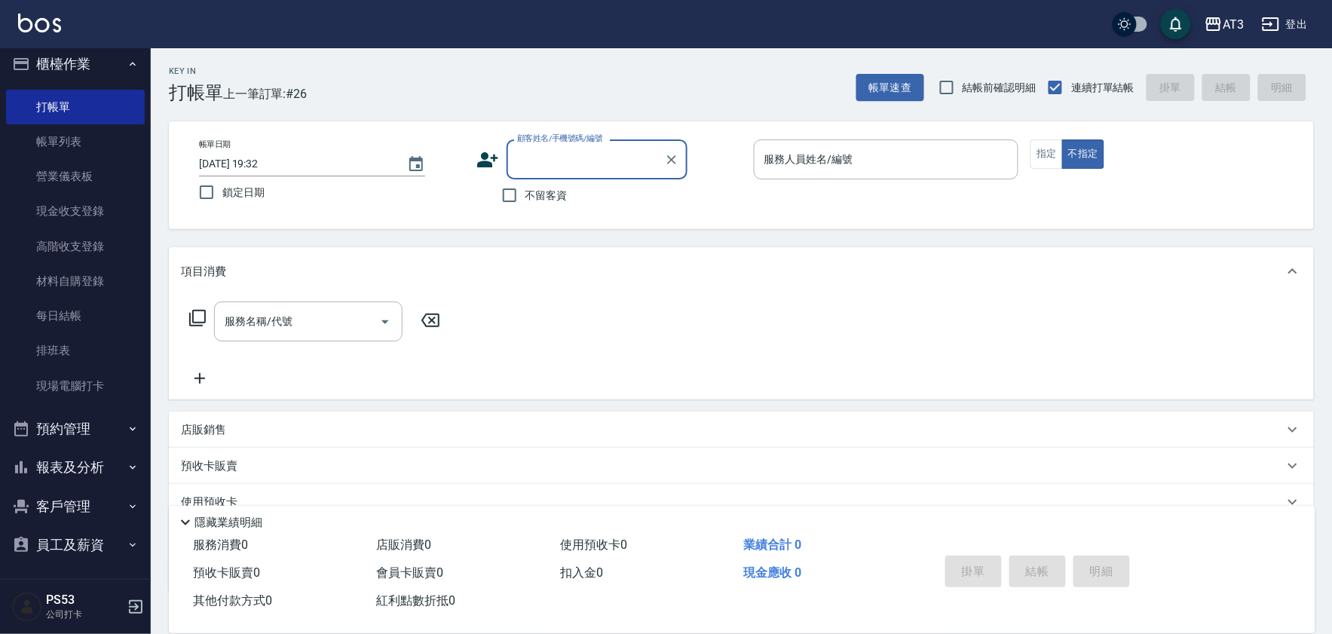
scroll to position [12, 0]
click at [64, 465] on button "報表及分析" at bounding box center [75, 464] width 139 height 39
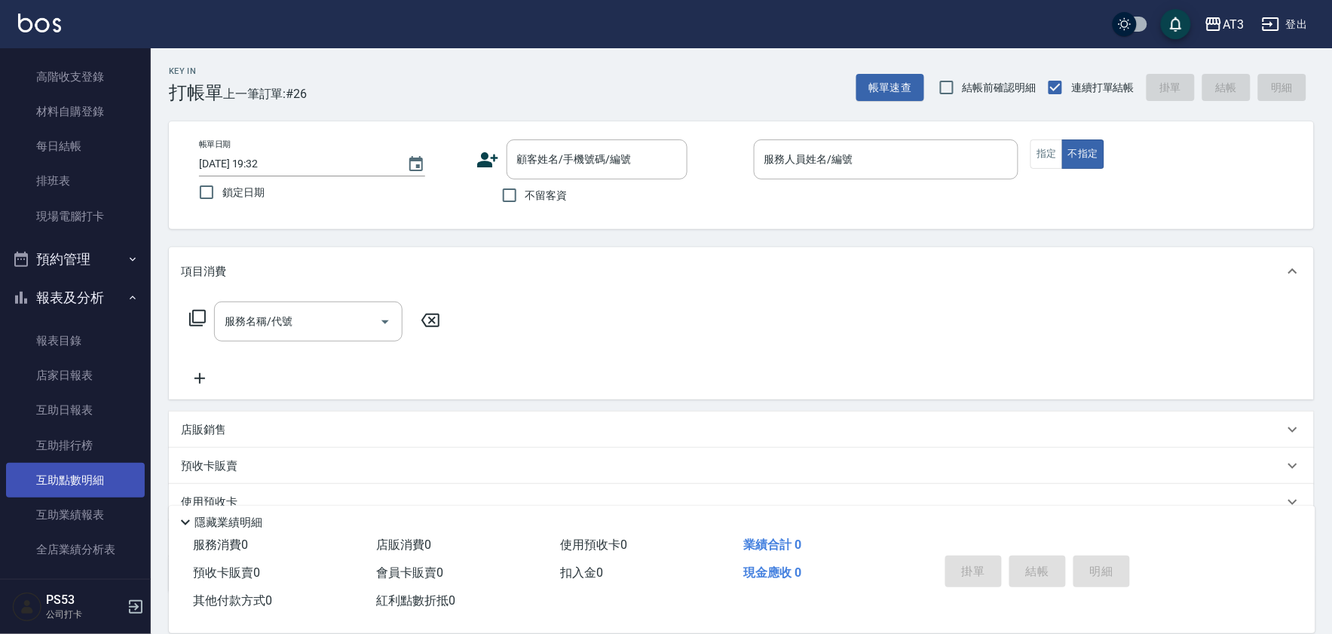
scroll to position [264, 0]
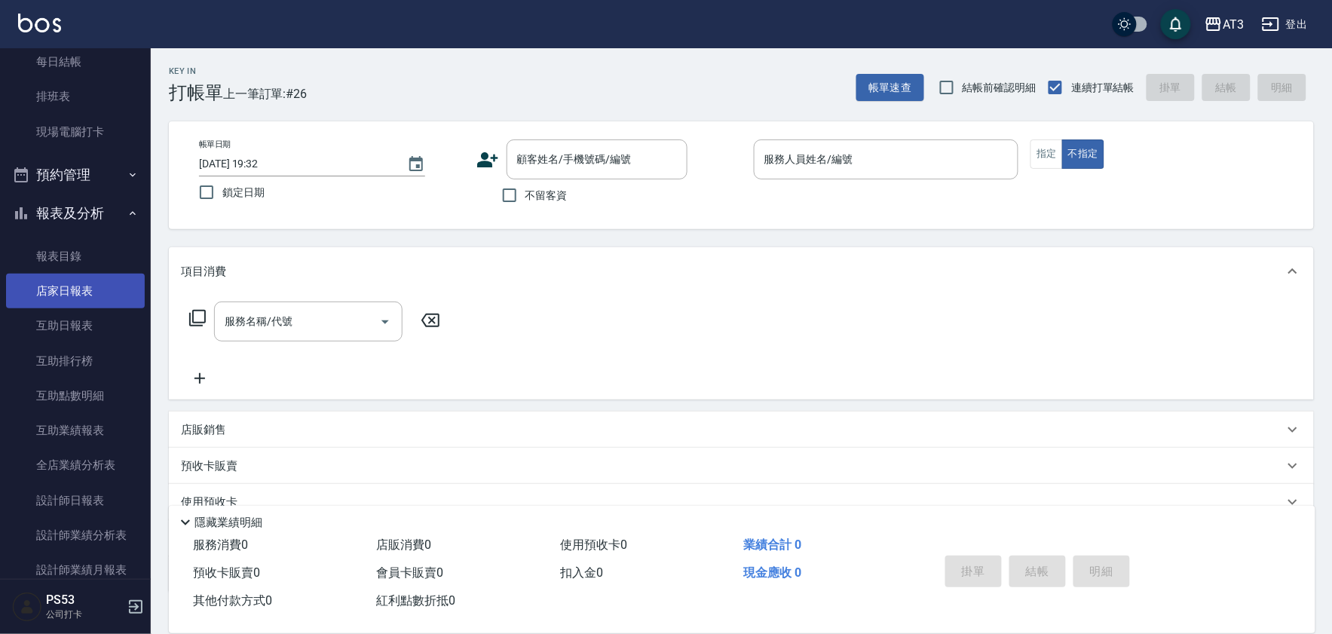
click at [106, 303] on link "店家日報表" at bounding box center [75, 291] width 139 height 35
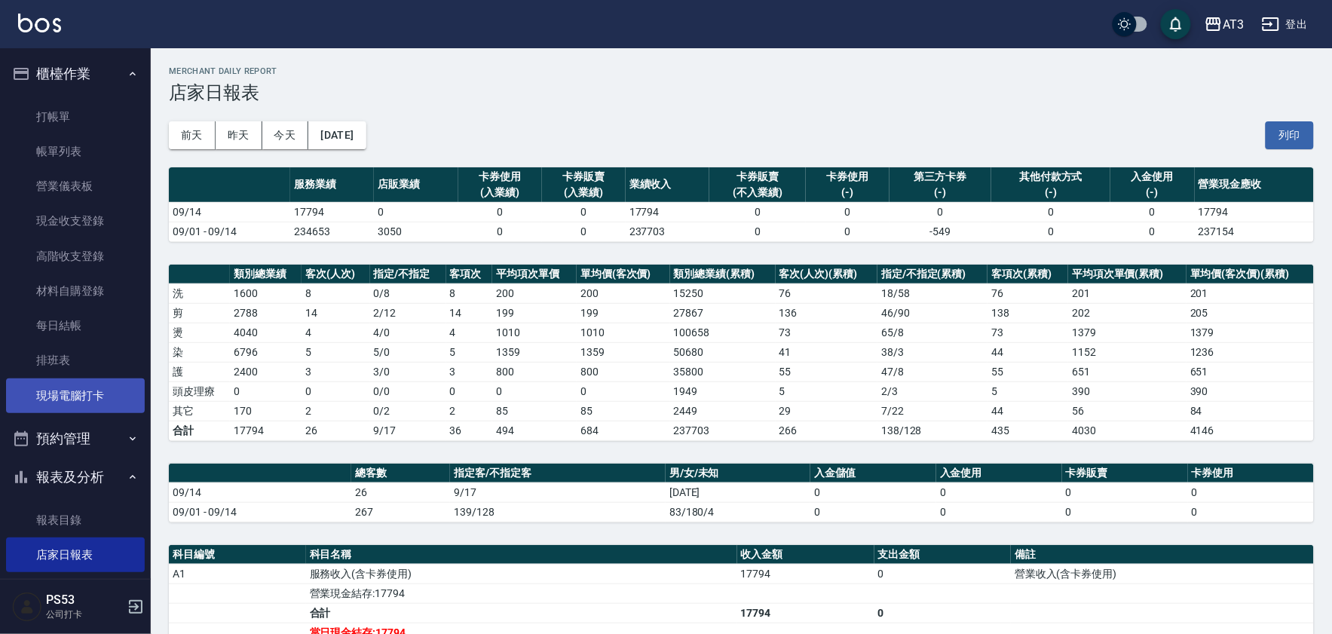
click at [103, 395] on link "現場電腦打卡" at bounding box center [75, 395] width 139 height 35
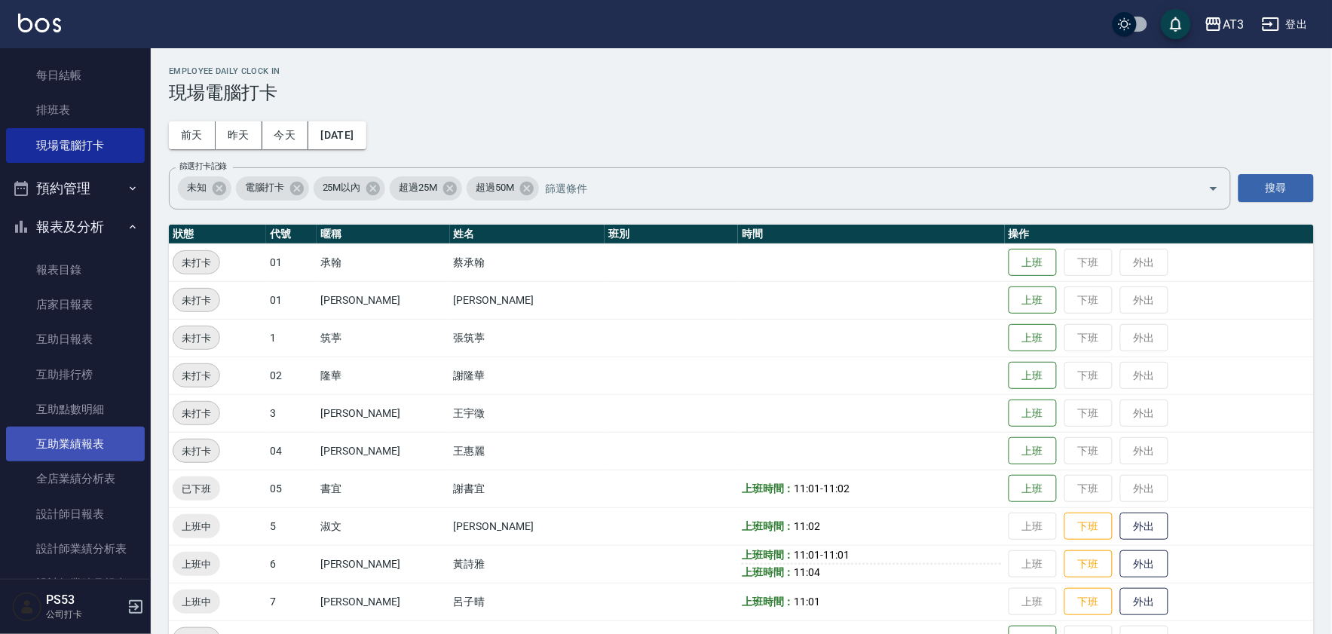
scroll to position [251, 0]
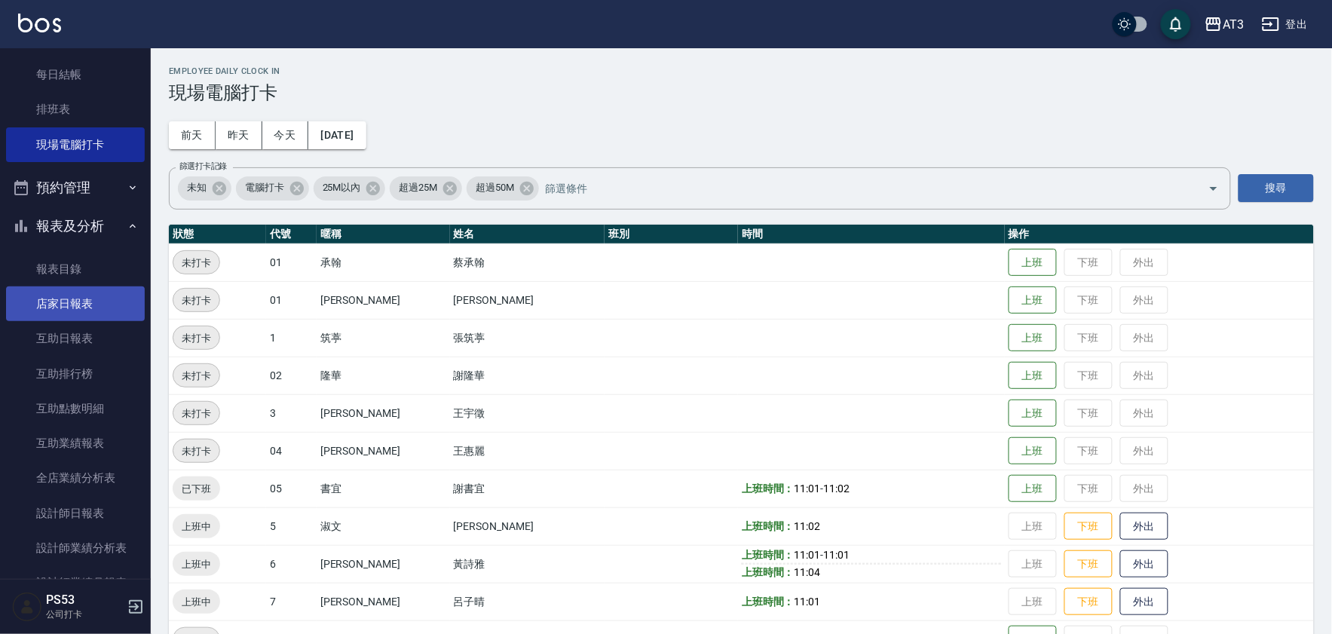
click at [103, 310] on link "店家日報表" at bounding box center [75, 303] width 139 height 35
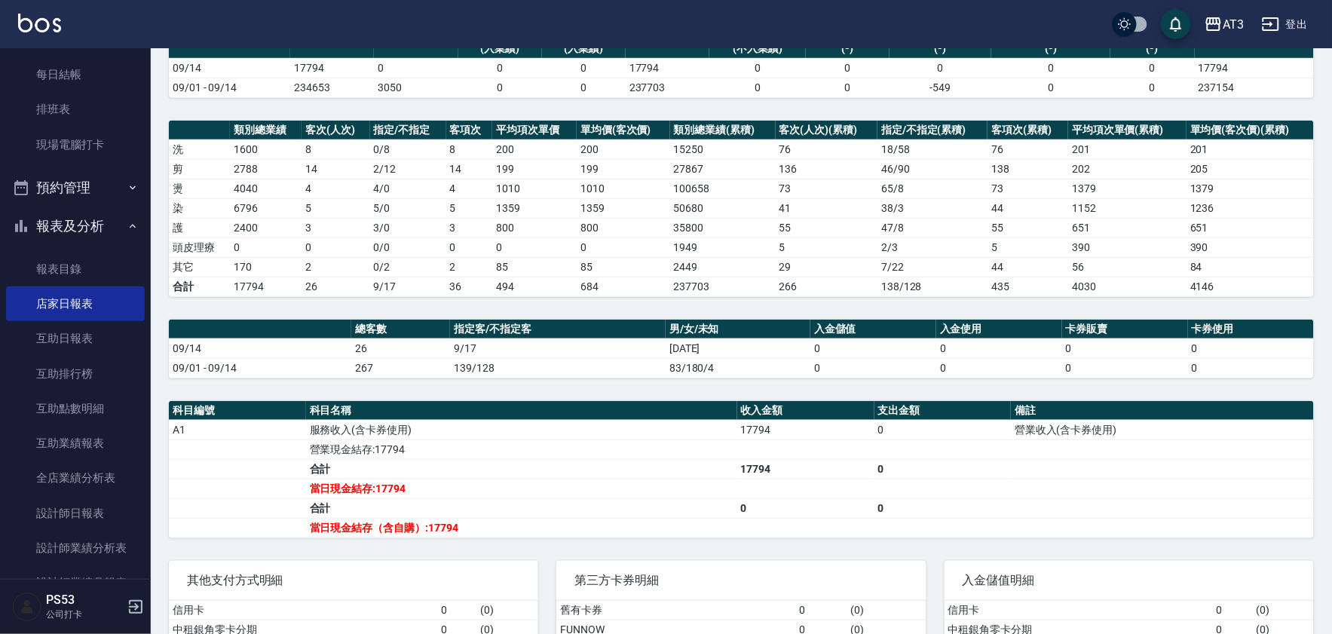
scroll to position [246, 0]
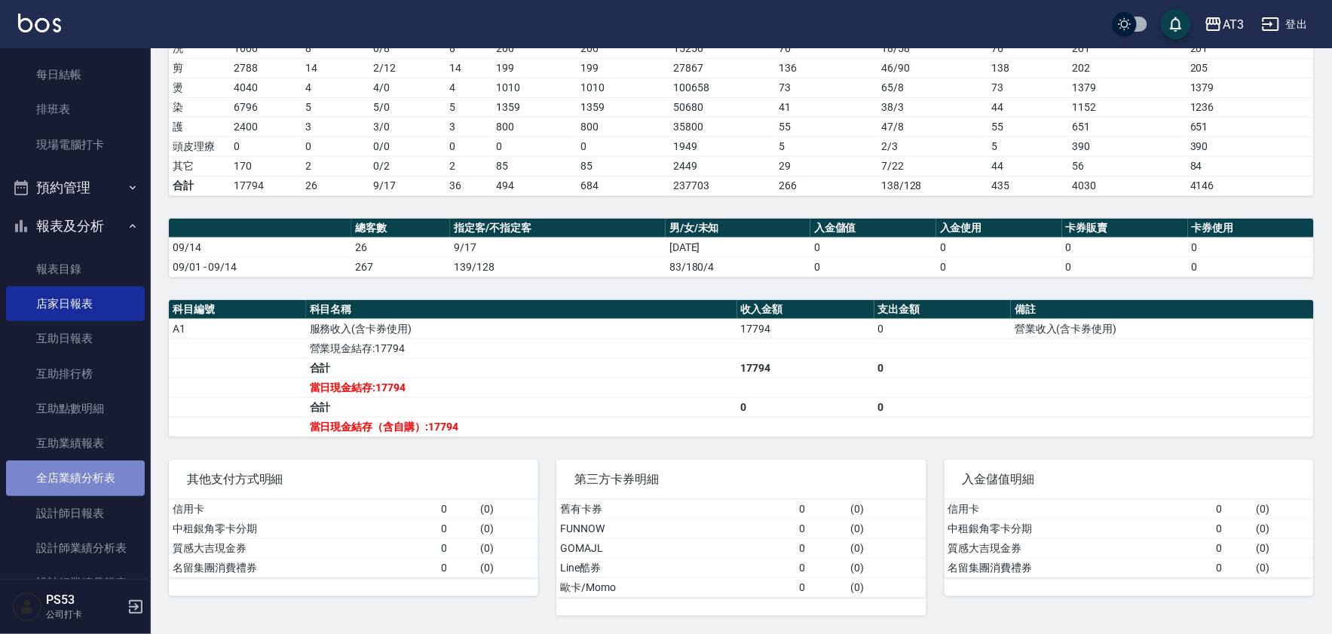
click at [102, 473] on link "全店業績分析表" at bounding box center [75, 477] width 139 height 35
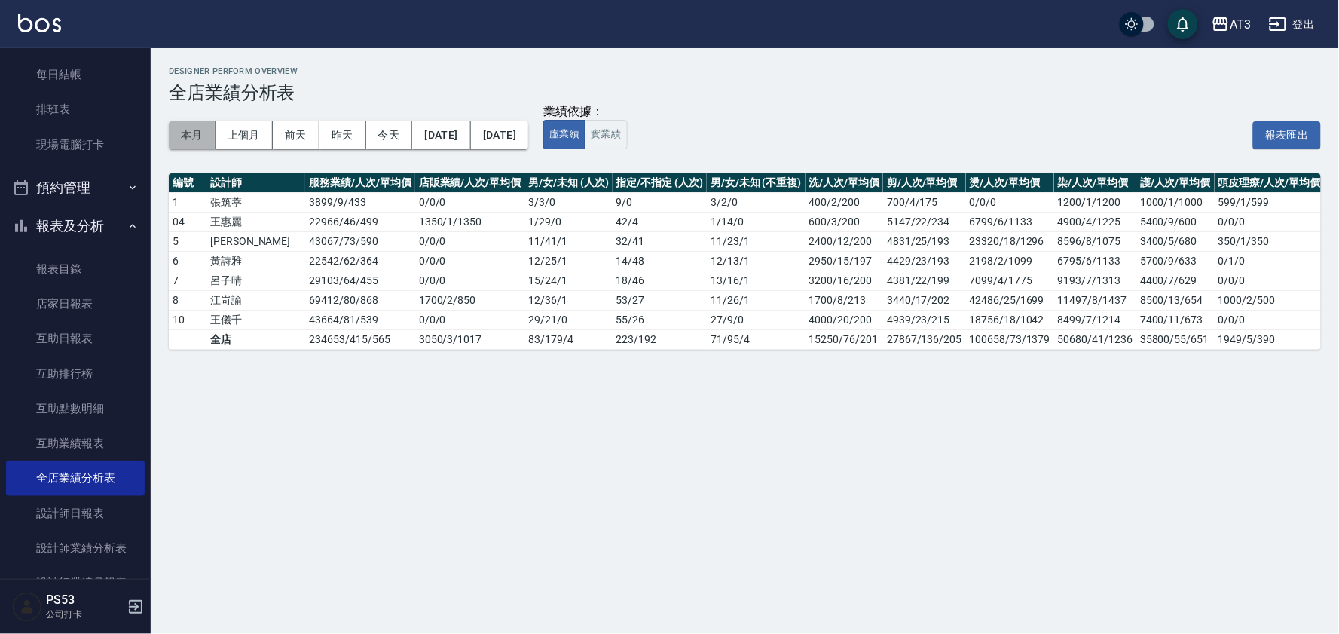
click at [192, 132] on button "本月" at bounding box center [192, 135] width 47 height 28
click at [245, 133] on button "上個月" at bounding box center [244, 135] width 57 height 28
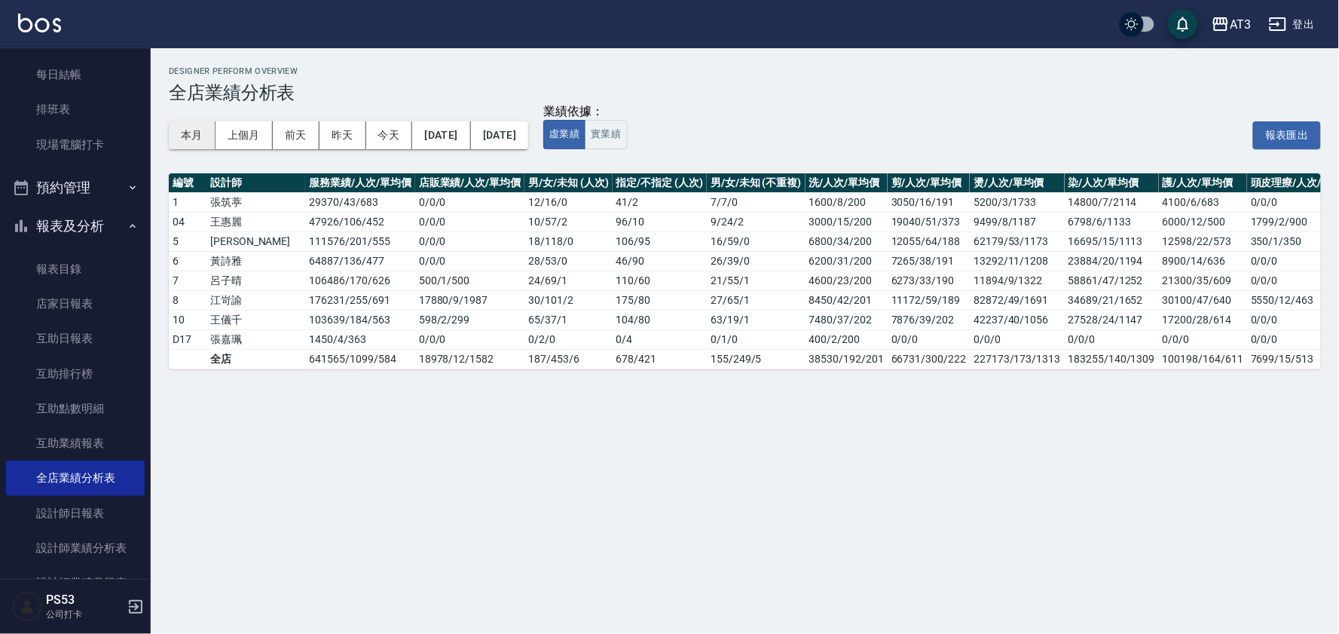
click at [194, 133] on button "本月" at bounding box center [192, 135] width 47 height 28
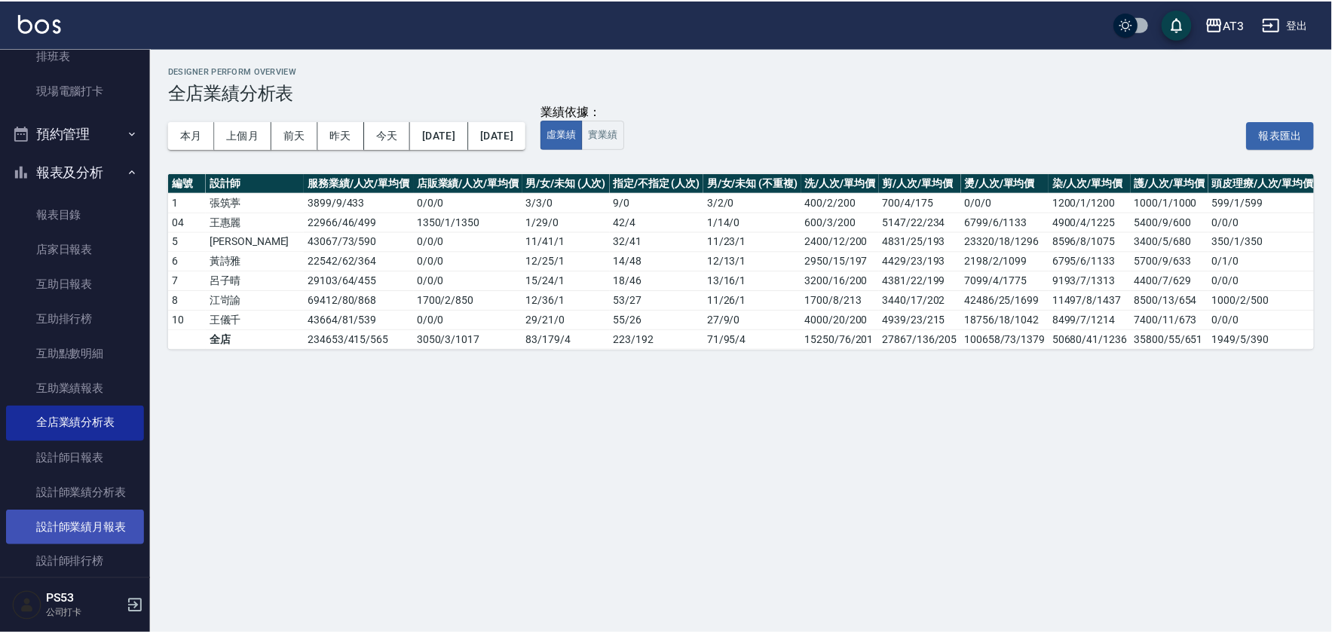
scroll to position [335, 0]
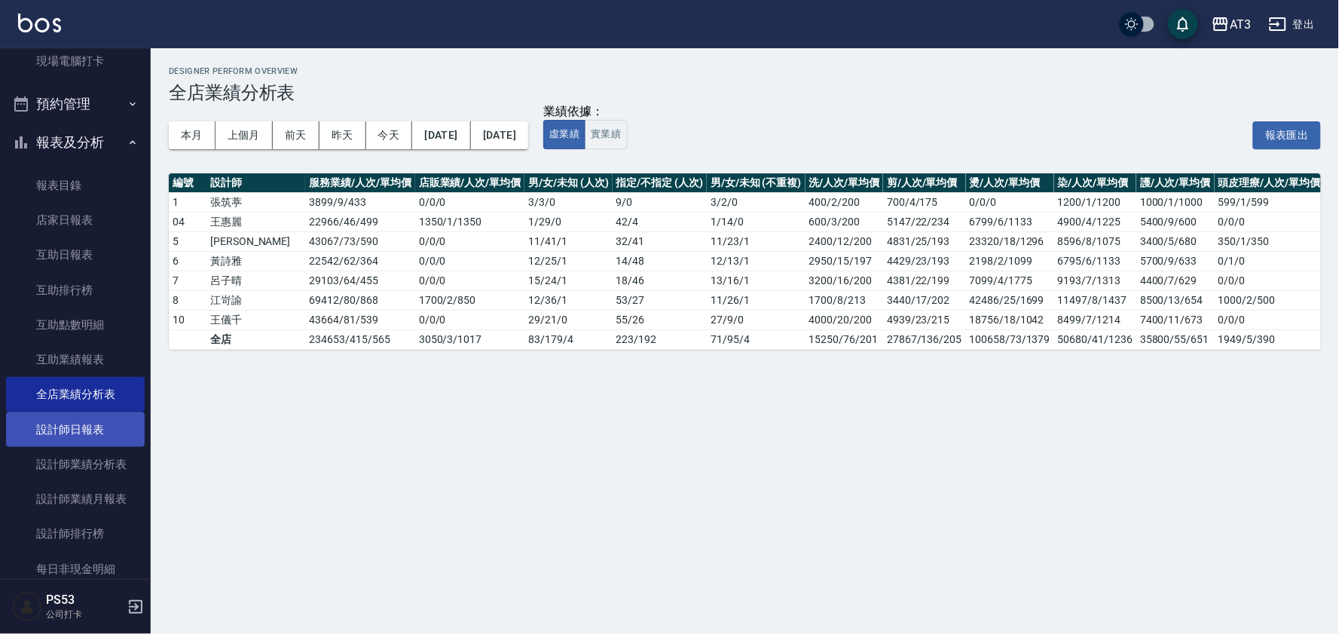
click at [108, 432] on link "設計師日報表" at bounding box center [75, 429] width 139 height 35
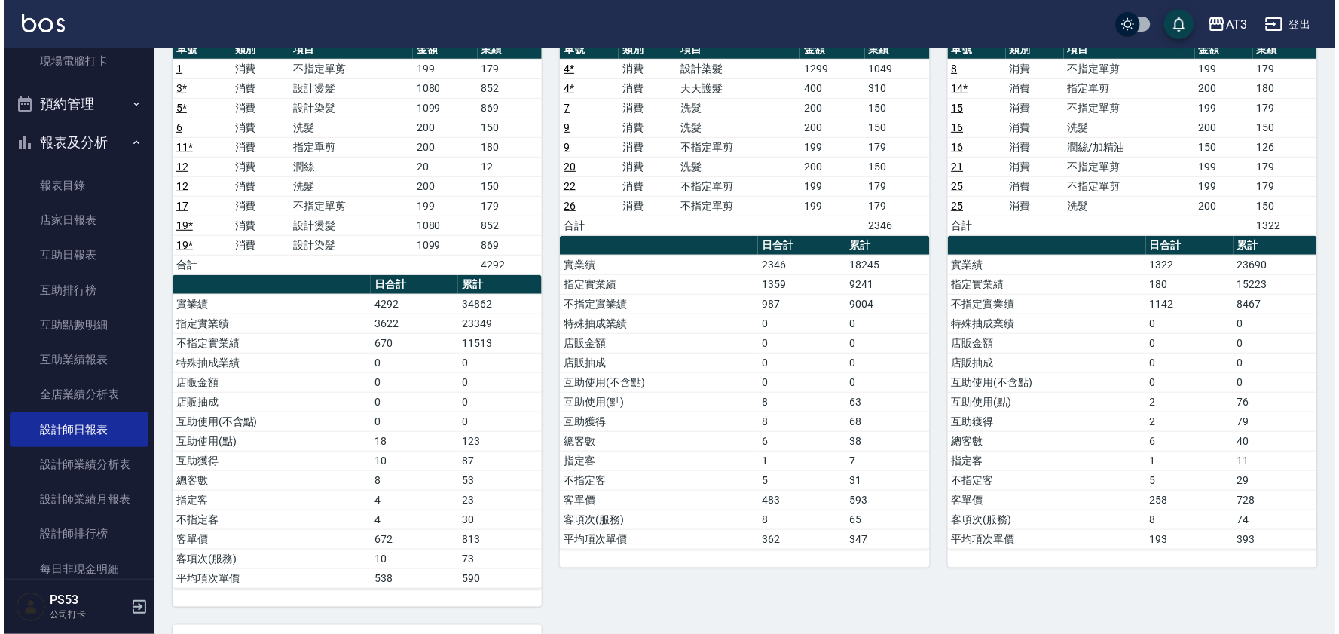
scroll to position [84, 0]
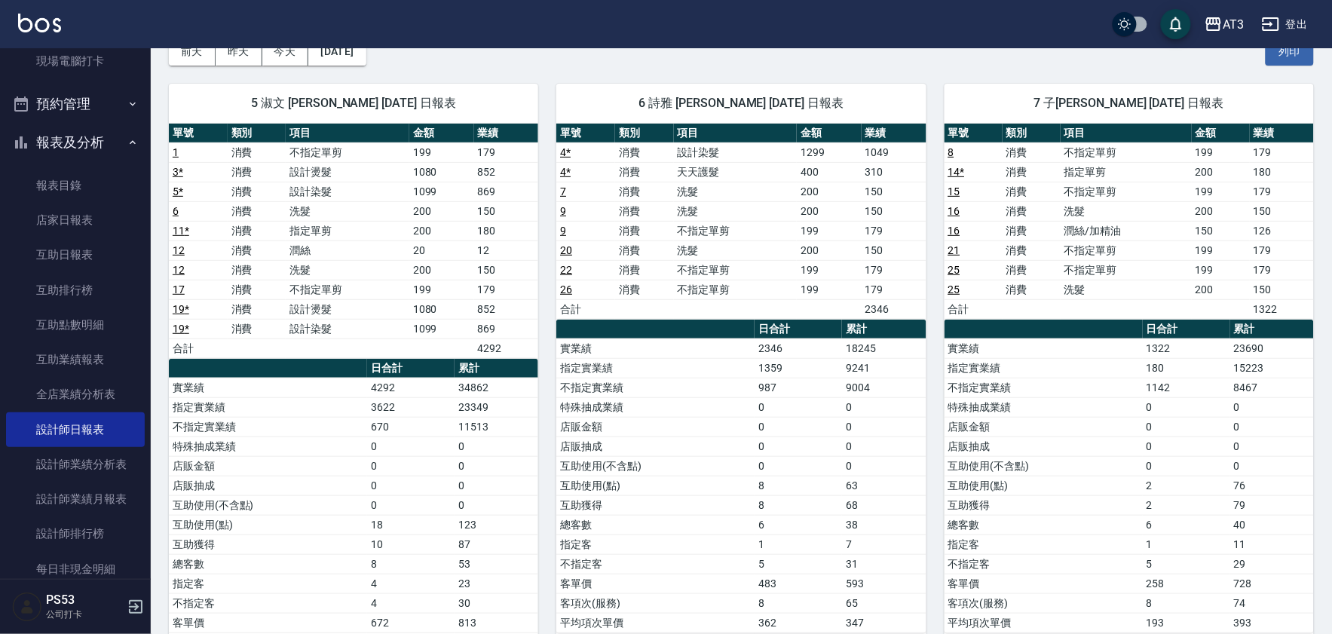
click at [350, 47] on div "AT3 登出" at bounding box center [666, 24] width 1332 height 48
click at [353, 57] on button "[DATE]" at bounding box center [336, 52] width 57 height 28
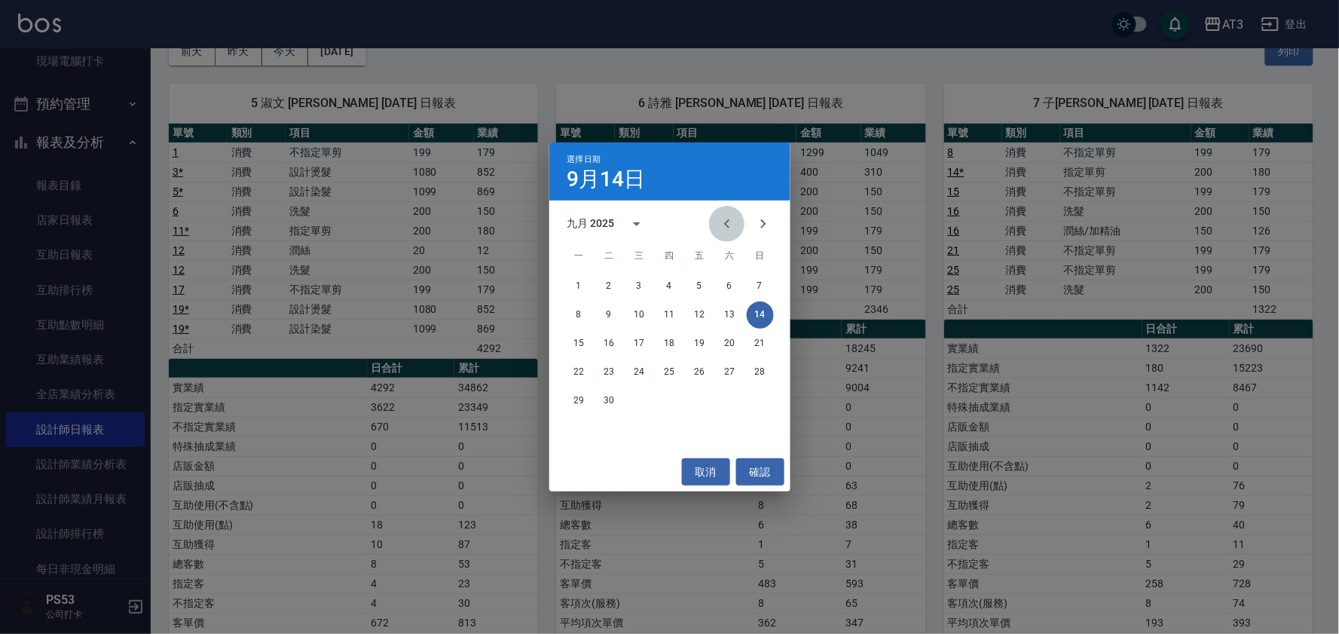
click at [721, 215] on icon "Previous month" at bounding box center [727, 224] width 18 height 18
click at [664, 343] on button "14" at bounding box center [669, 343] width 27 height 27
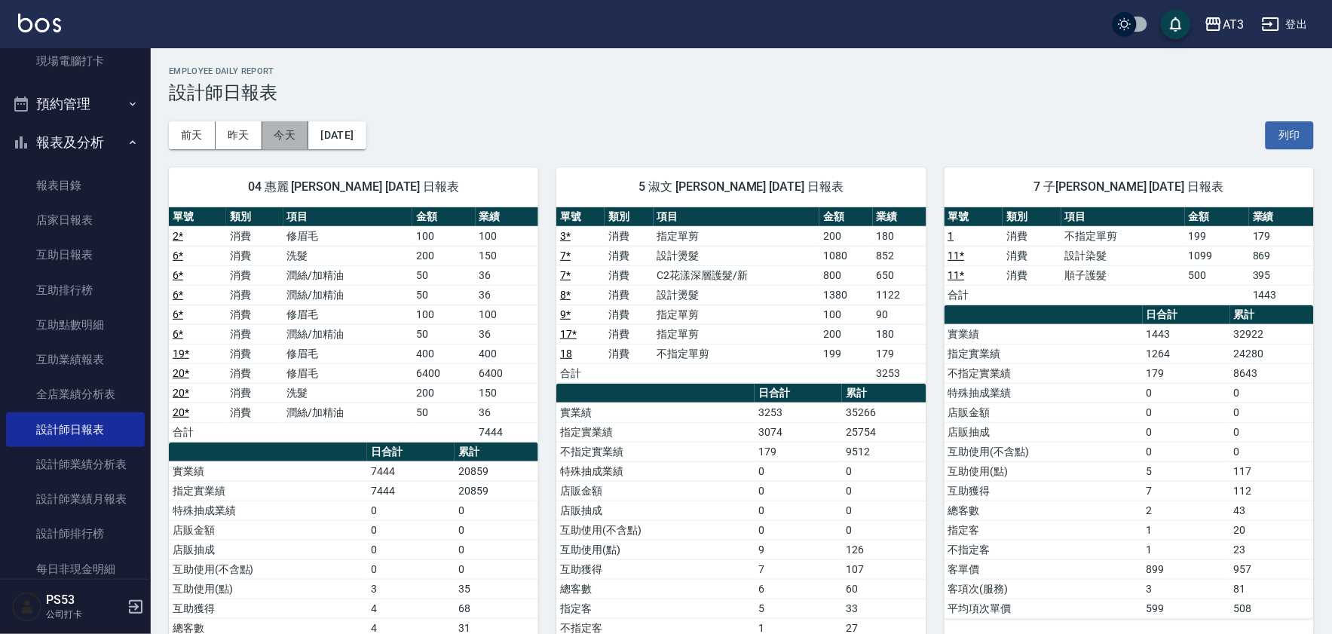
click at [280, 132] on button "今天" at bounding box center [285, 135] width 47 height 28
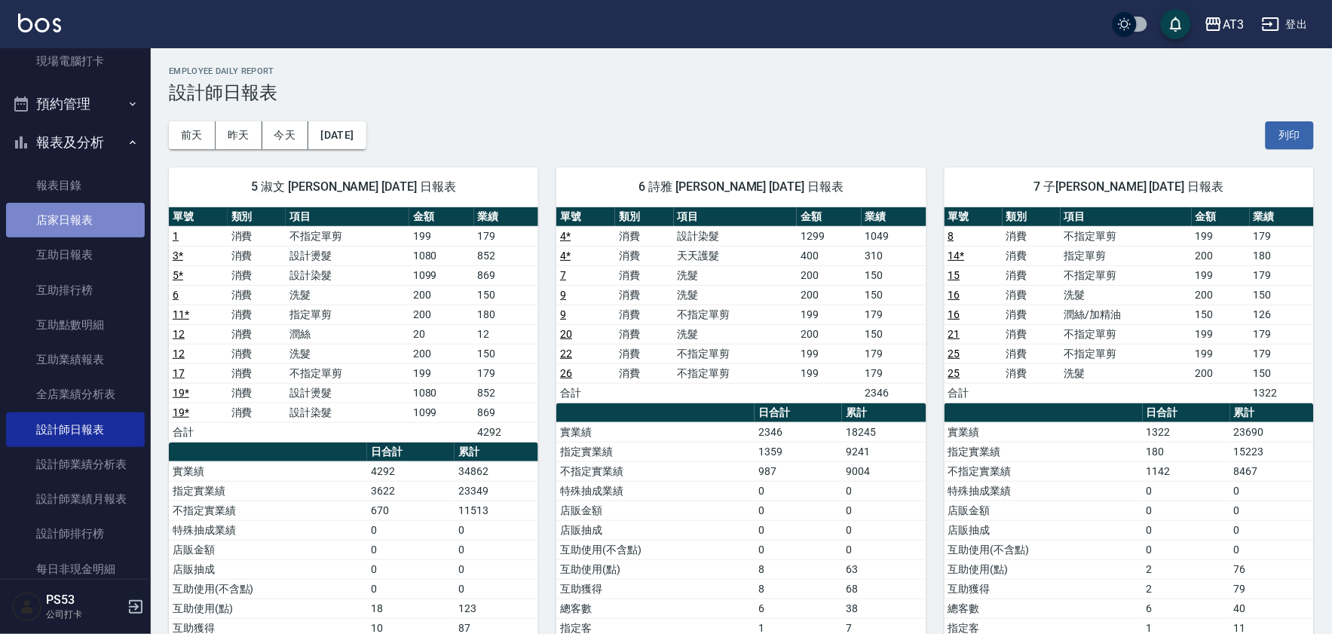
click at [96, 228] on link "店家日報表" at bounding box center [75, 220] width 139 height 35
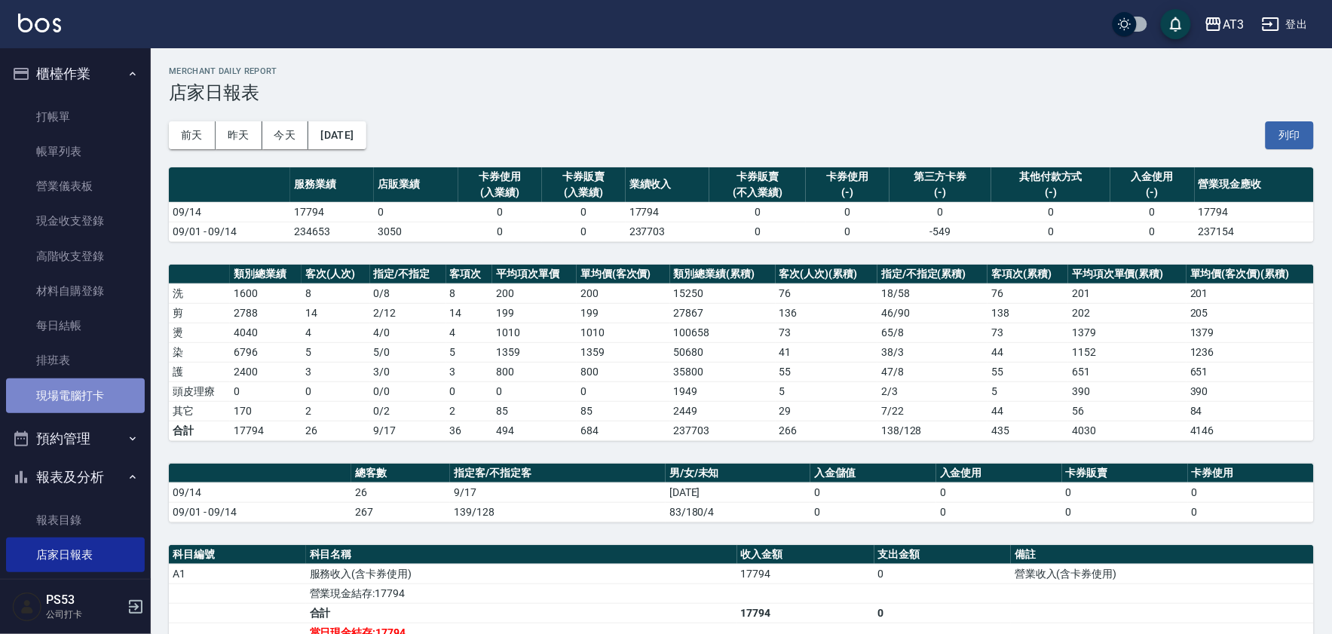
click at [88, 394] on link "現場電腦打卡" at bounding box center [75, 395] width 139 height 35
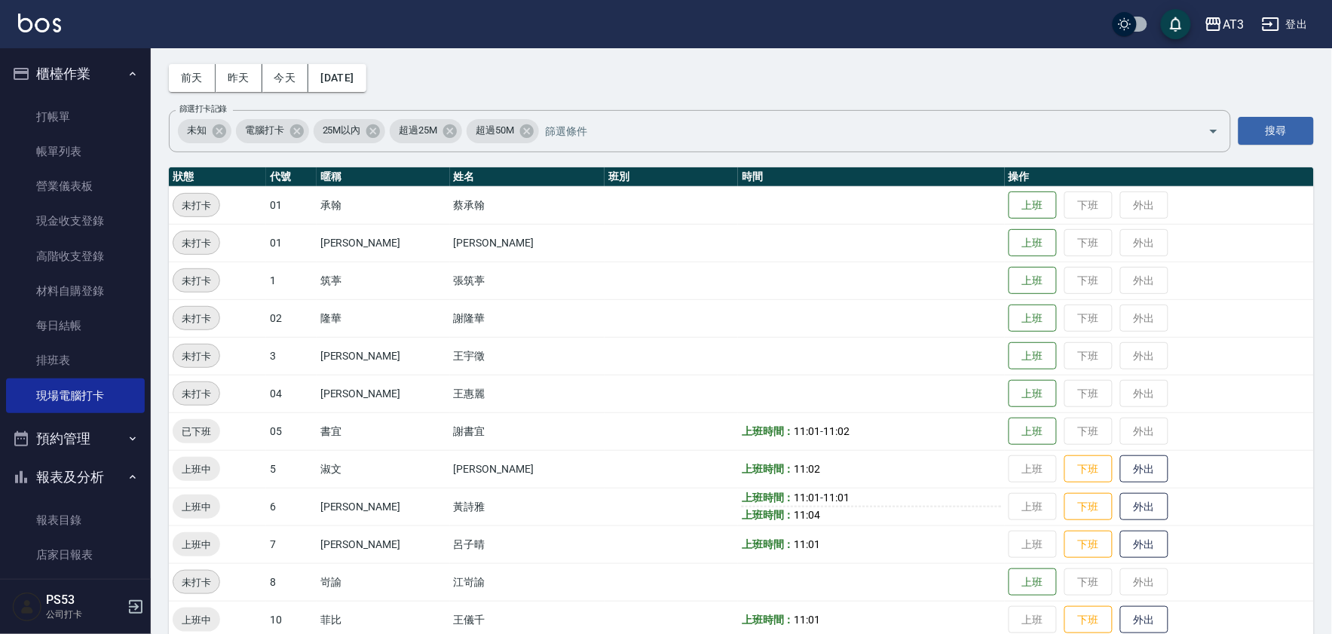
scroll to position [167, 0]
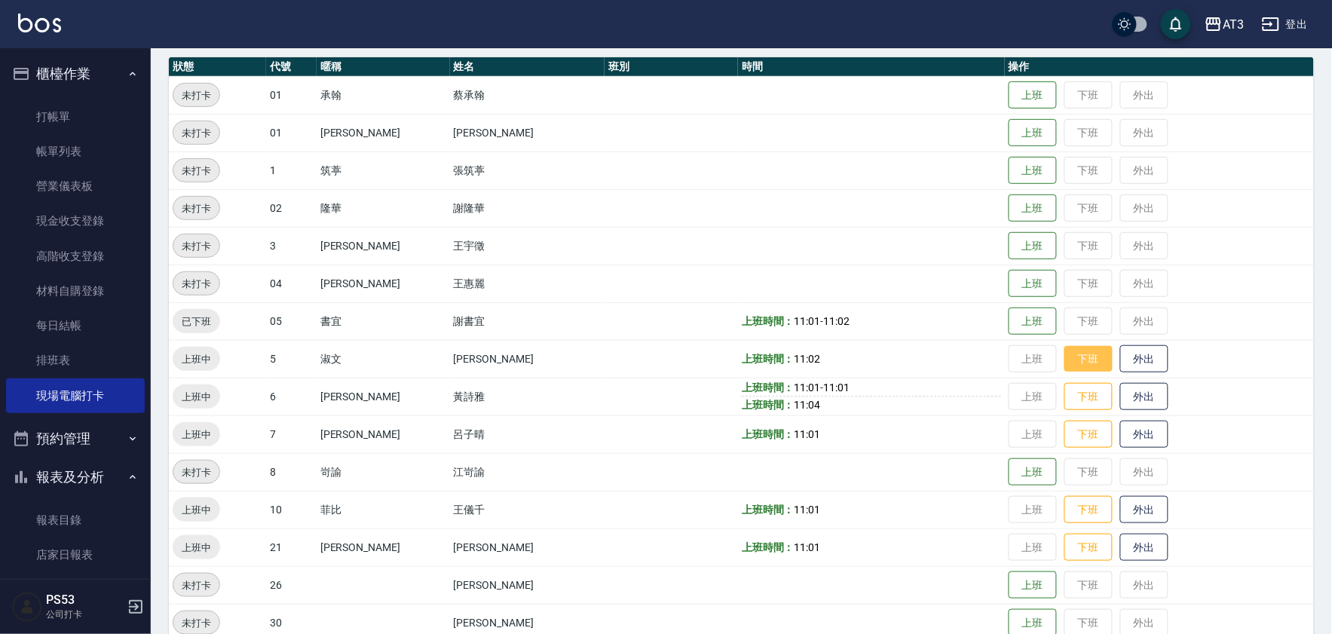
click at [1064, 363] on button "下班" at bounding box center [1088, 359] width 48 height 26
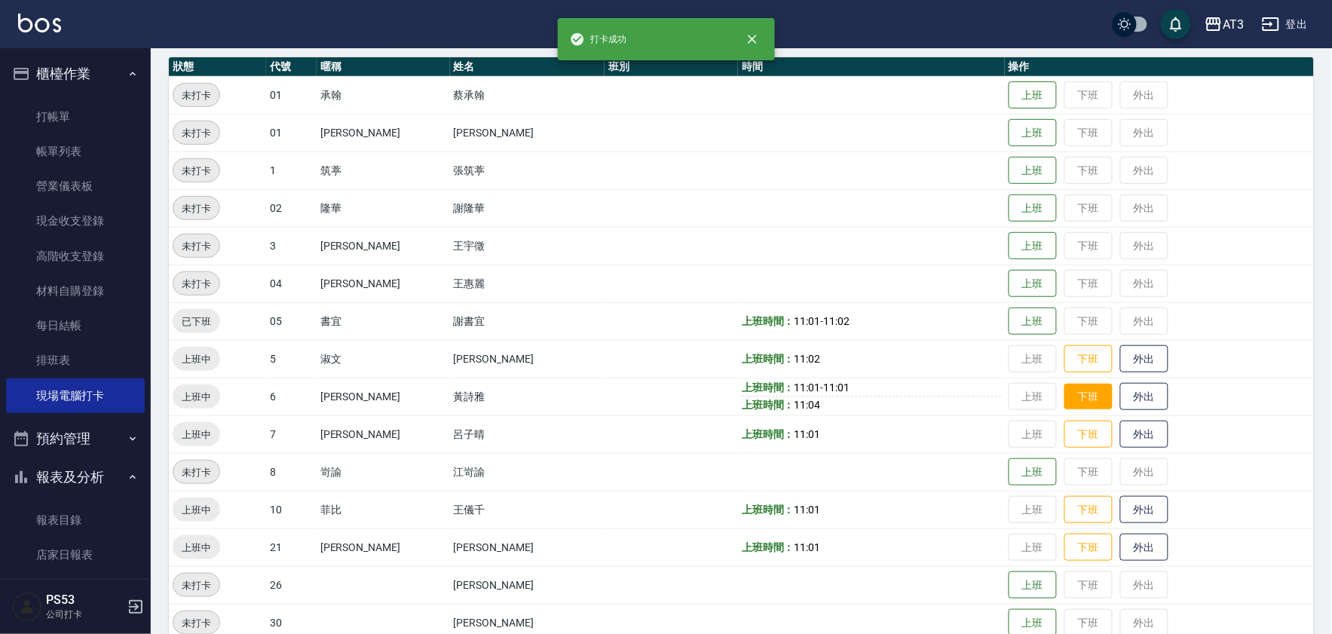
click at [1064, 393] on button "下班" at bounding box center [1088, 397] width 48 height 26
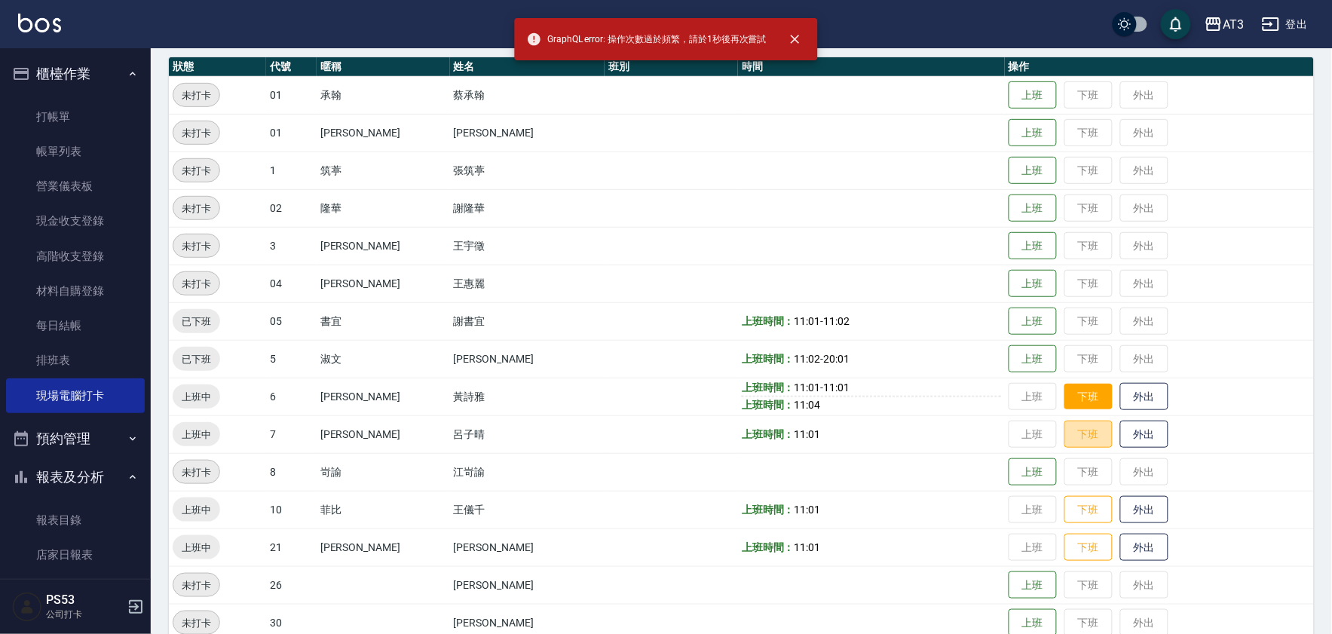
drag, startPoint x: 1060, startPoint y: 430, endPoint x: 1053, endPoint y: 408, distance: 23.1
click at [1064, 431] on button "下班" at bounding box center [1088, 435] width 48 height 28
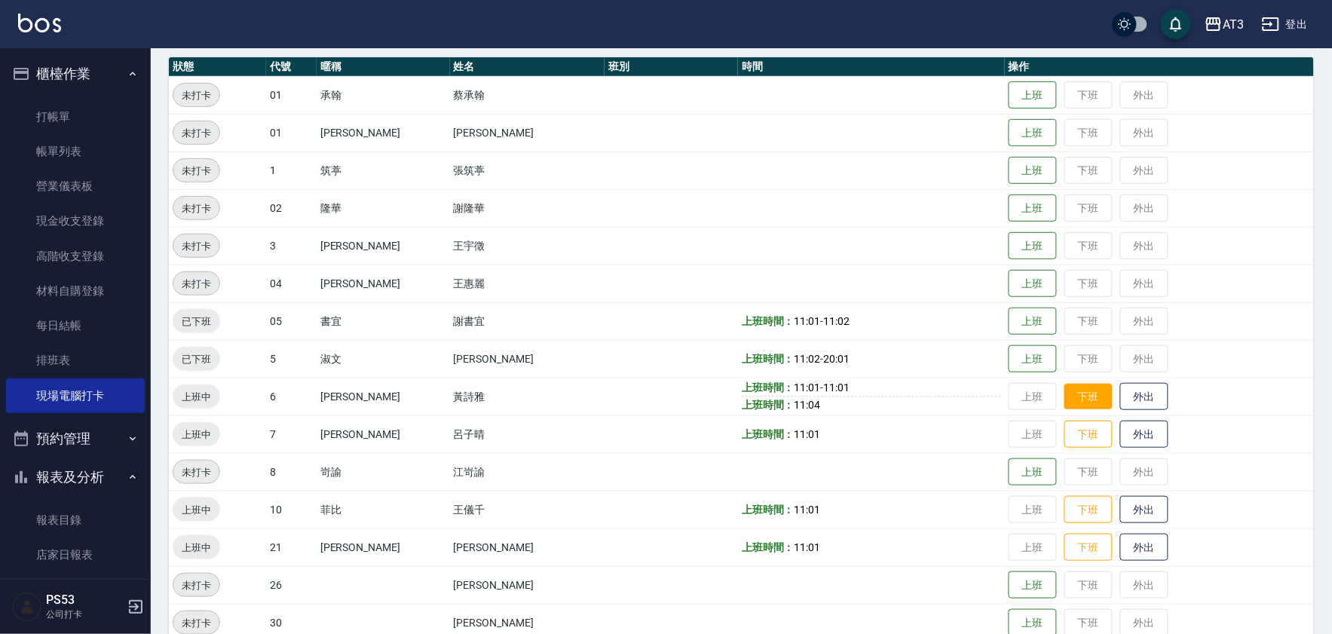
click at [1064, 390] on button "下班" at bounding box center [1088, 397] width 48 height 26
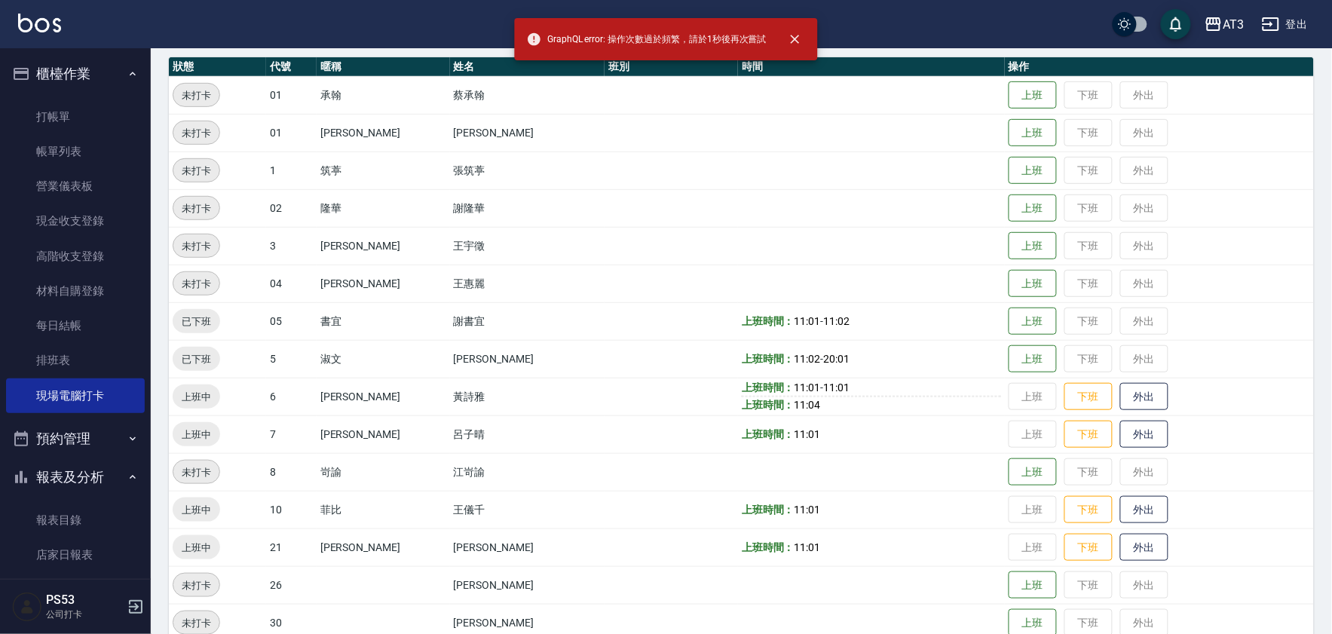
click at [1049, 453] on td "上班 下班 外出" at bounding box center [1159, 472] width 309 height 38
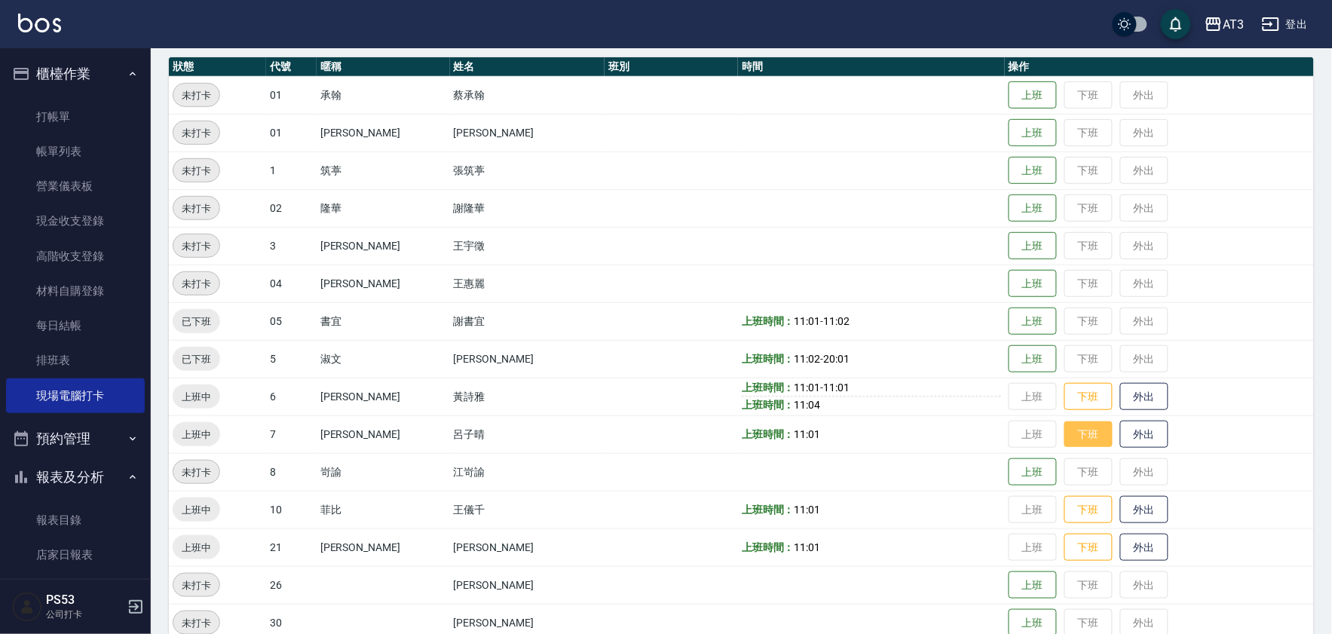
click at [1064, 441] on button "下班" at bounding box center [1088, 434] width 48 height 26
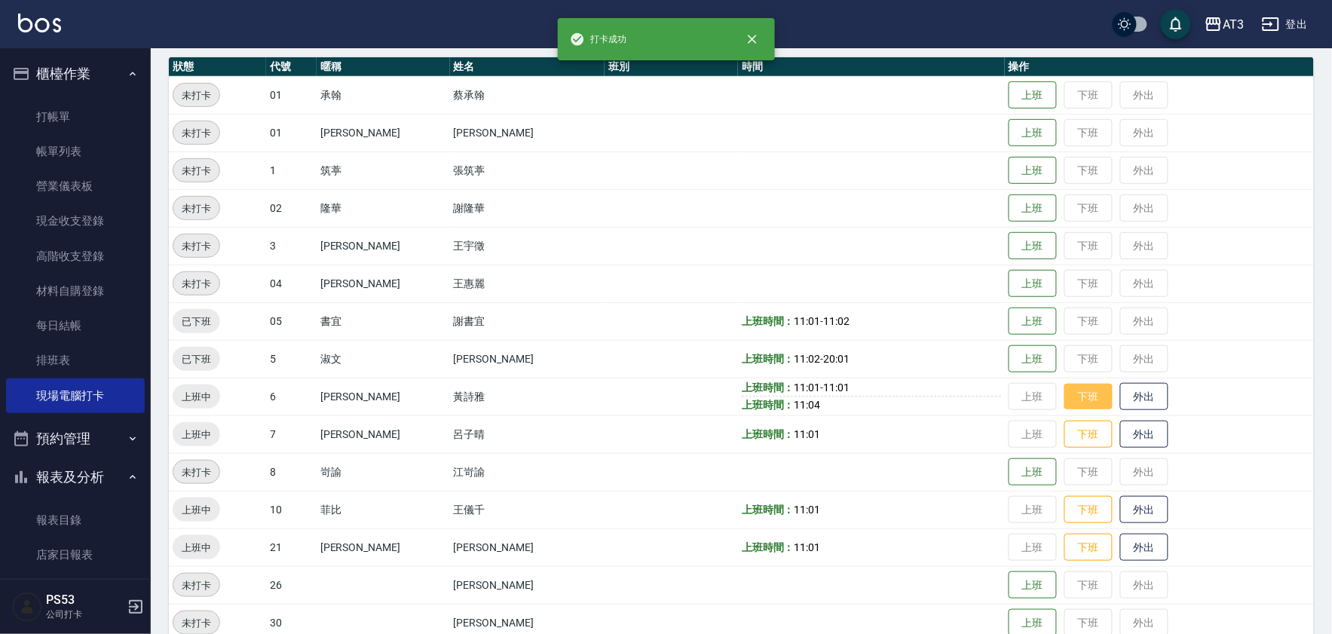
click at [1064, 401] on button "下班" at bounding box center [1088, 397] width 48 height 26
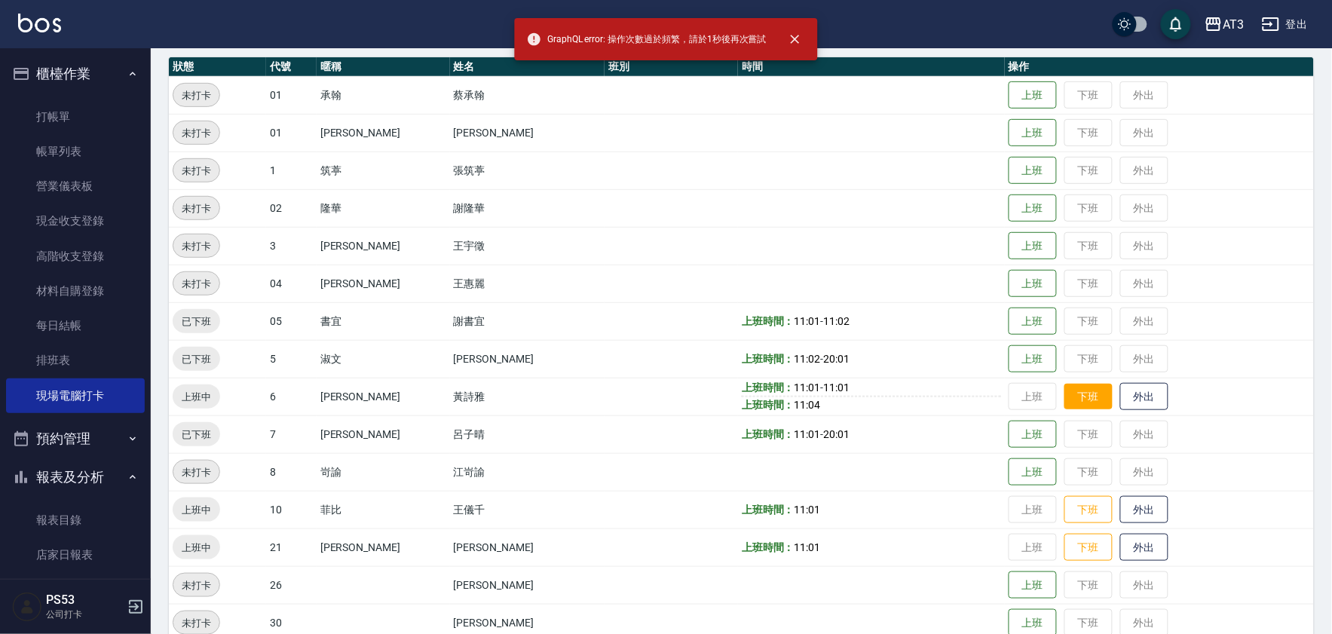
click at [1064, 393] on button "下班" at bounding box center [1088, 397] width 48 height 26
click at [1066, 402] on button "下班" at bounding box center [1088, 397] width 48 height 26
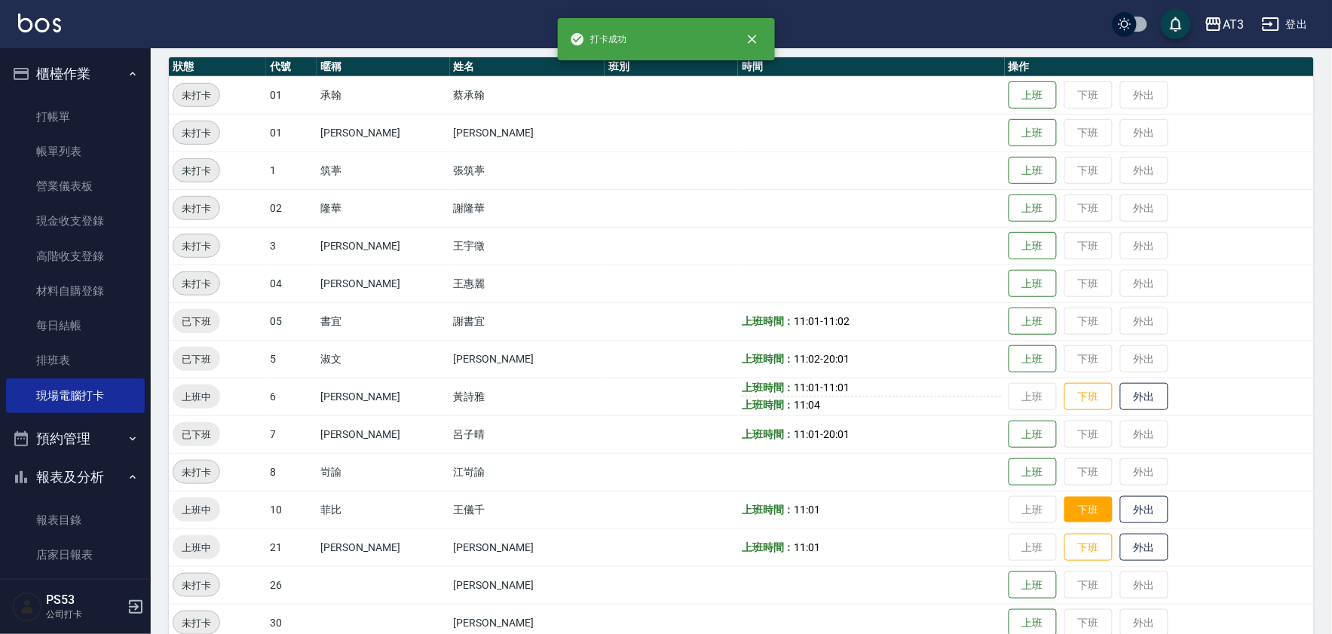
click at [1066, 501] on button "下班" at bounding box center [1088, 510] width 48 height 26
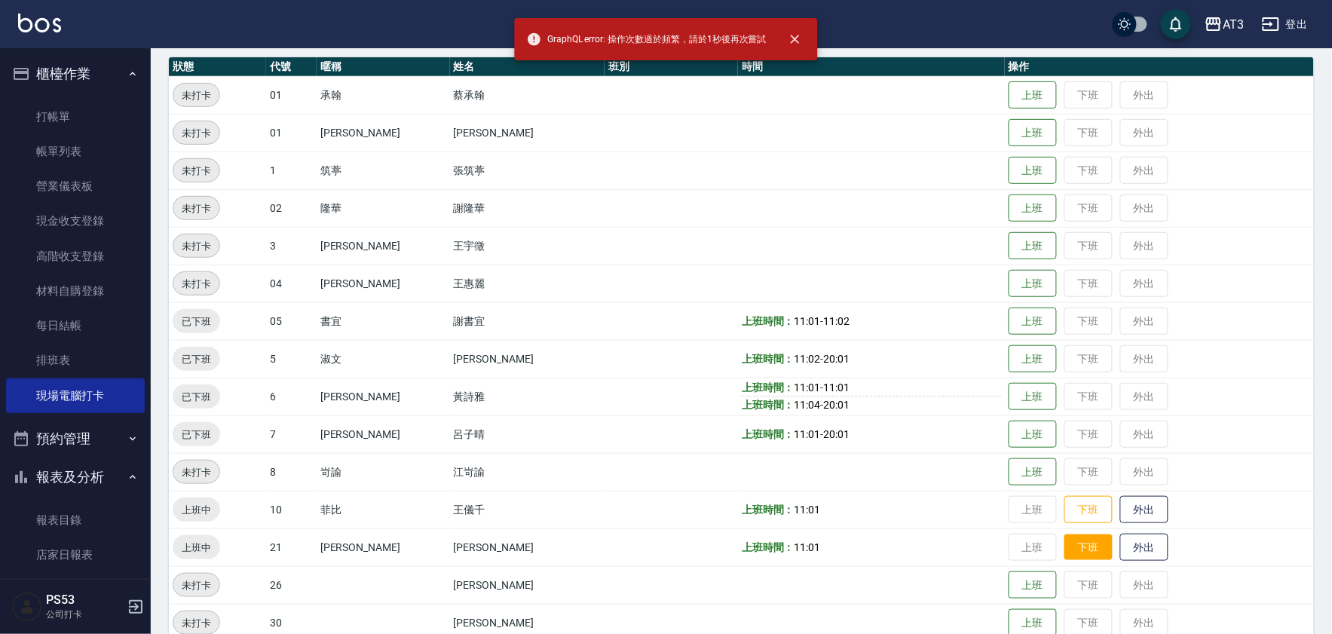
click at [1064, 540] on button "下班" at bounding box center [1088, 547] width 48 height 26
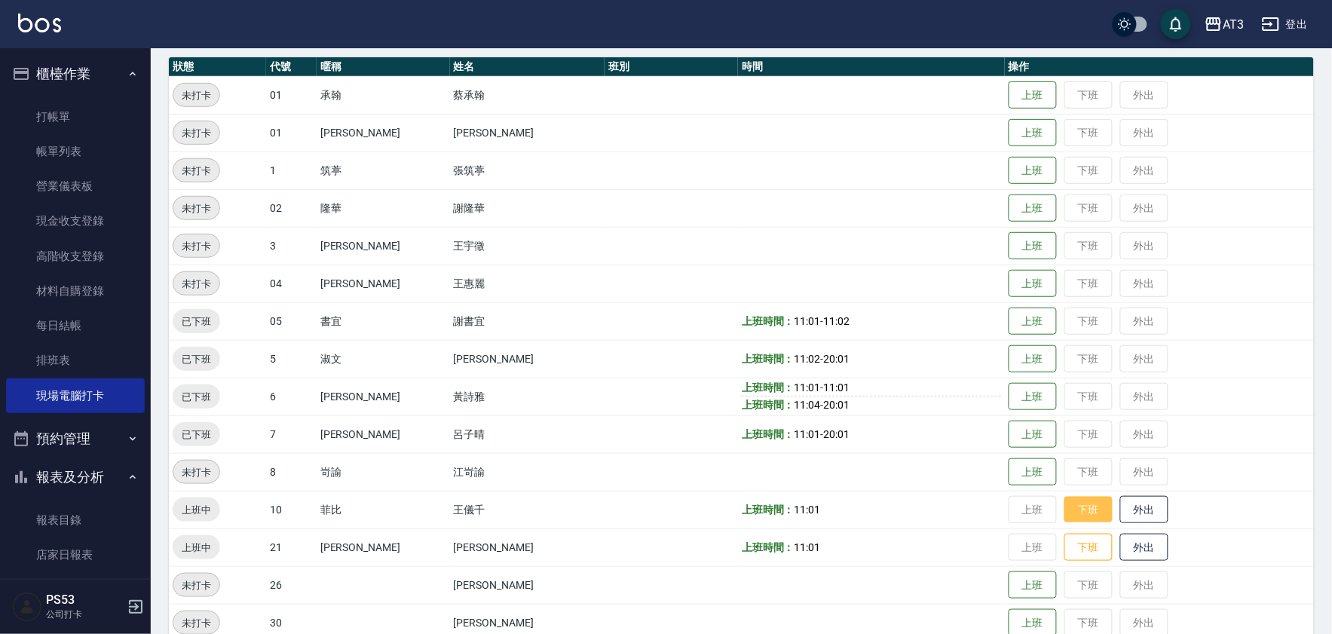
click at [1064, 500] on button "下班" at bounding box center [1088, 510] width 48 height 26
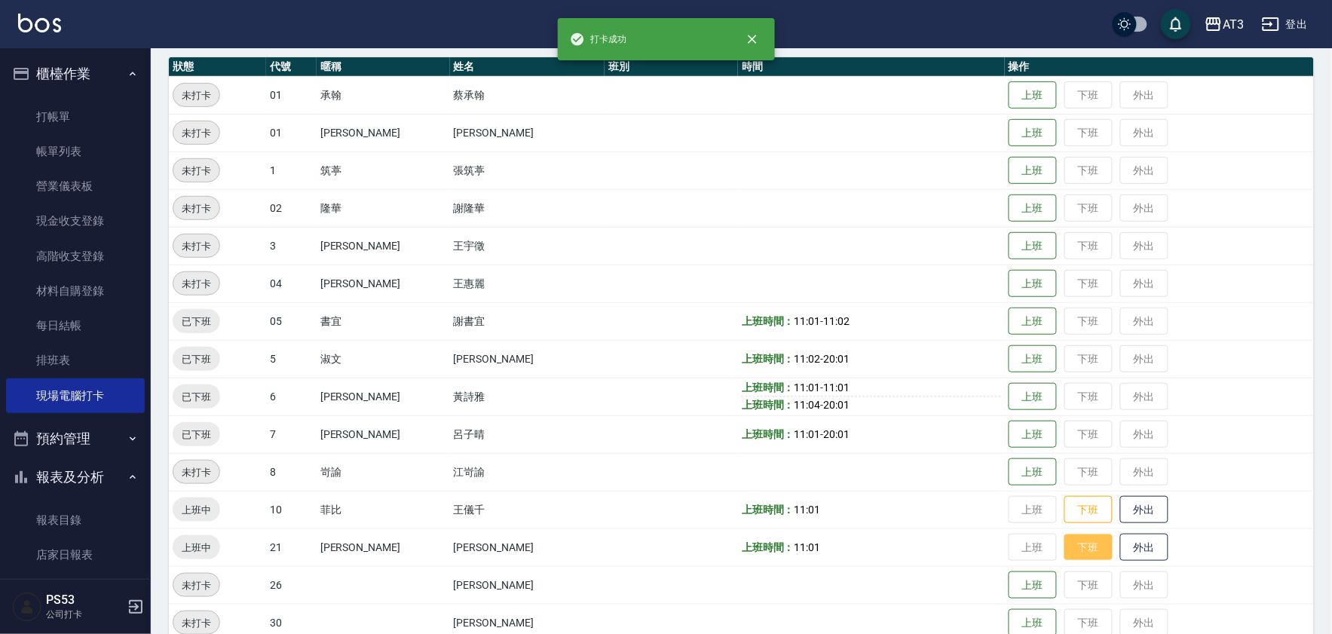
click at [1064, 534] on button "下班" at bounding box center [1088, 547] width 48 height 26
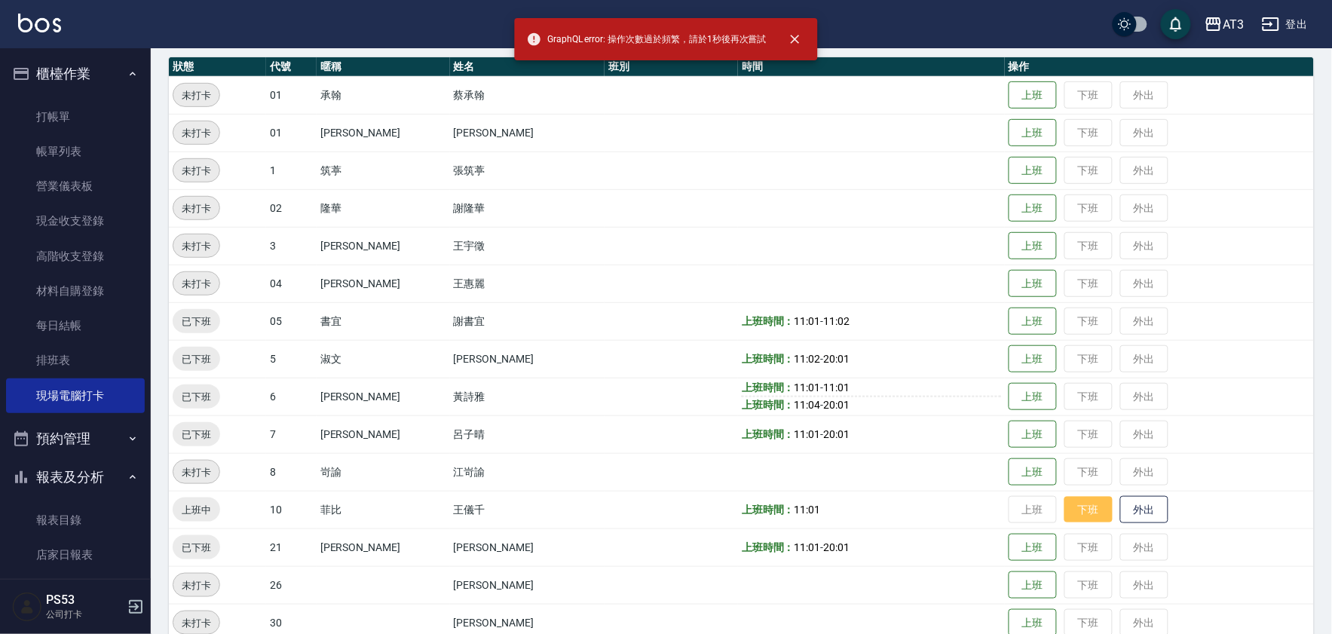
click at [1066, 501] on button "下班" at bounding box center [1088, 510] width 48 height 26
click at [1064, 503] on button "下班" at bounding box center [1088, 510] width 48 height 26
click at [1064, 508] on button "下班" at bounding box center [1088, 510] width 48 height 26
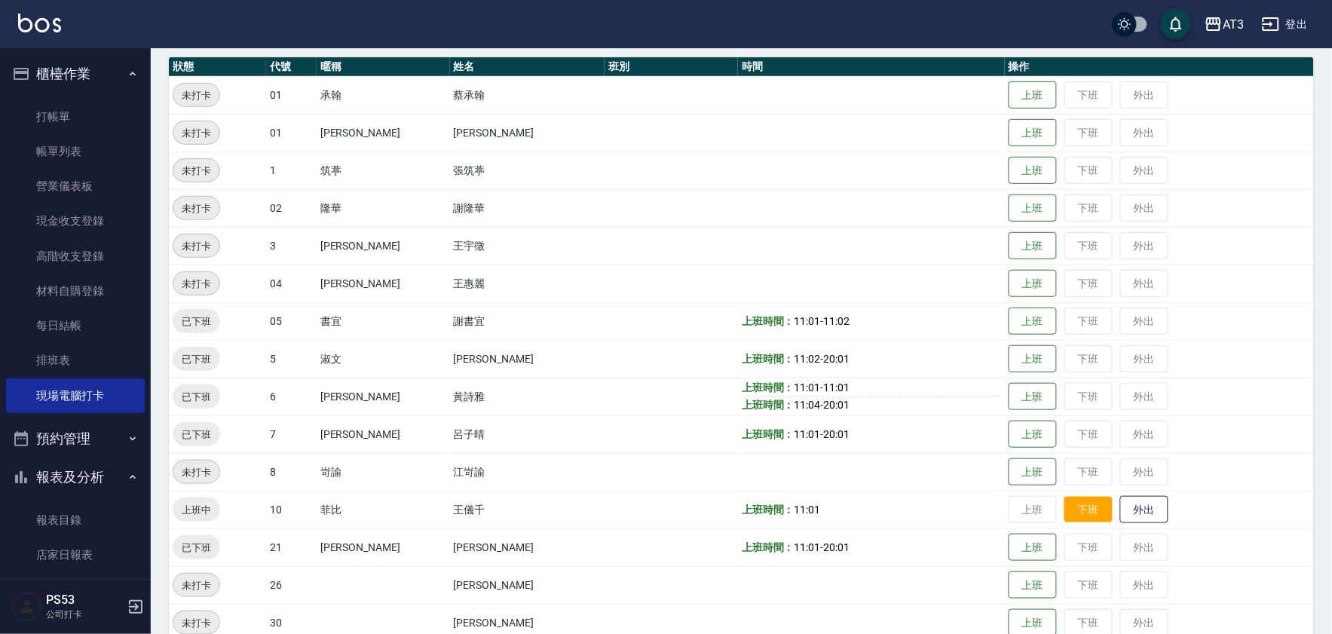
click at [1064, 508] on button "下班" at bounding box center [1088, 510] width 48 height 26
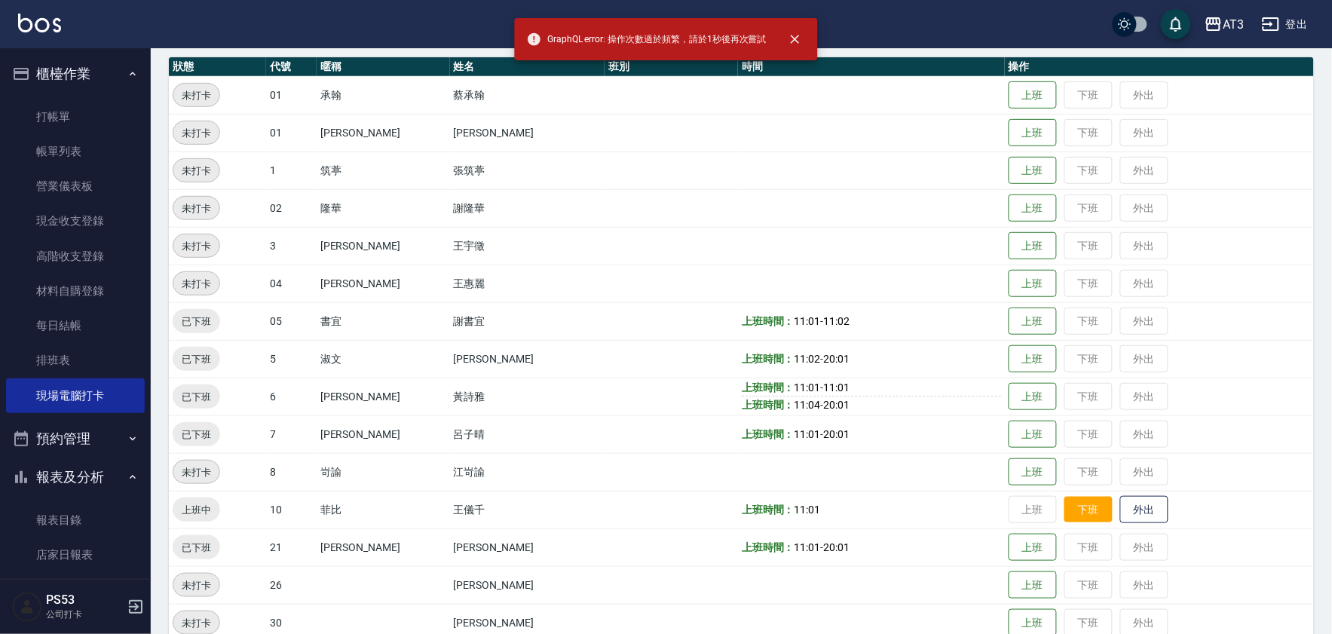
click at [1064, 509] on button "下班" at bounding box center [1088, 510] width 48 height 26
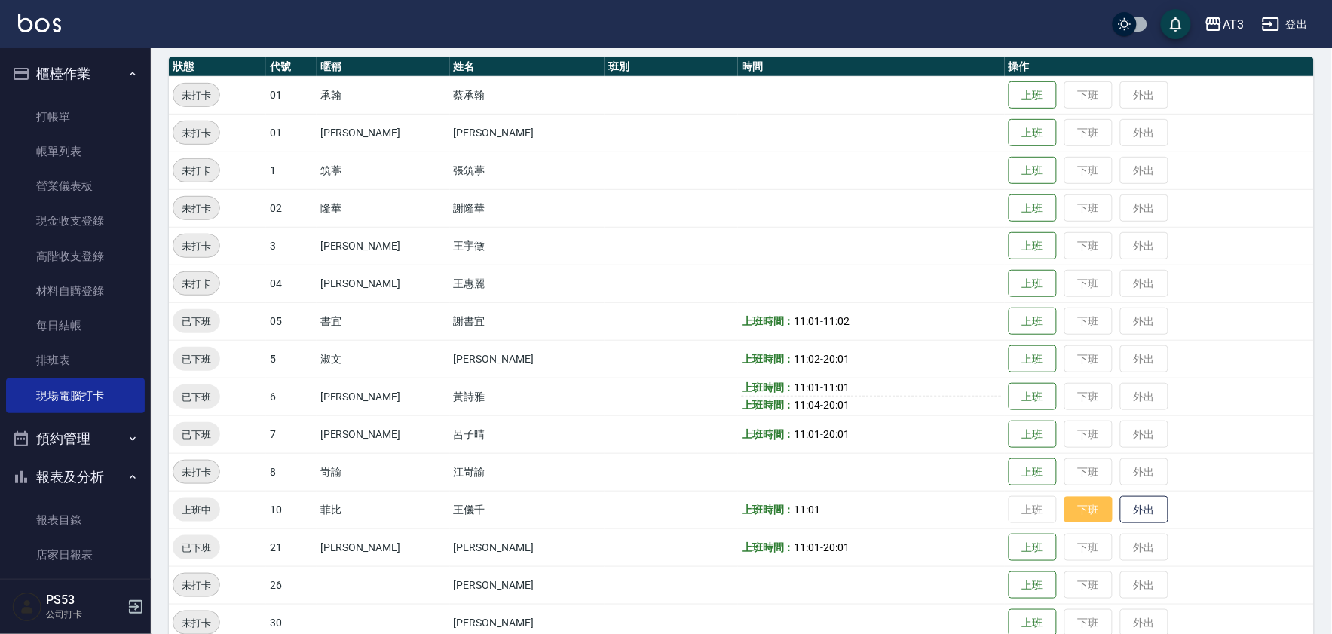
click at [1064, 509] on button "下班" at bounding box center [1088, 510] width 48 height 26
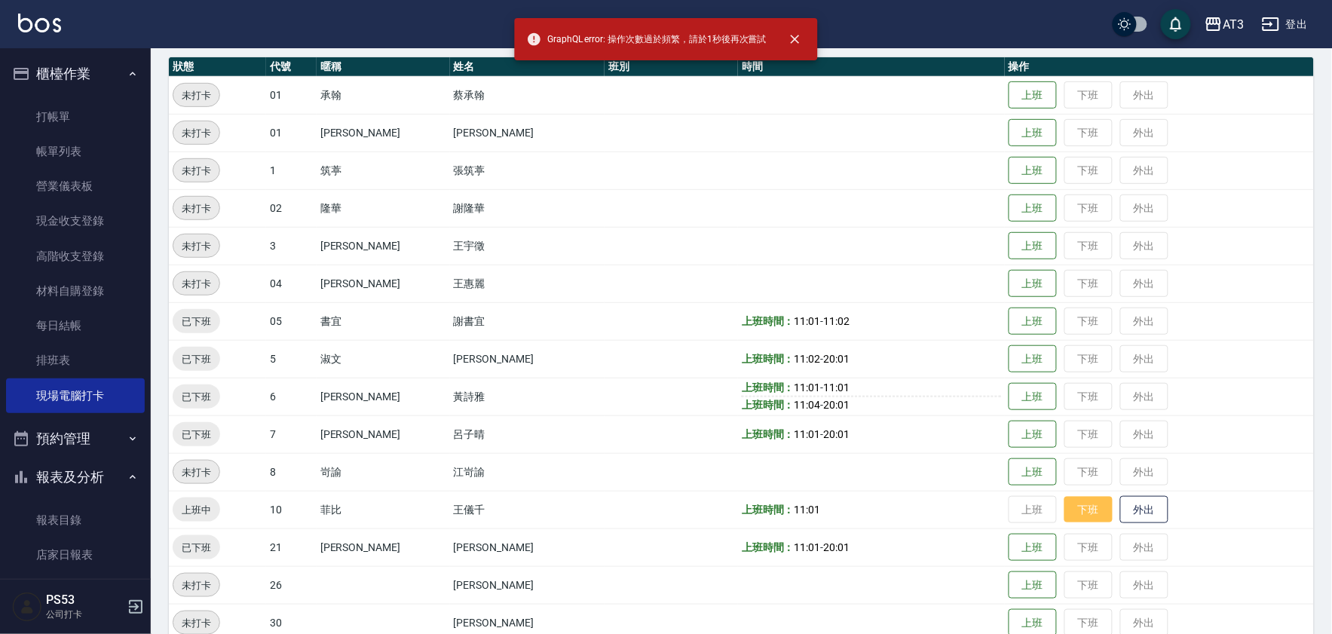
click at [1064, 509] on button "下班" at bounding box center [1088, 510] width 48 height 26
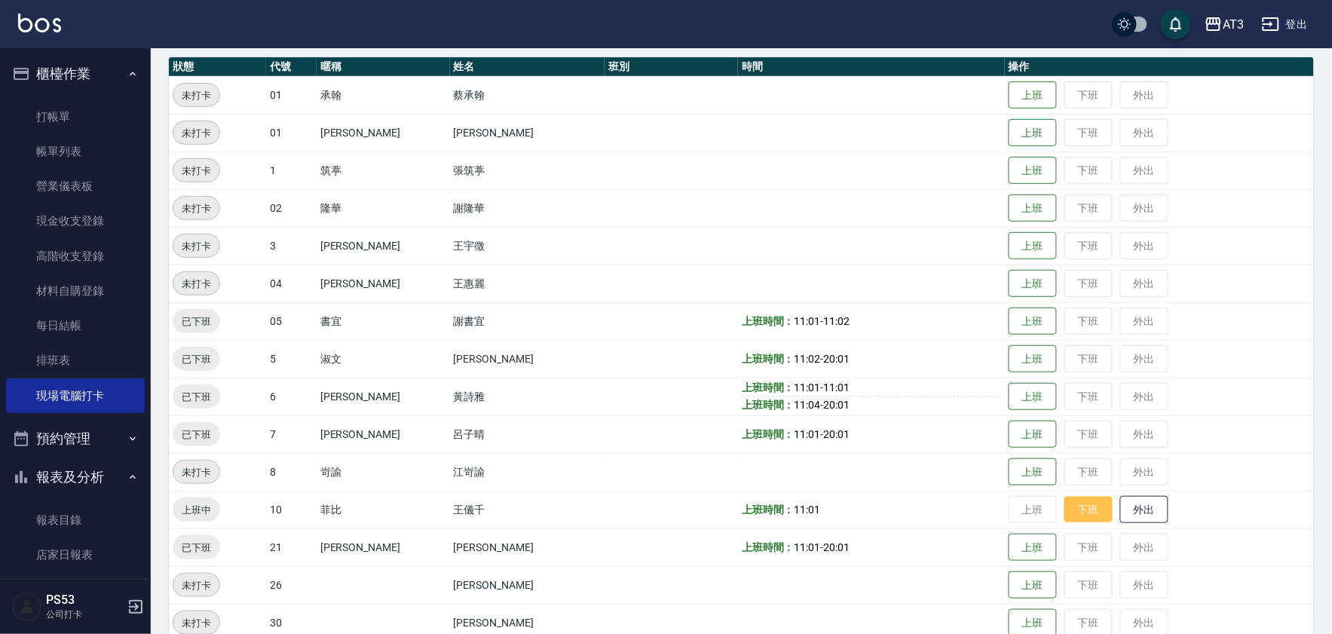
click at [1064, 509] on button "下班" at bounding box center [1088, 510] width 48 height 26
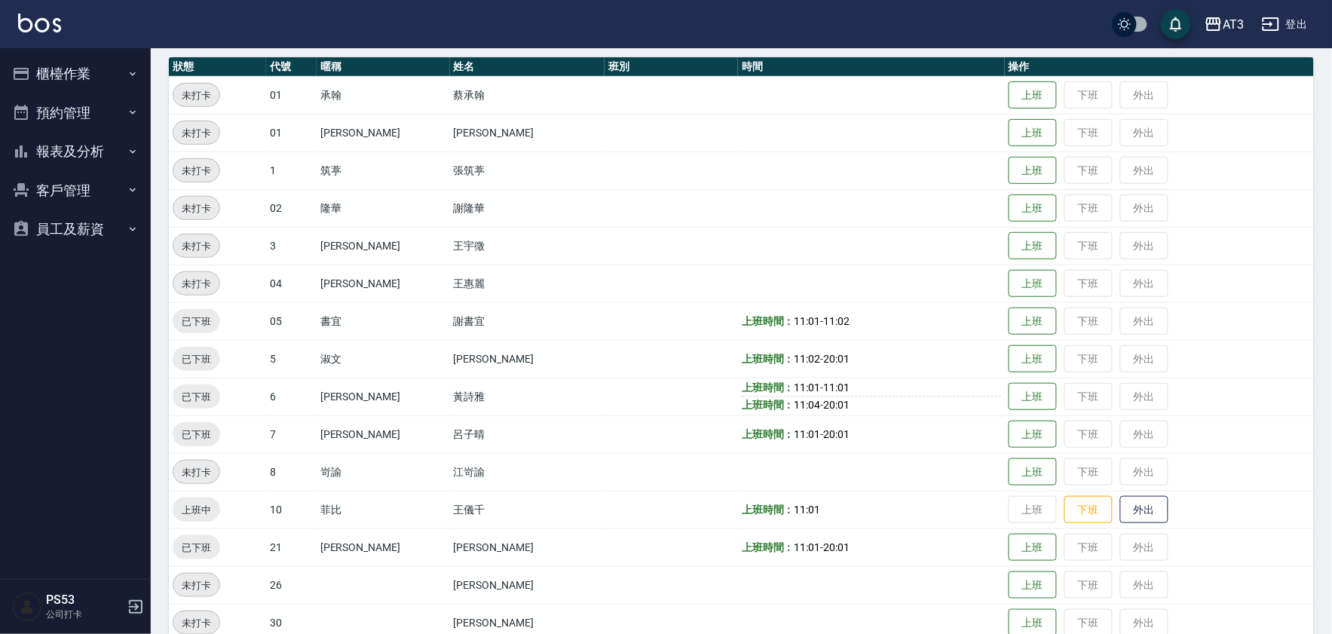
scroll to position [251, 0]
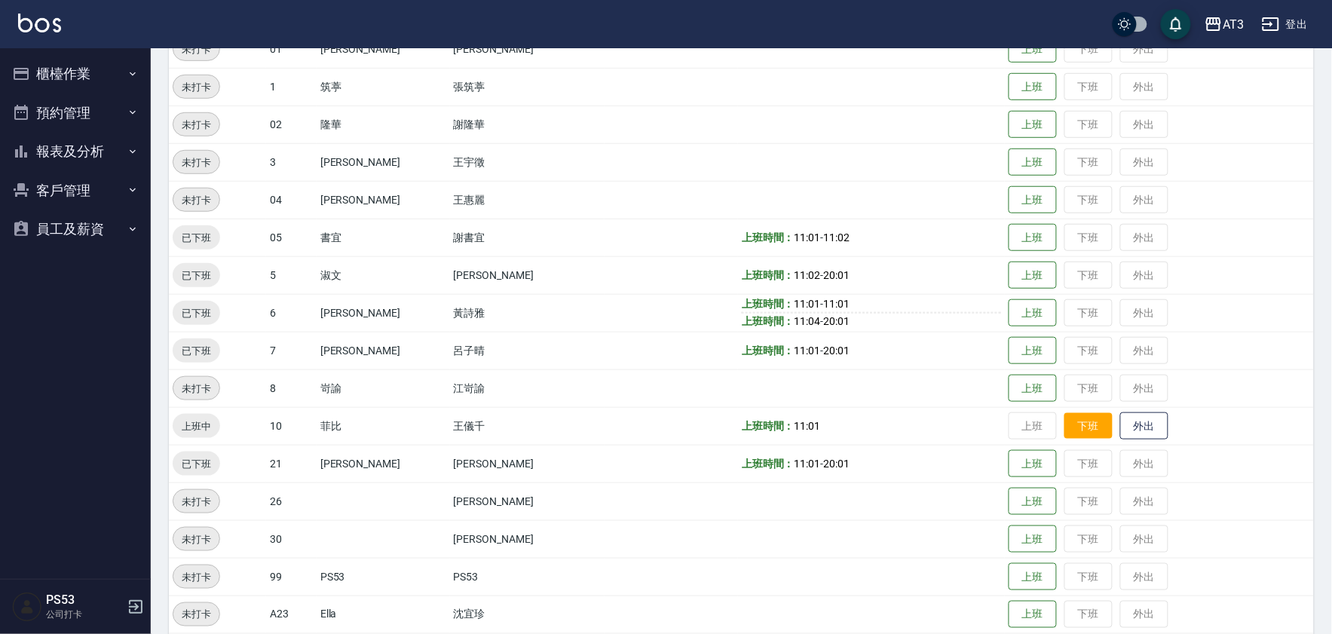
click at [1064, 424] on button "下班" at bounding box center [1088, 426] width 48 height 26
